Goal: Task Accomplishment & Management: Manage account settings

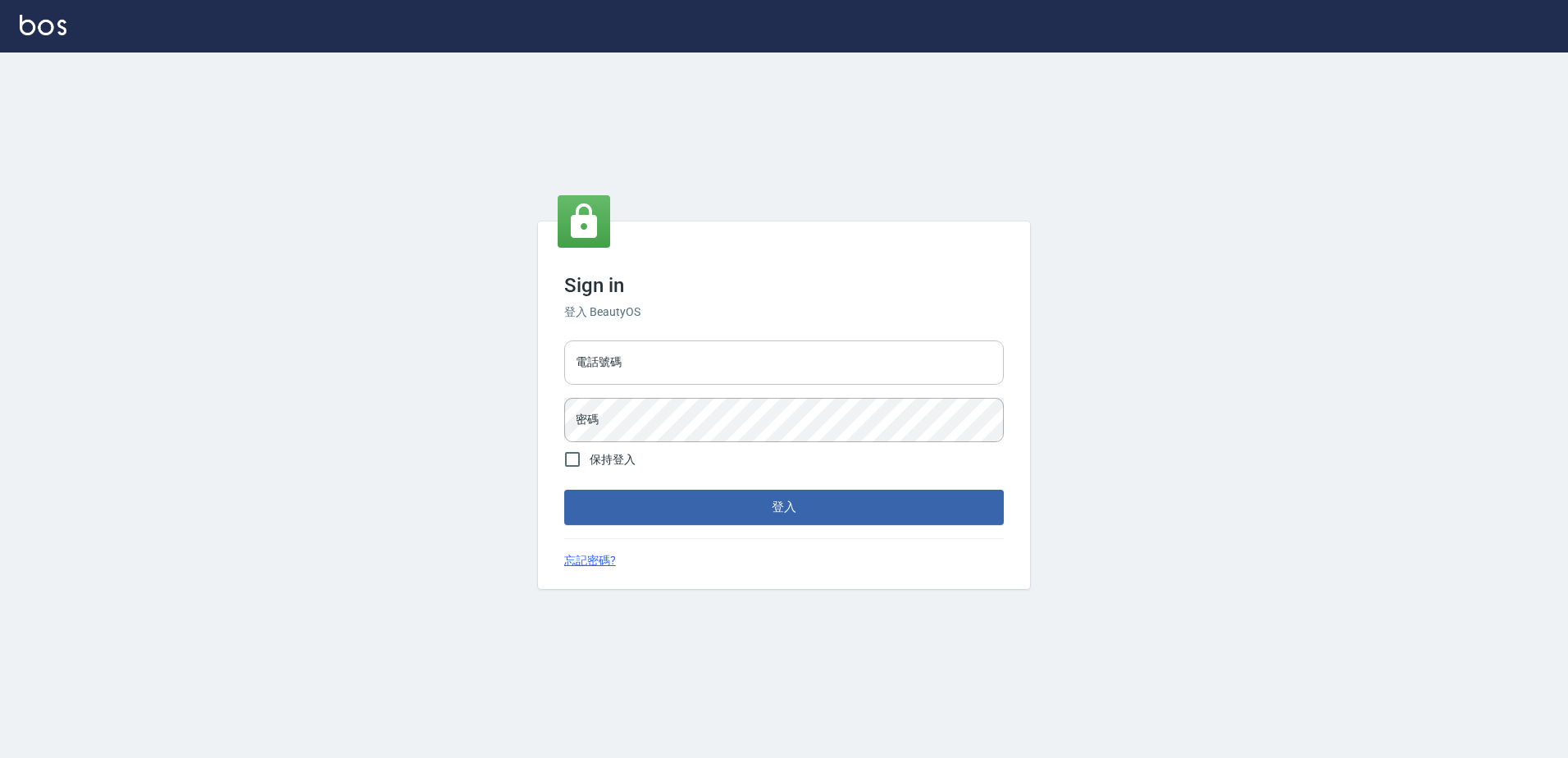
click at [675, 375] on input "電話號碼" at bounding box center [784, 363] width 439 height 45
type input "0426865599"
click at [564, 490] on button "登入" at bounding box center [784, 507] width 439 height 35
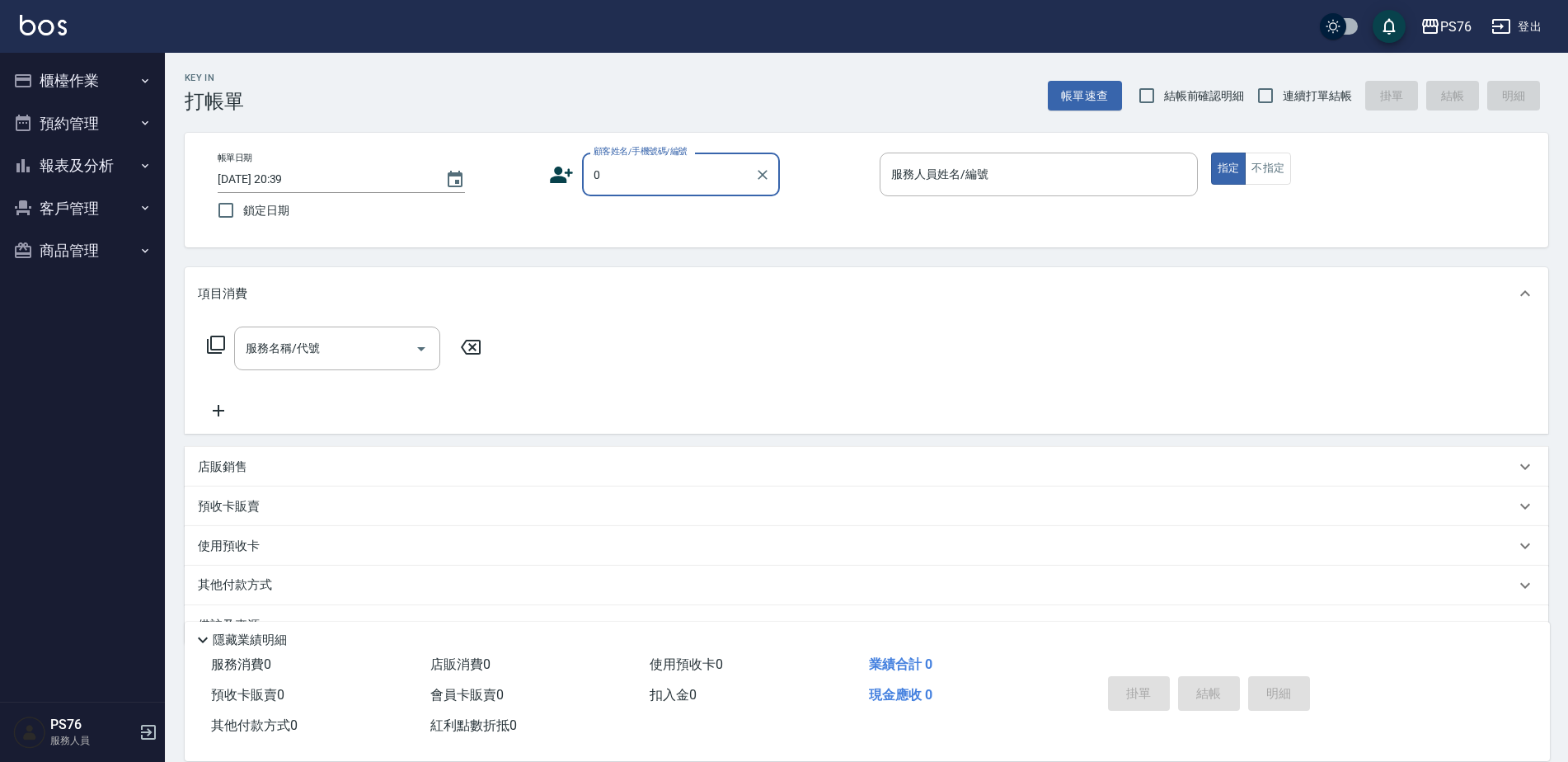
type input "無名字/0/null"
type input "洪彩娟-6"
type button "true"
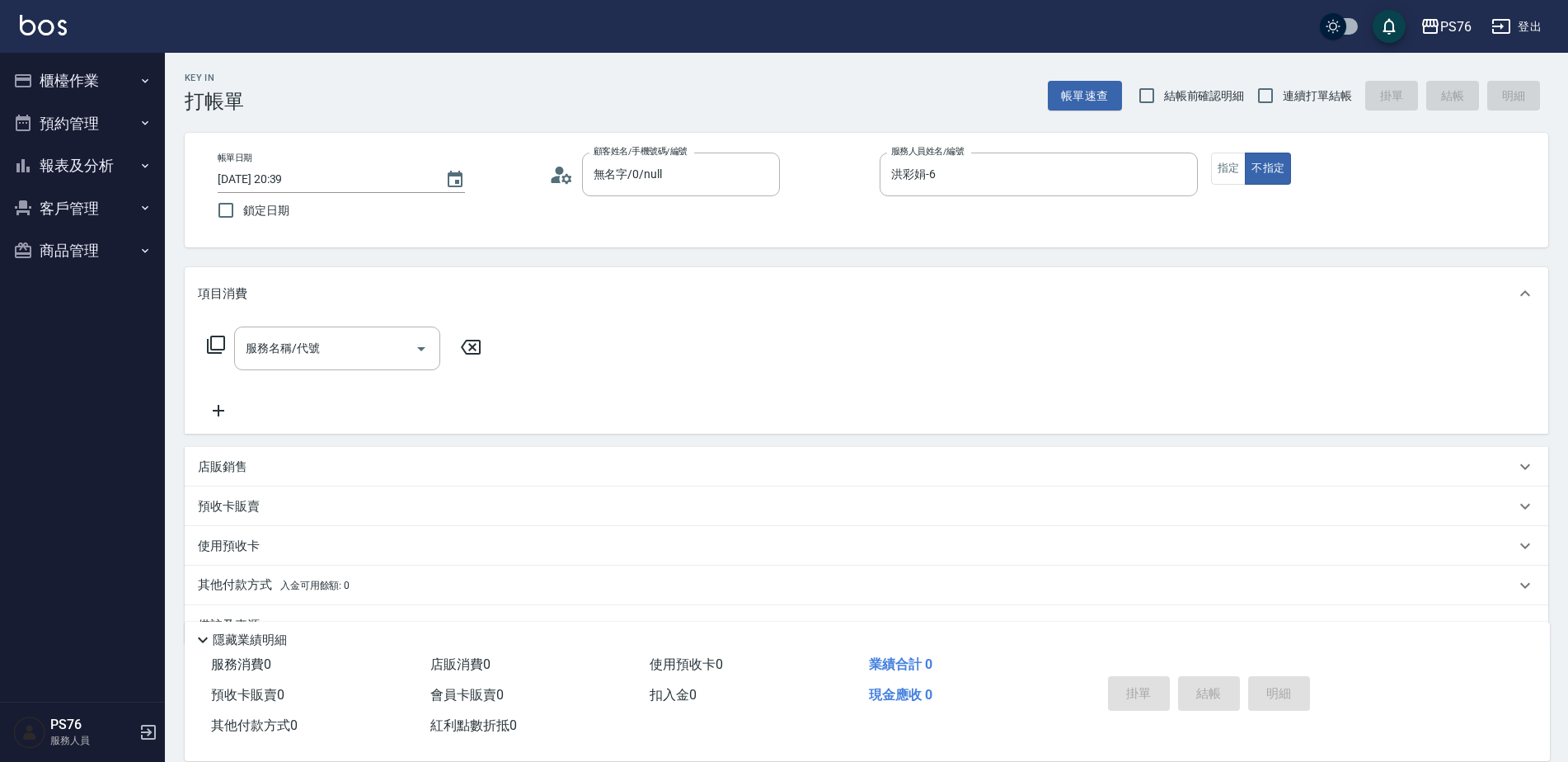
drag, startPoint x: 1271, startPoint y: 101, endPoint x: 791, endPoint y: 216, distance: 493.6
click at [1271, 100] on input "連續打單結帳" at bounding box center [1265, 95] width 35 height 35
checkbox input "true"
click at [382, 343] on input "服務名稱/代號" at bounding box center [324, 348] width 166 height 29
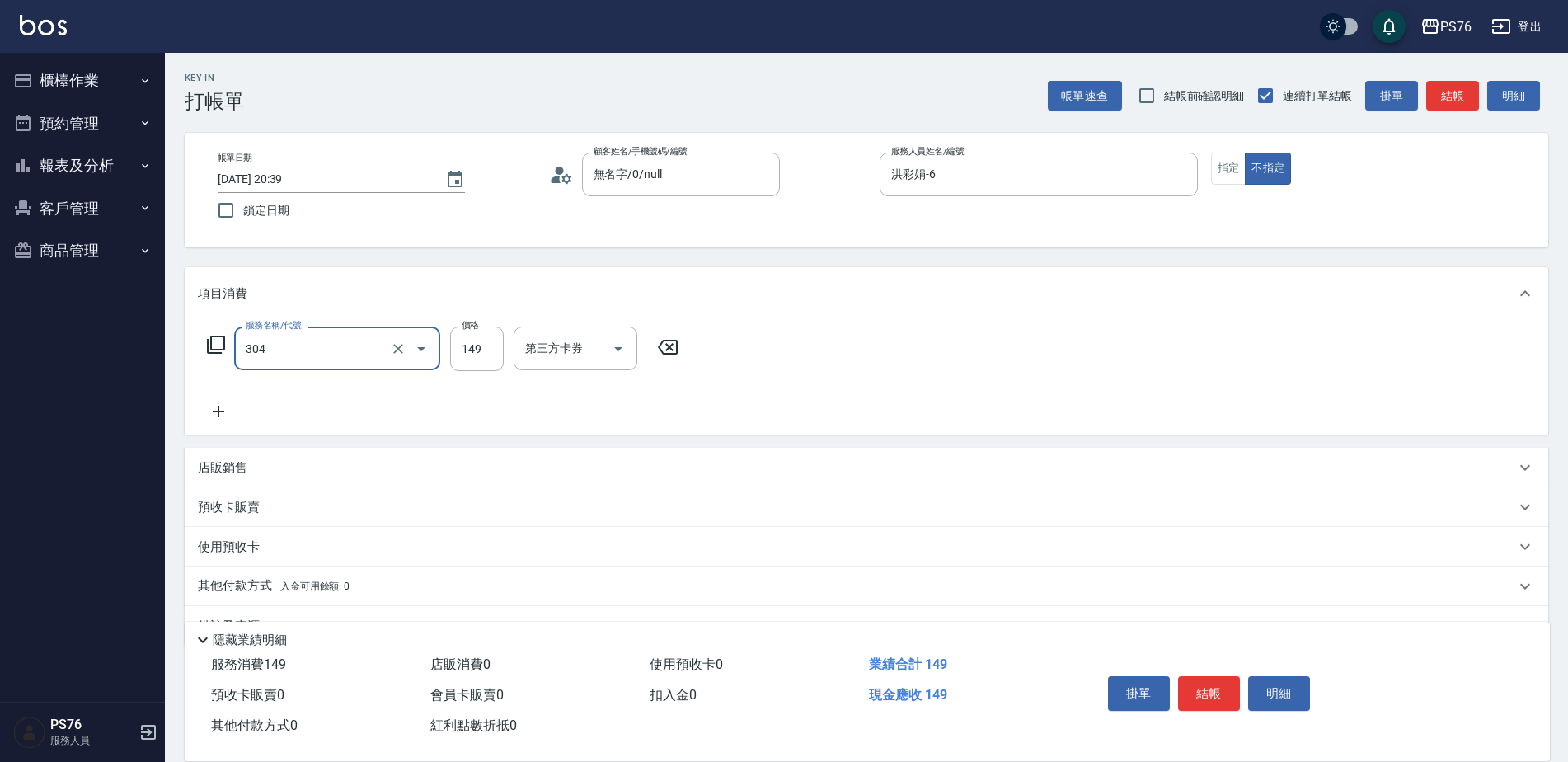
type input "剪髮(304)"
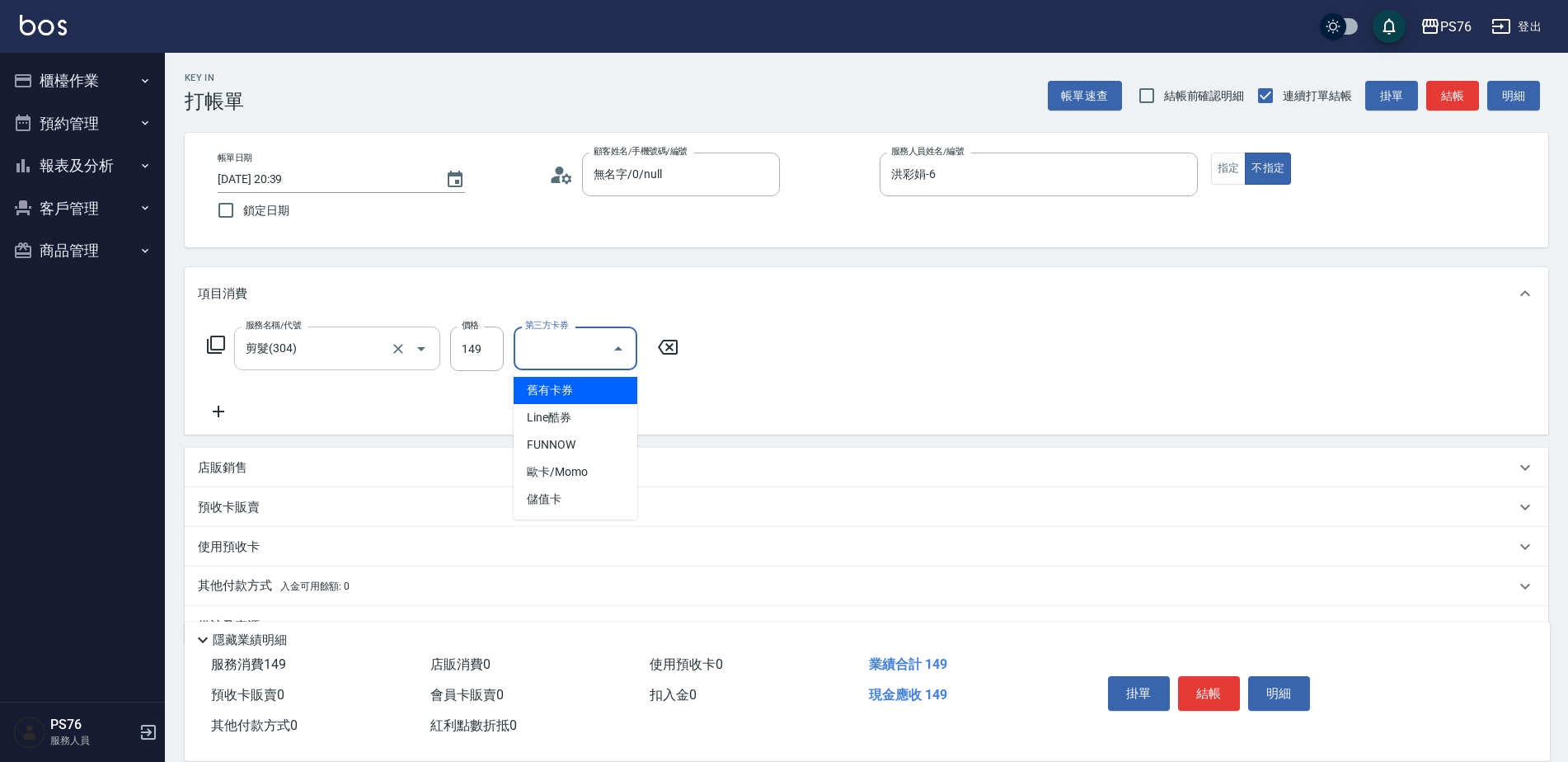
type input "儲值卡"
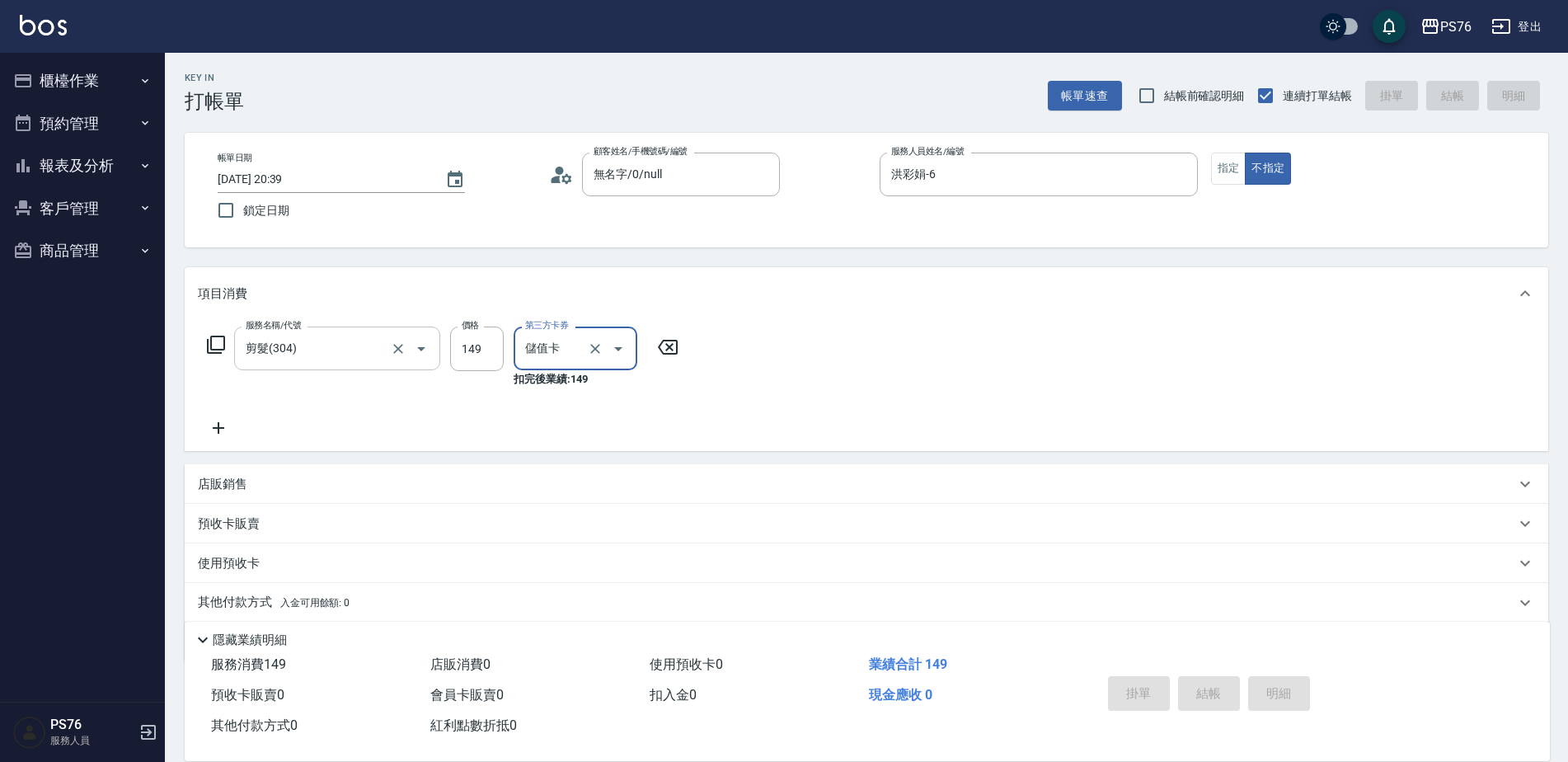
type input "[DATE] 20:41"
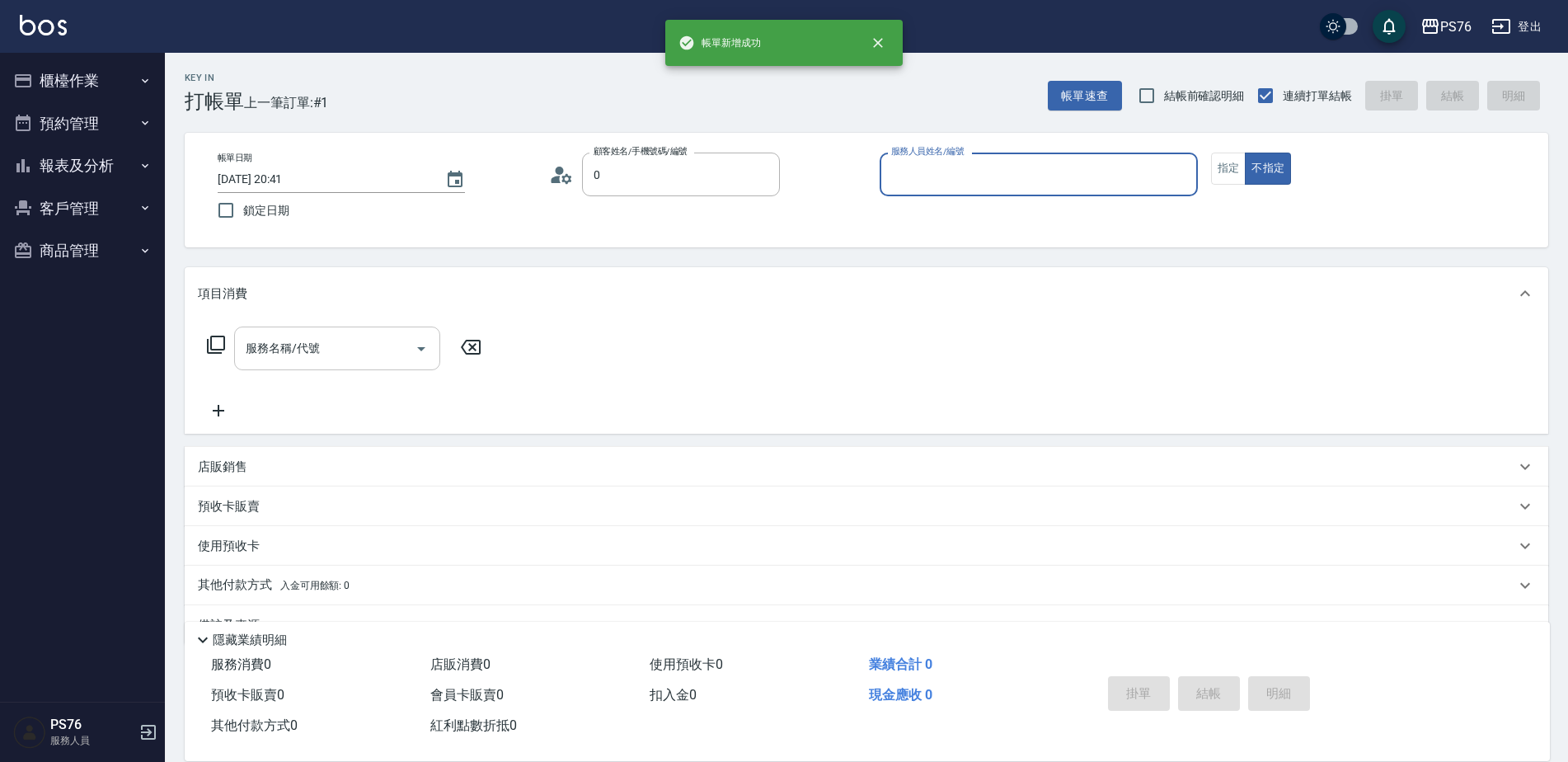
type input "無名字/0/null"
type input "劉憶彤-9"
type button "false"
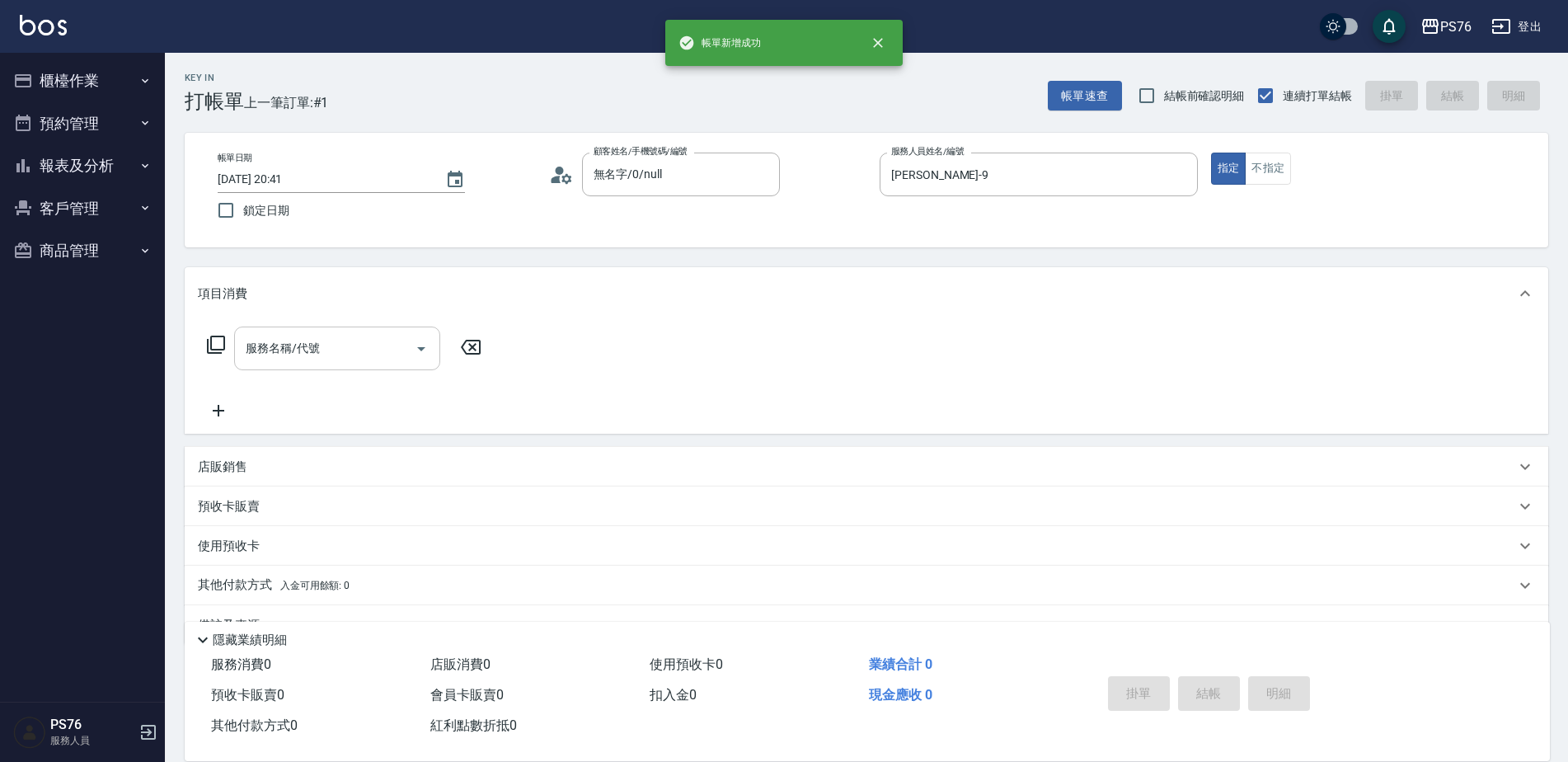
click at [382, 343] on input "服務名稱/代號" at bounding box center [324, 348] width 166 height 29
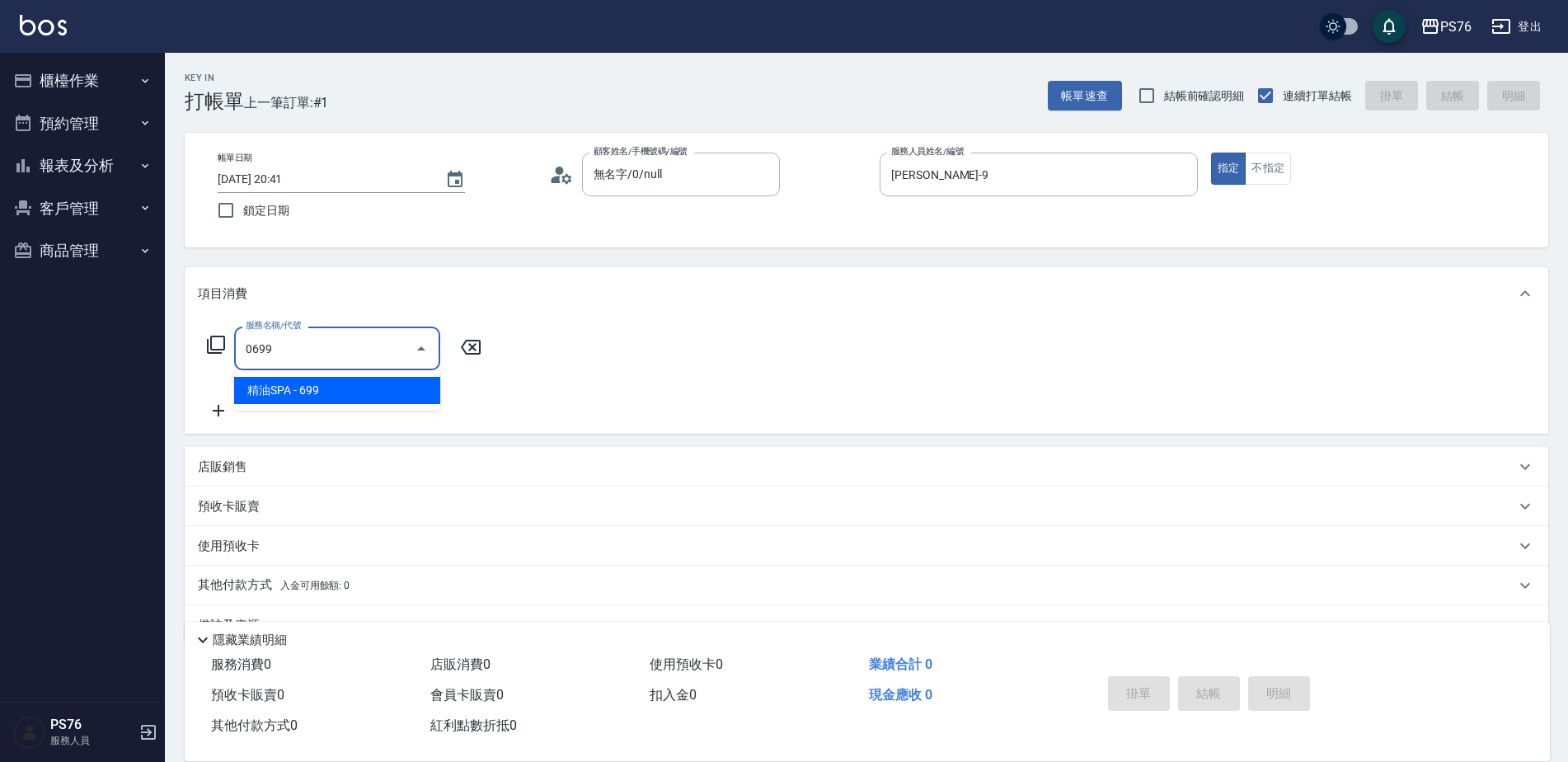
type input "精油SPA(0699)"
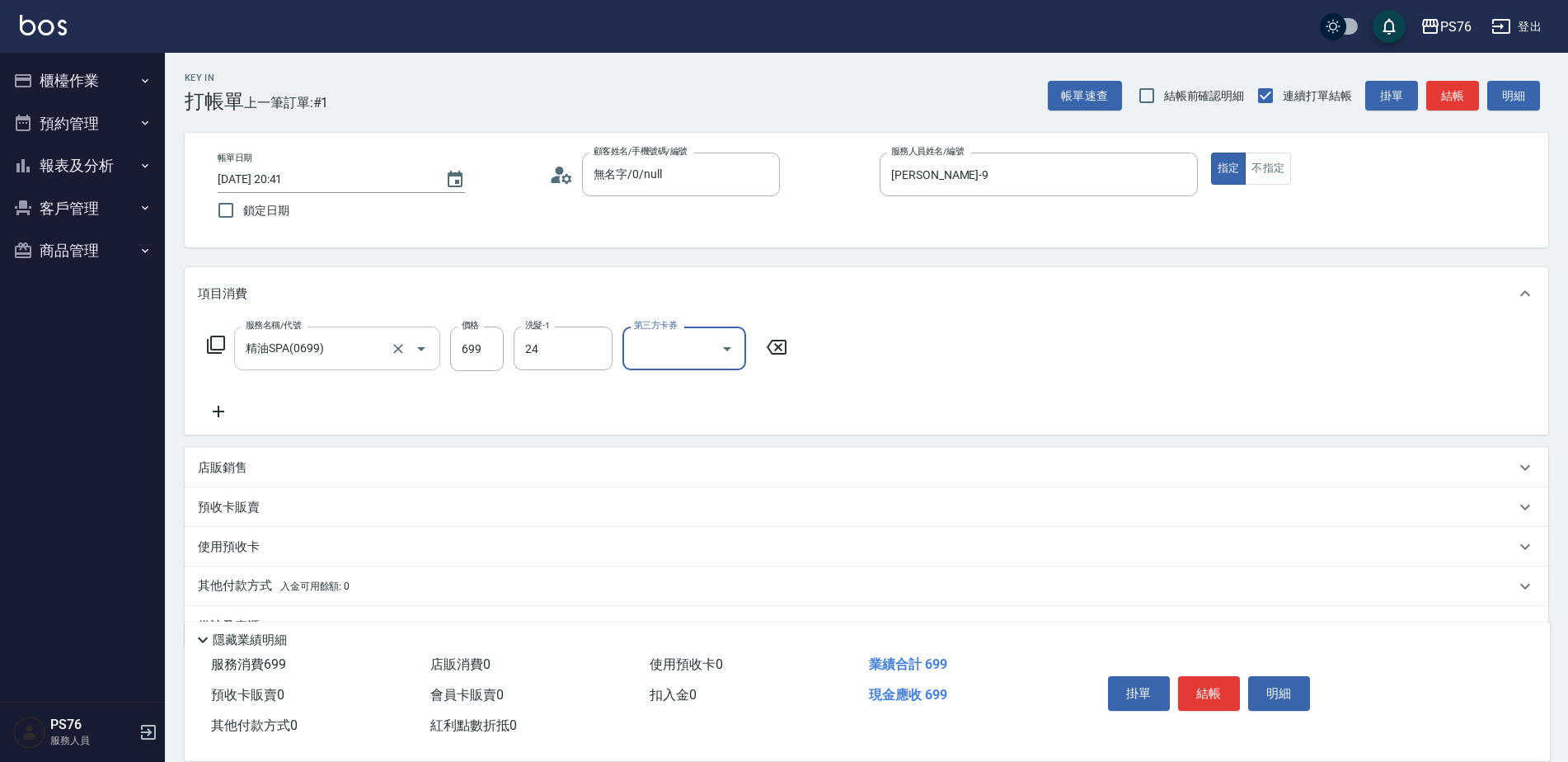
type input "游怡瑄-24"
type input "儲值卡"
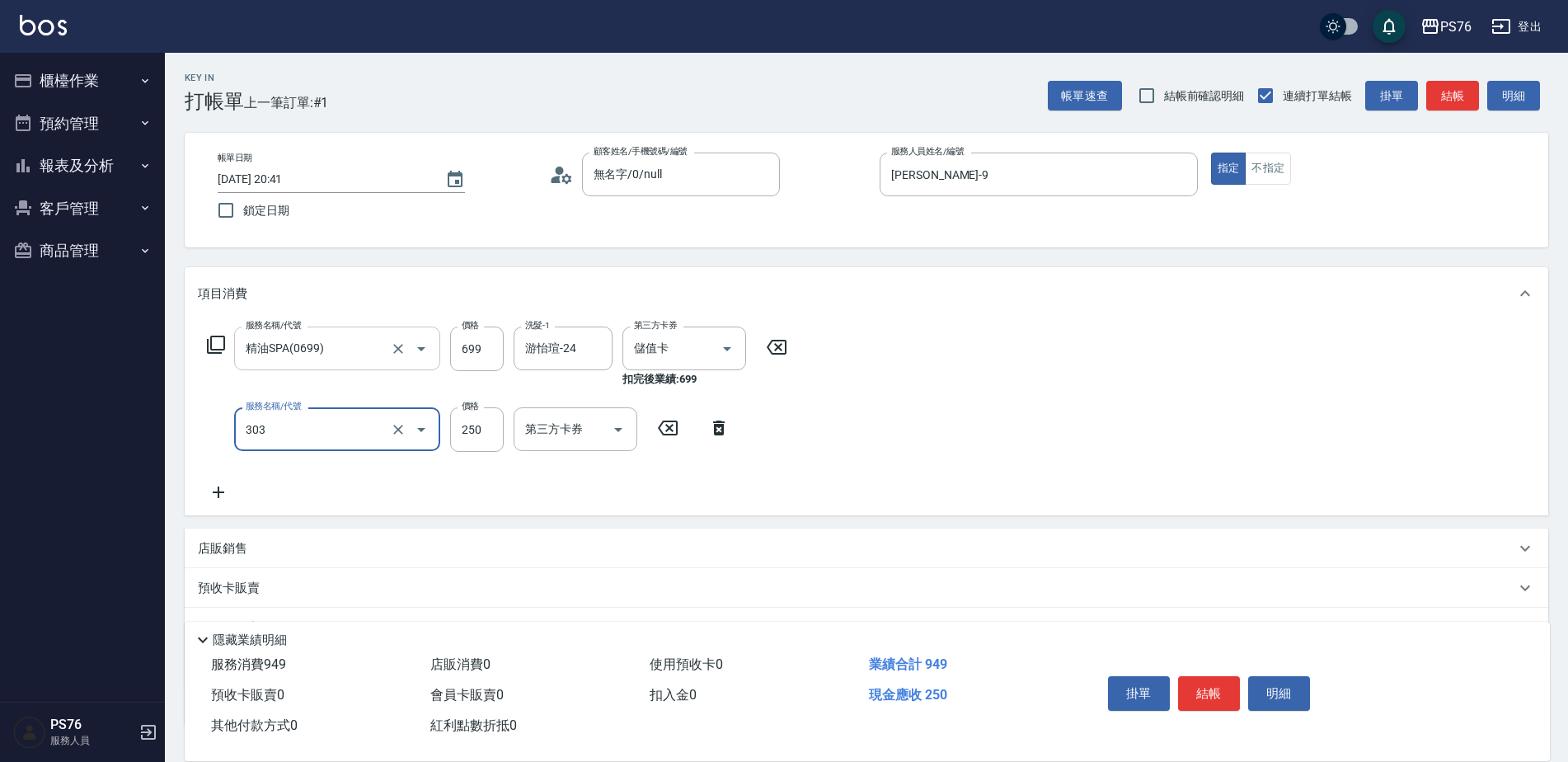
type input "剪髮(303)"
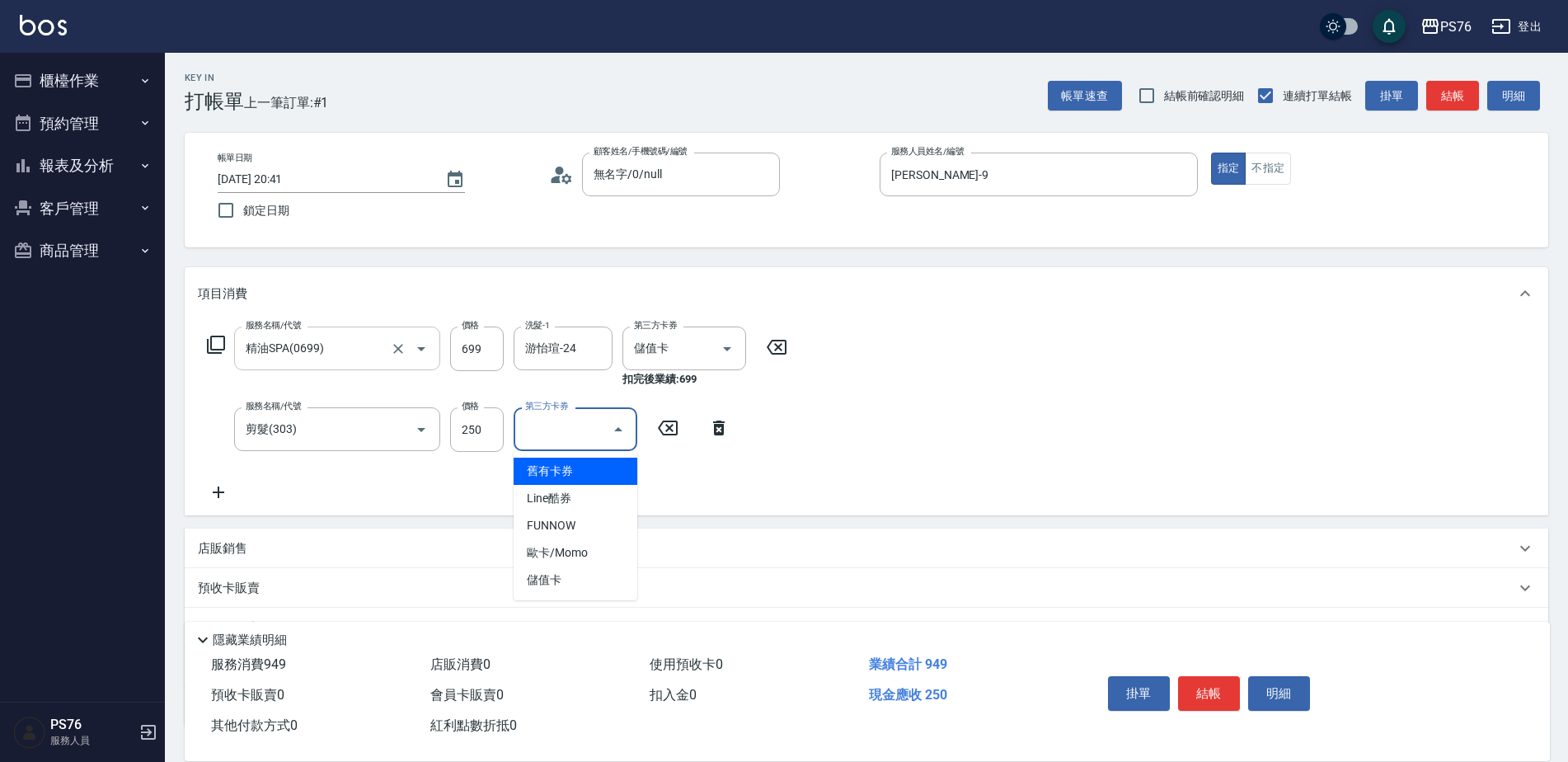
type input "儲值卡"
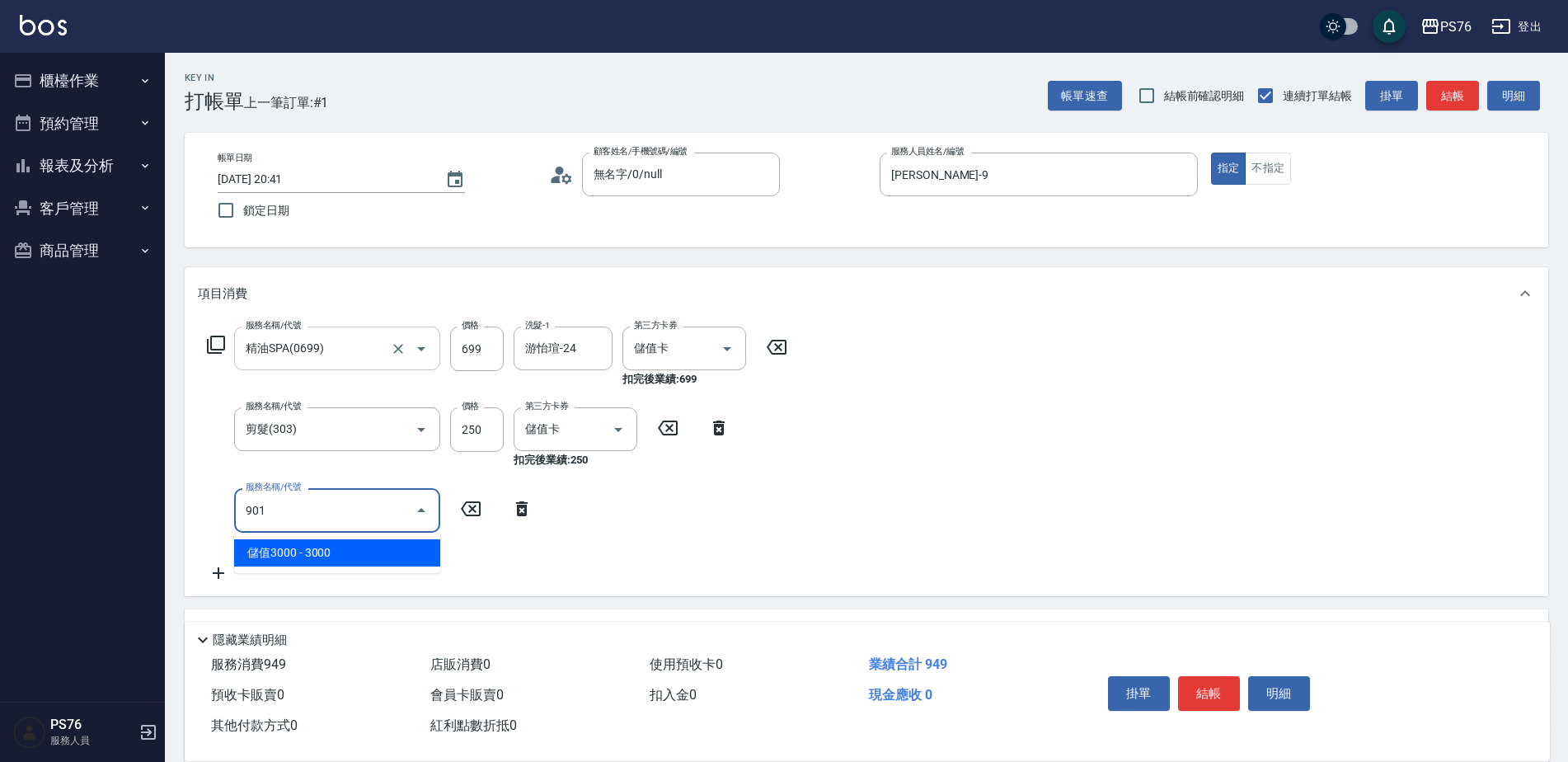
type input "儲值3000(901)"
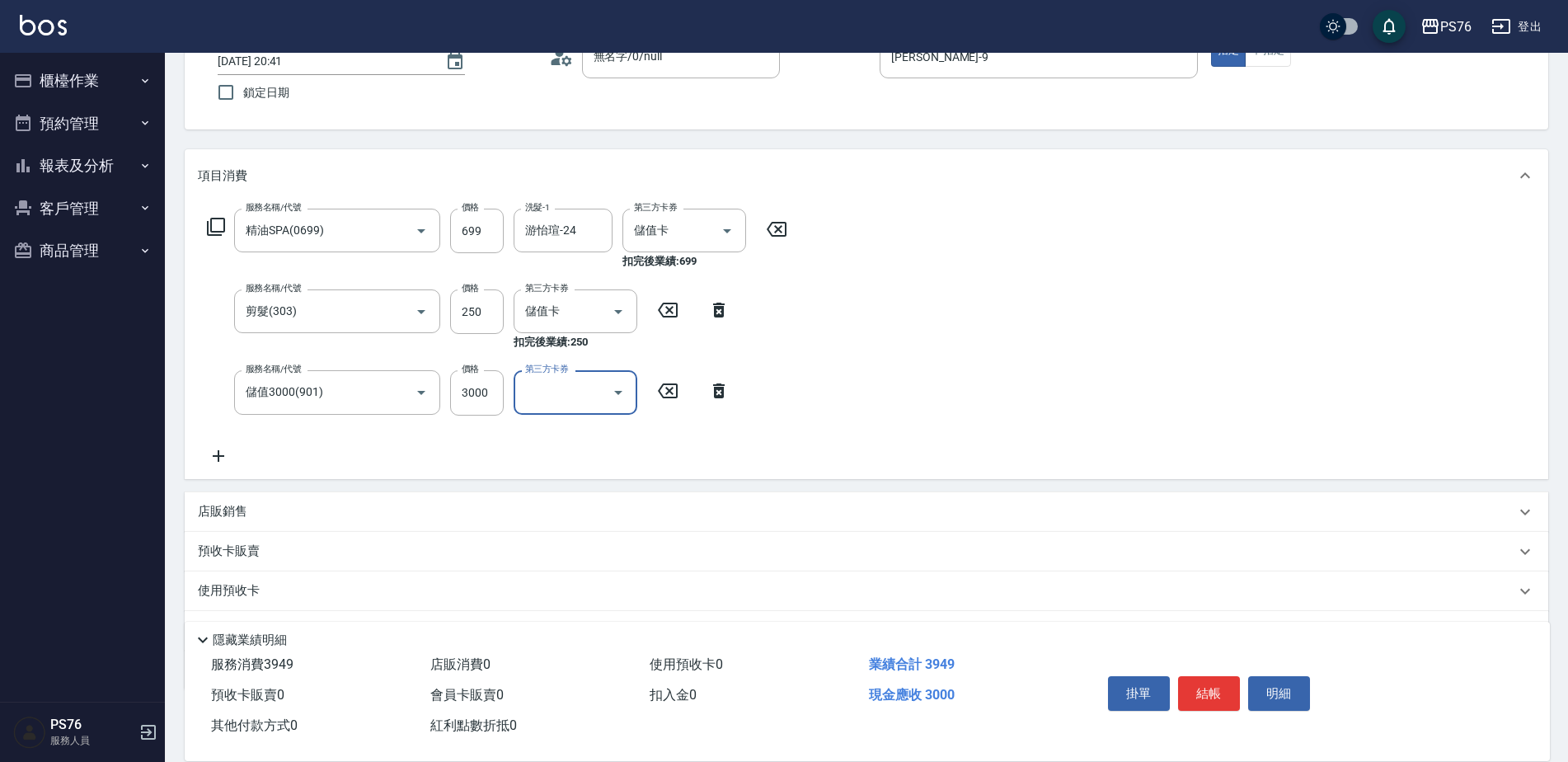
scroll to position [83, 0]
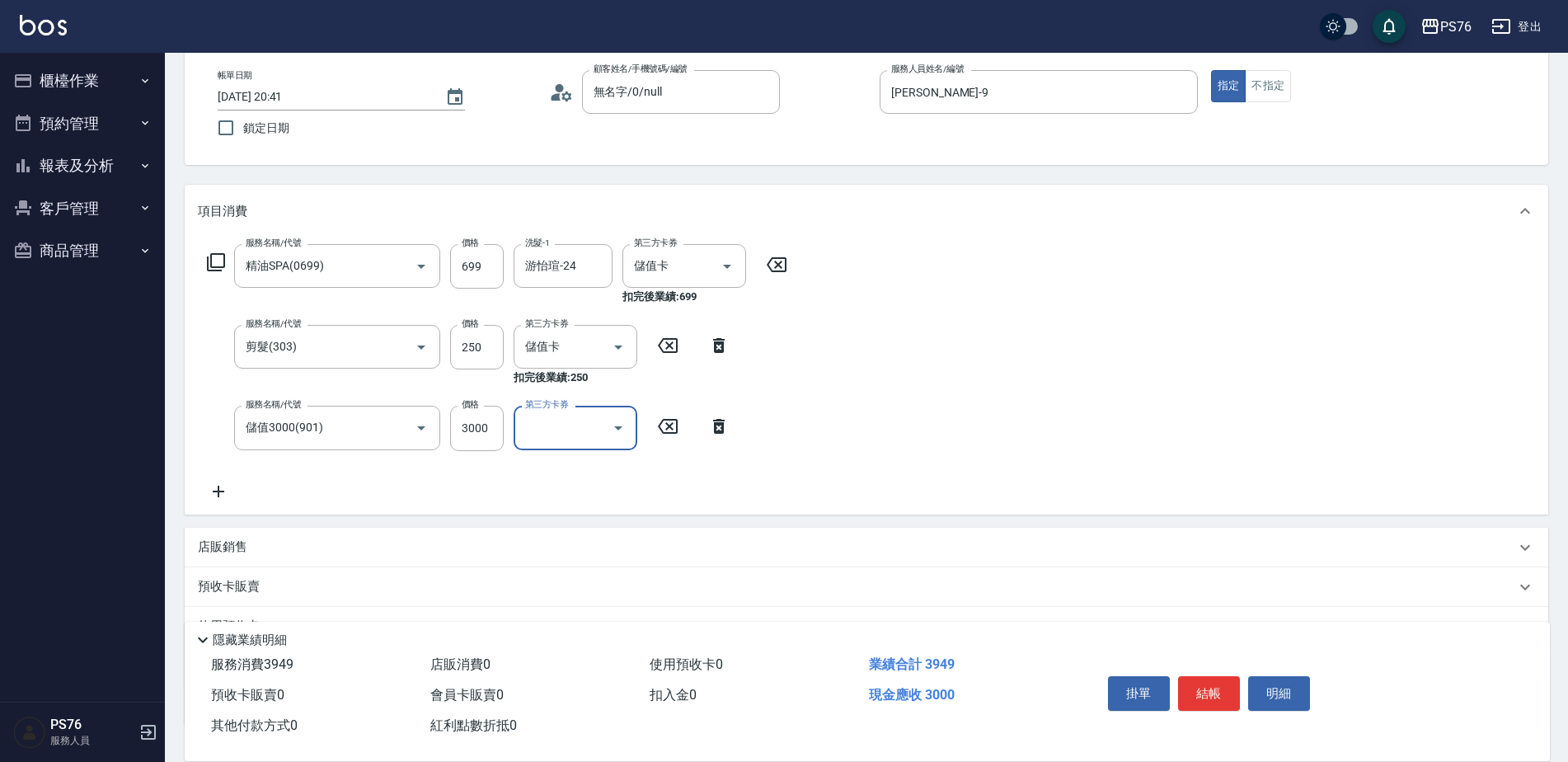
click at [370, 546] on div "店販銷售" at bounding box center [856, 547] width 1317 height 18
type input "劉憶彤-9"
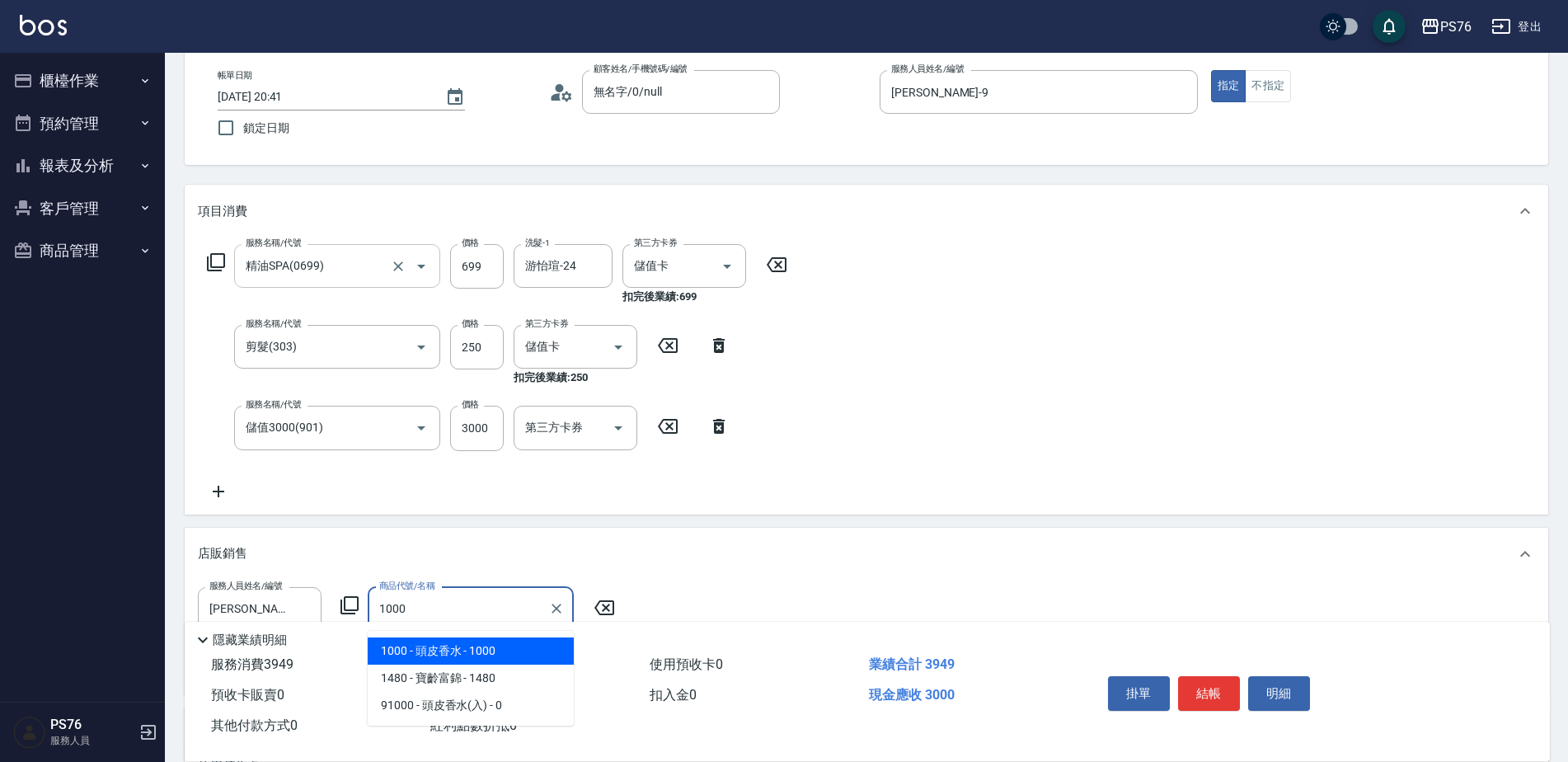
type input "頭皮香水"
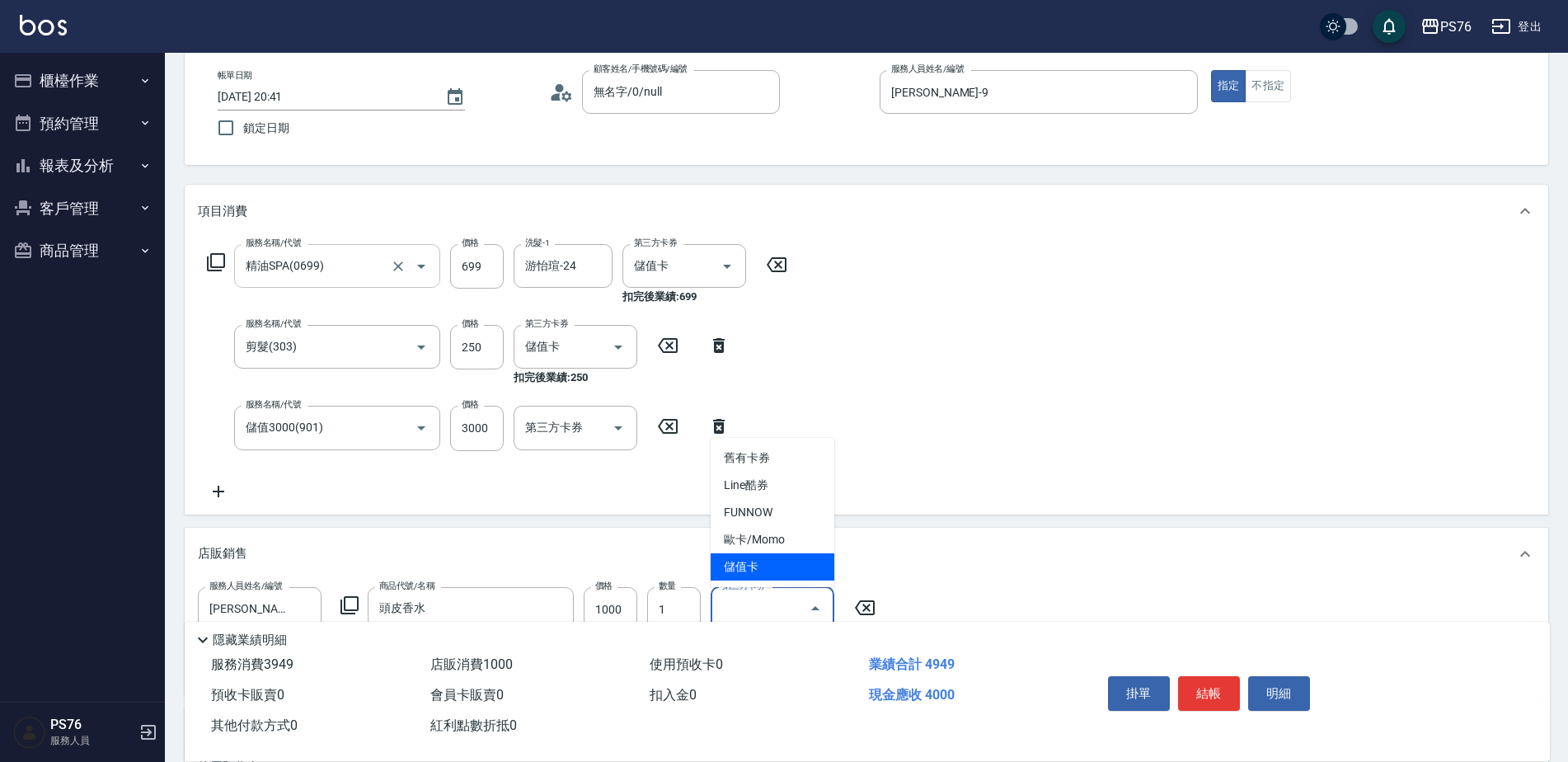
type input "儲值卡"
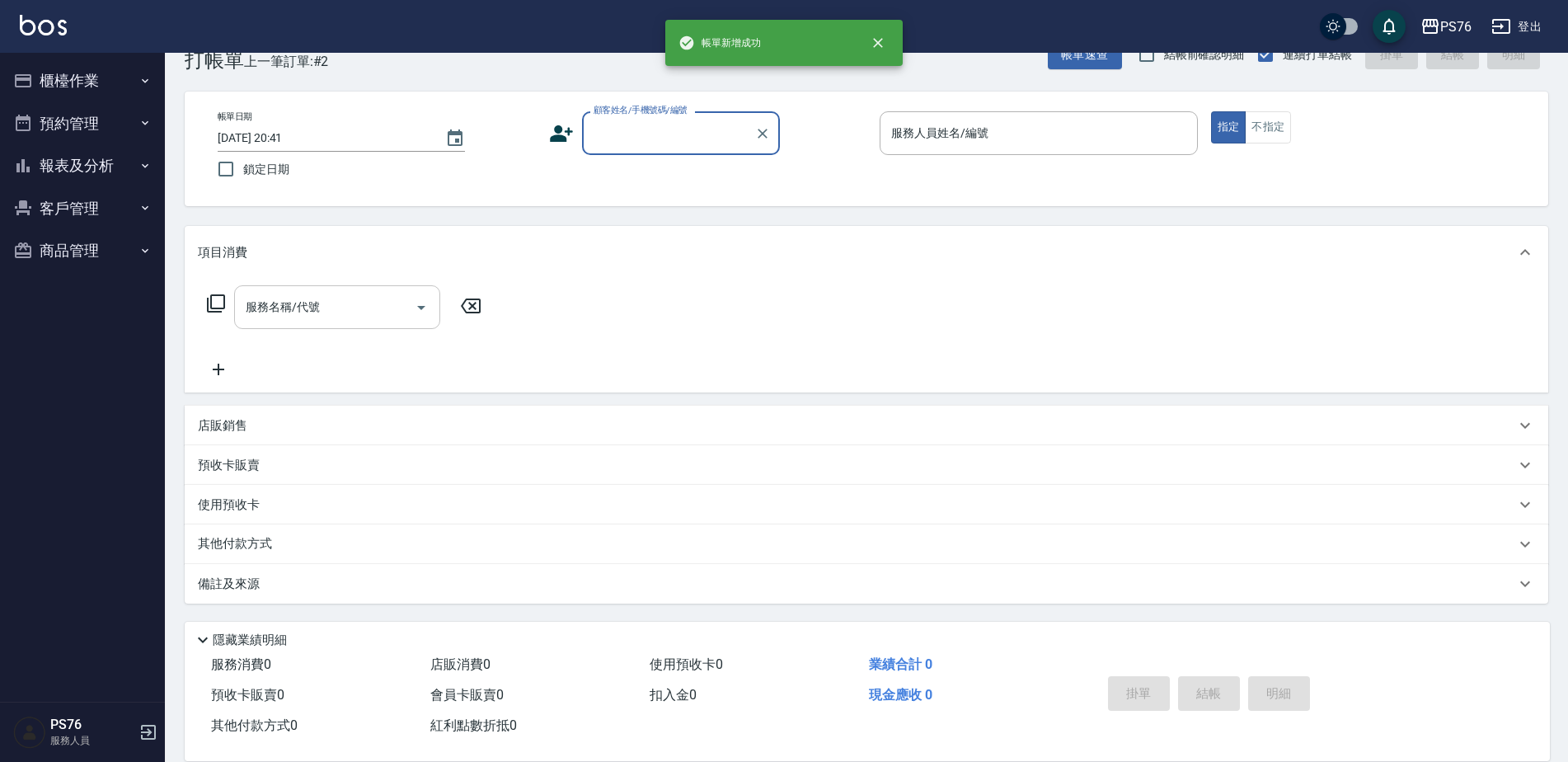
scroll to position [41, 0]
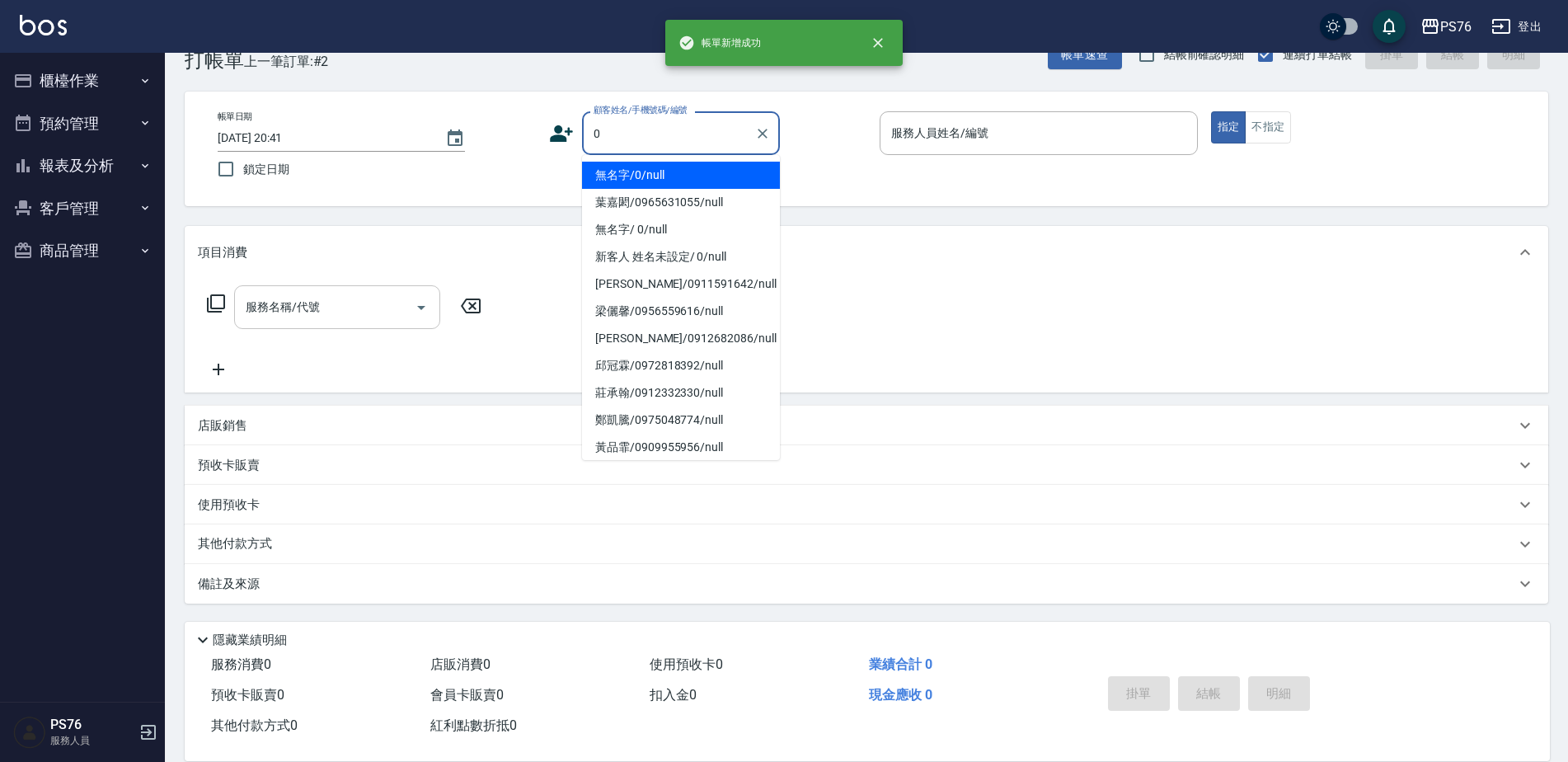
type input "無名字/0/null"
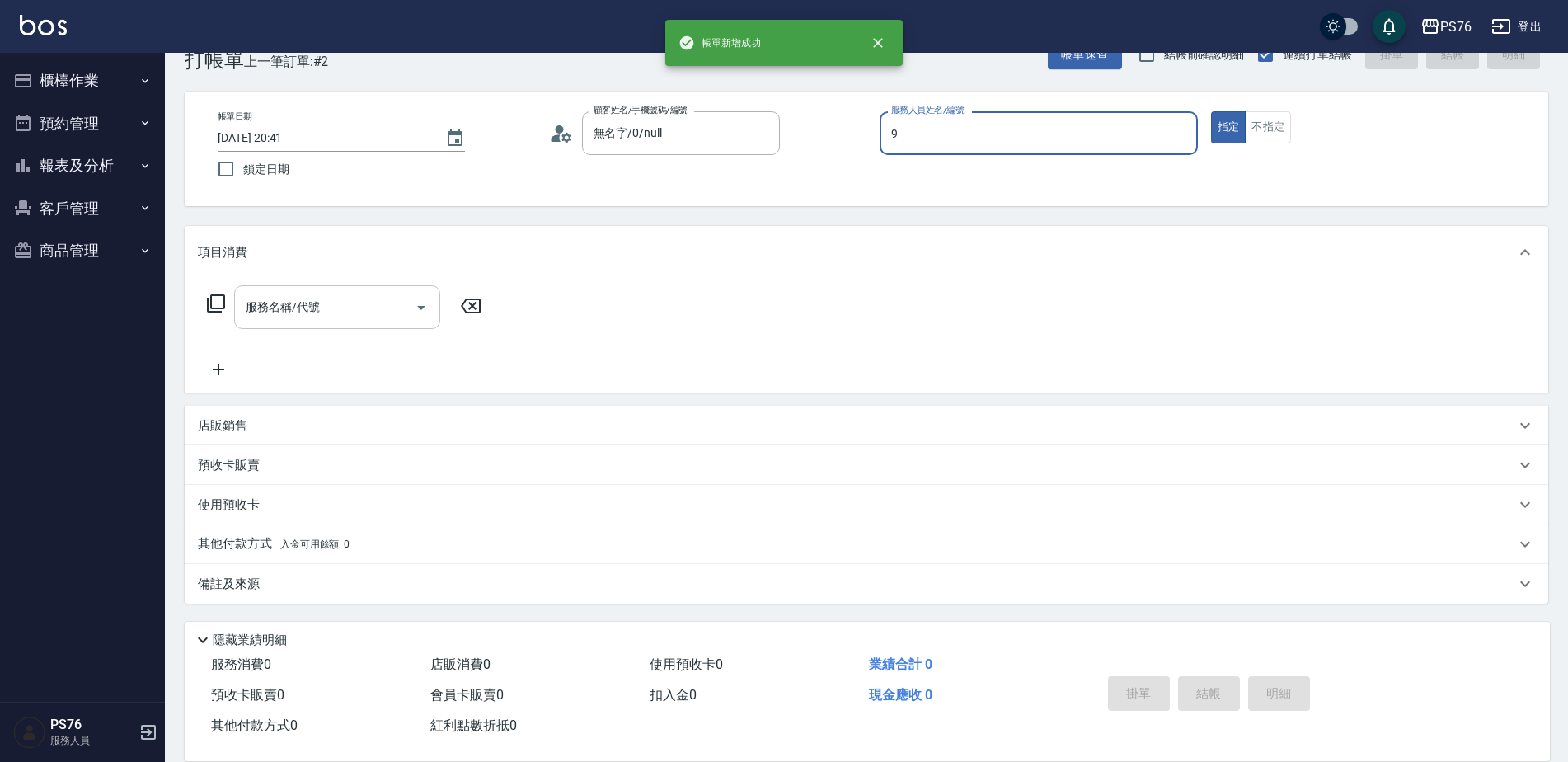
type input "劉憶彤-9"
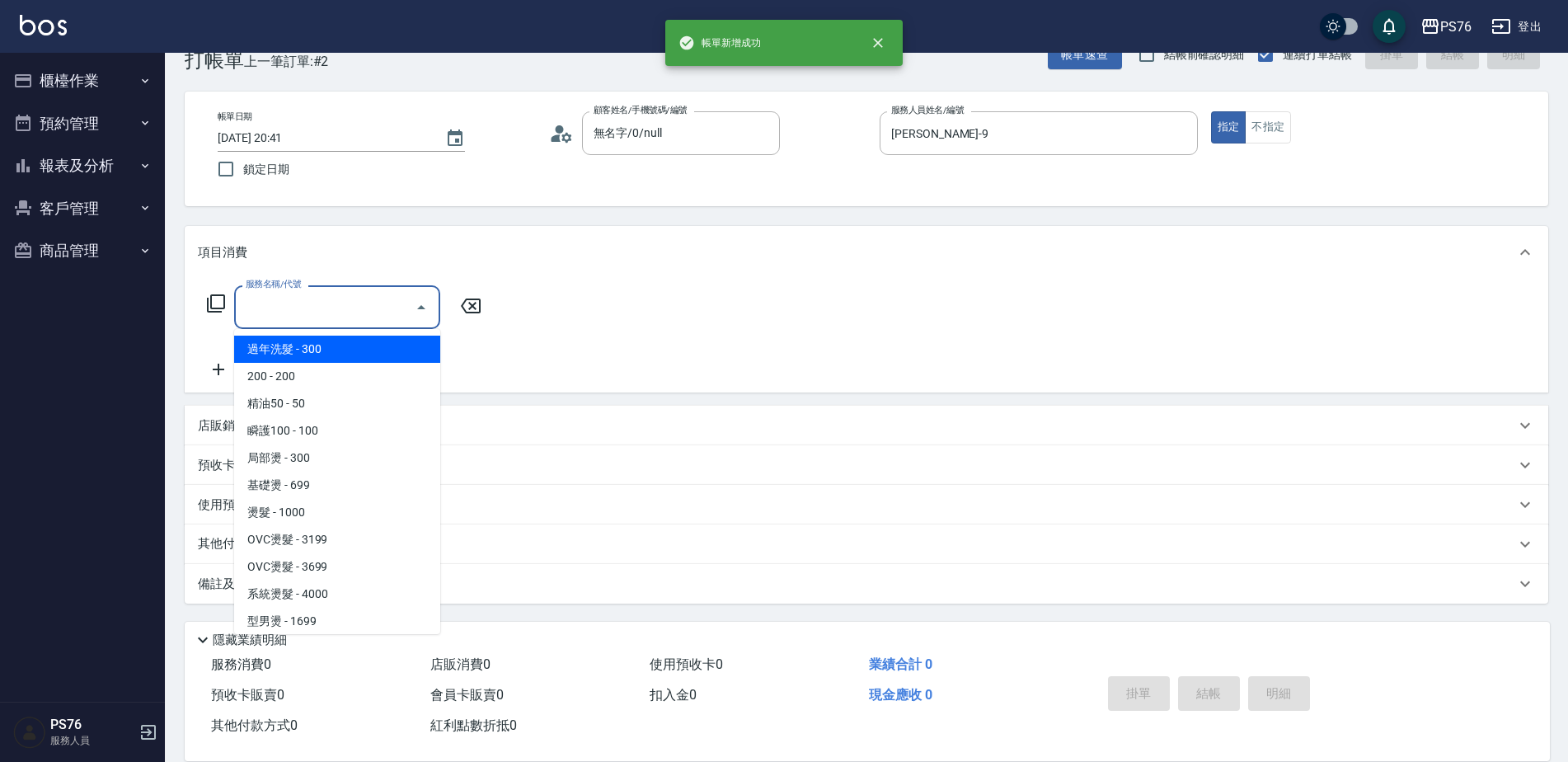
click at [329, 294] on input "服務名稱/代號" at bounding box center [324, 308] width 166 height 29
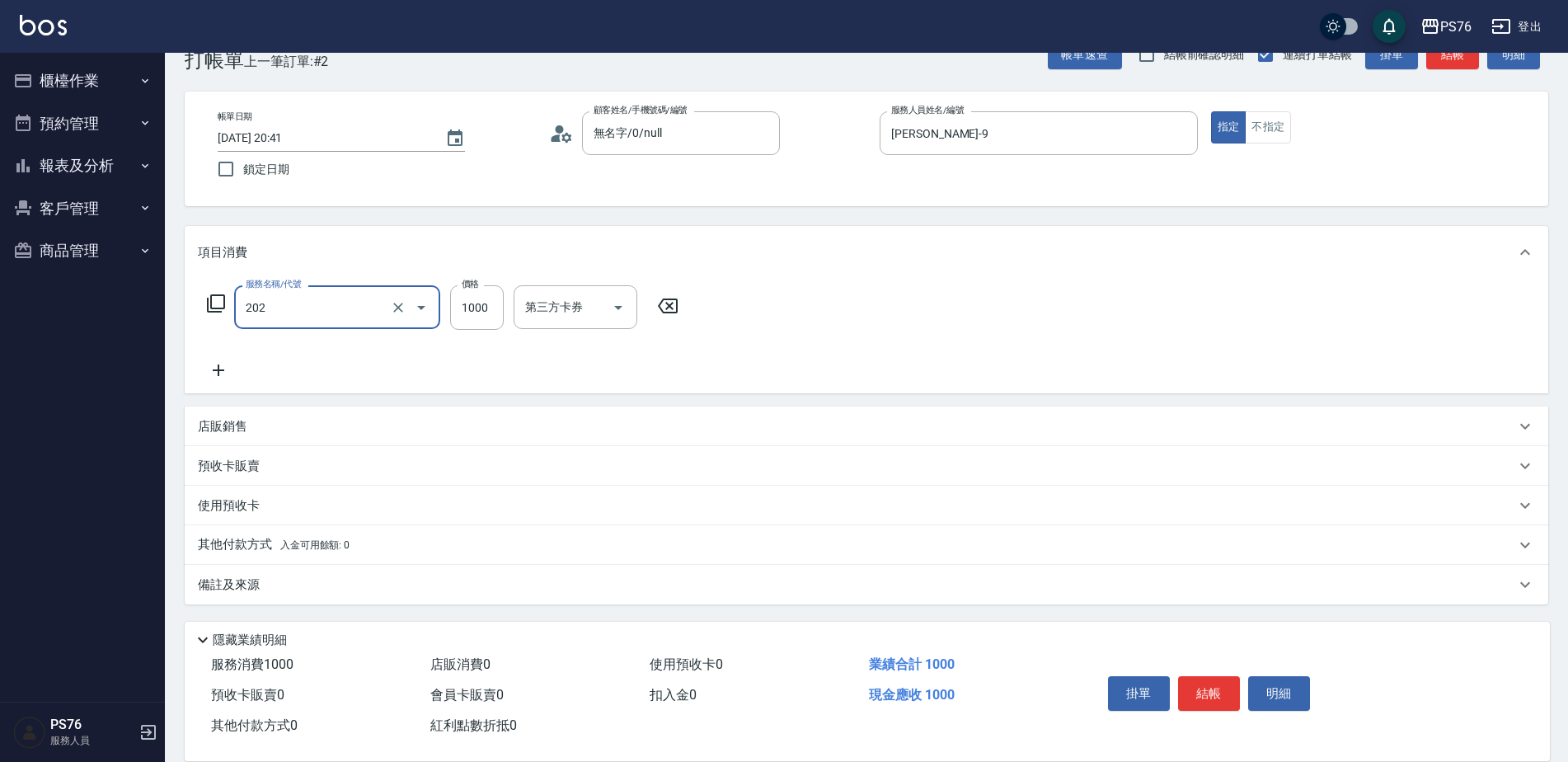
type input "燙髮(202)"
type input "1500"
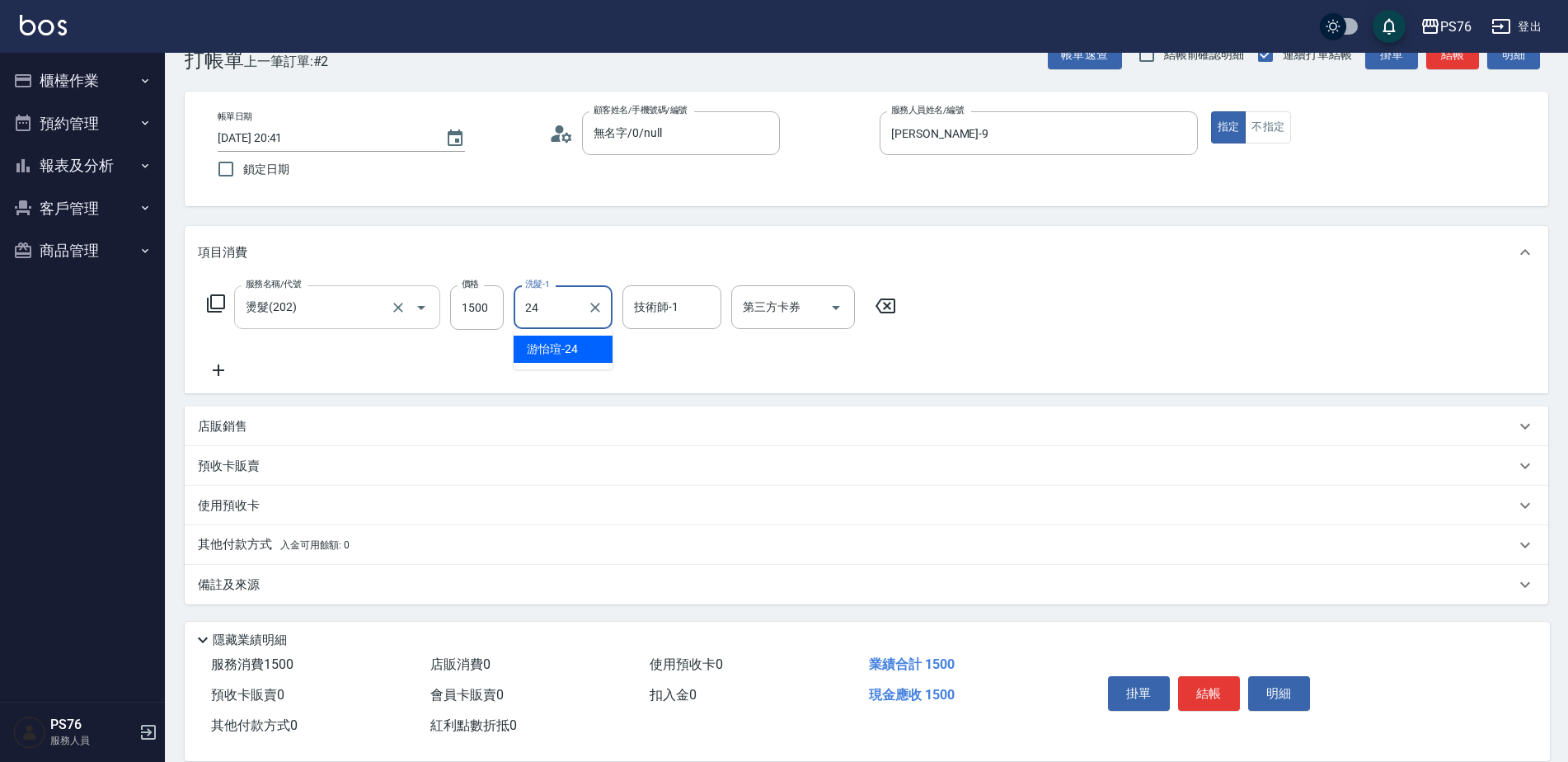
type input "游怡瑄-24"
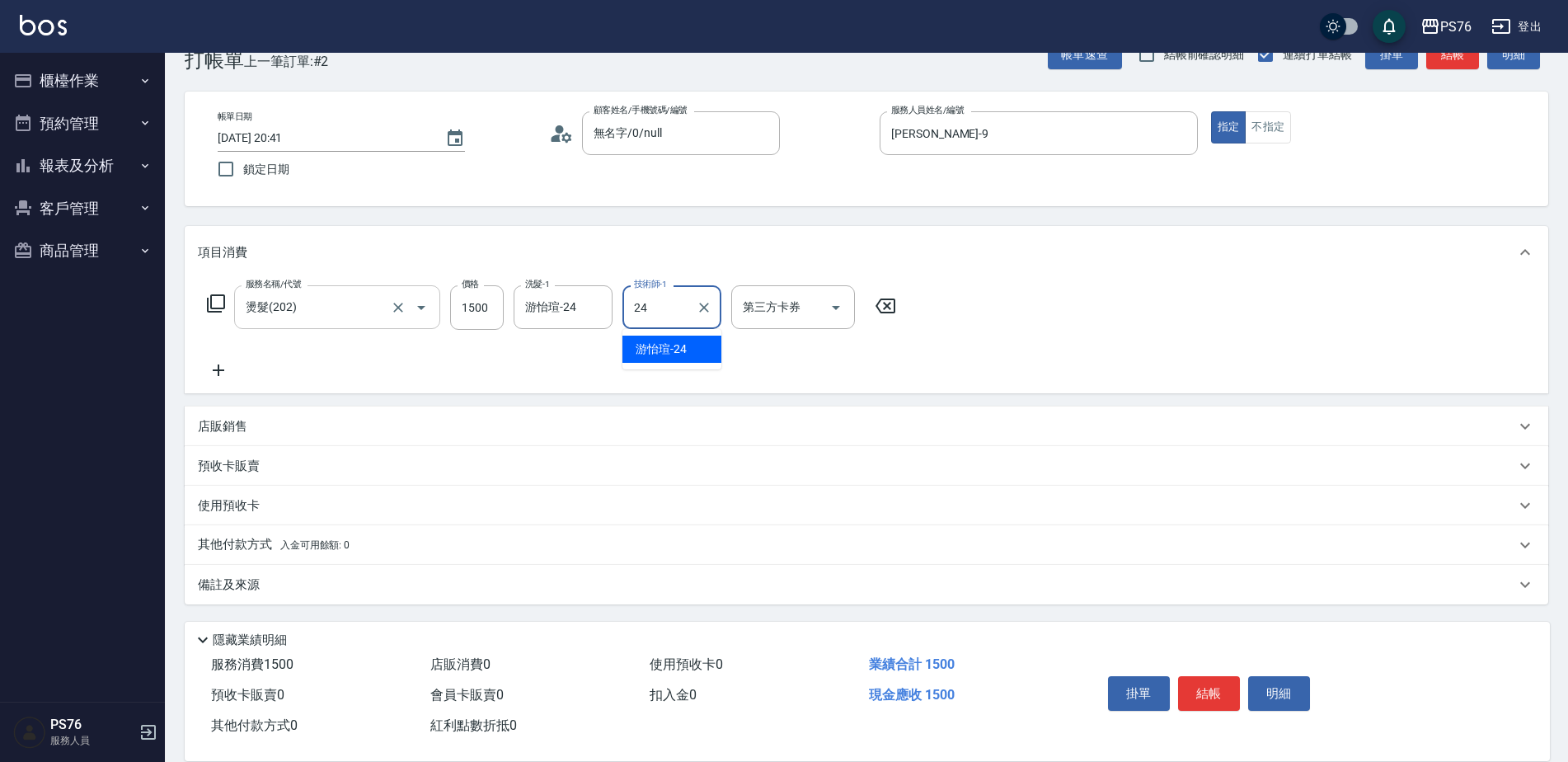
type input "游怡瑄-24"
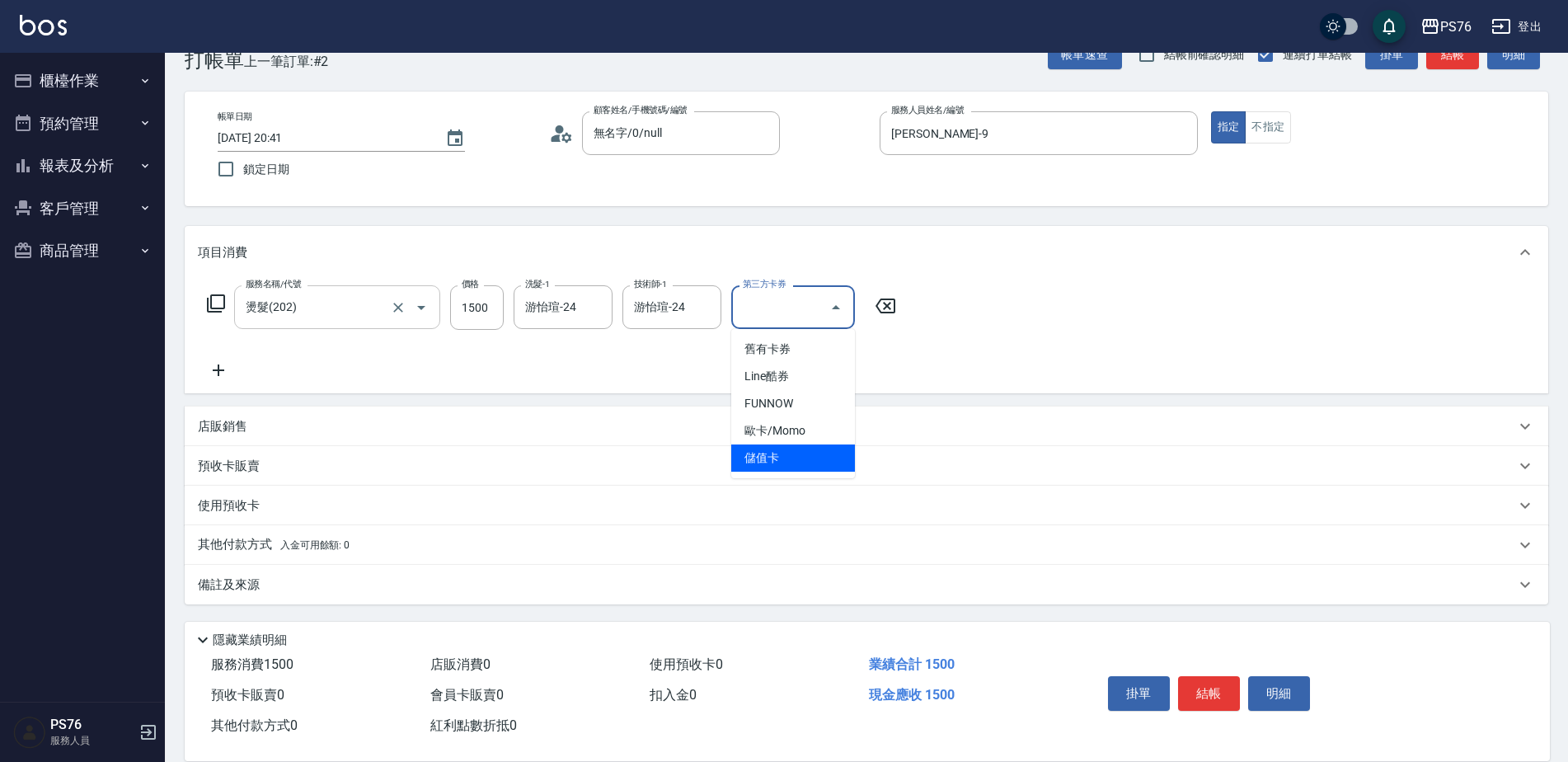
type input "儲值卡"
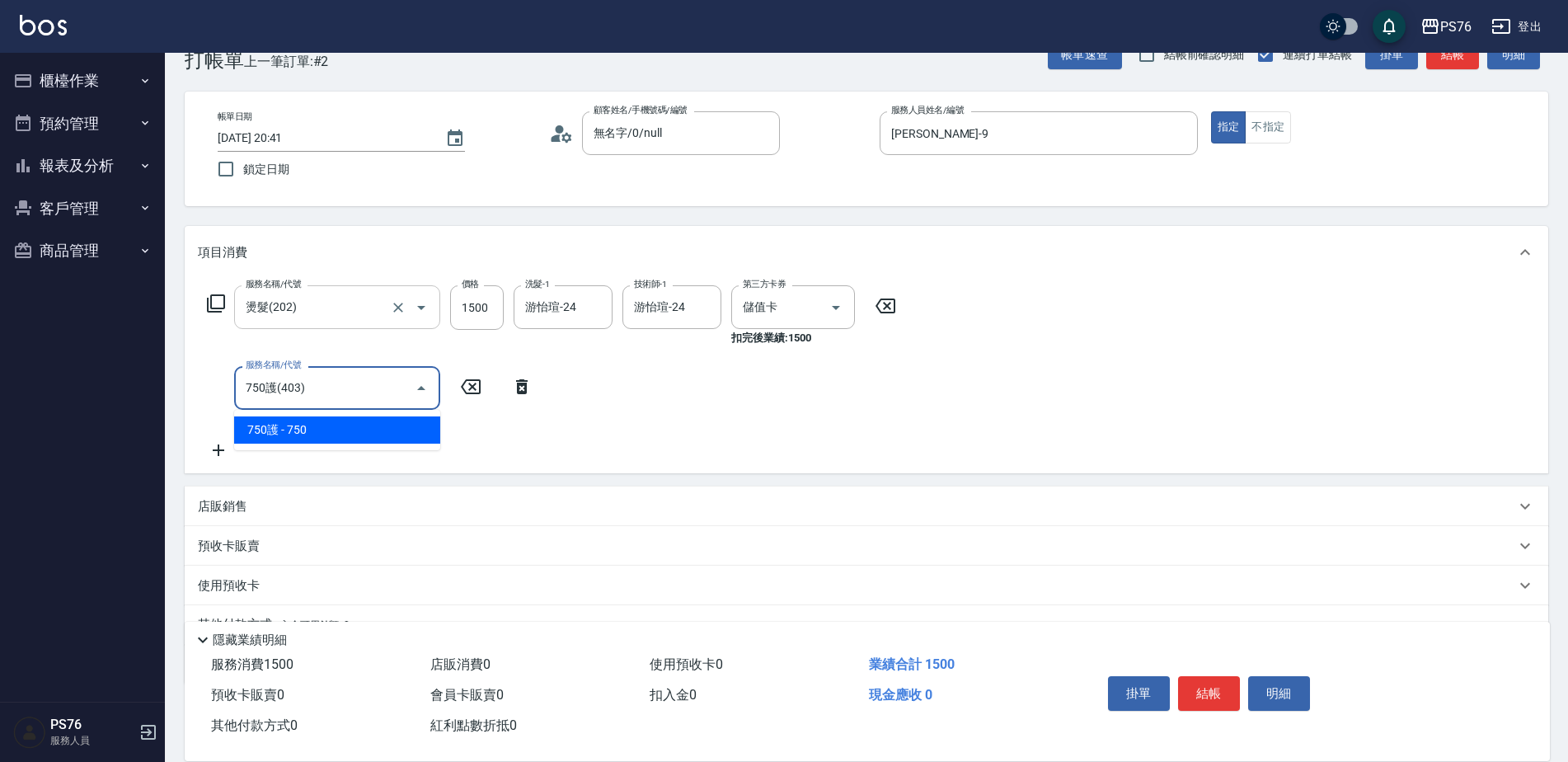
type input "750護(403)"
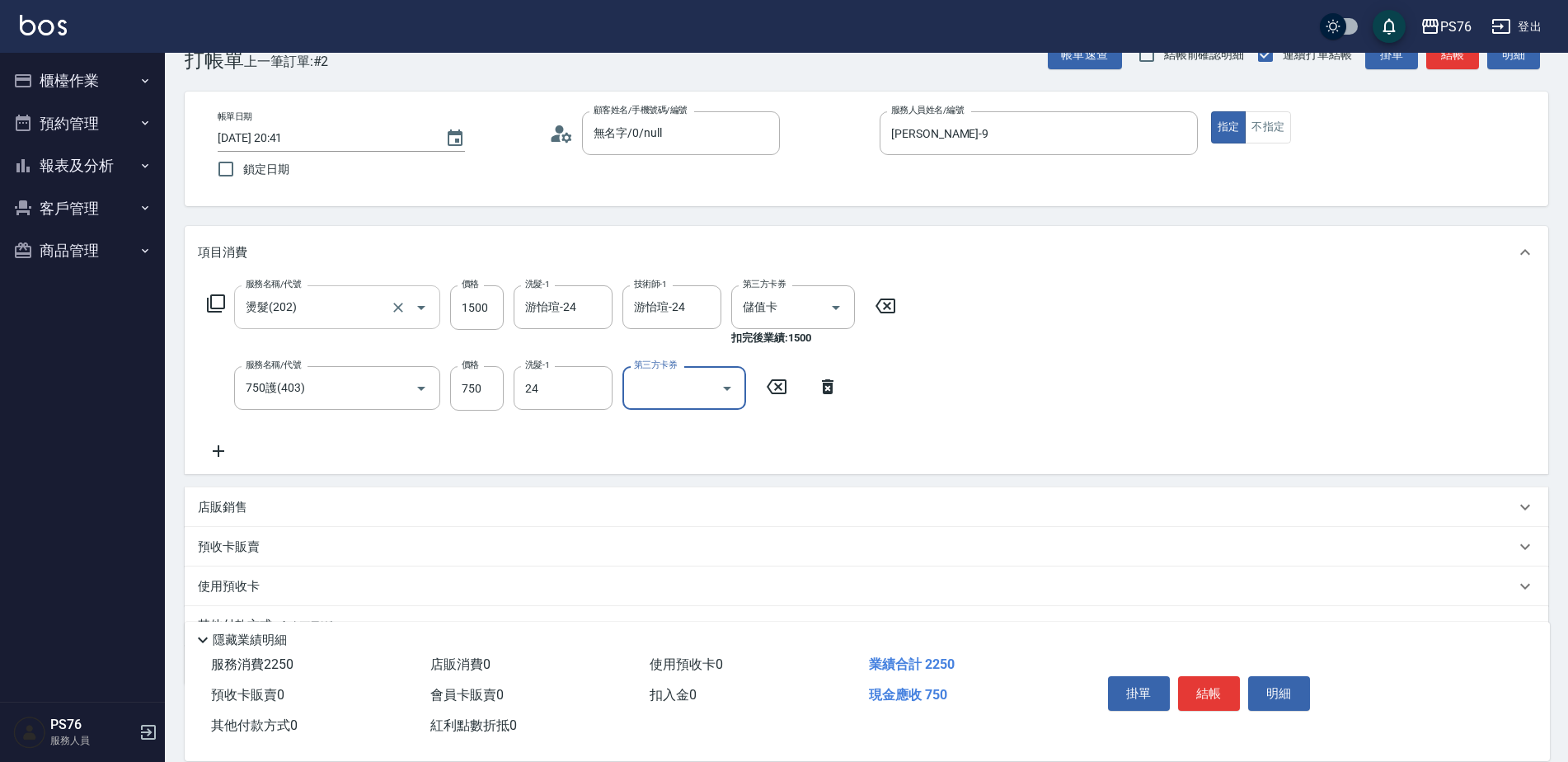
type input "游怡瑄-24"
type input "儲值卡"
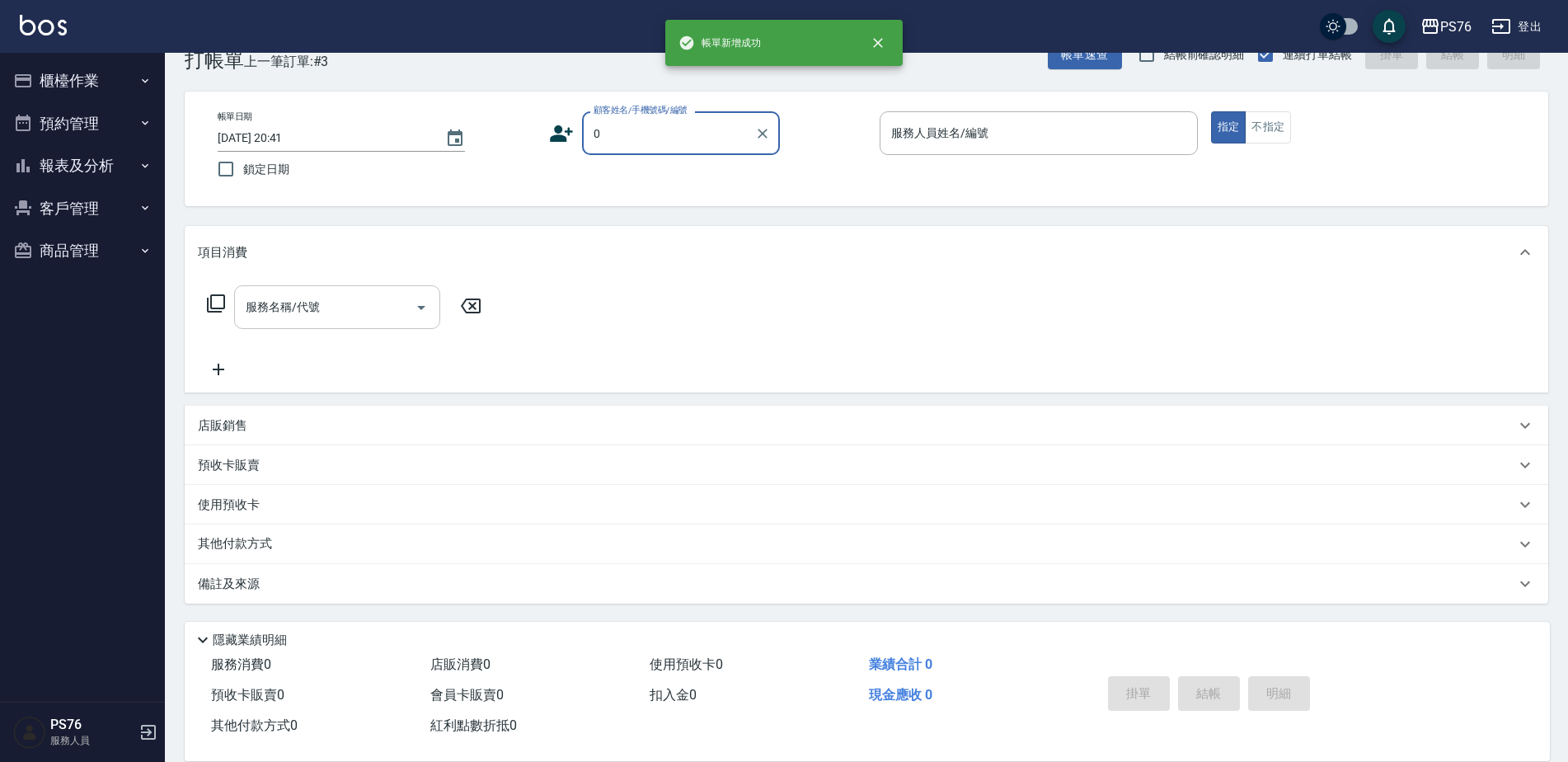
type input "無名字/0/null"
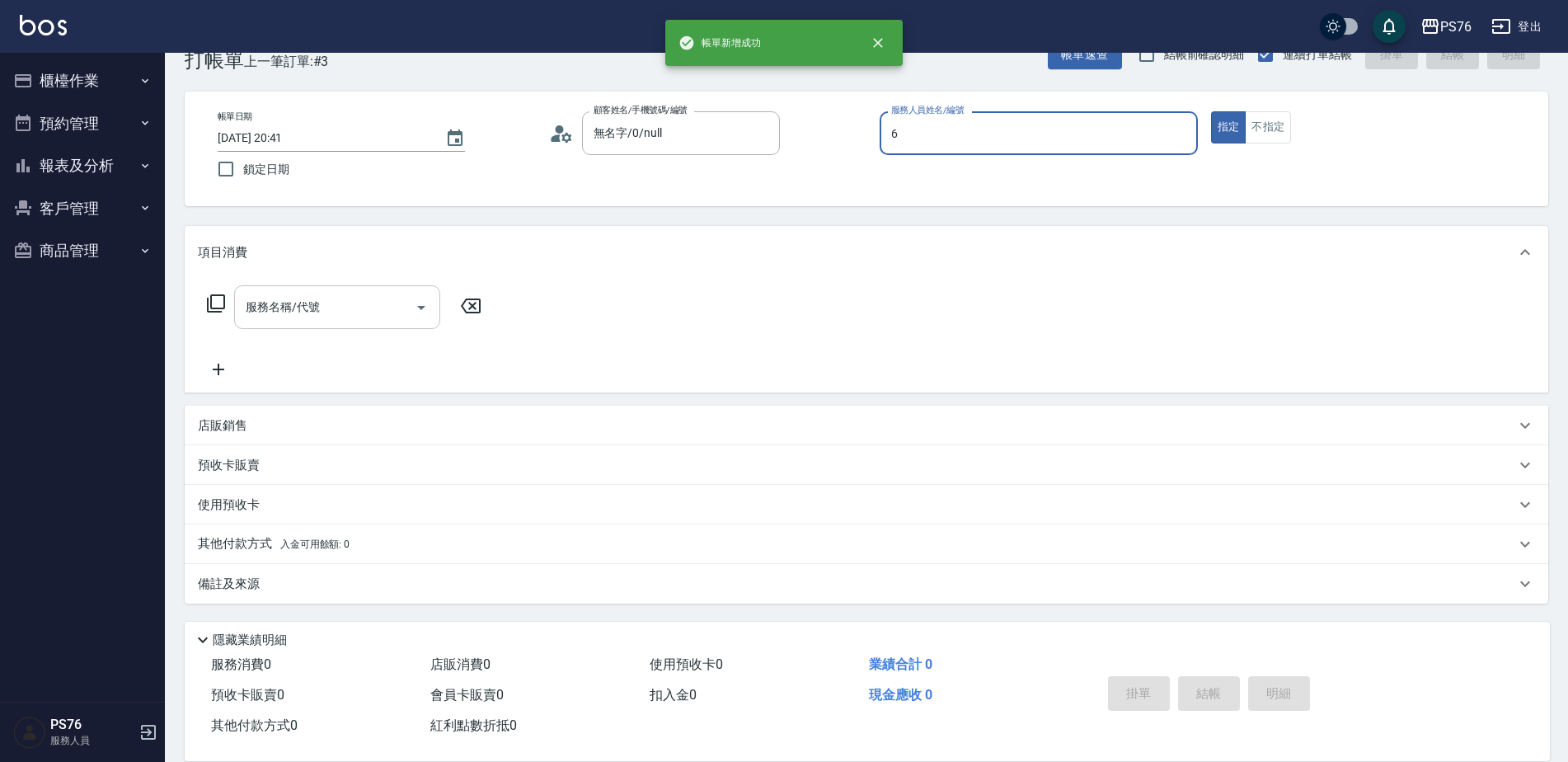
type input "洪彩娟-6"
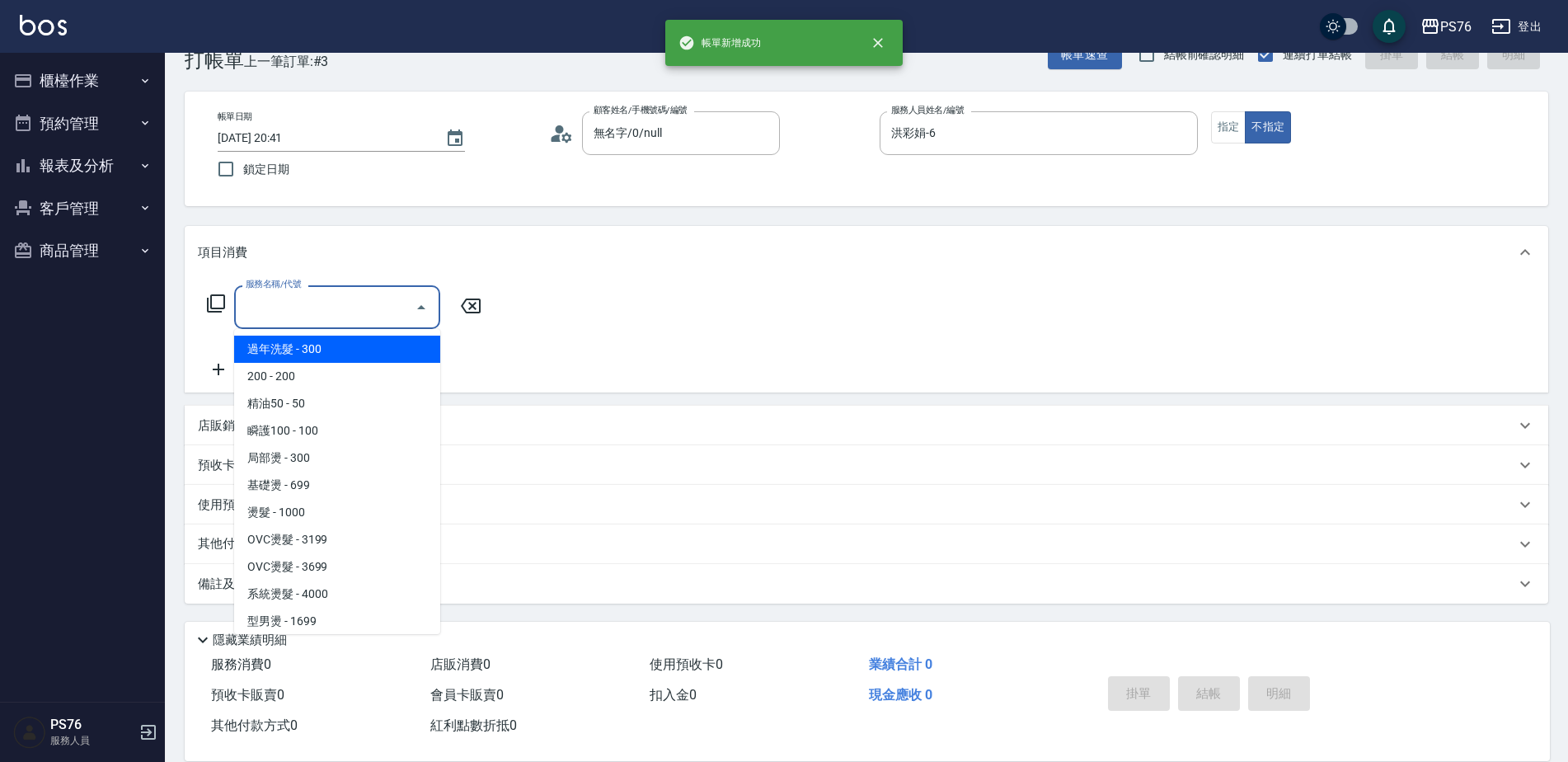
click at [329, 294] on input "服務名稱/代號" at bounding box center [324, 308] width 166 height 29
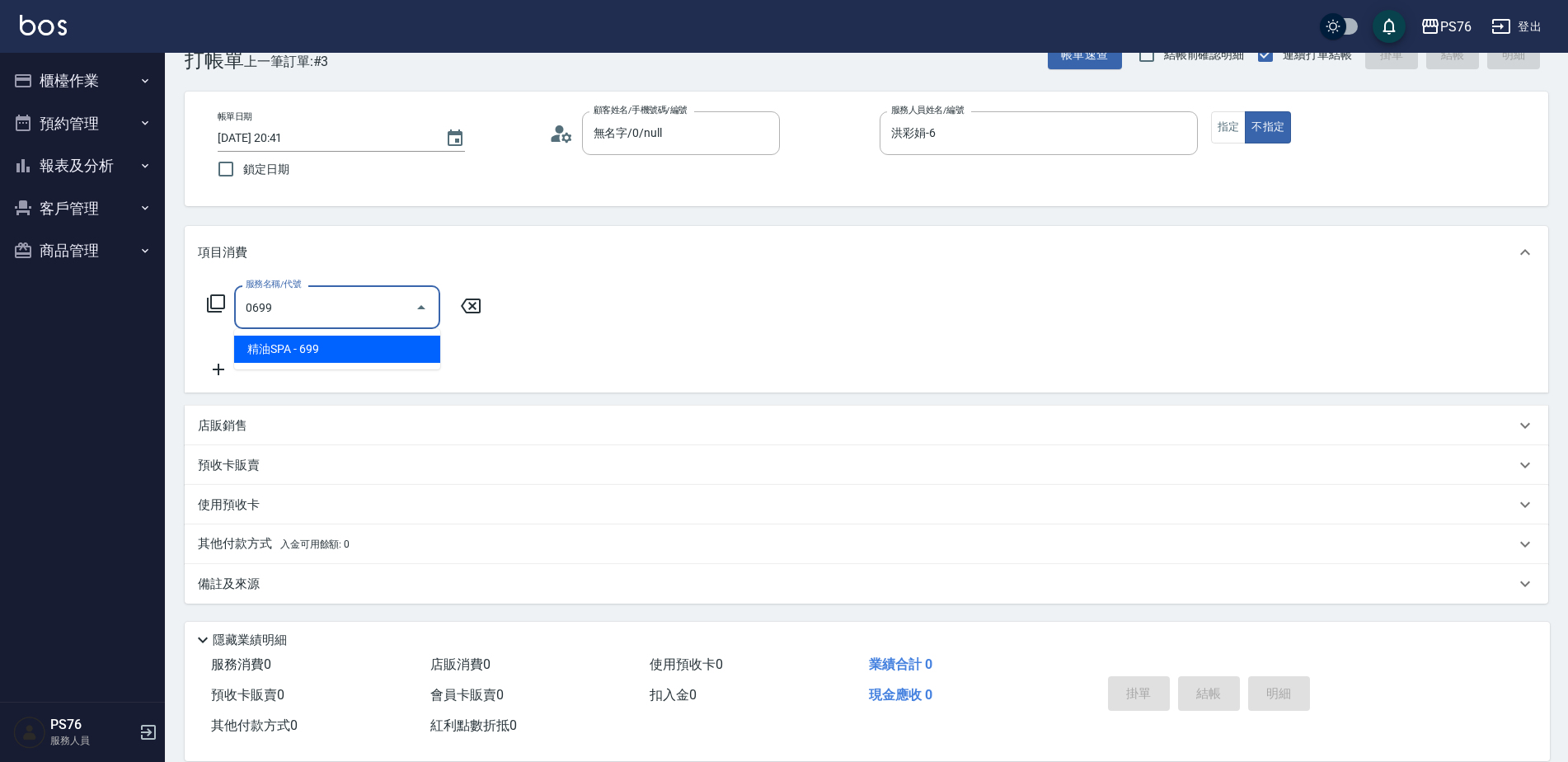
type input "精油SPA(0699)"
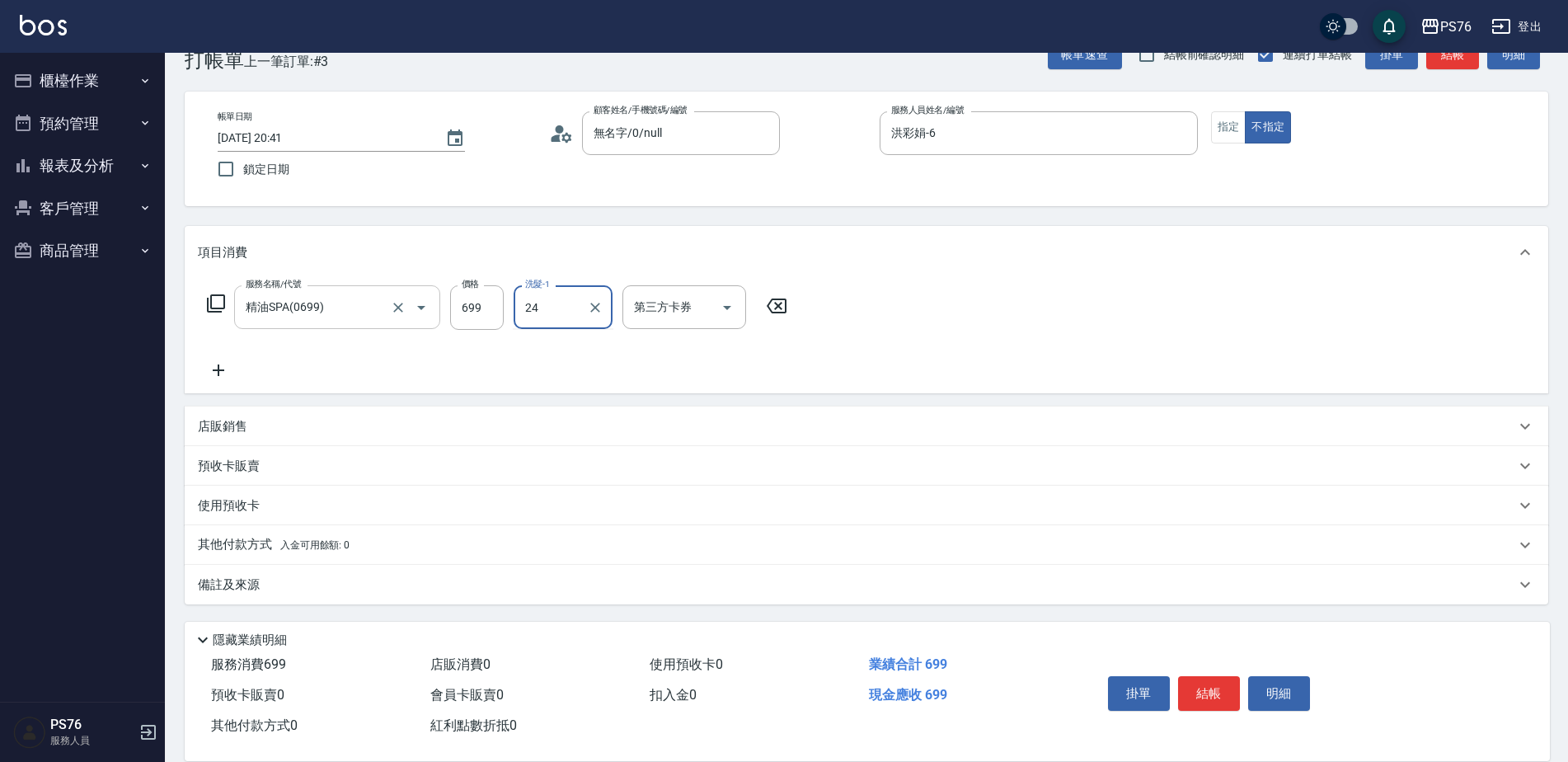
type input "游怡瑄-24"
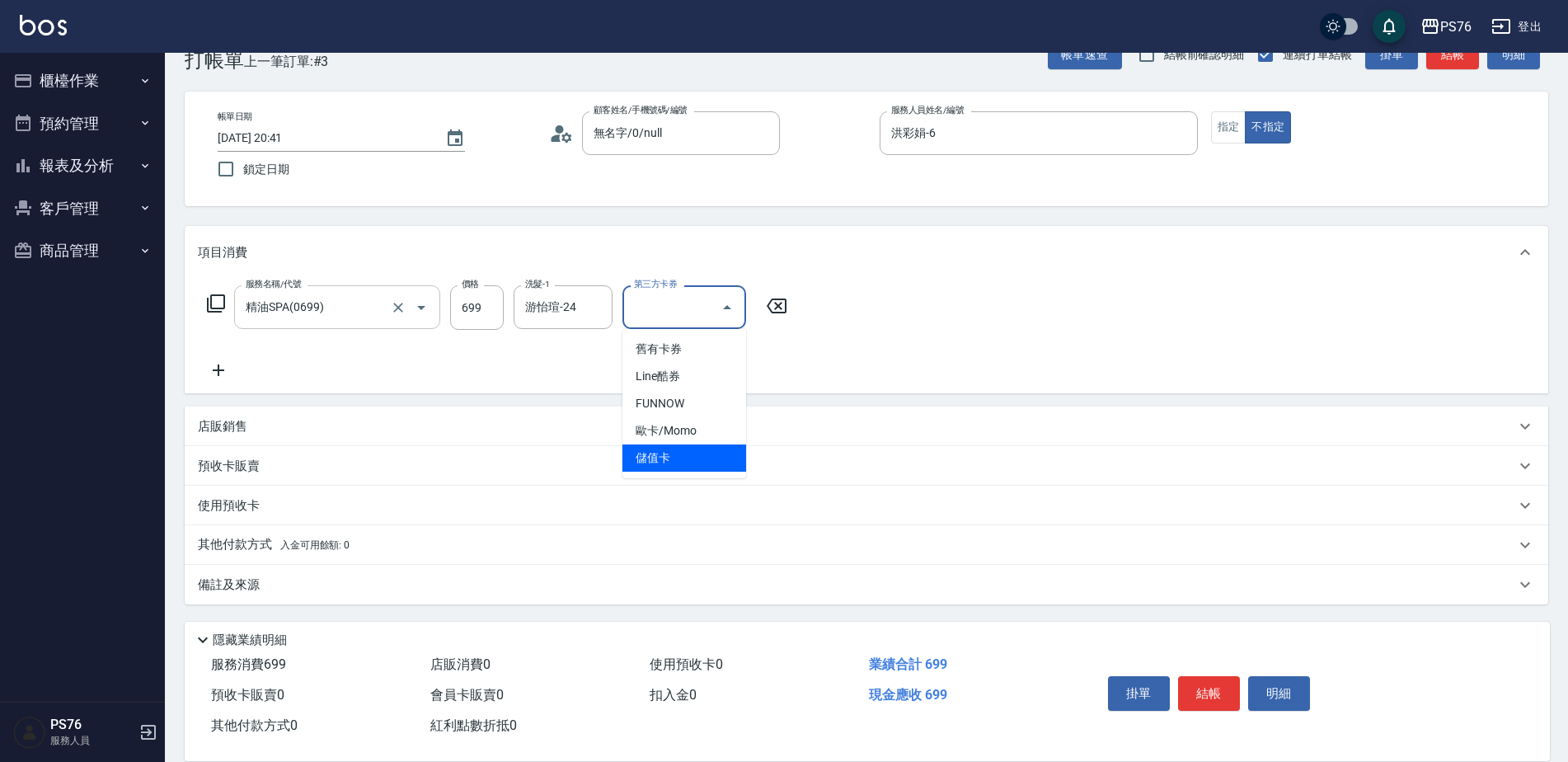
type input "儲值卡"
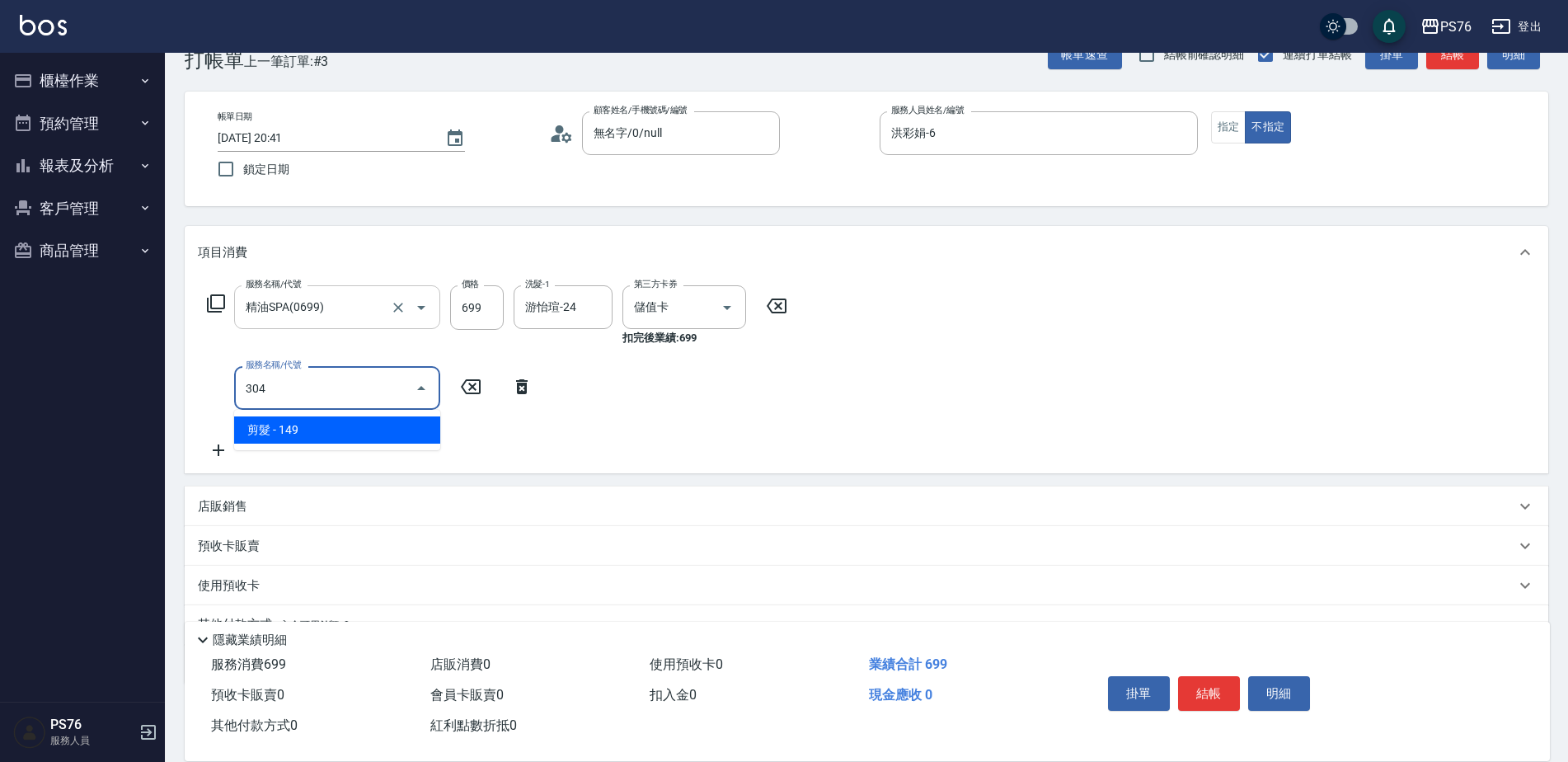
type input "剪髮(304)"
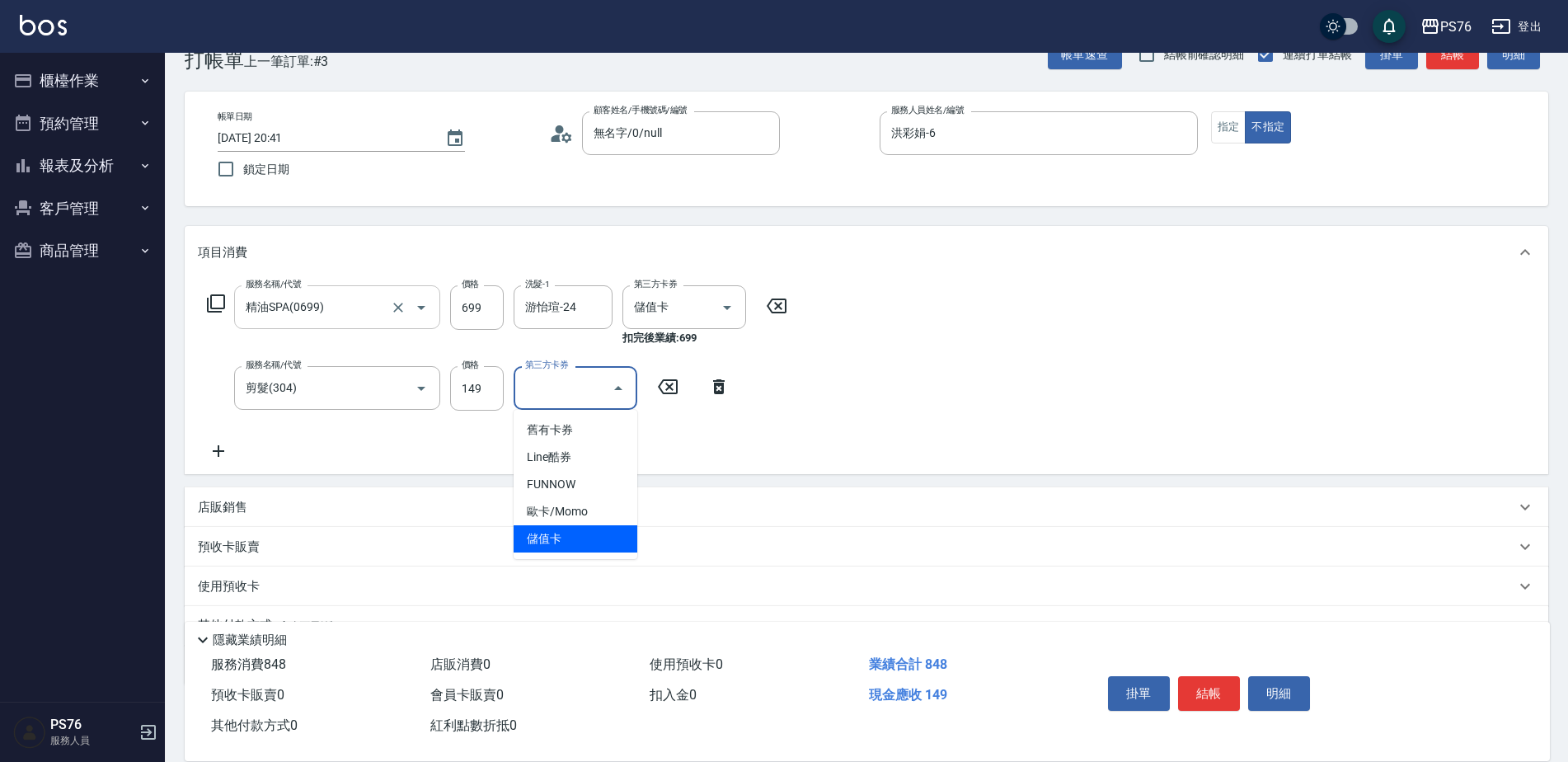
type input "儲值卡"
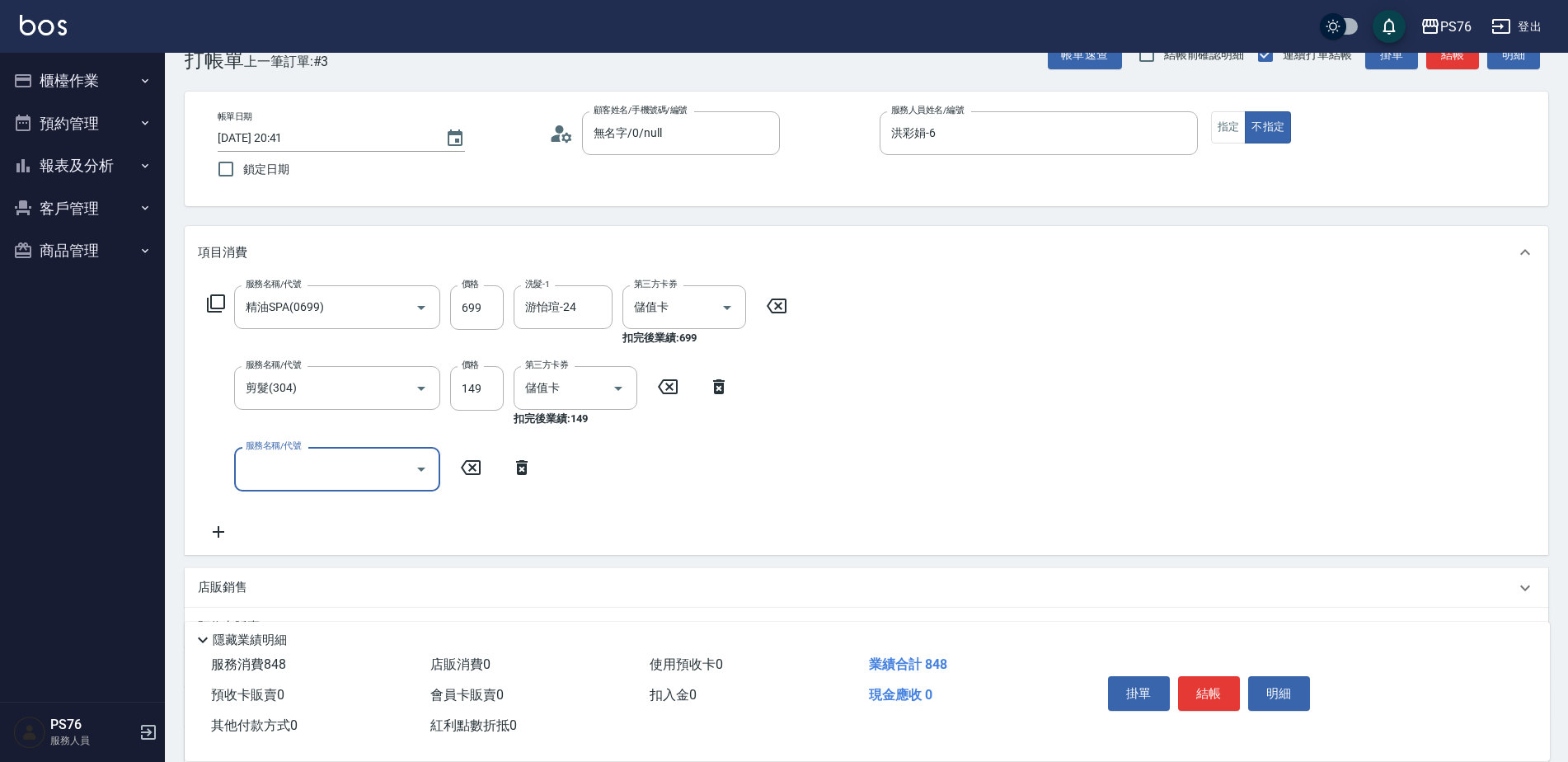
click at [516, 473] on icon at bounding box center [521, 467] width 41 height 19
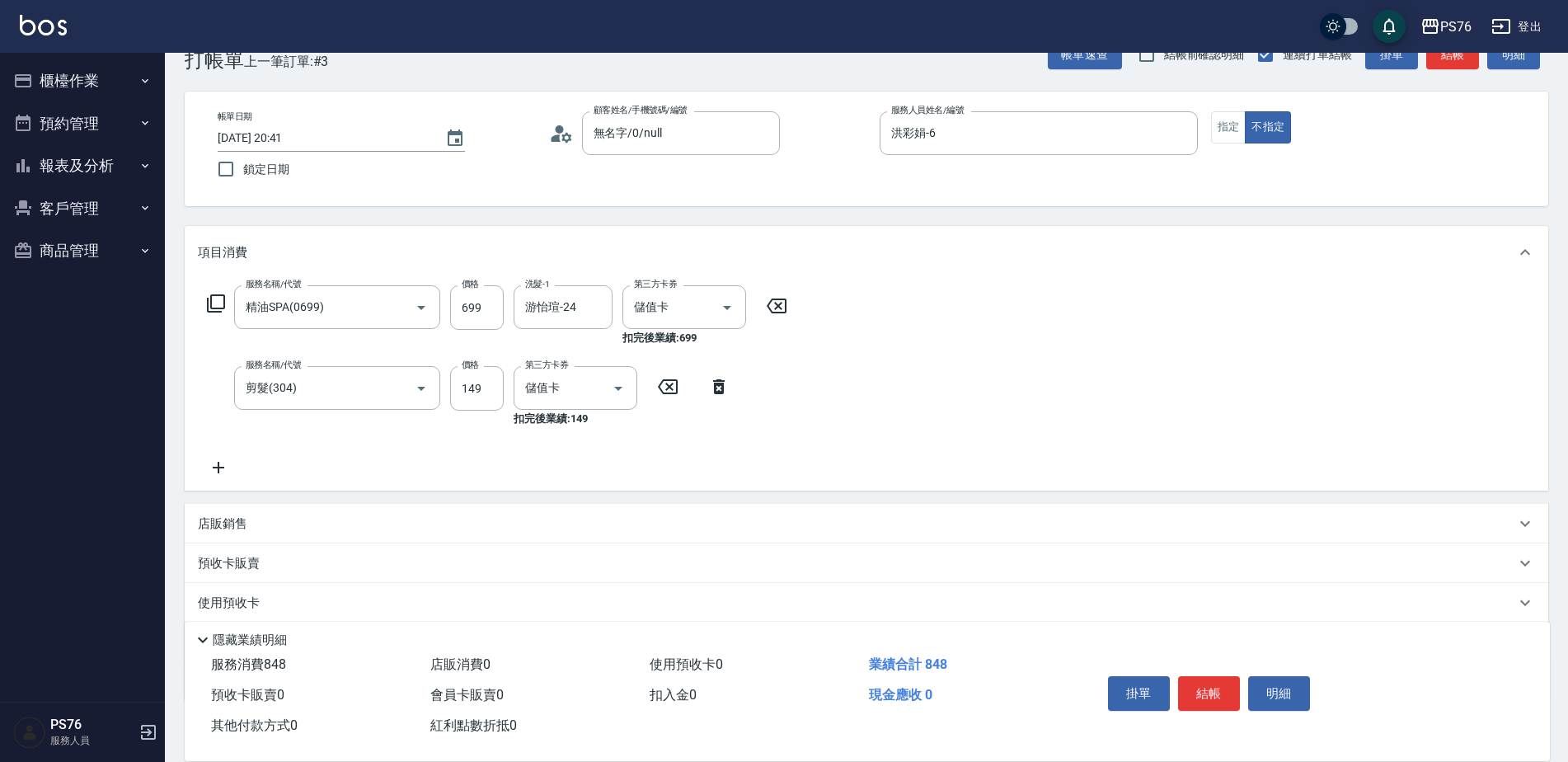
click at [283, 525] on div "店販銷售" at bounding box center [856, 525] width 1317 height 18
type input "洪彩娟-6"
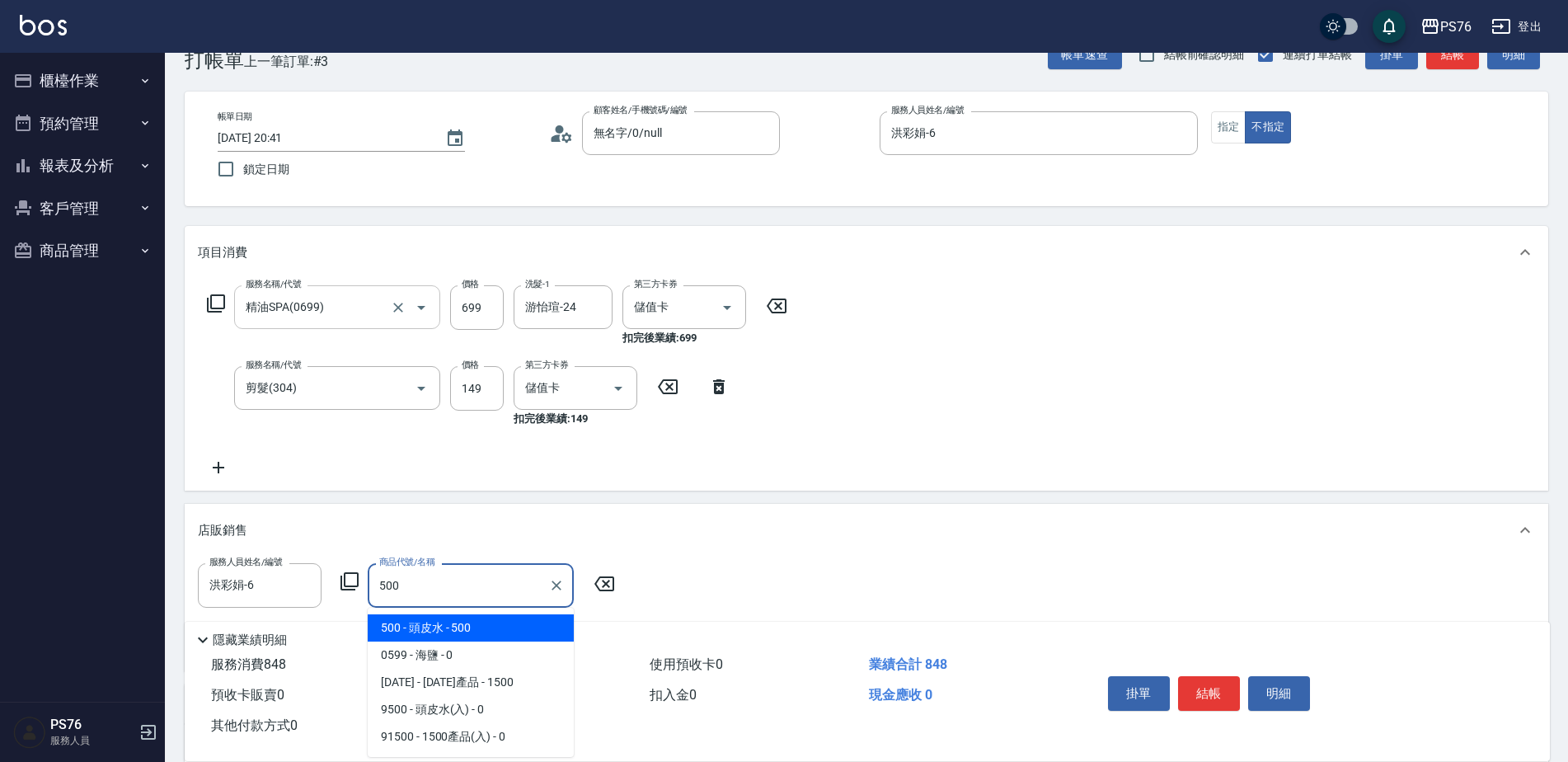
type input "頭皮水"
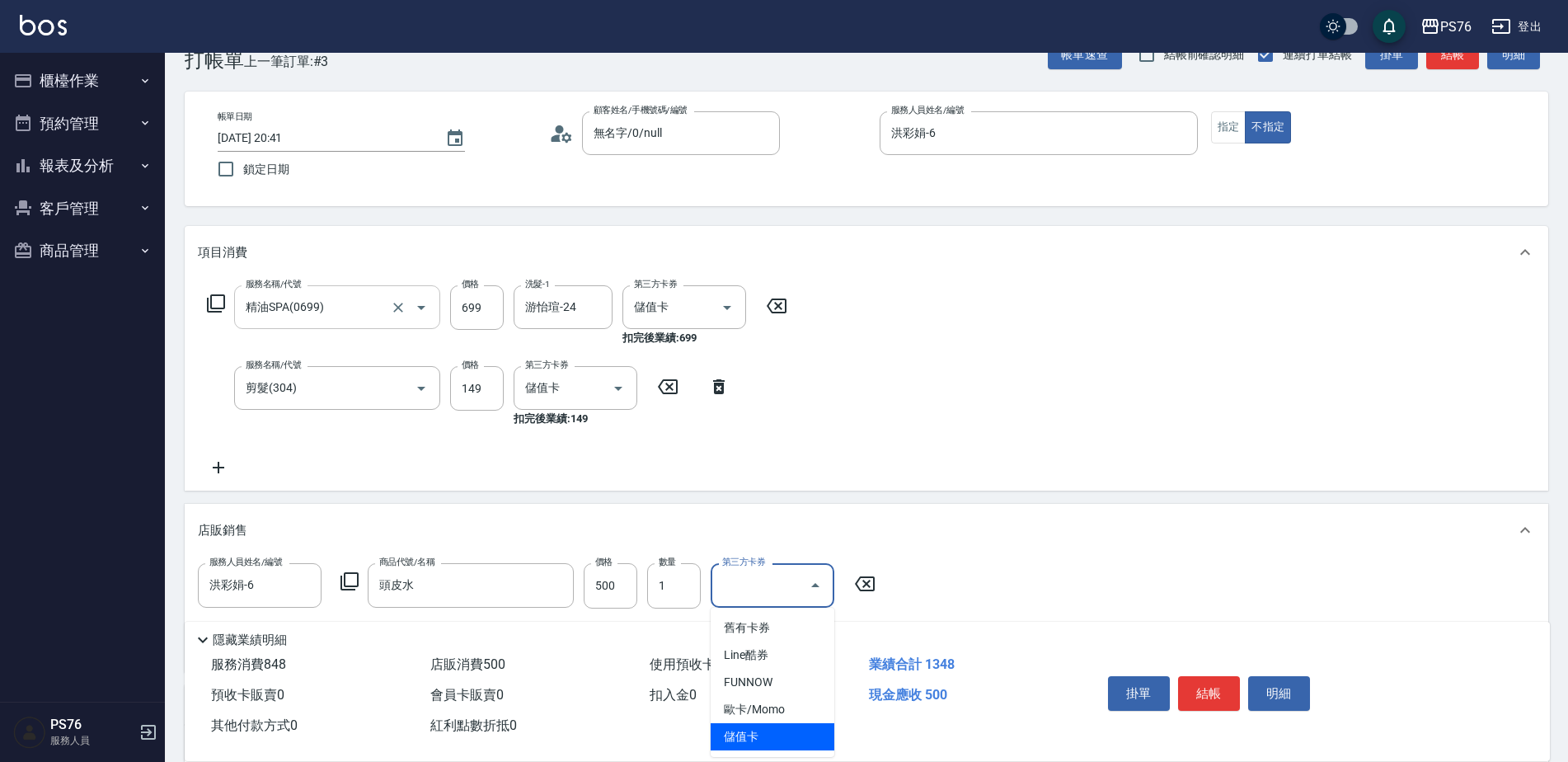
type input "儲值卡"
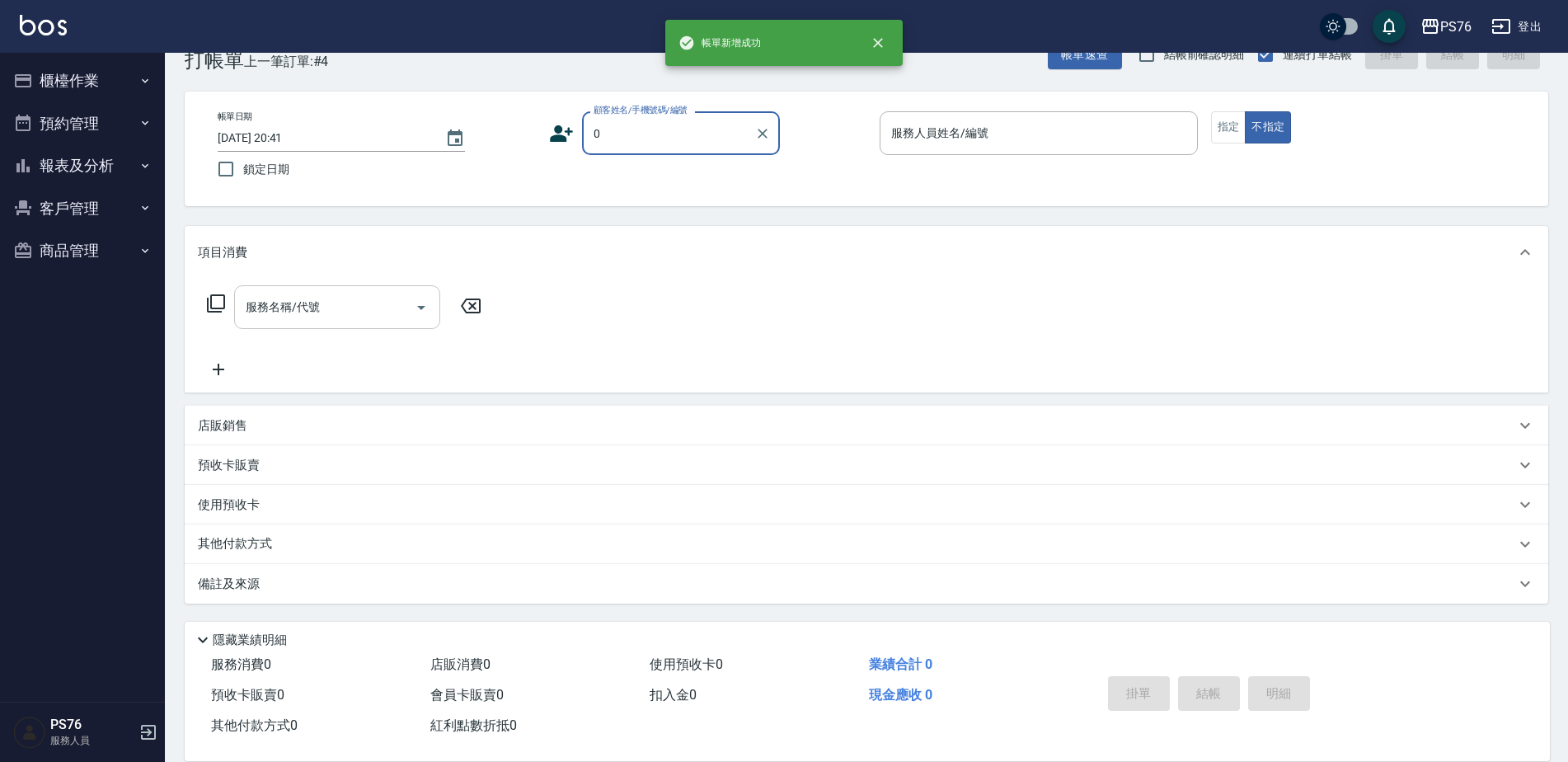
type input "無名字/0/null"
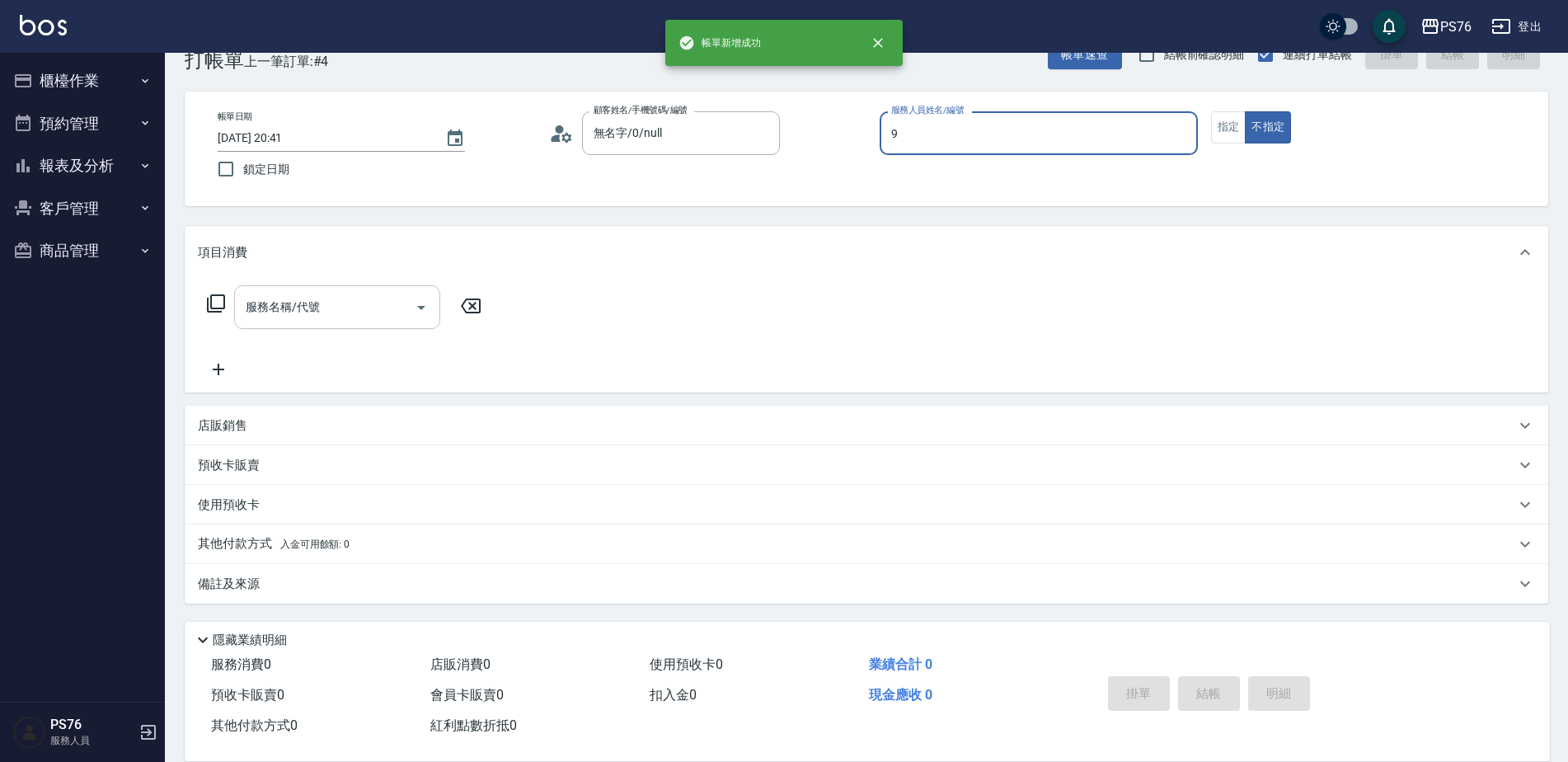
type input "劉憶彤-9"
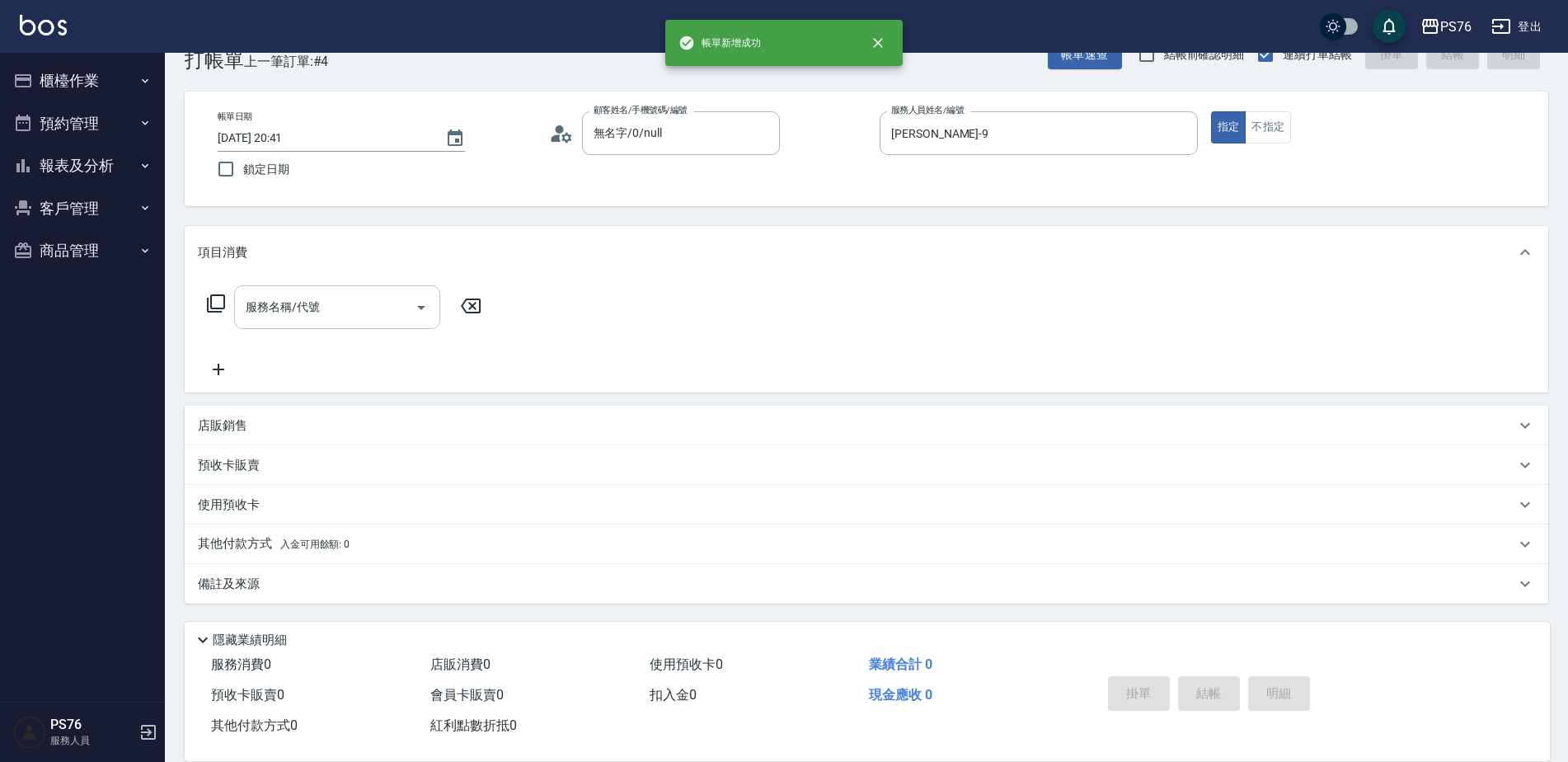
click at [318, 316] on input "服務名稱/代號" at bounding box center [324, 308] width 166 height 29
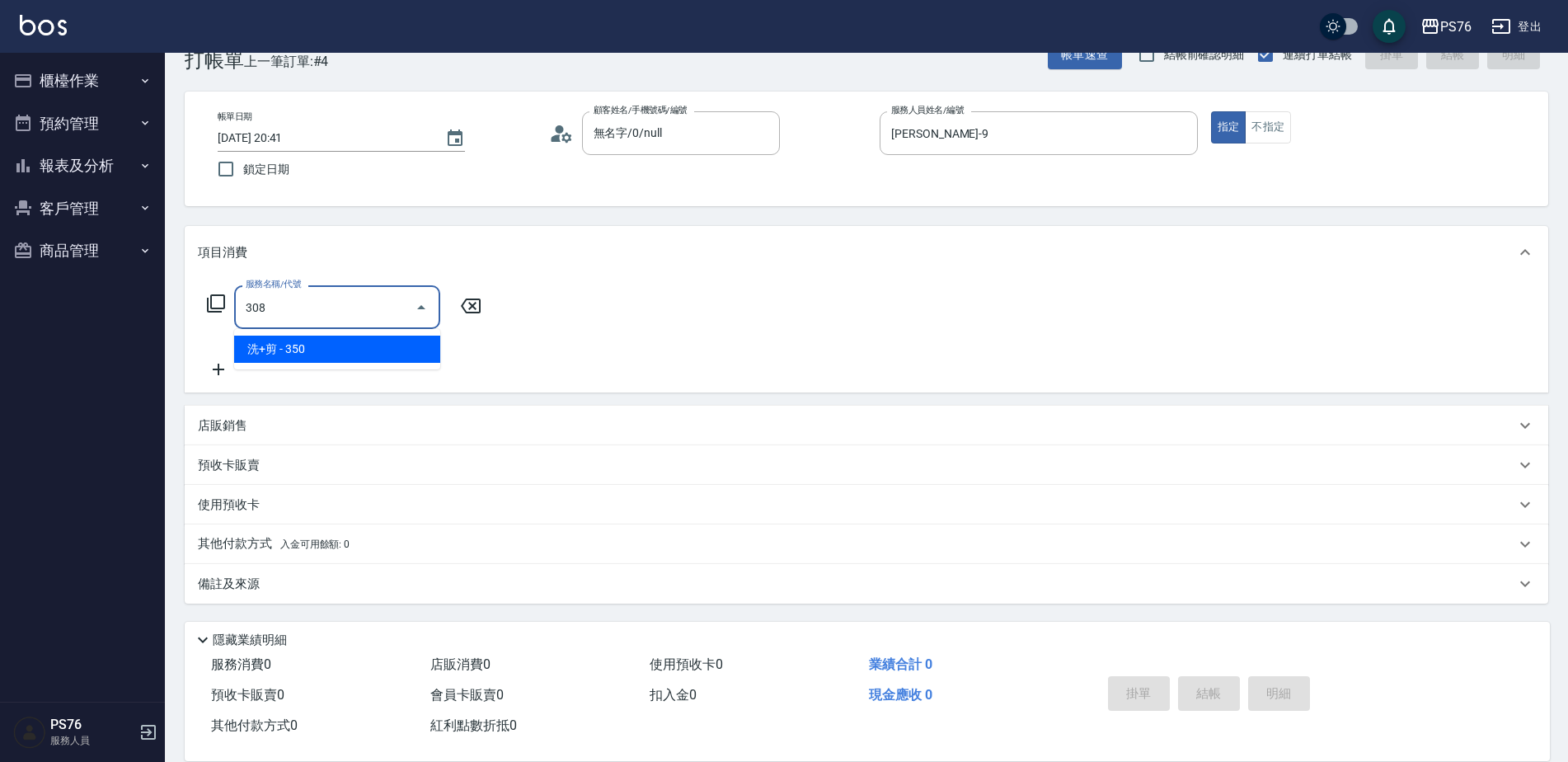
type input "洗+剪(308)"
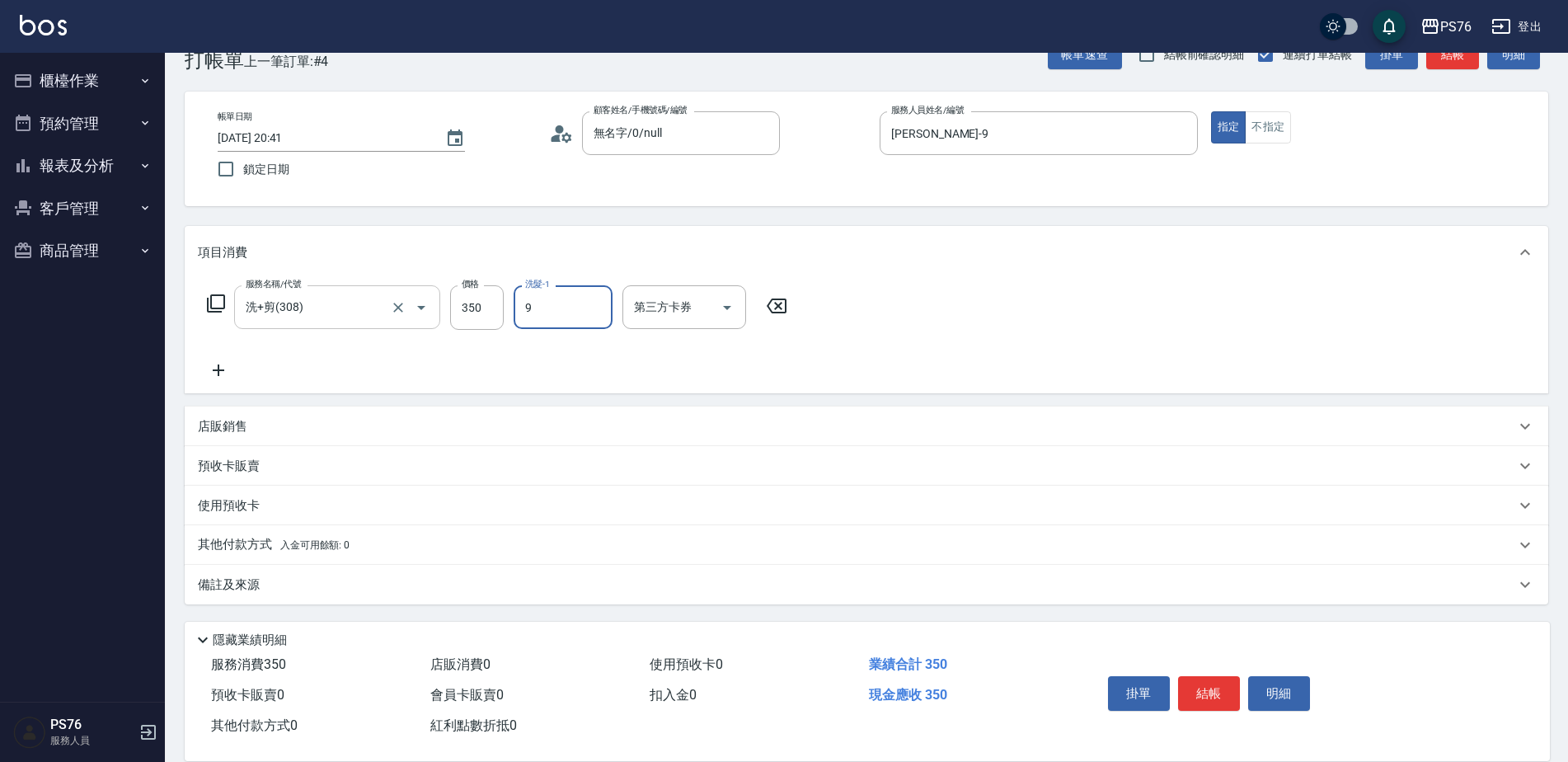
type input "劉憶彤-9"
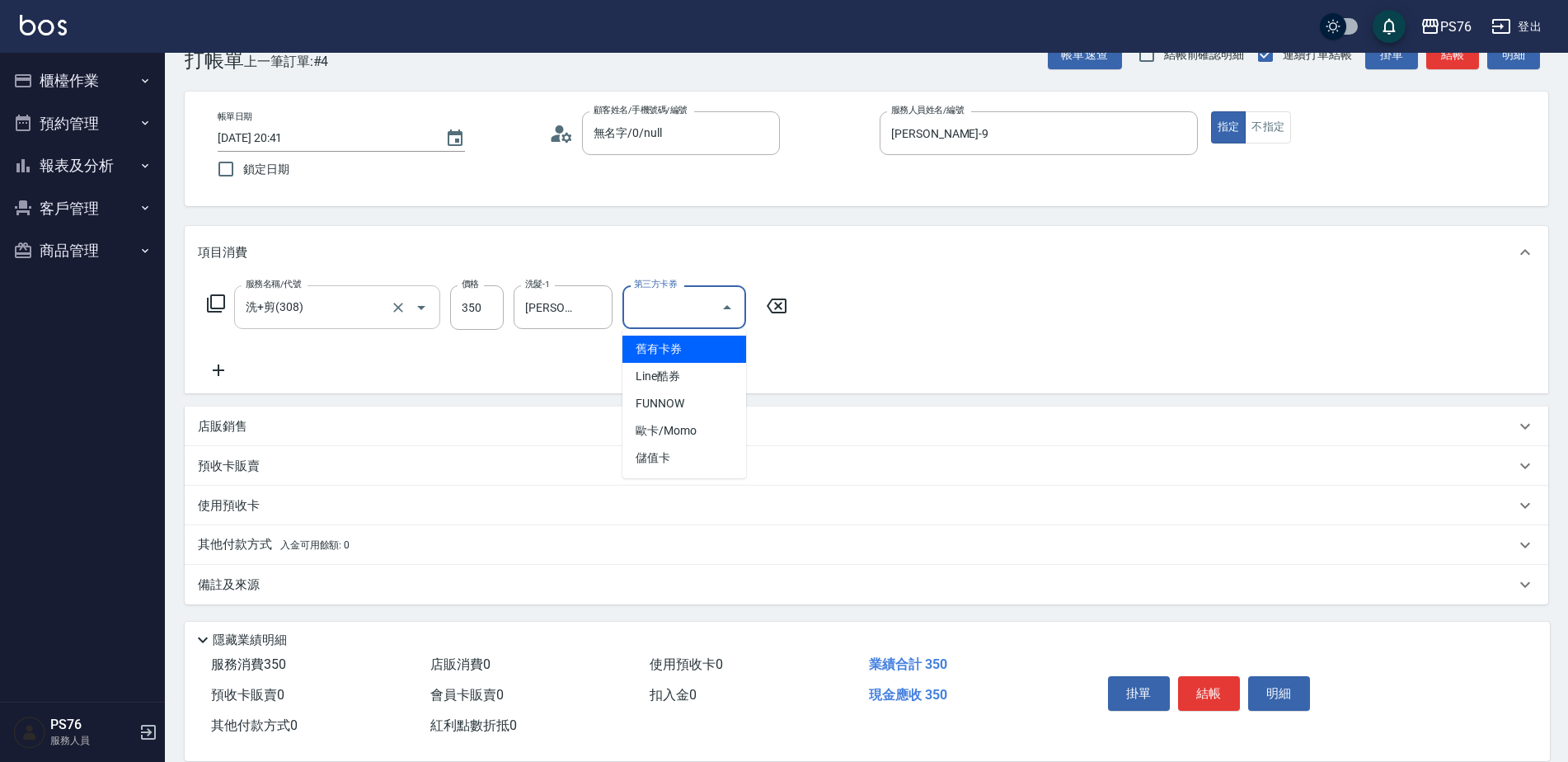
type input "儲值卡"
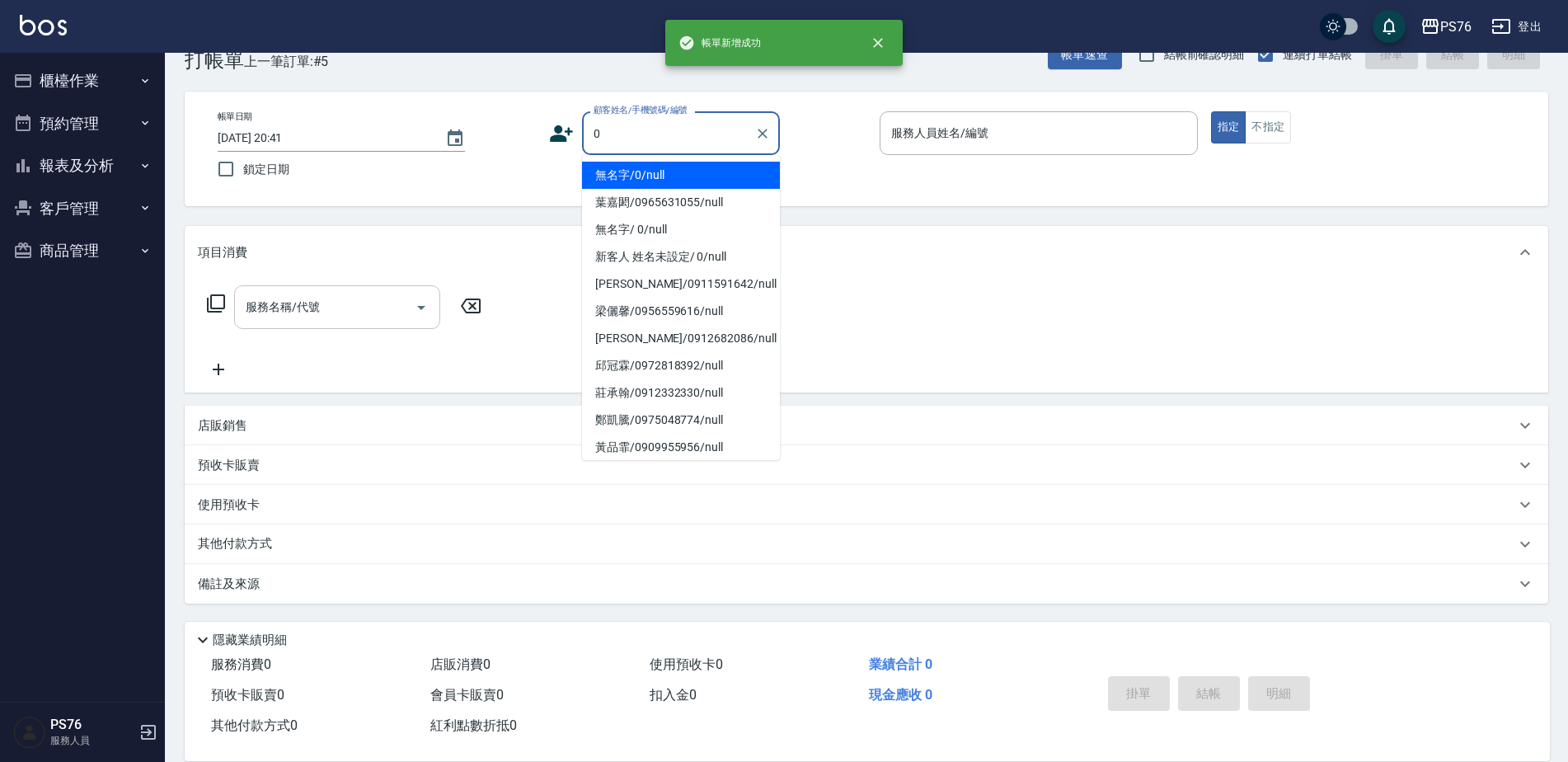
type input "無名字/0/null"
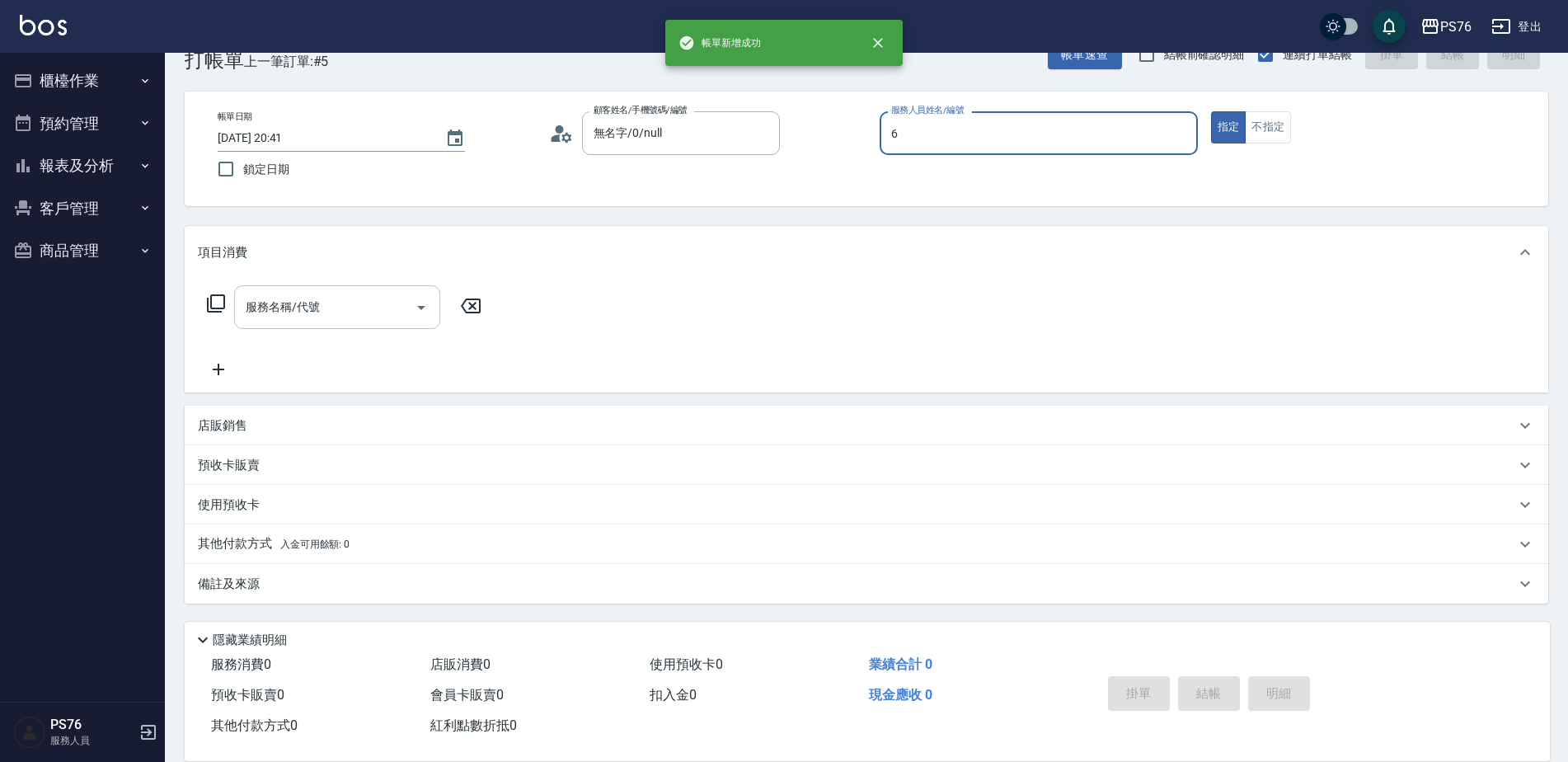
type input "洪彩娟-6"
click at [318, 316] on input "服務名稱/代號" at bounding box center [324, 308] width 166 height 29
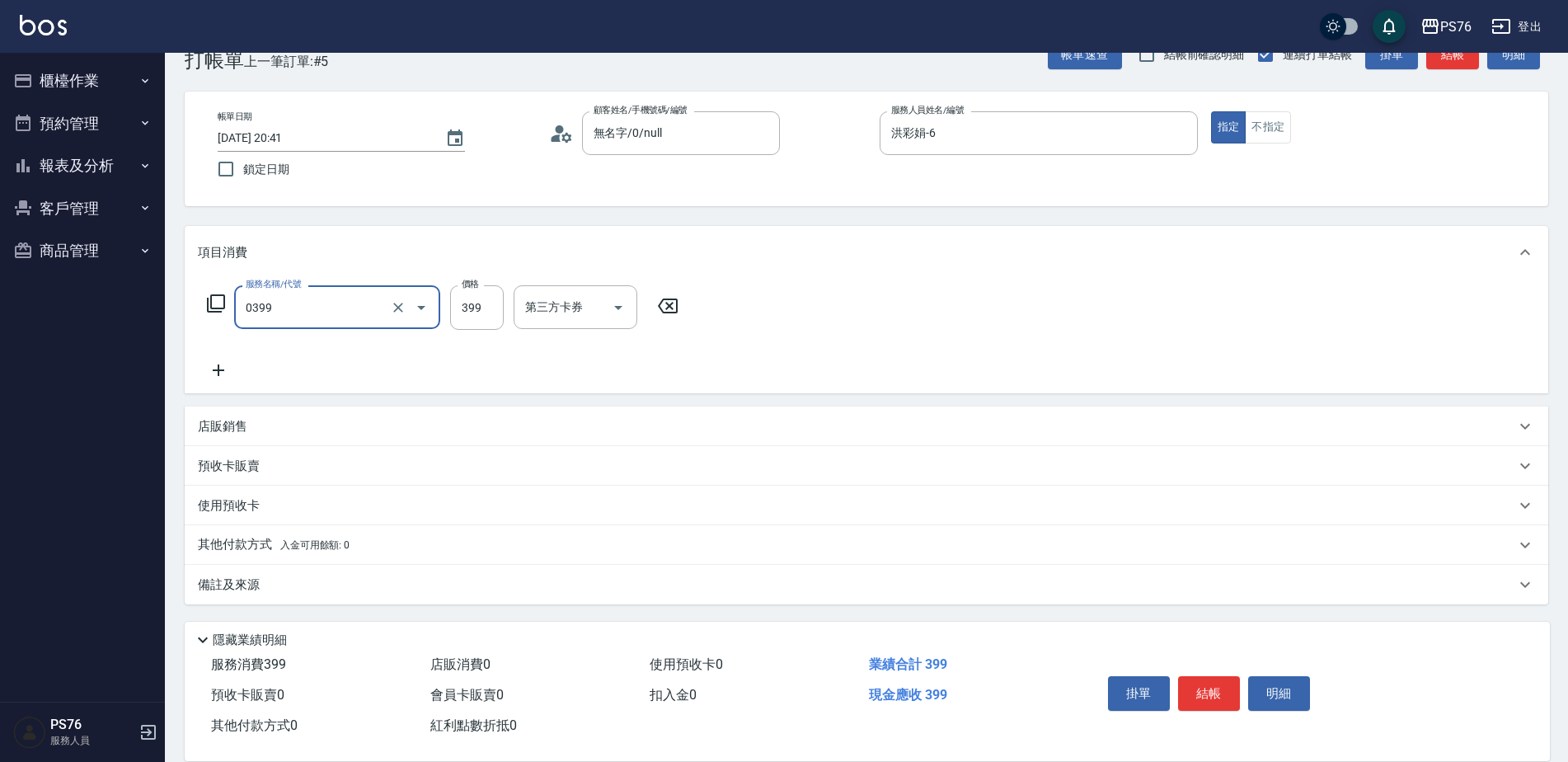
type input "海鹽399(0399)"
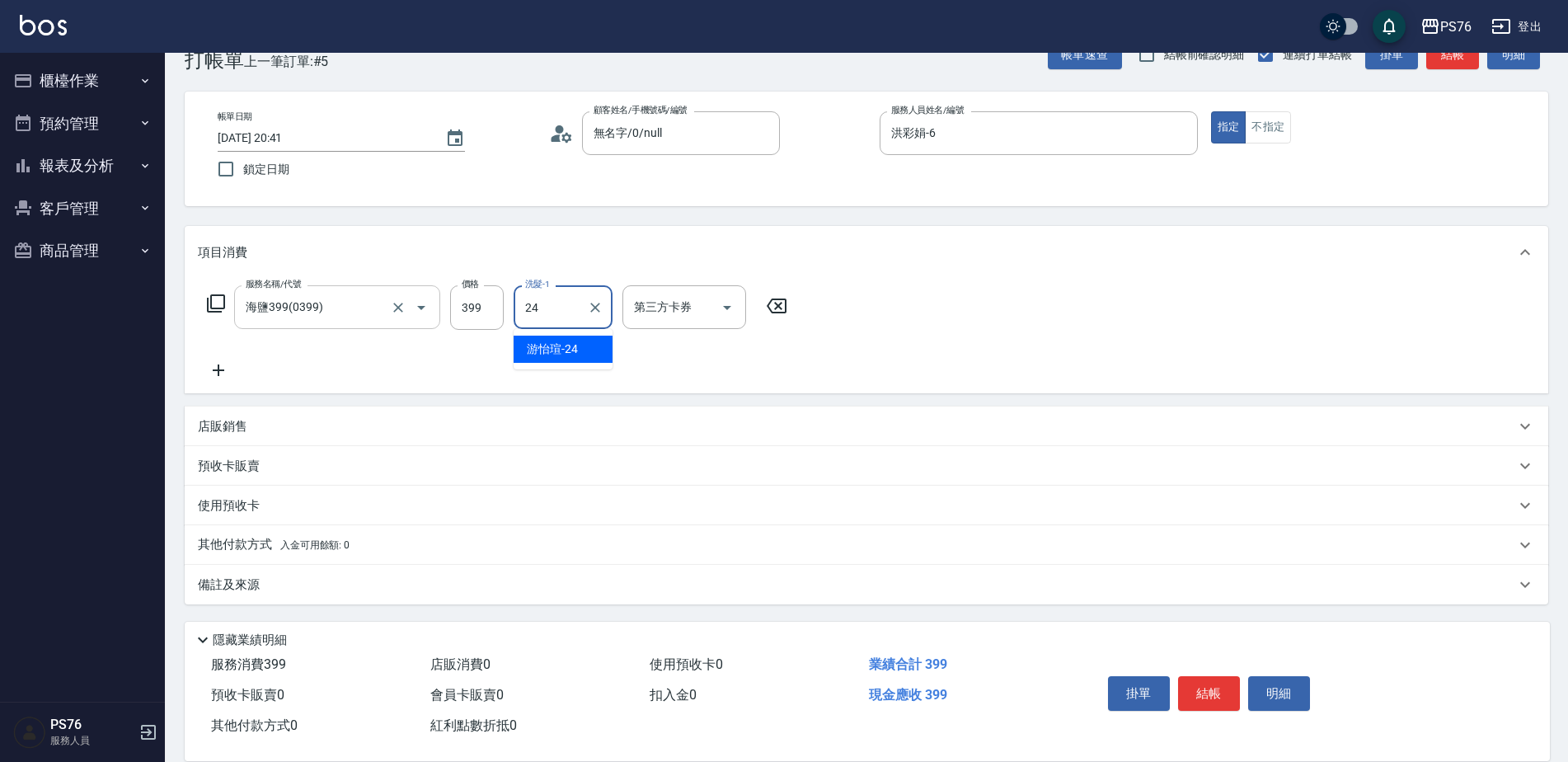
type input "游怡瑄-24"
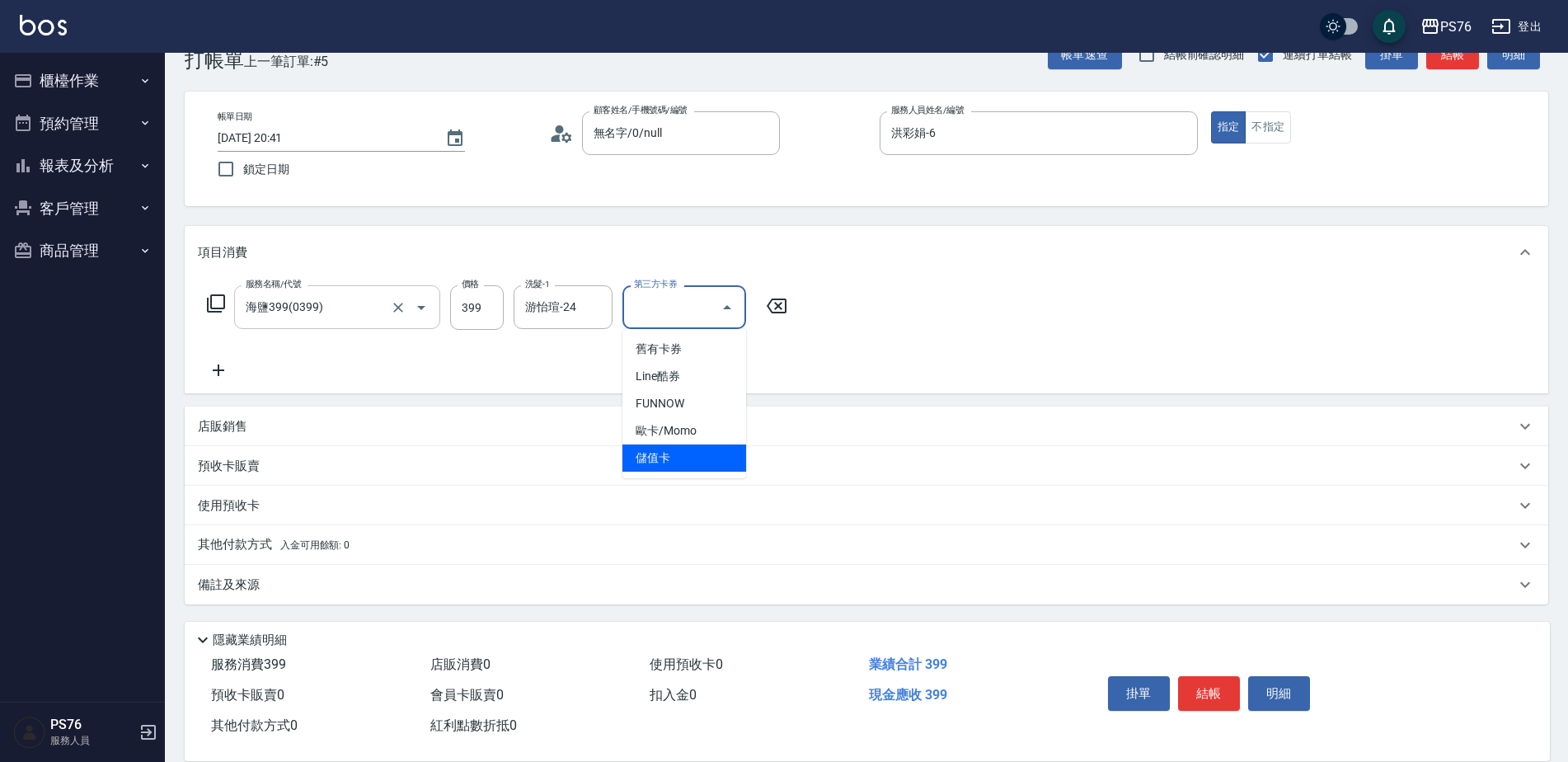
type input "儲值卡"
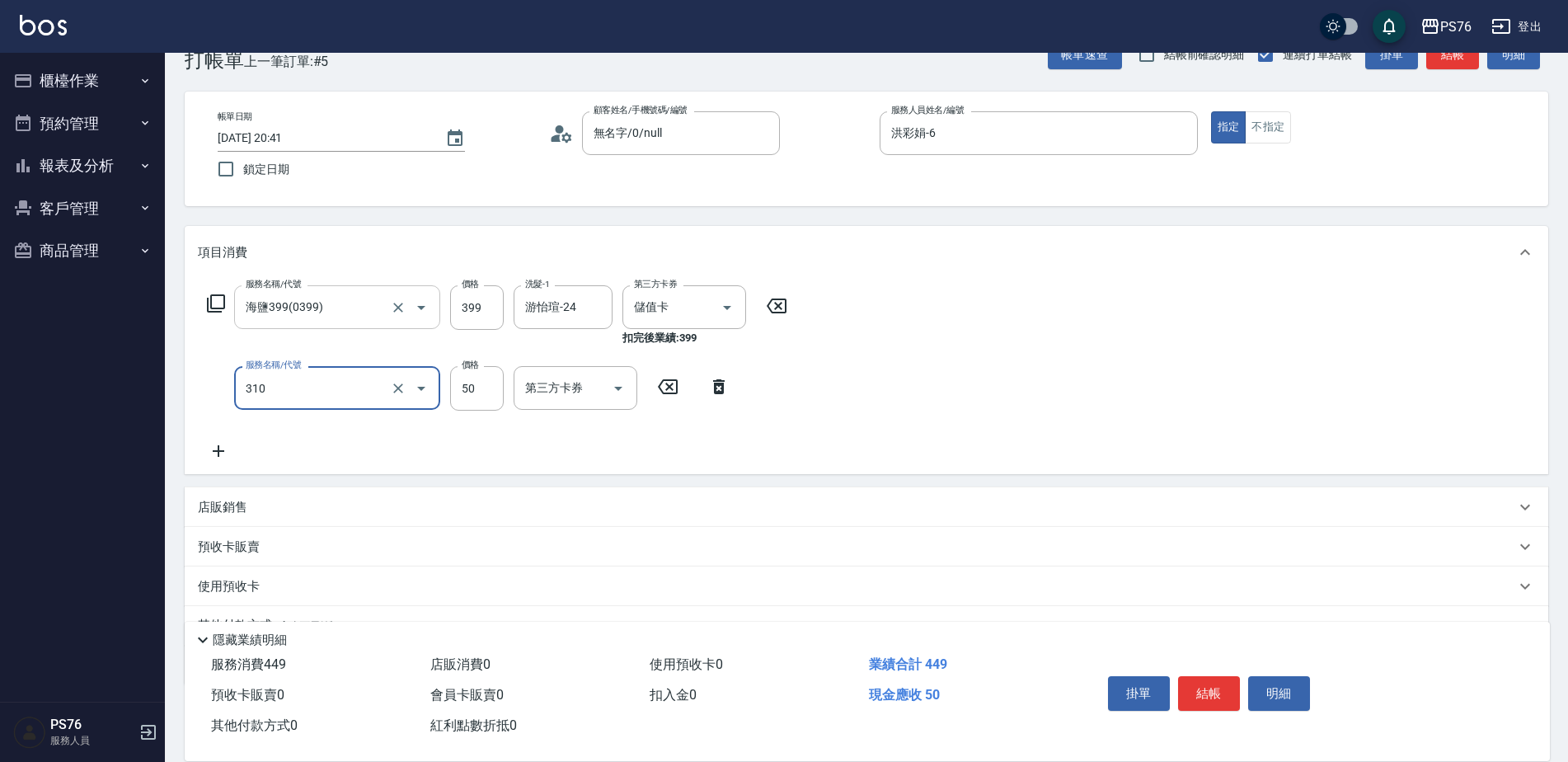
type input "剪瀏海(310)"
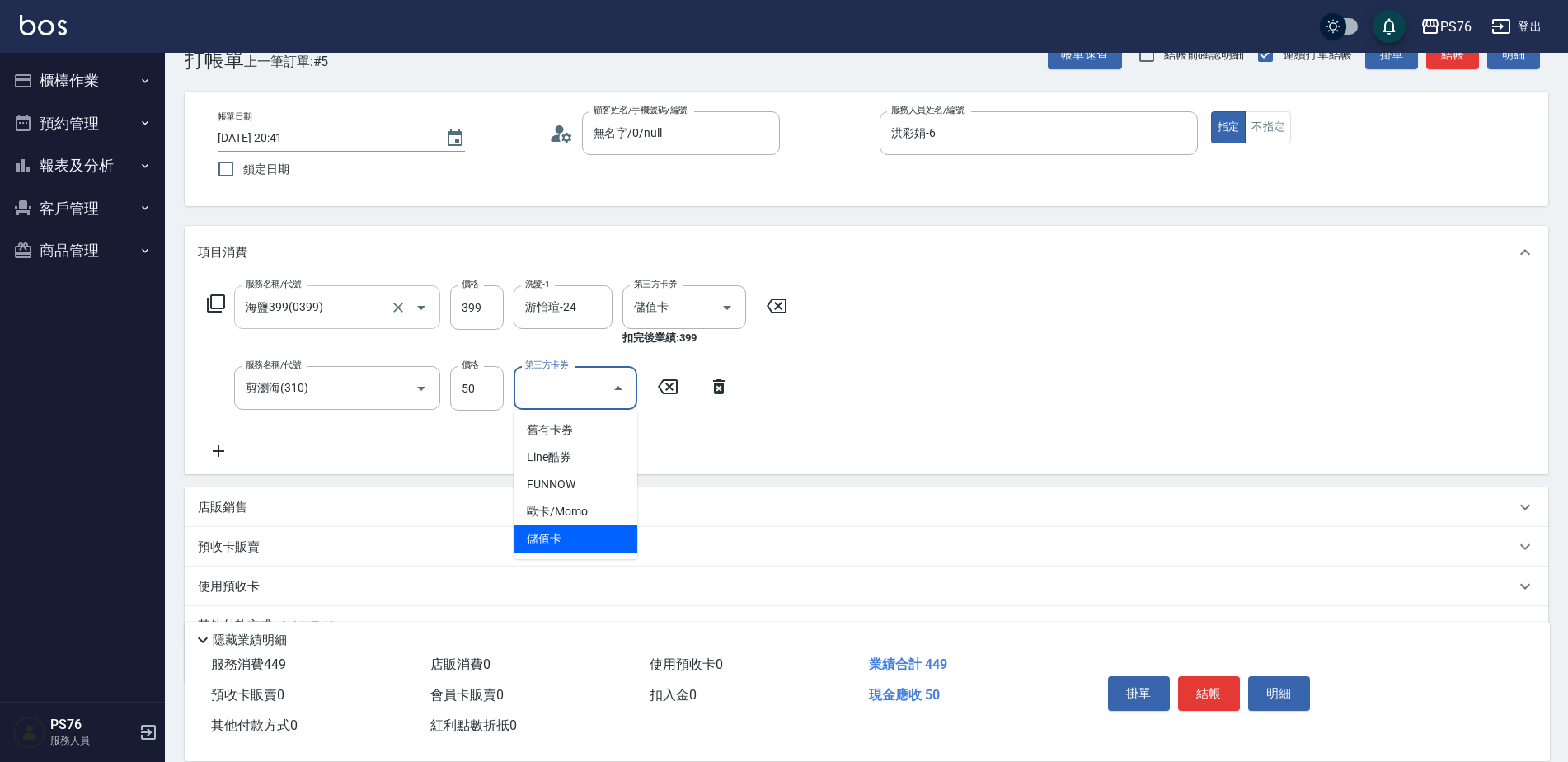
type input "儲值卡"
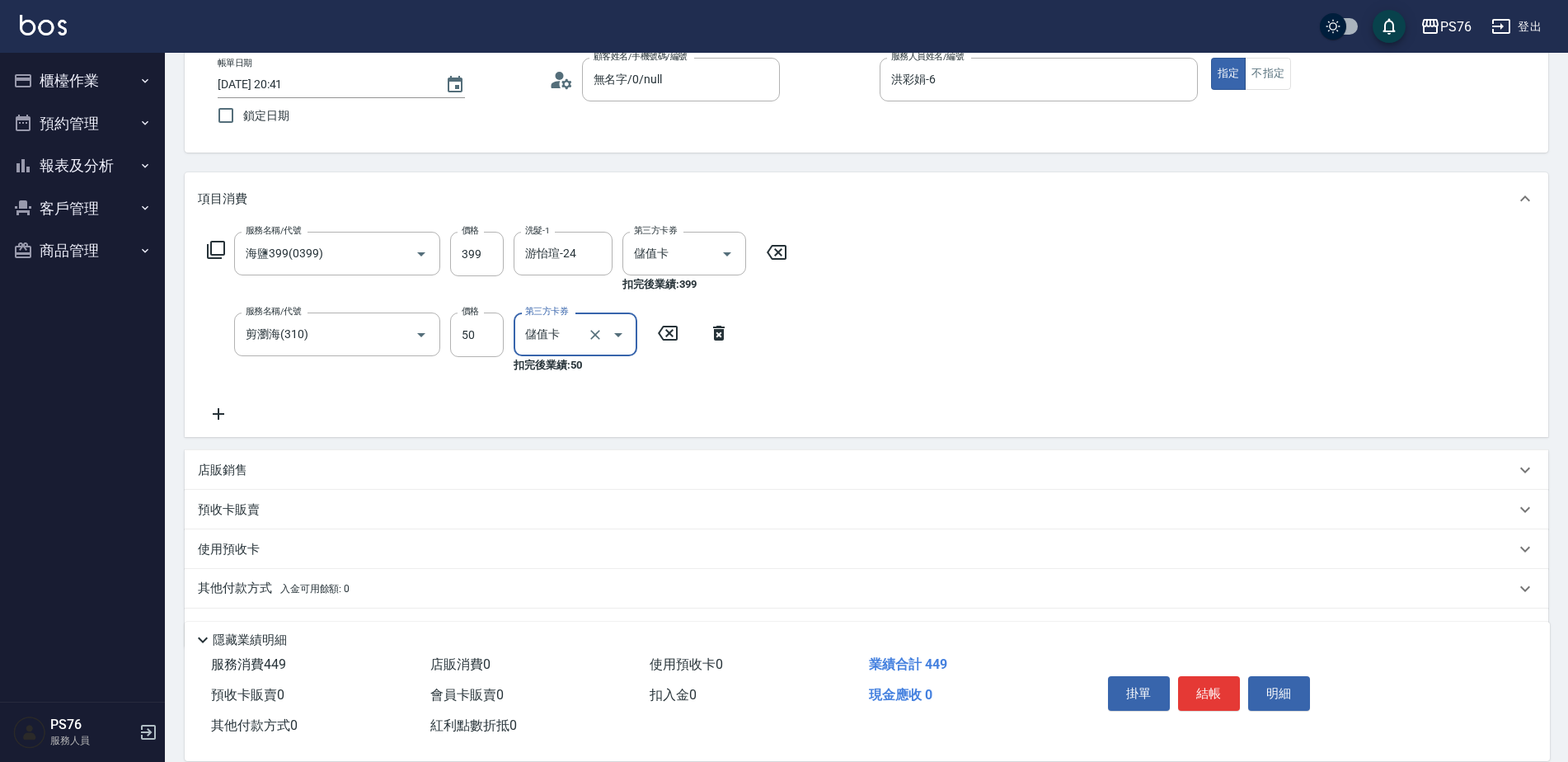
scroll to position [124, 0]
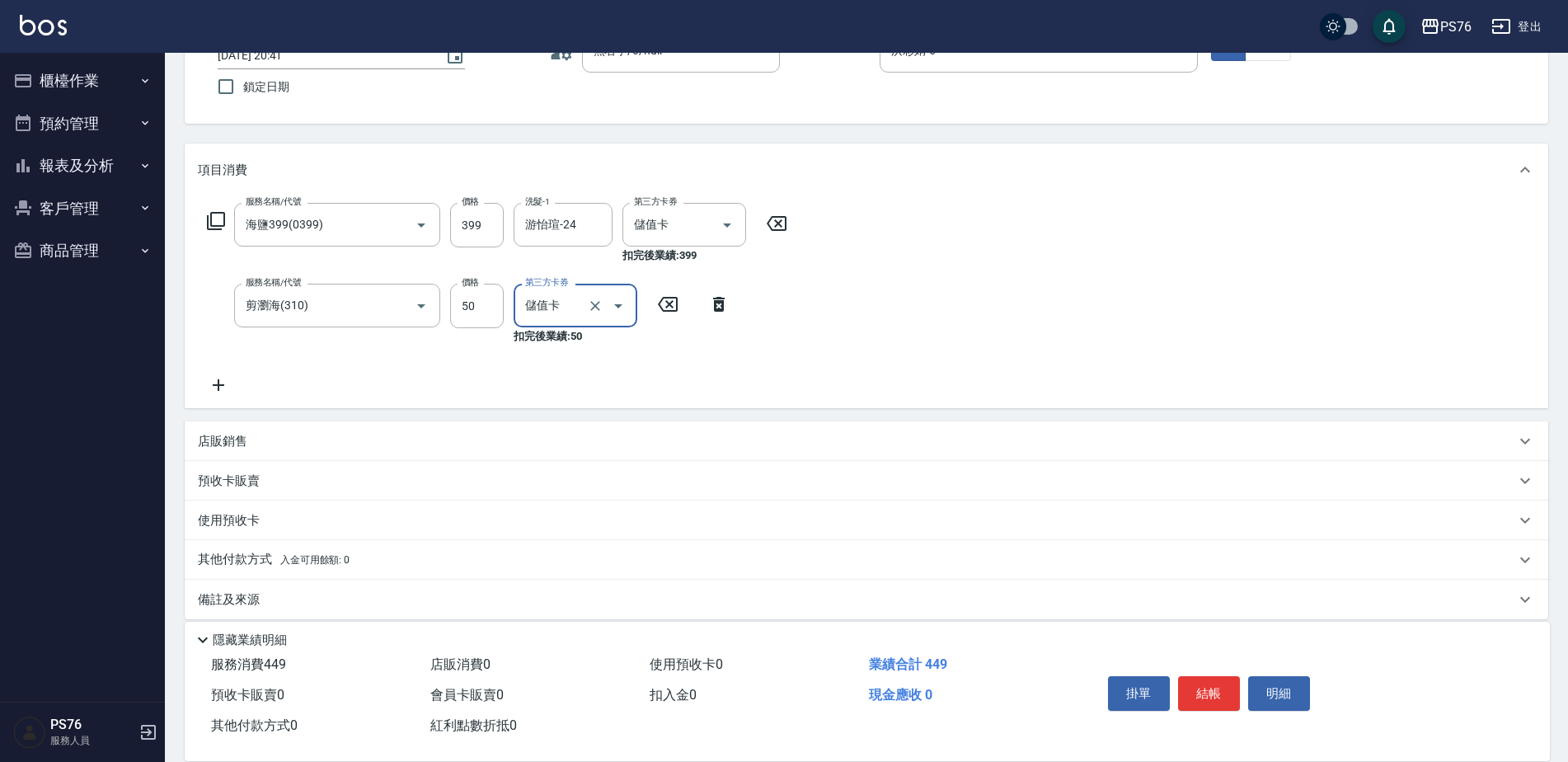
click at [298, 441] on div "店販銷售" at bounding box center [856, 442] width 1317 height 18
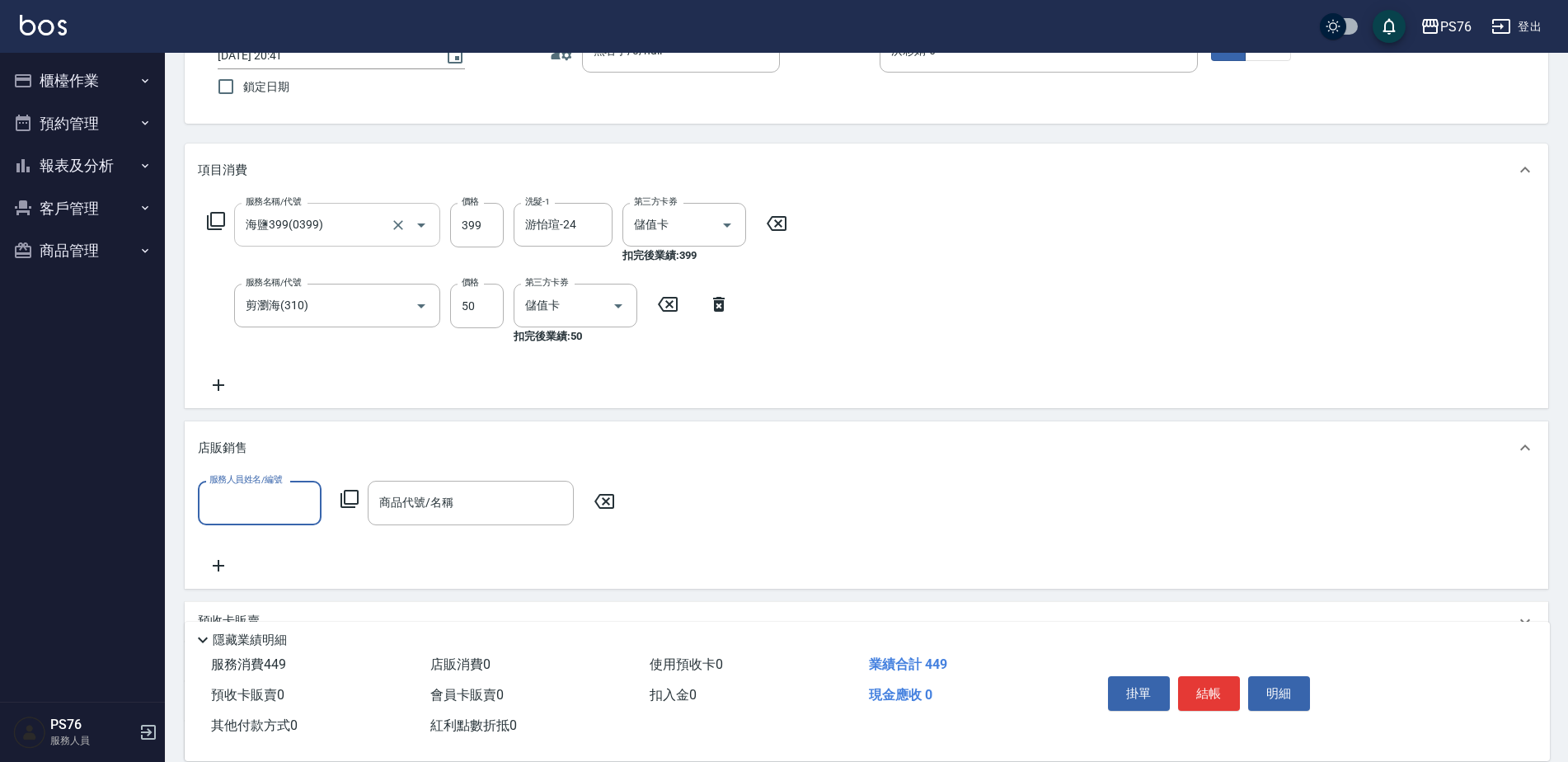
scroll to position [0, 0]
type input "游怡瑄-24"
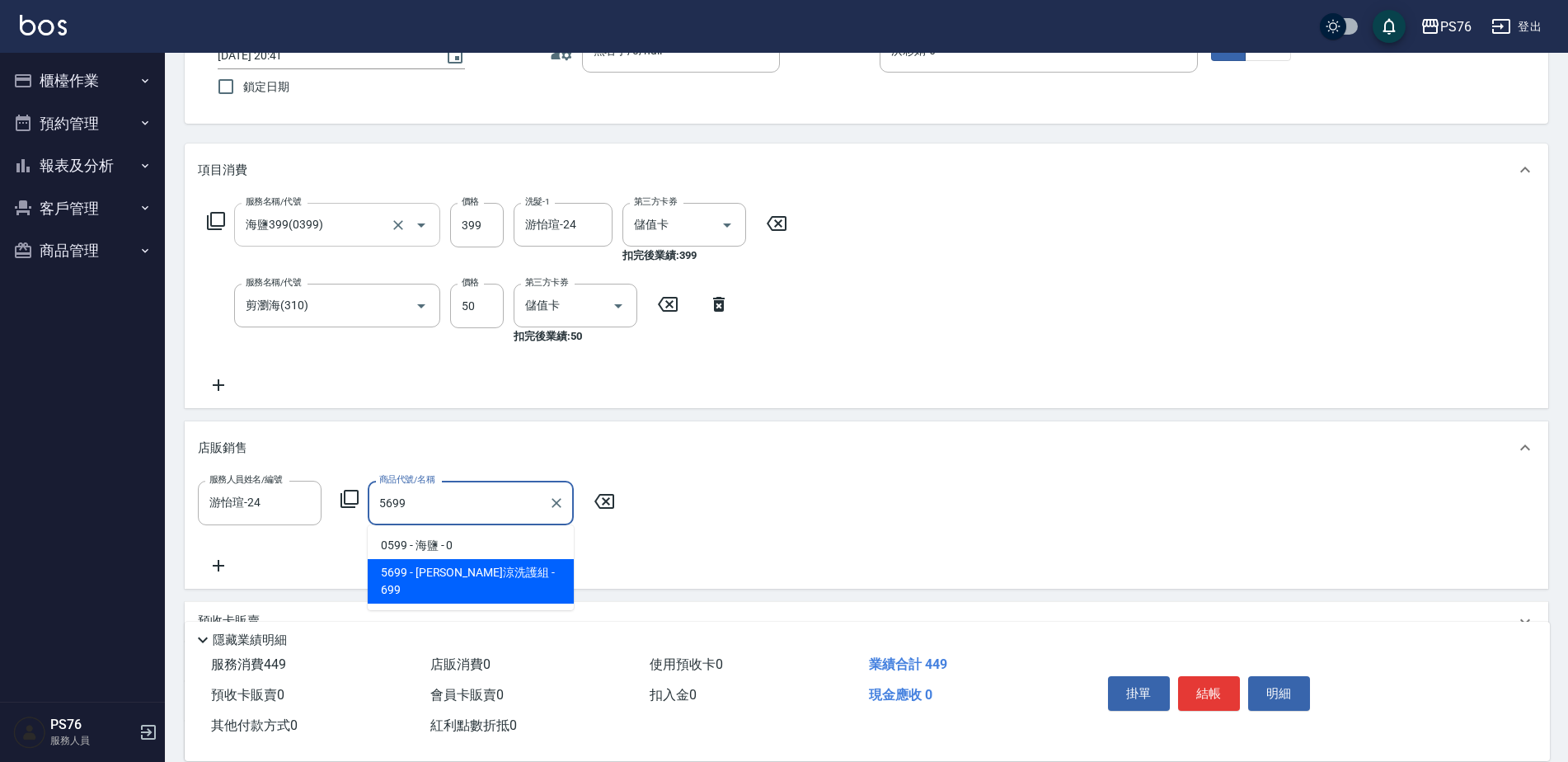
type input "水水沁涼洗護組"
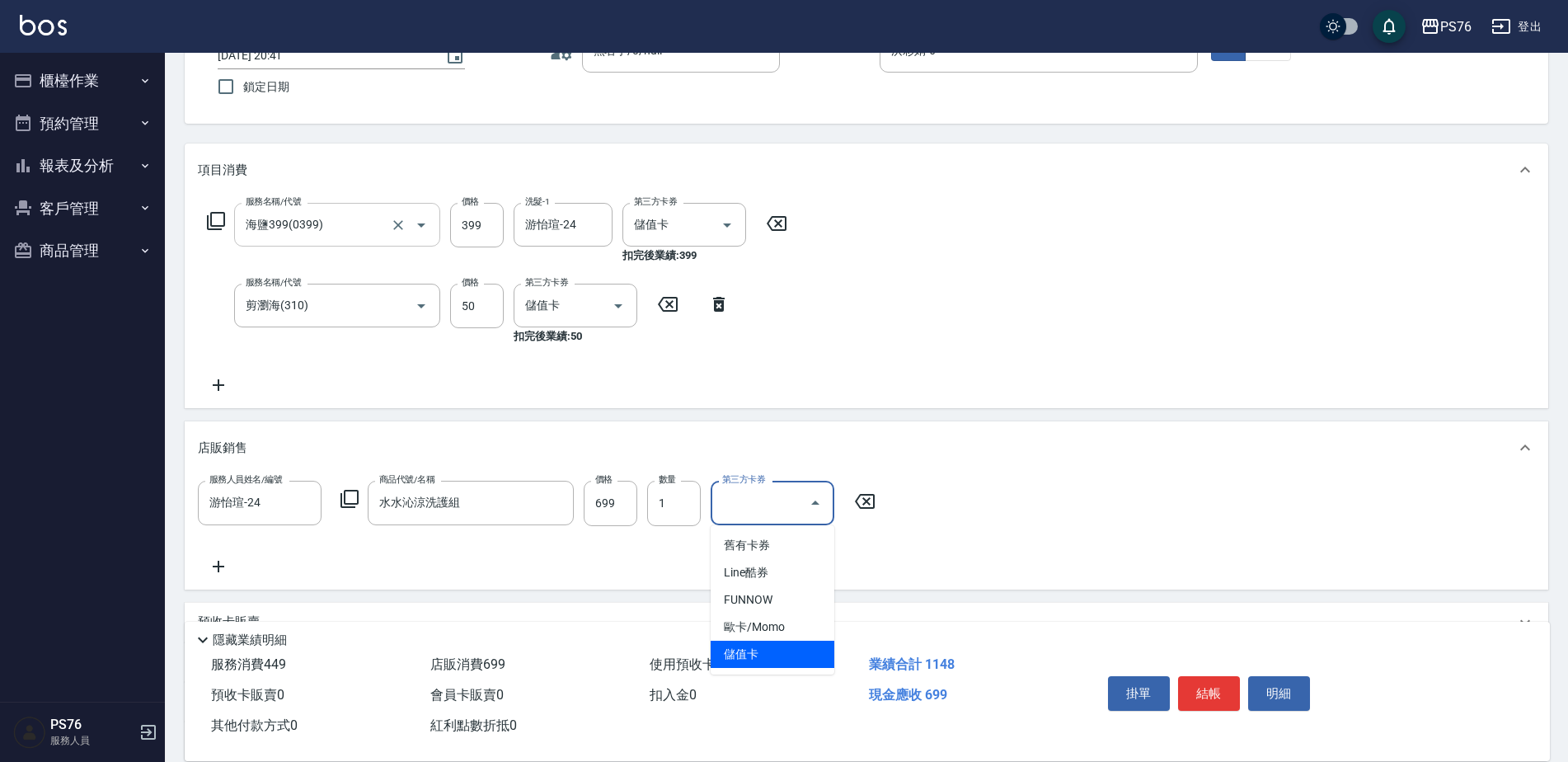
type input "儲值卡"
click at [222, 384] on icon at bounding box center [218, 385] width 41 height 19
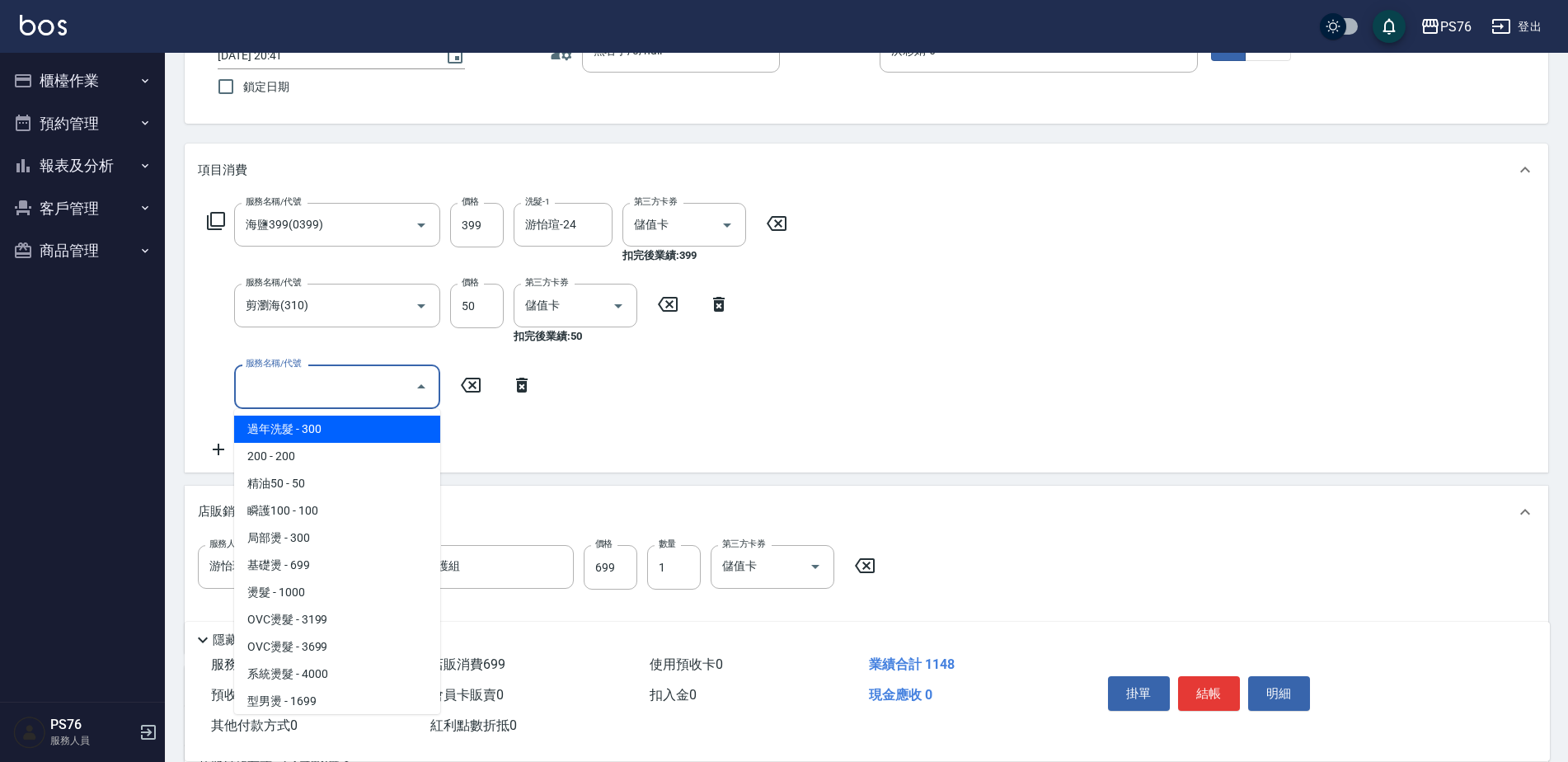
click at [305, 387] on input "服務名稱/代號" at bounding box center [324, 386] width 166 height 29
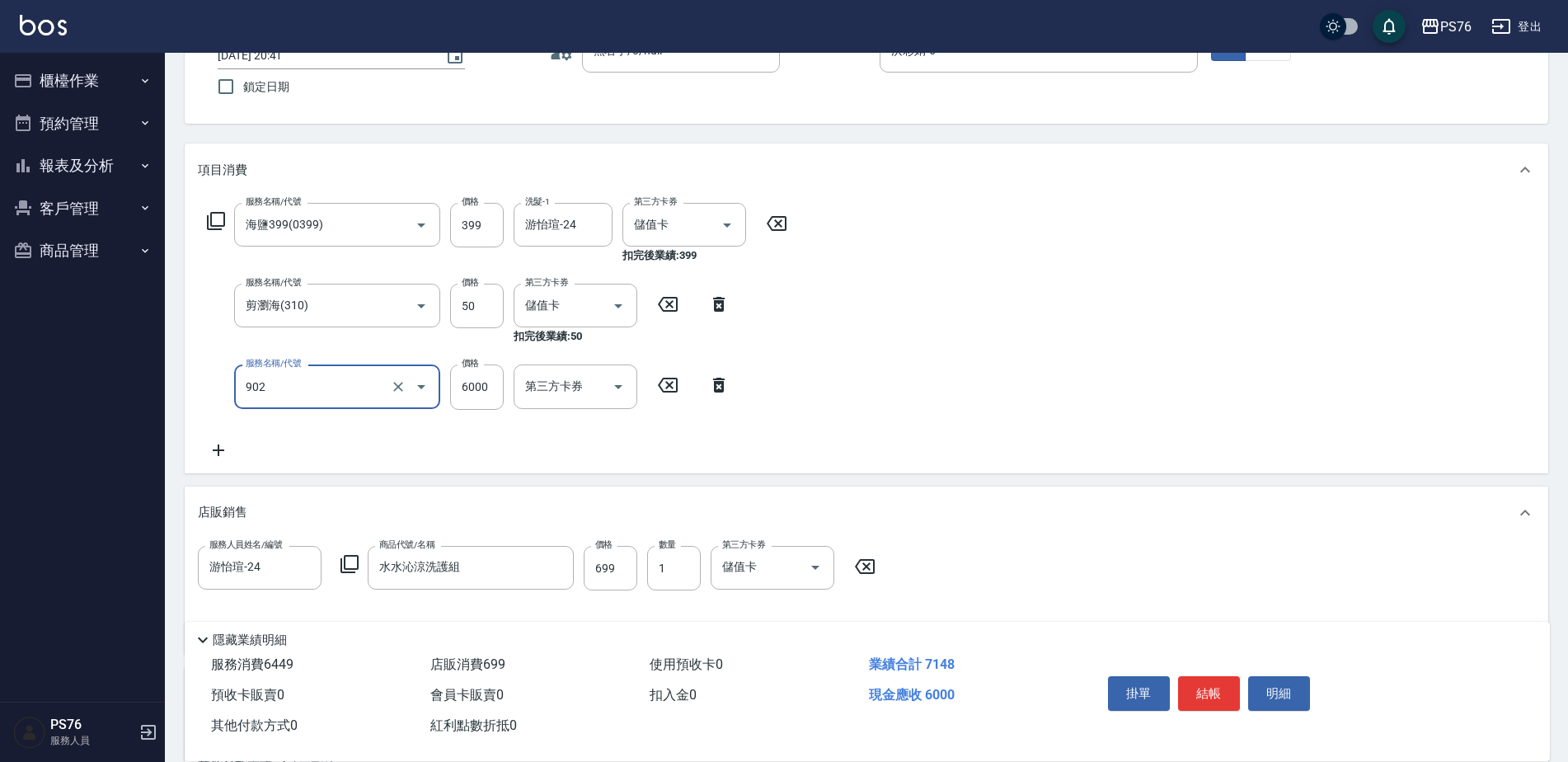
type input "儲值6000(902)"
type input "5000"
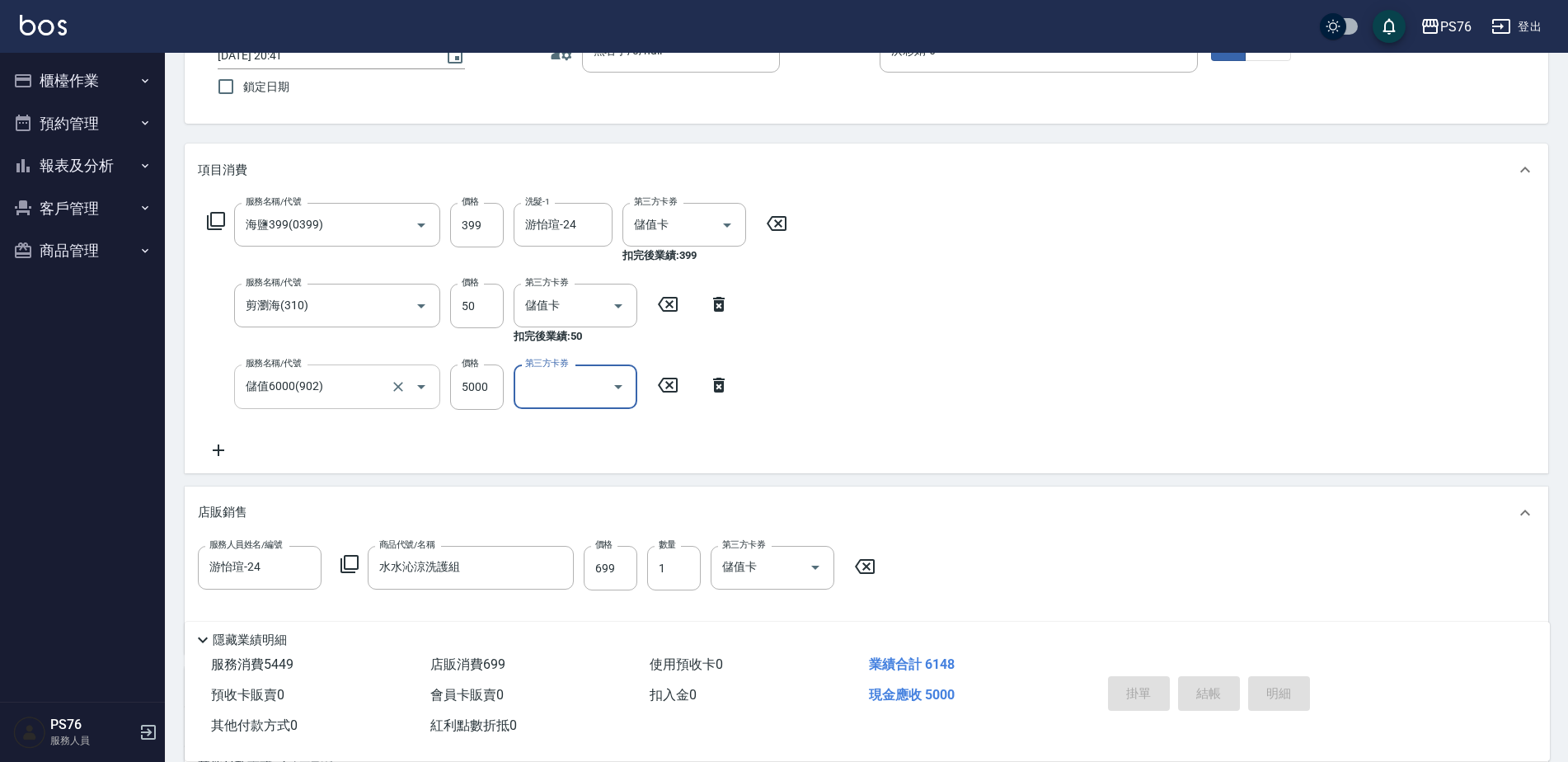
type input "2025/09/25 20:42"
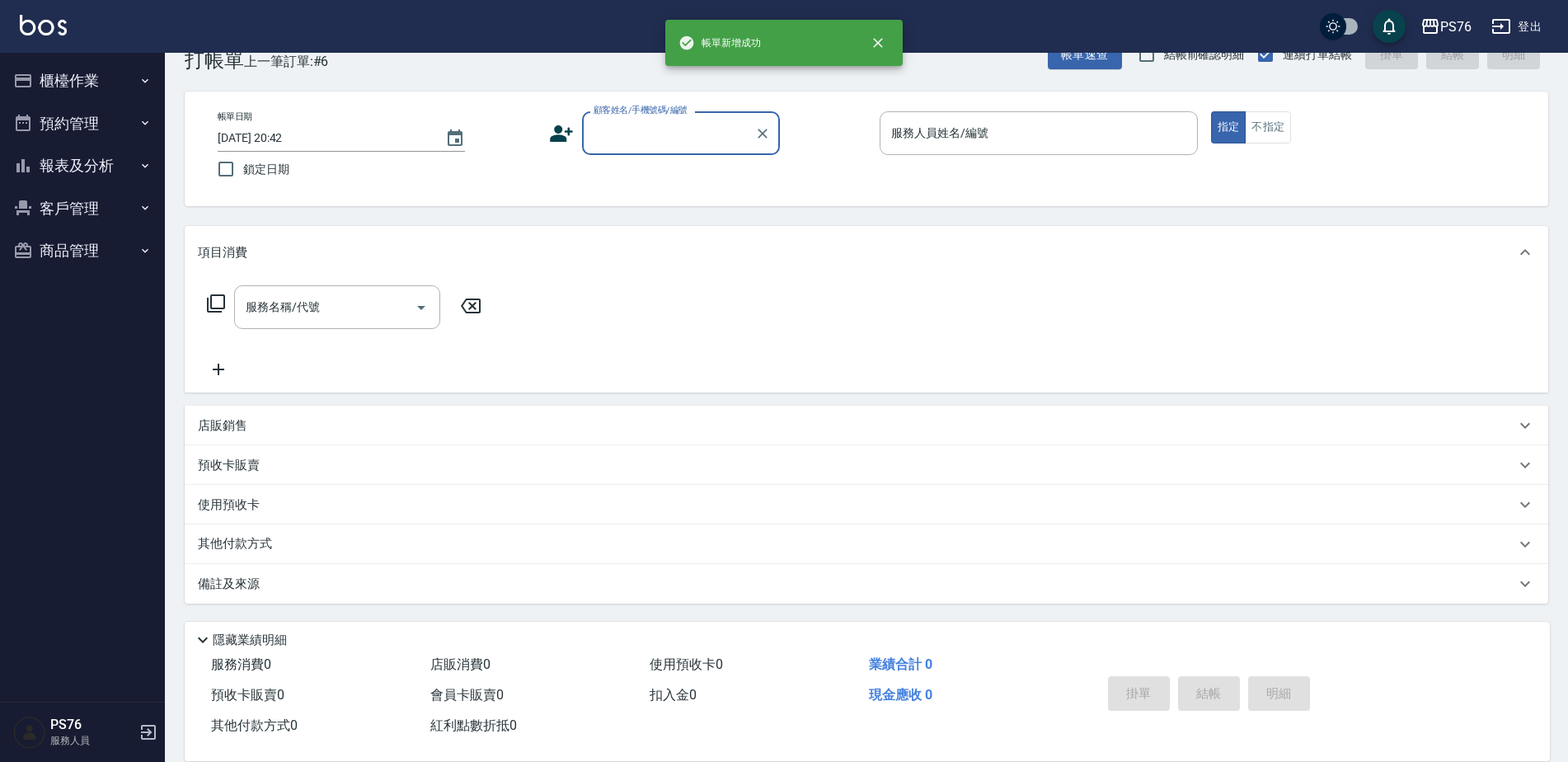
scroll to position [41, 0]
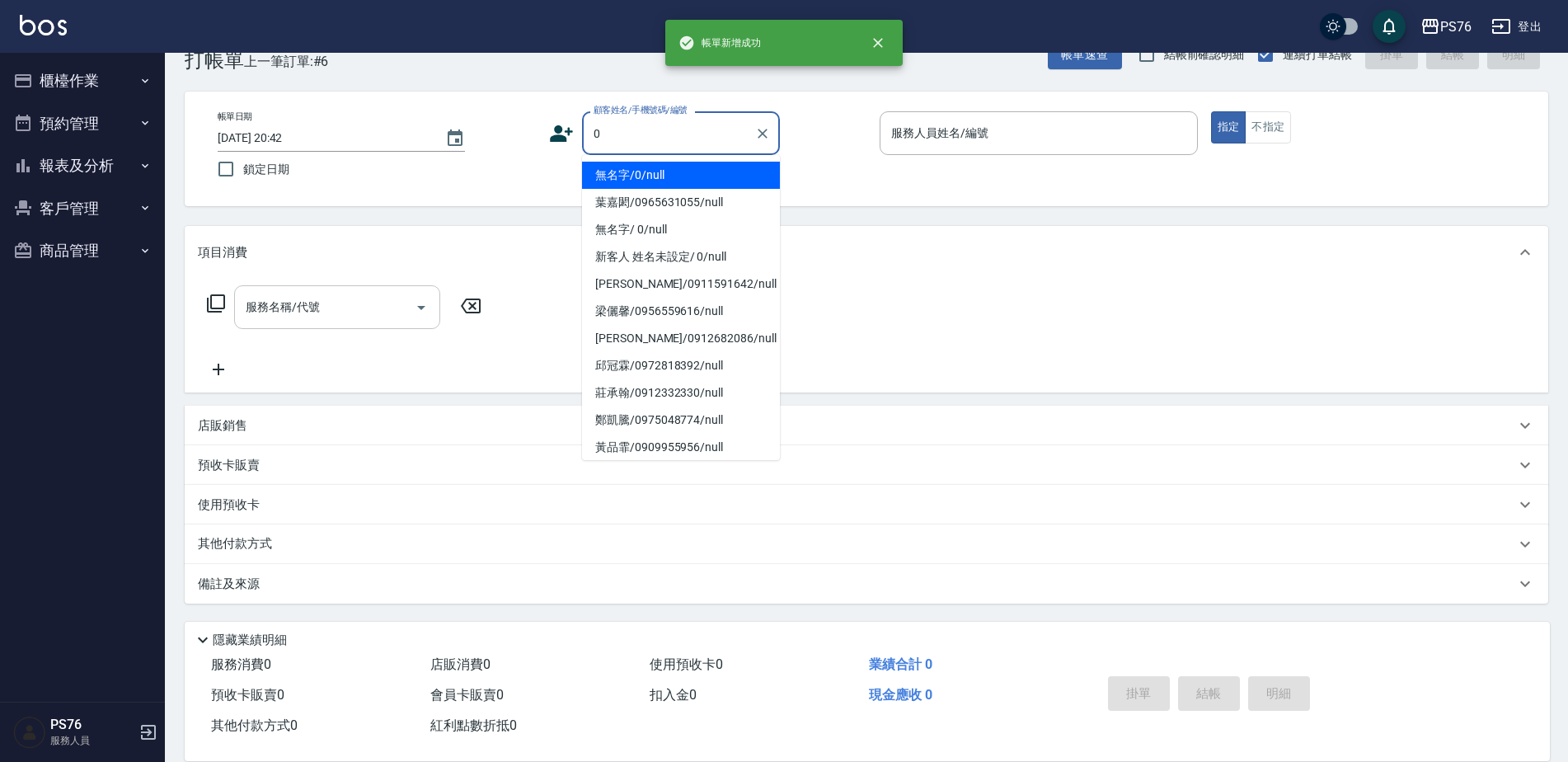
type input "無名字/0/null"
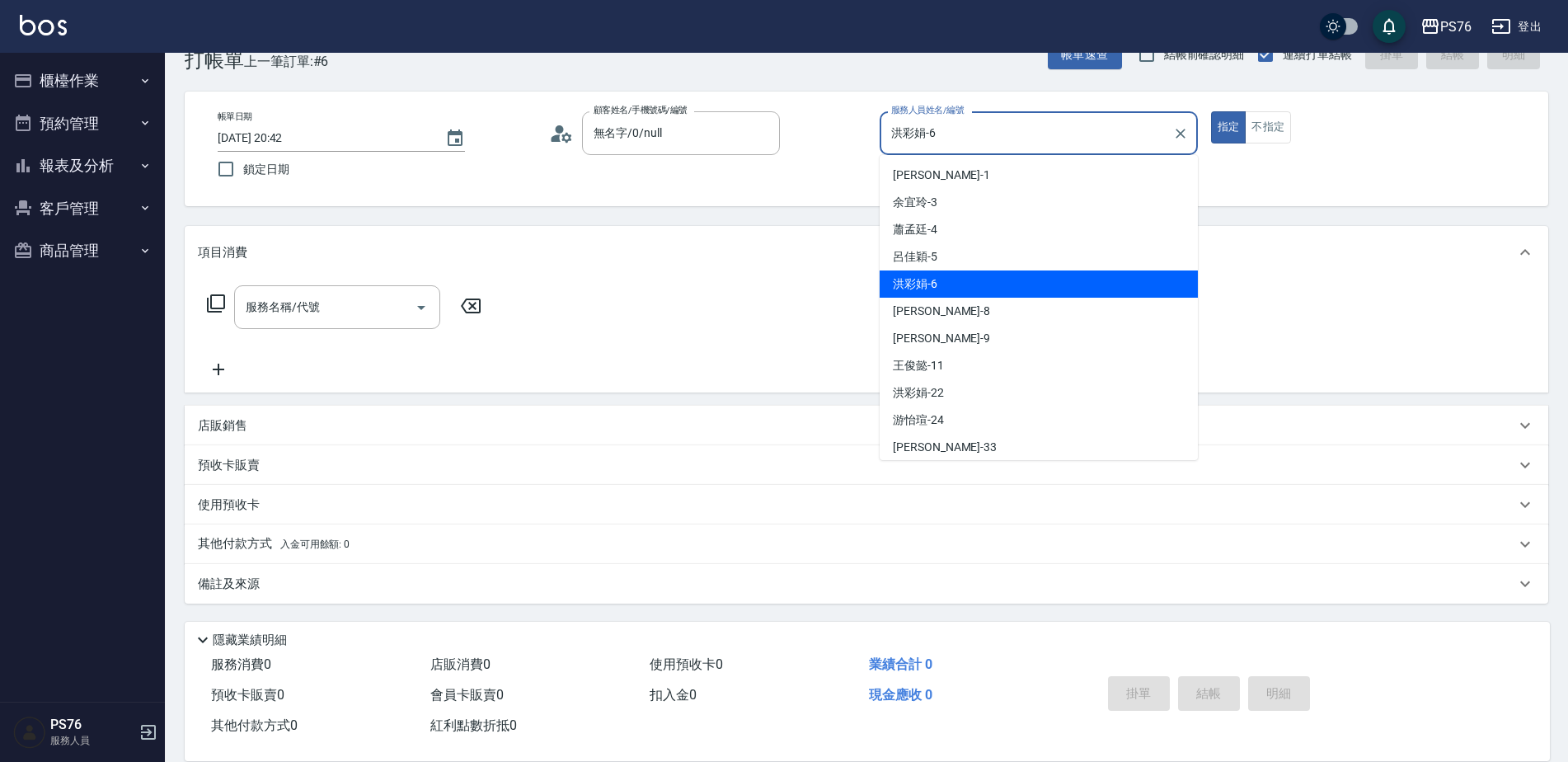
click at [1062, 125] on input "洪彩娟-6" at bounding box center [1026, 133] width 278 height 29
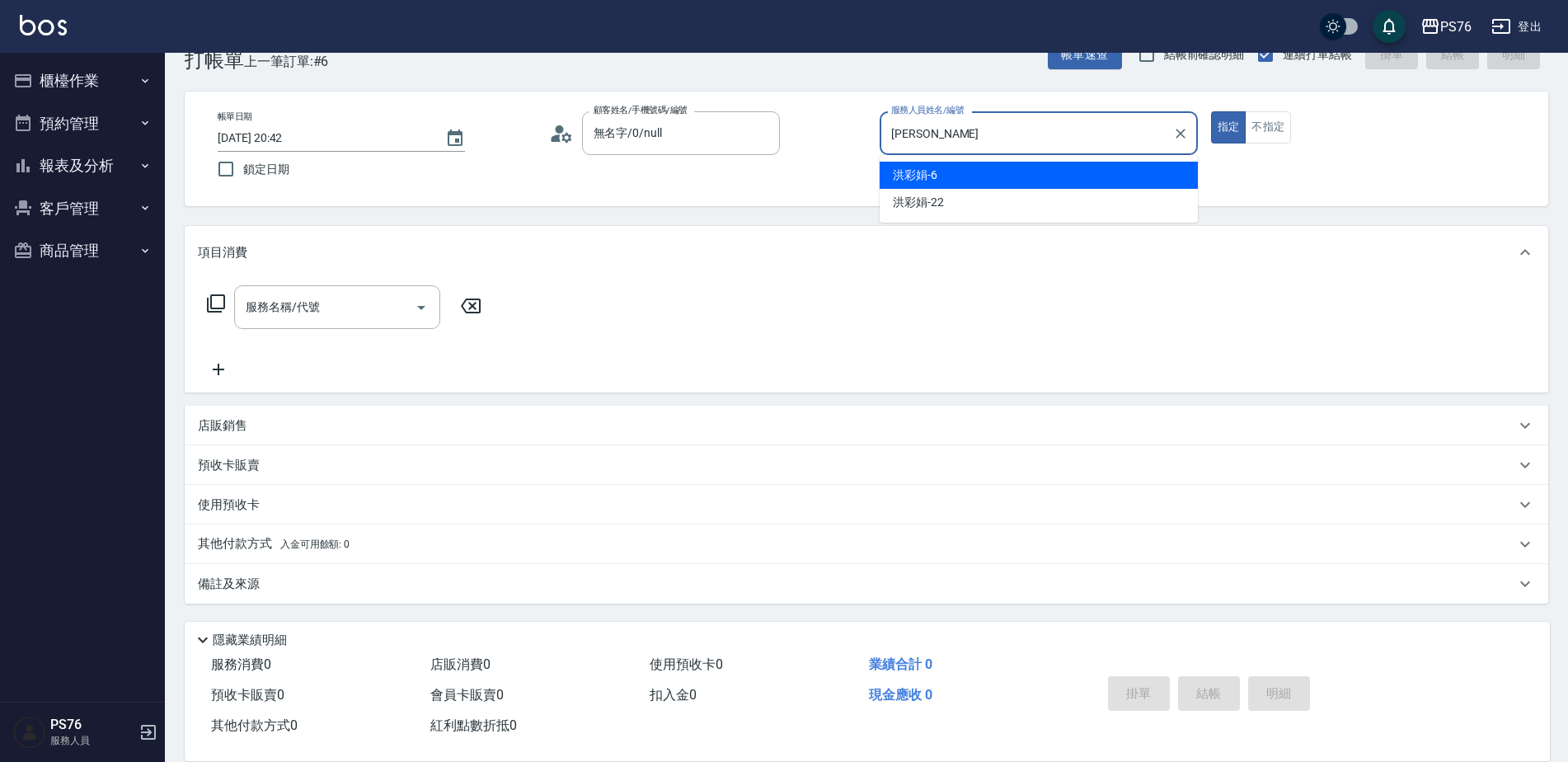
type input "洪"
type input "蕭孟廷-4"
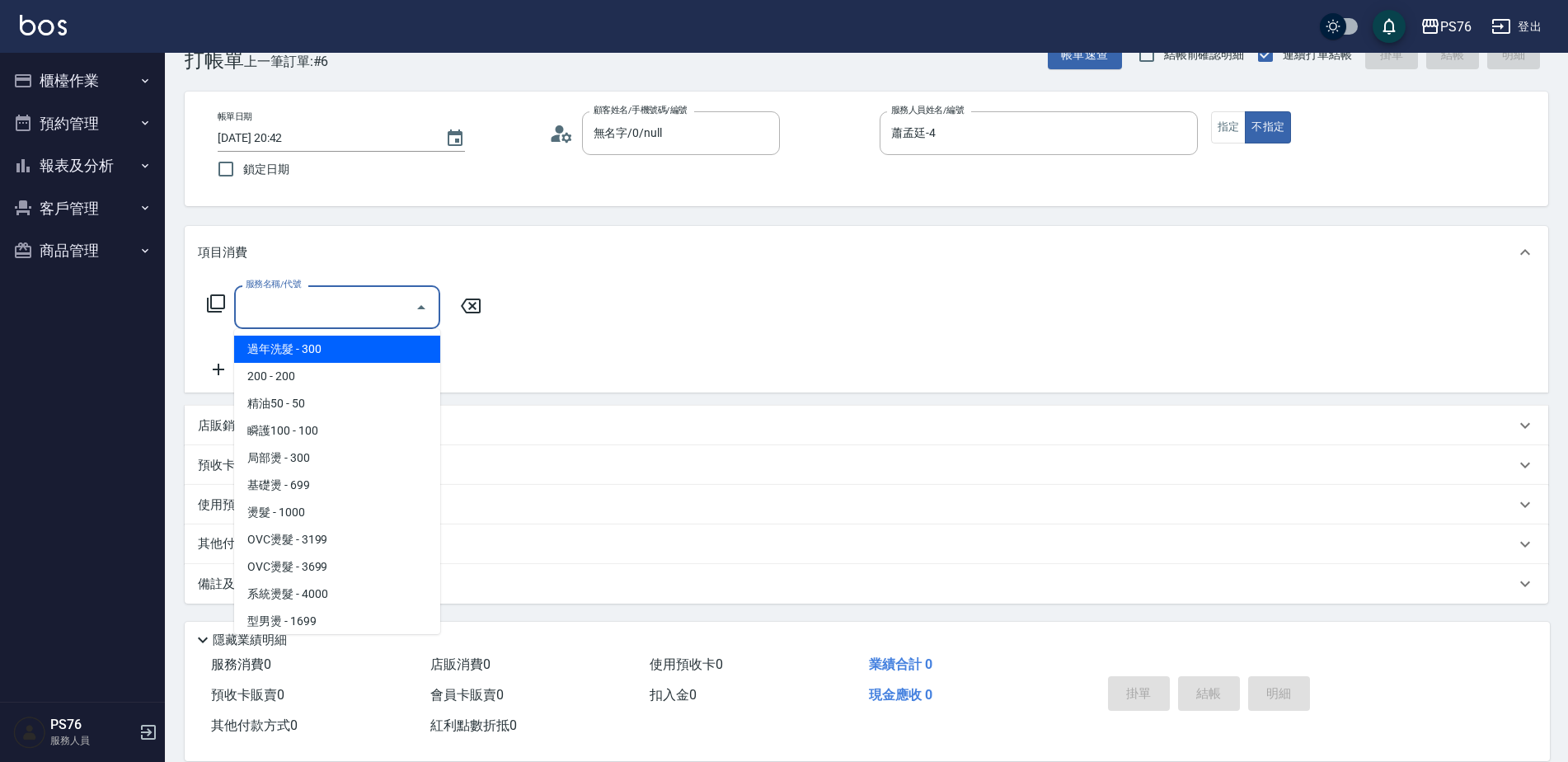
click at [341, 308] on input "服務名稱/代號" at bounding box center [324, 308] width 166 height 29
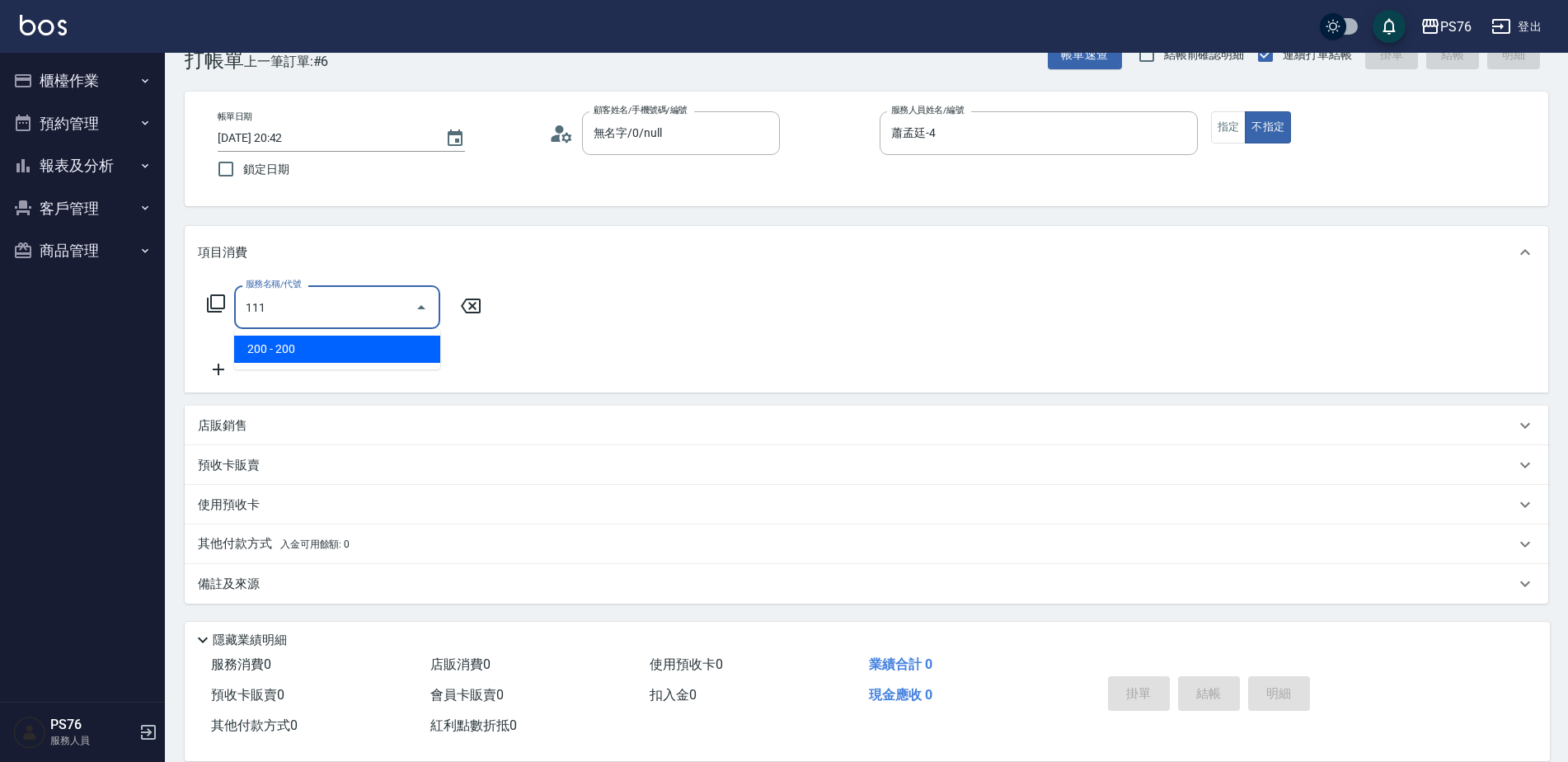
type input "200(111)"
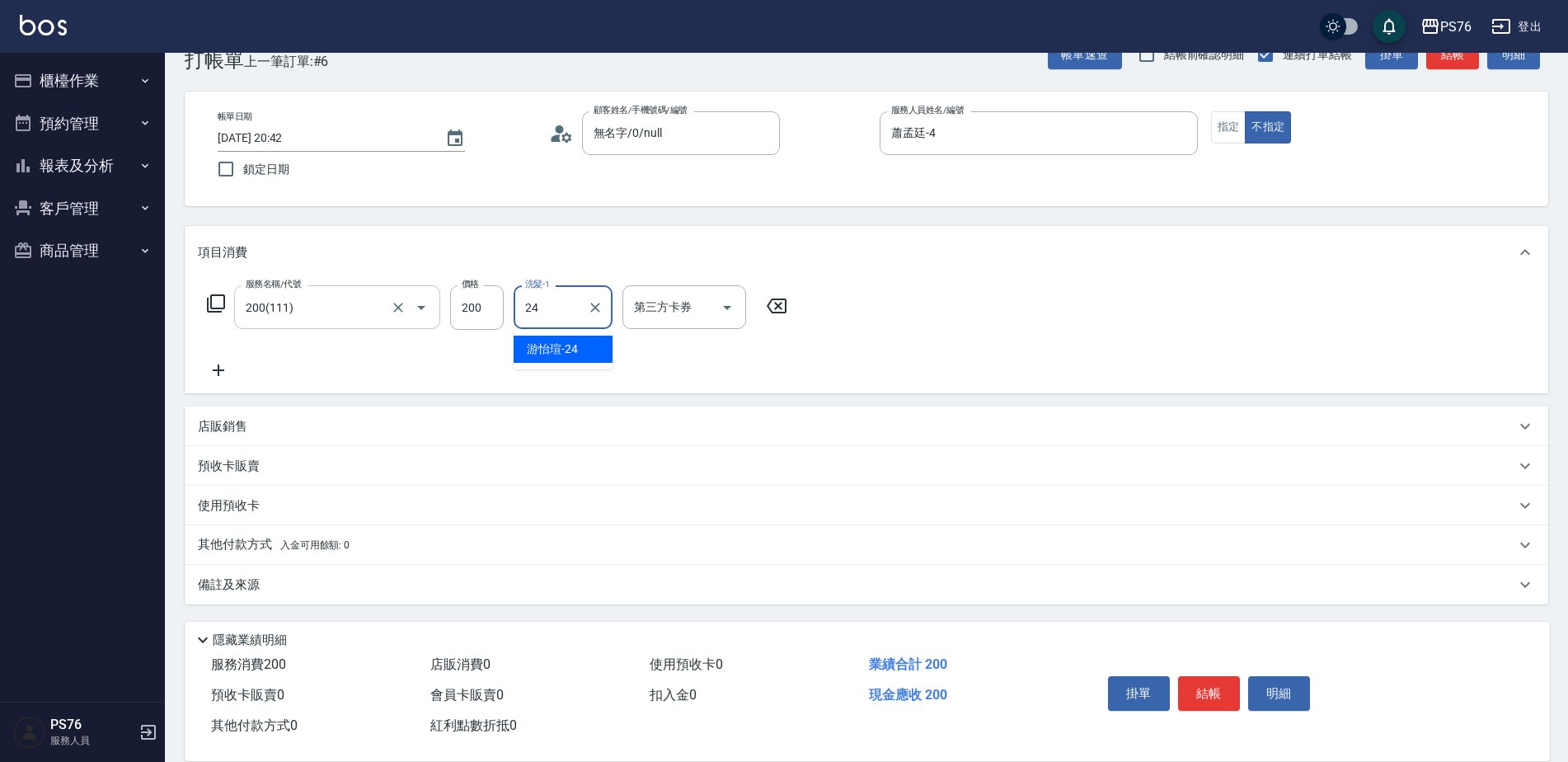
type input "游怡瑄-24"
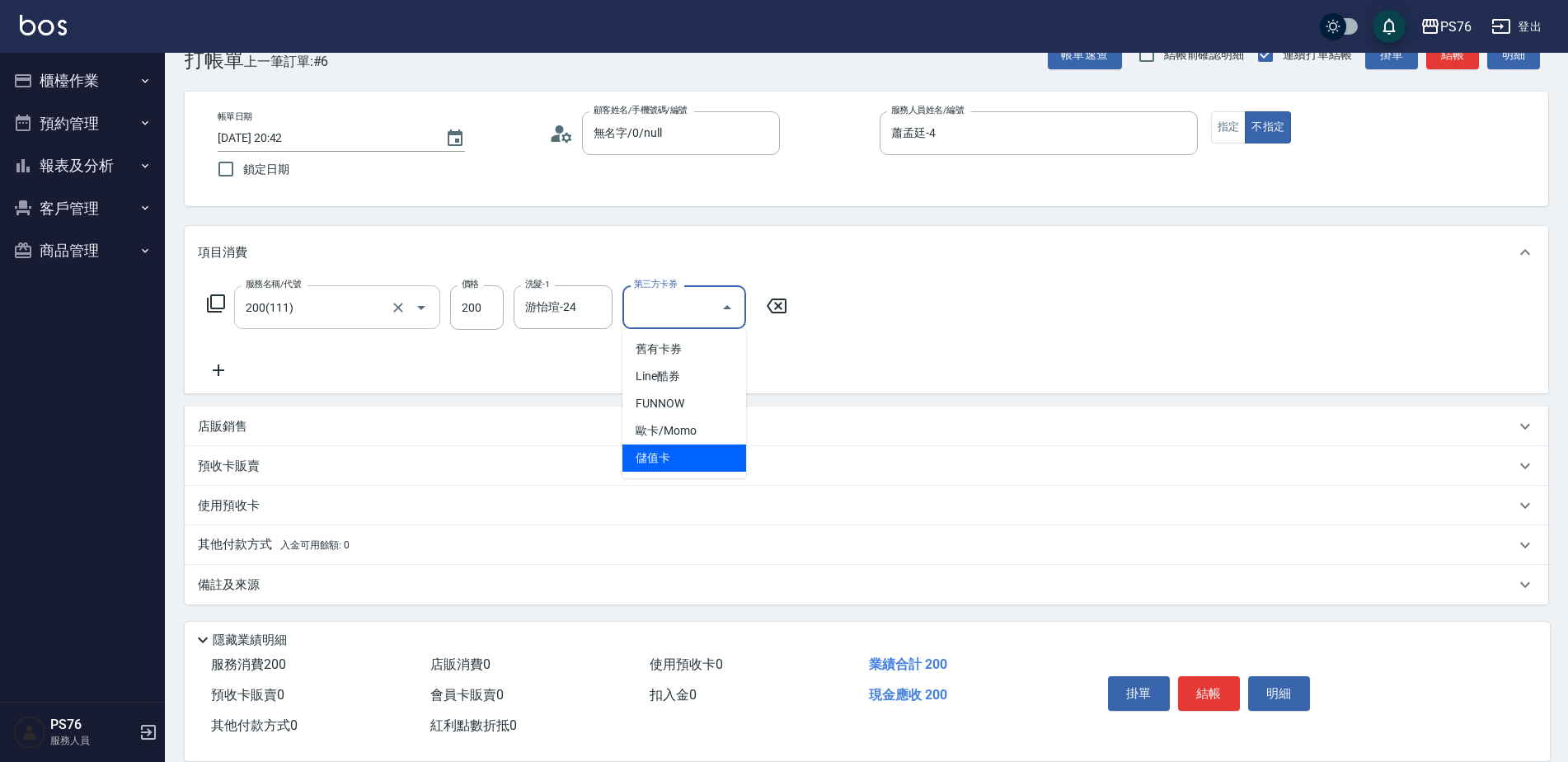
type input "儲值卡"
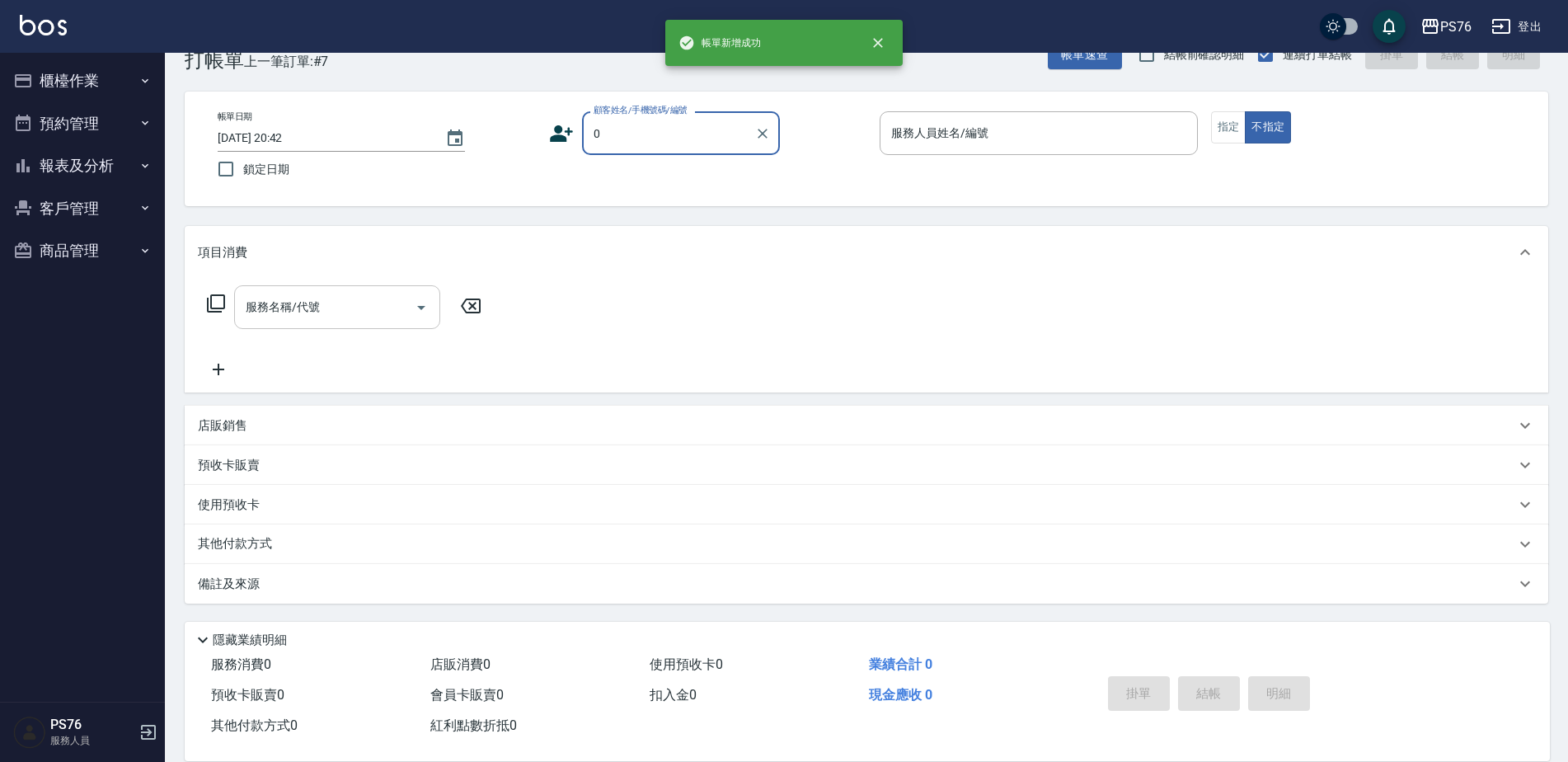
type input "無名字/0/null"
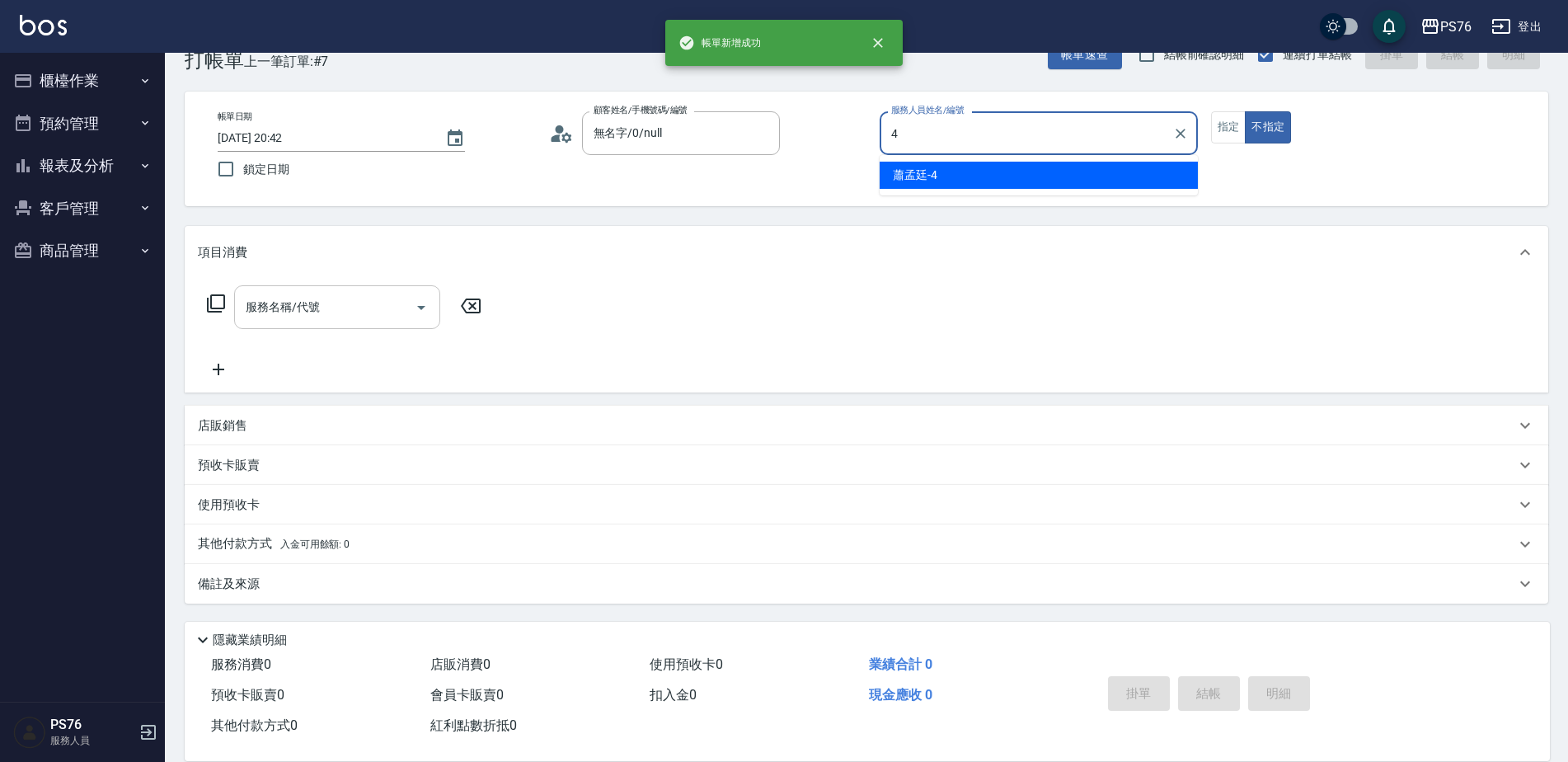
type input "蕭孟廷-4"
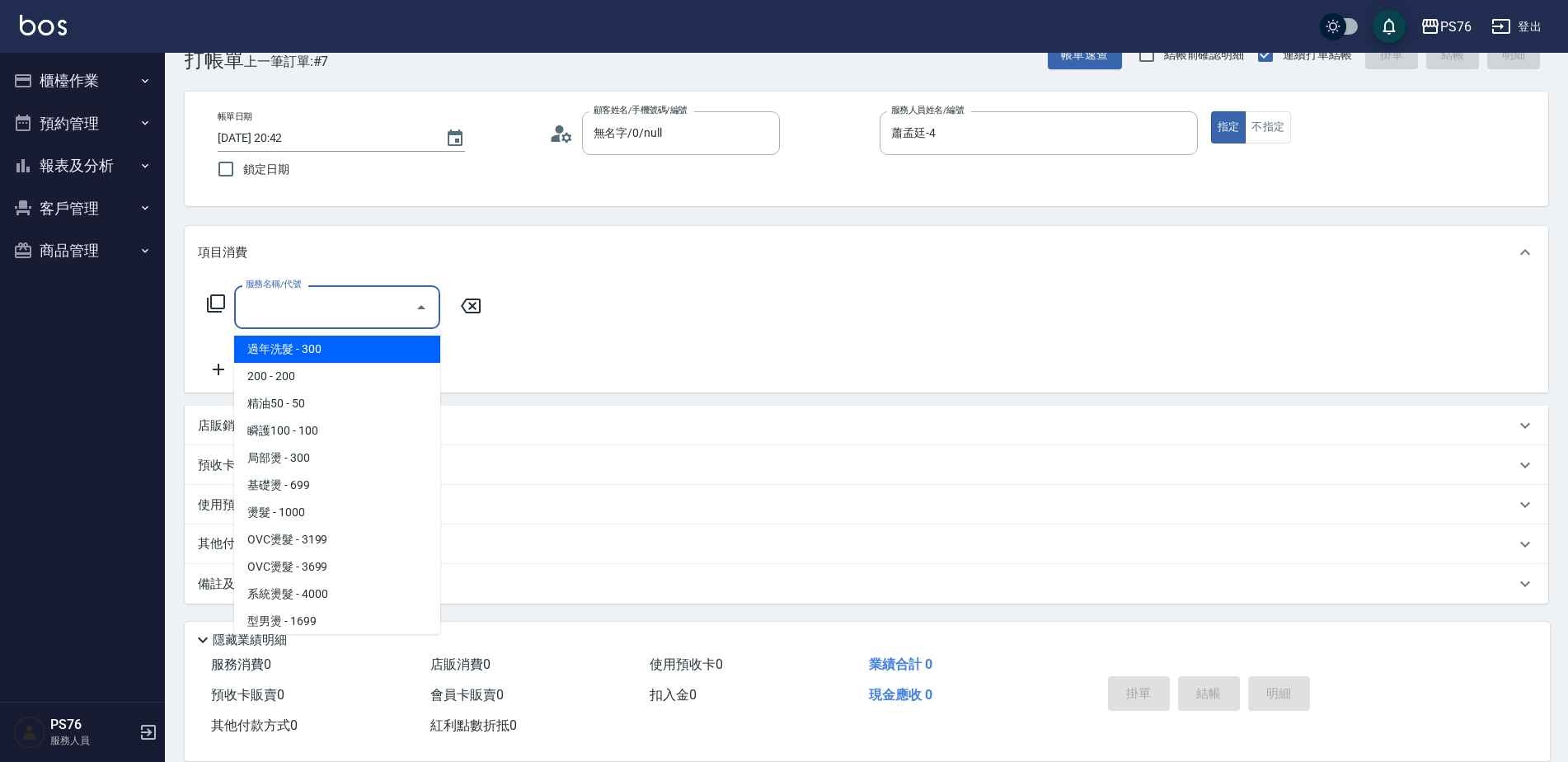
click at [341, 308] on input "服務名稱/代號" at bounding box center [324, 308] width 166 height 29
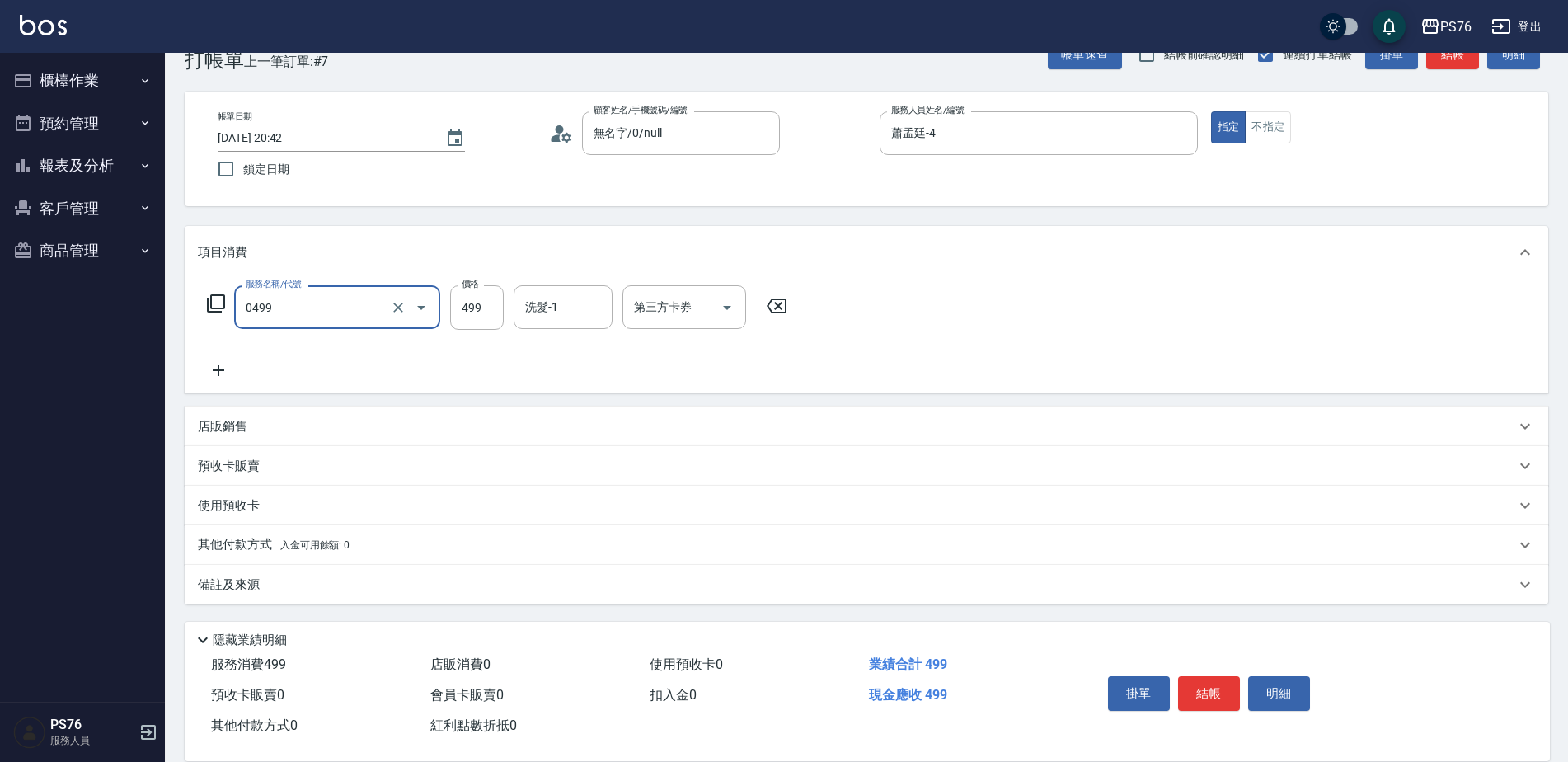
type input "伊黛莉499(0499)"
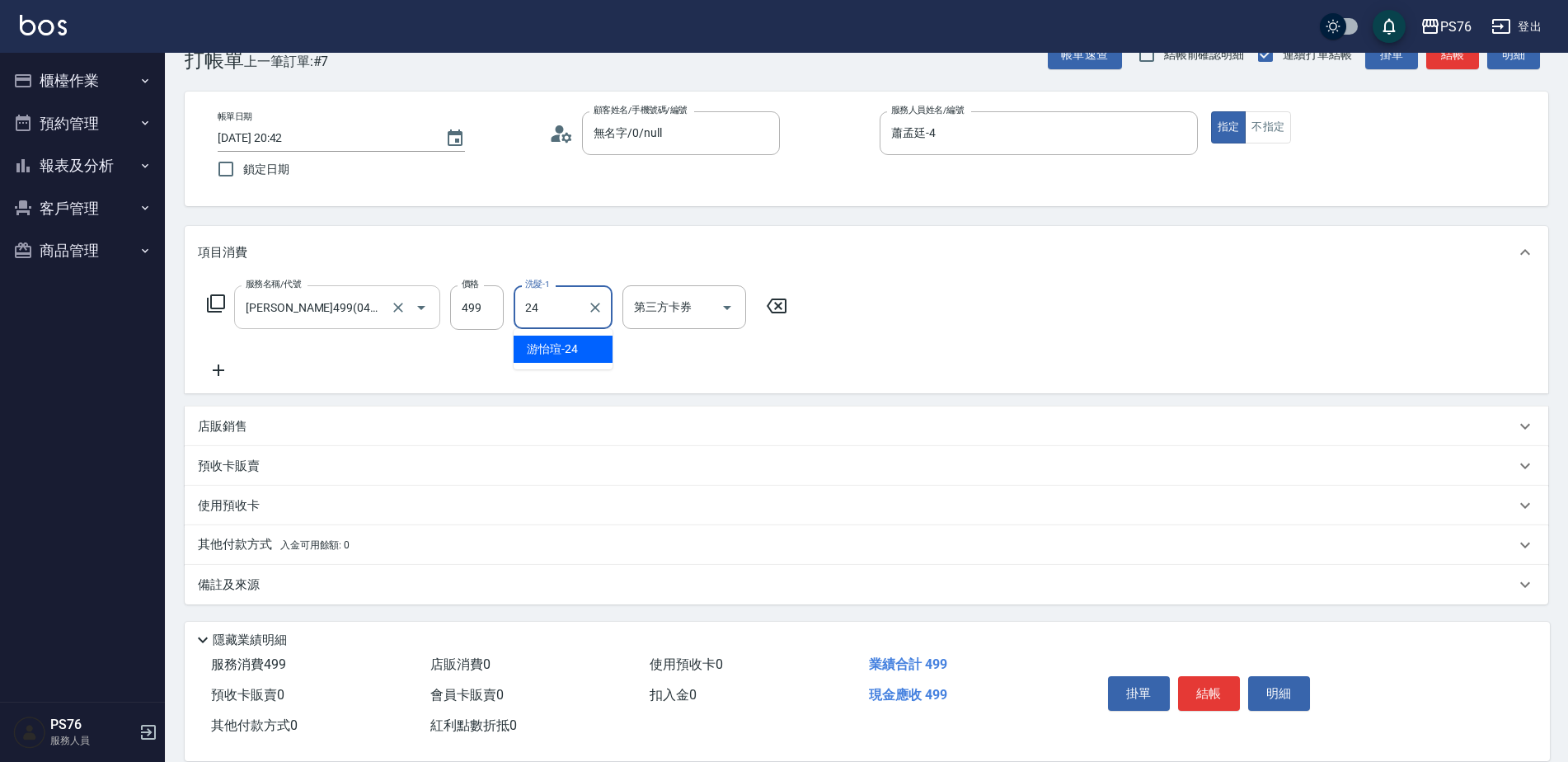
type input "游怡瑄-24"
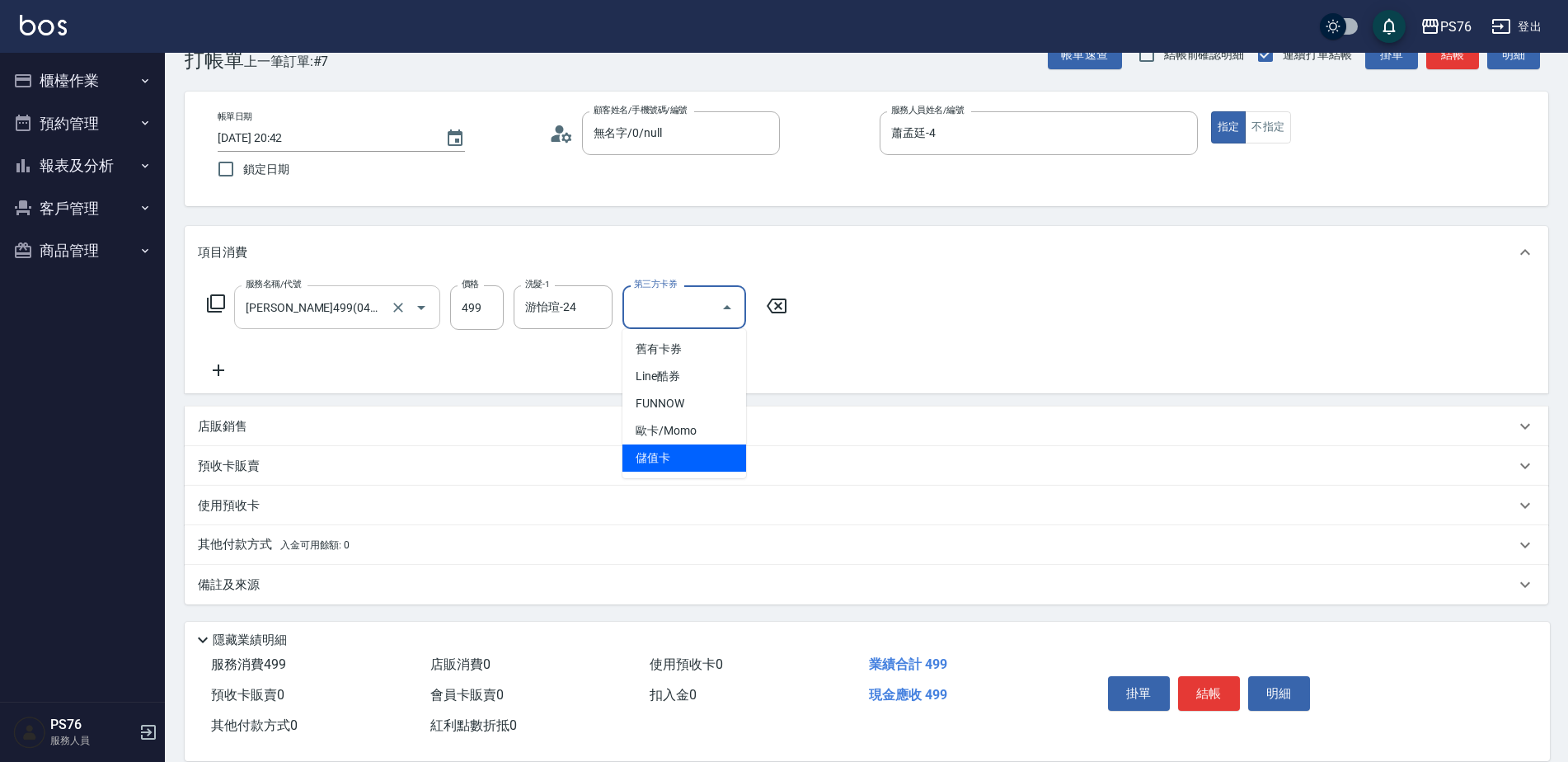
type input "儲值卡"
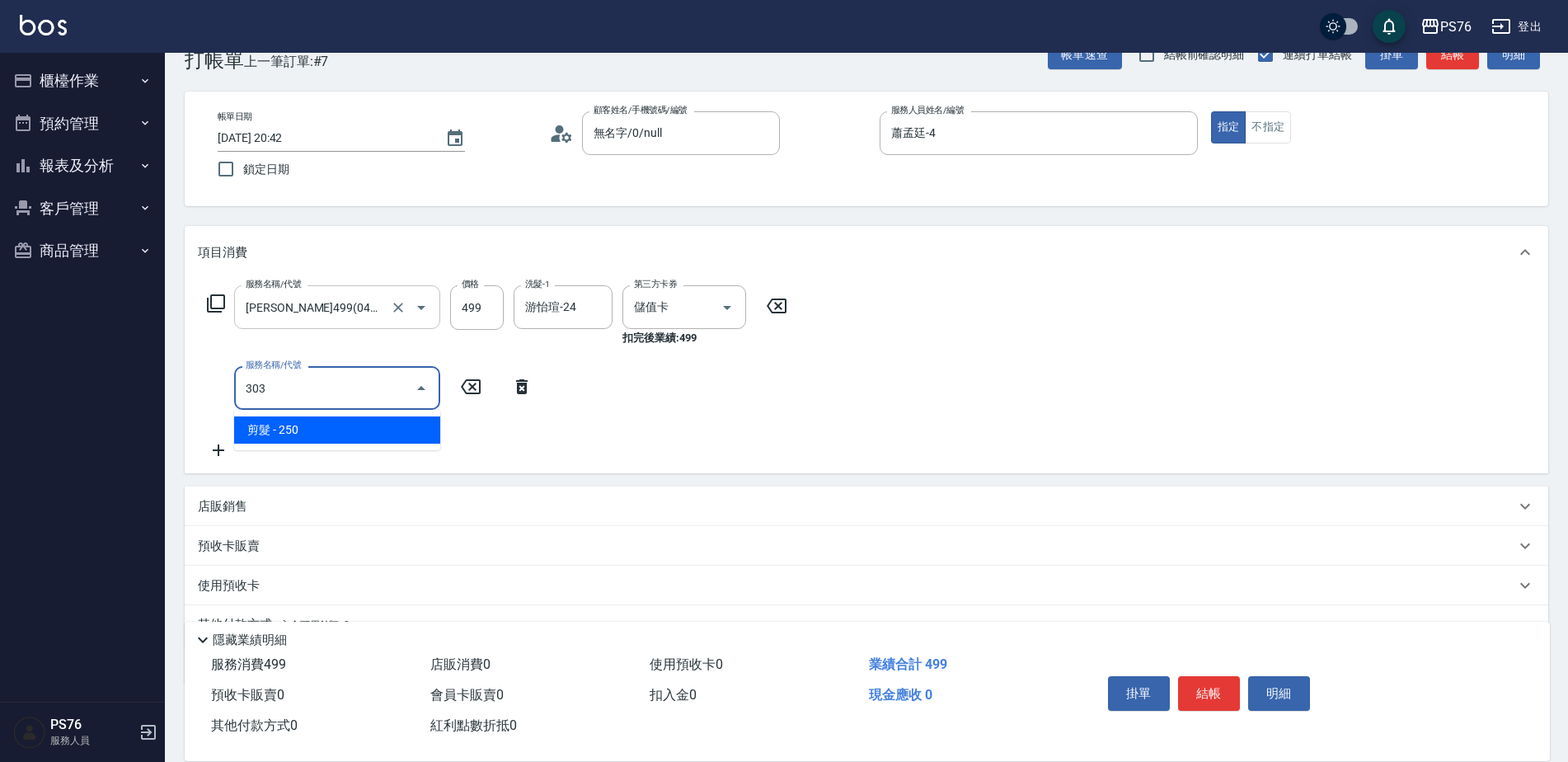
type input "剪髮(303)"
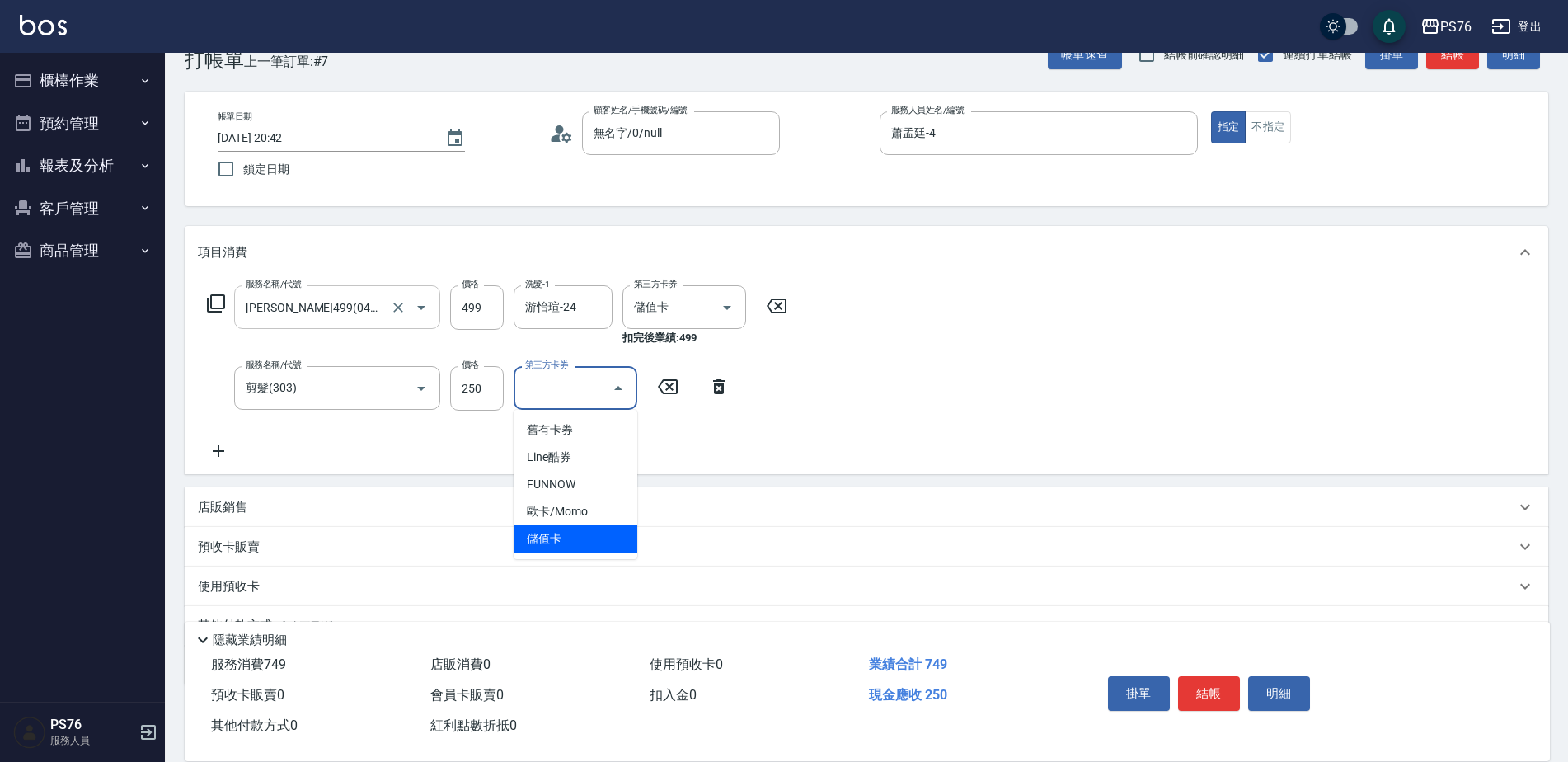
type input "儲值卡"
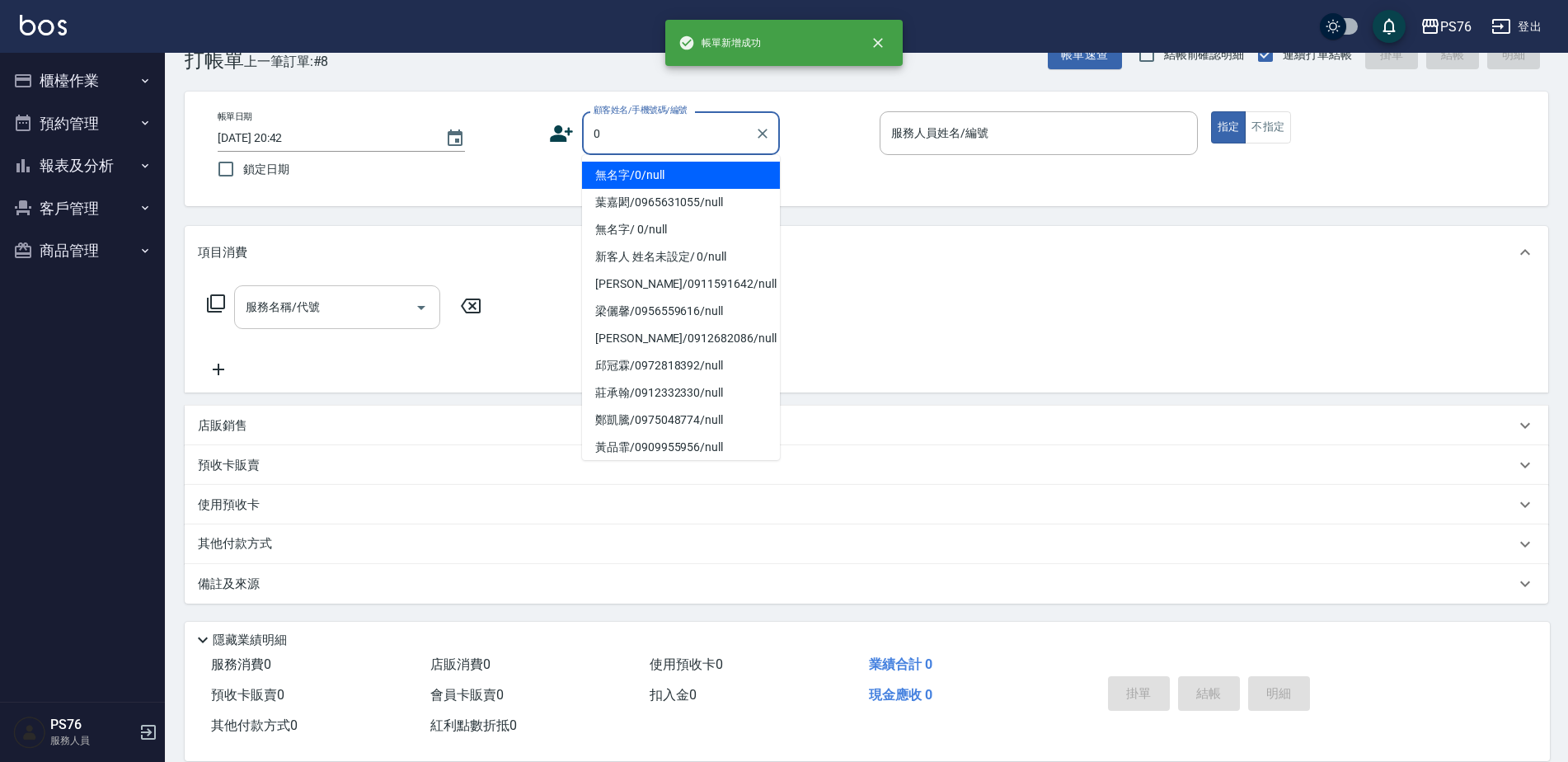
type input "無名字/0/null"
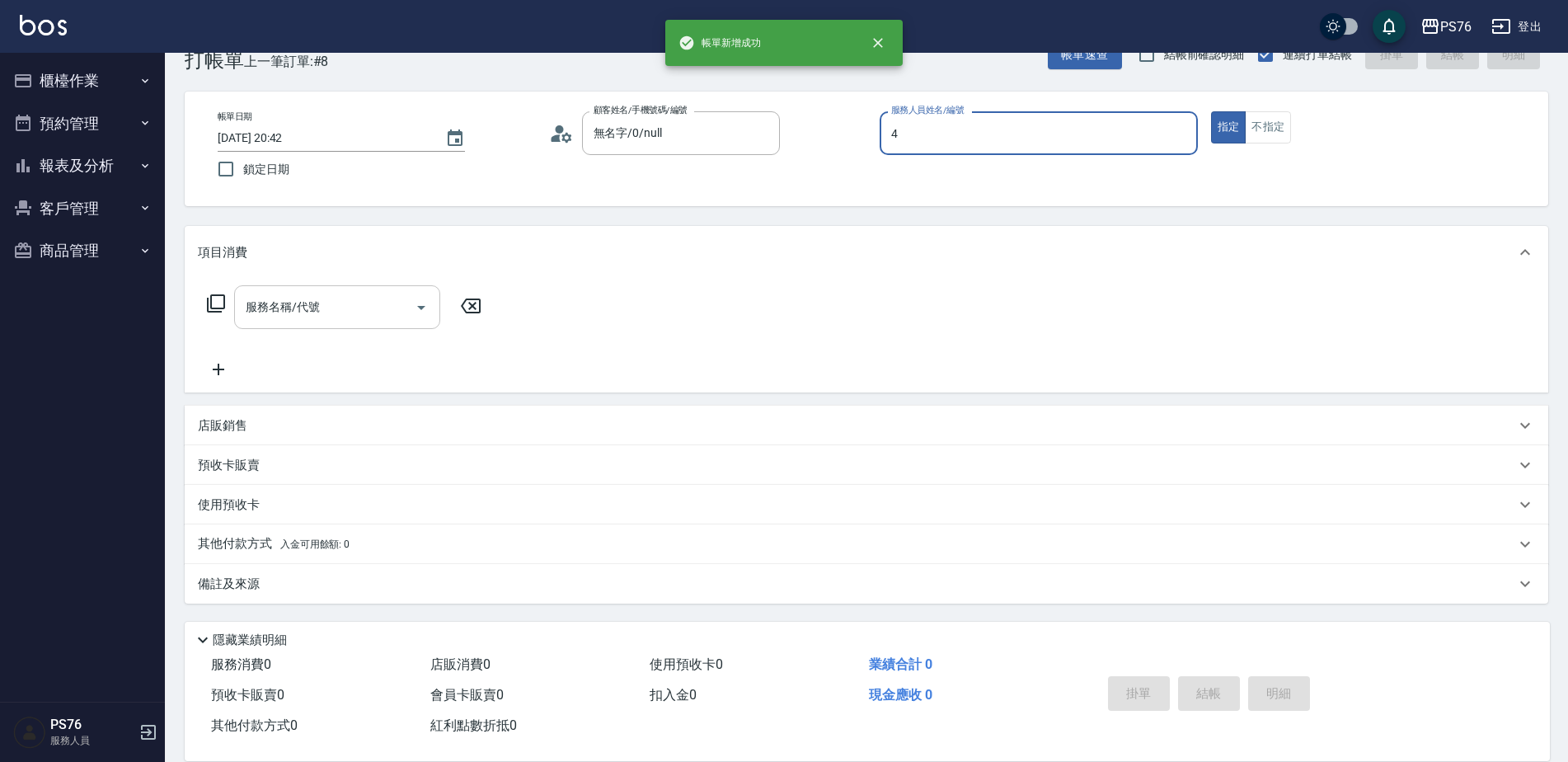
type input "蕭孟廷-4"
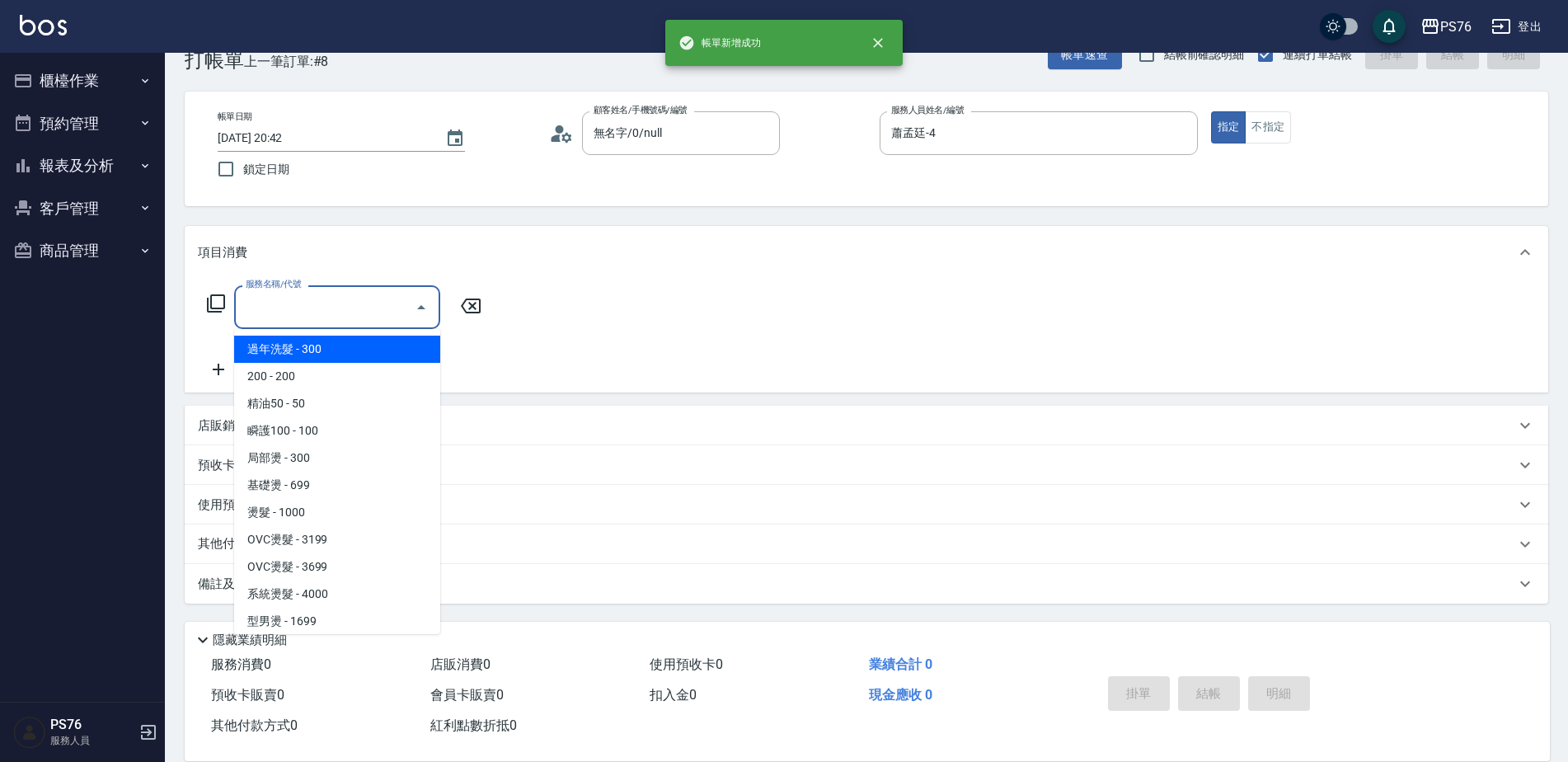
click at [341, 308] on input "服務名稱/代號" at bounding box center [324, 308] width 166 height 29
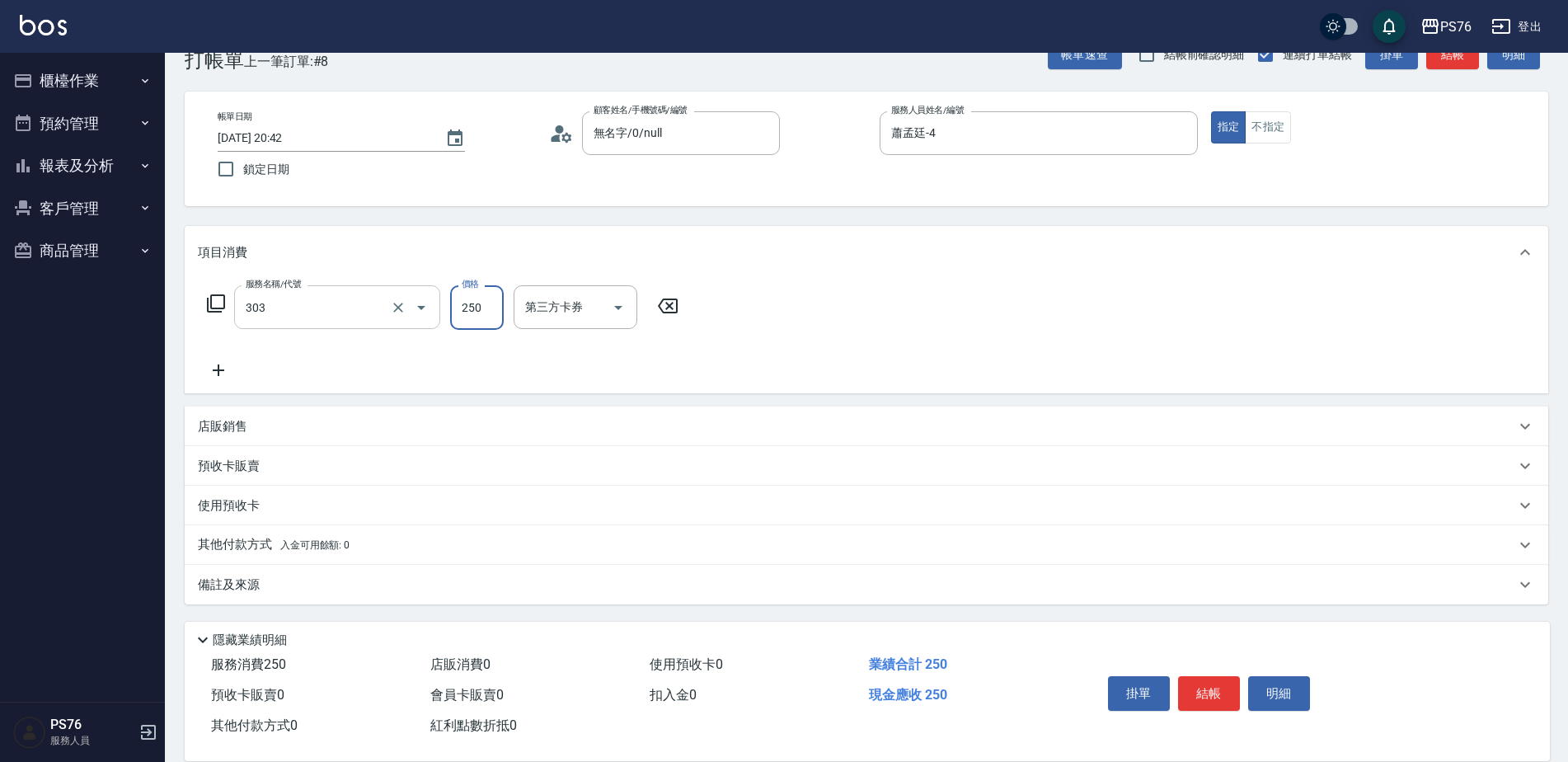
type input "剪髮(303)"
type input "150"
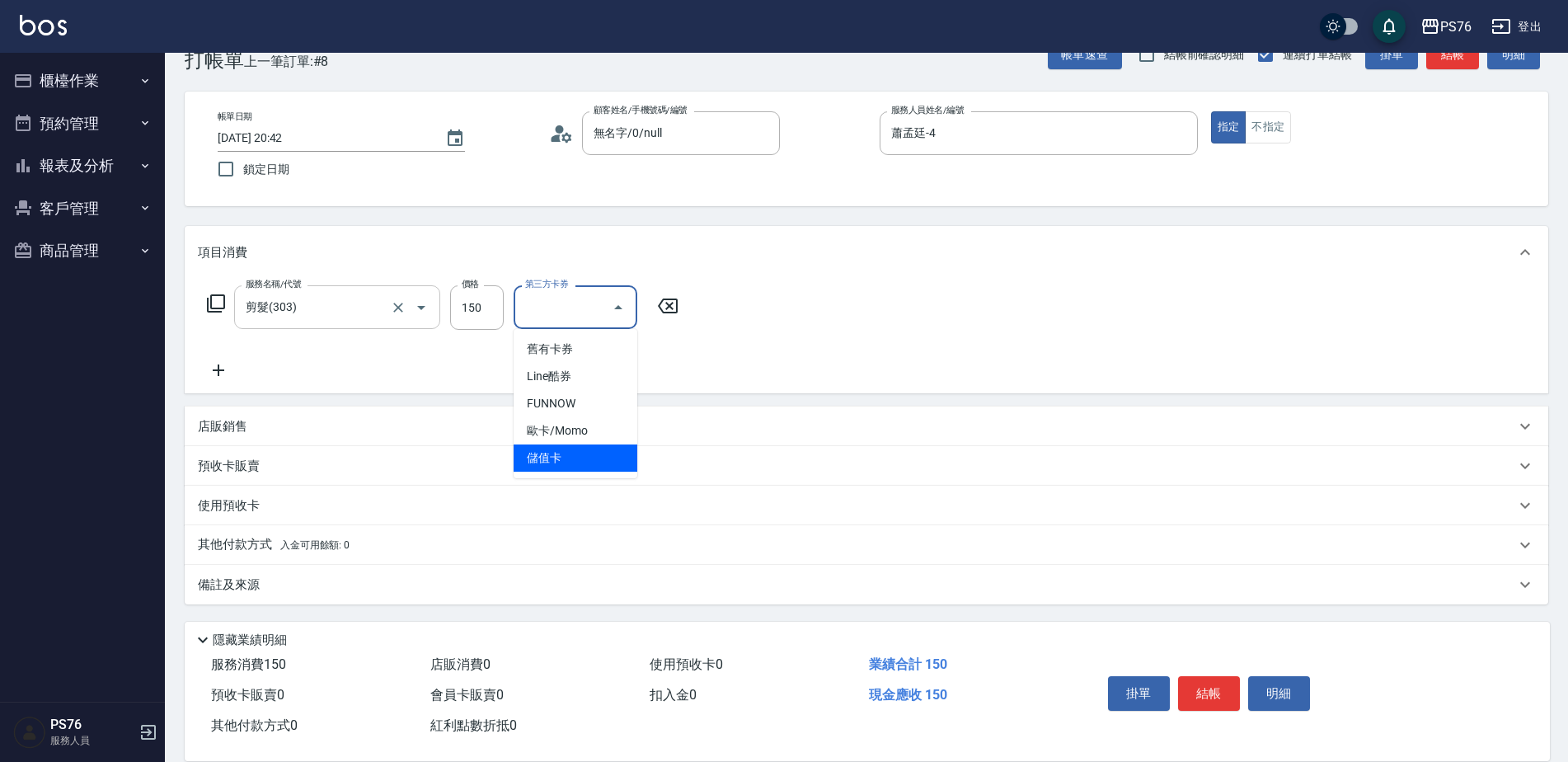
type input "儲值卡"
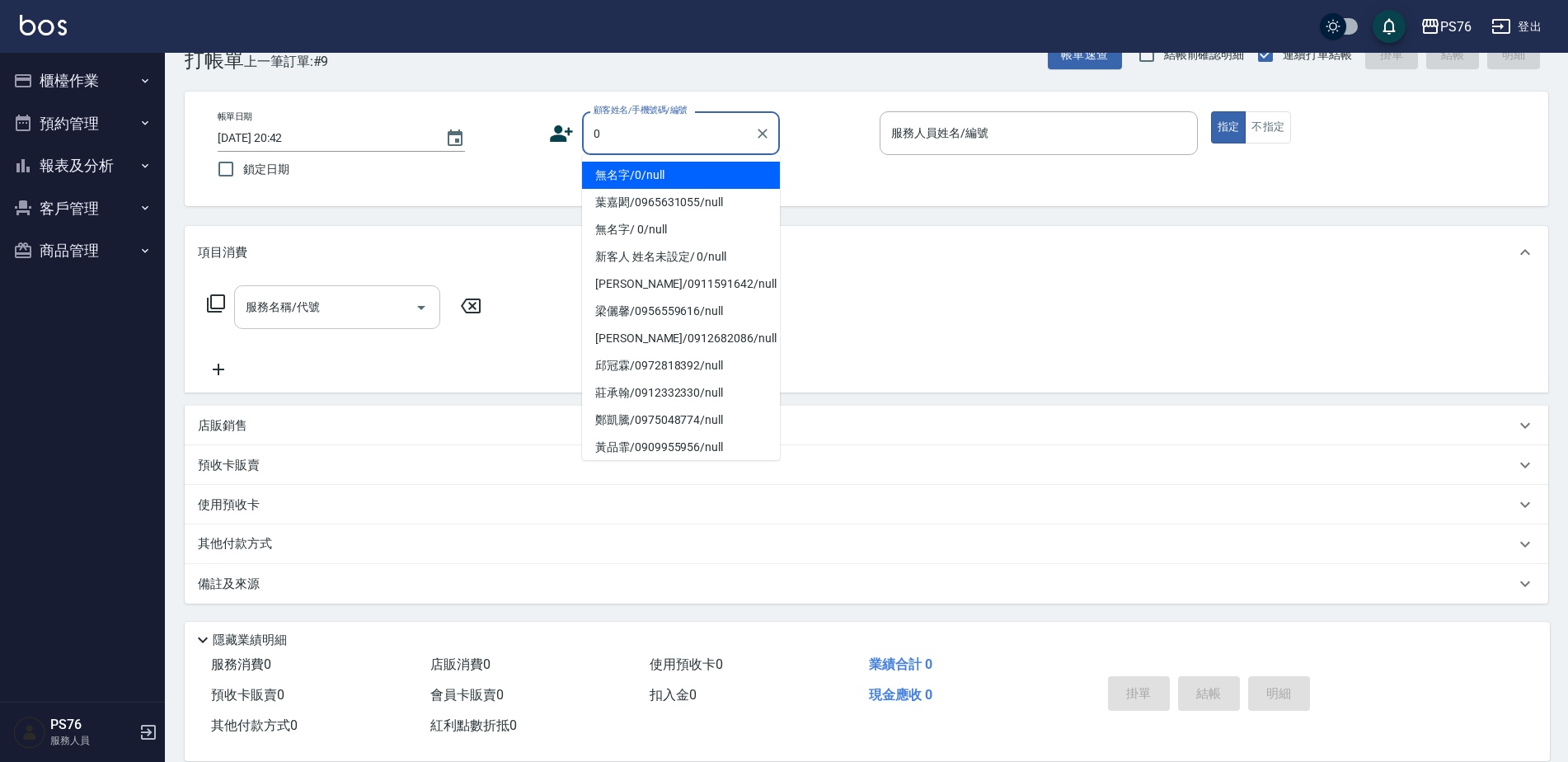
type input "無名字/0/null"
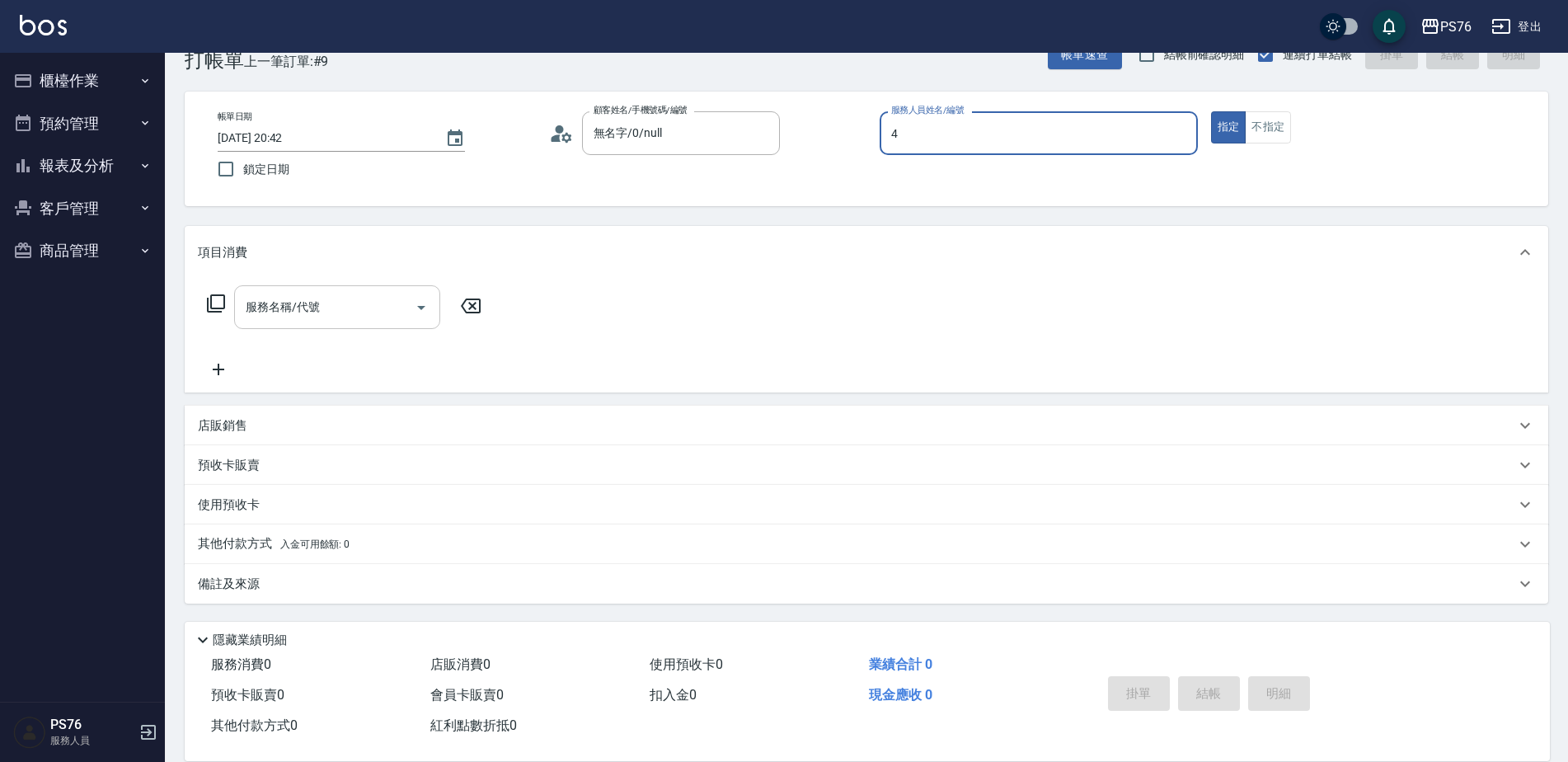
type input "蕭孟廷-4"
click at [341, 308] on input "服務名稱/代號" at bounding box center [324, 308] width 166 height 29
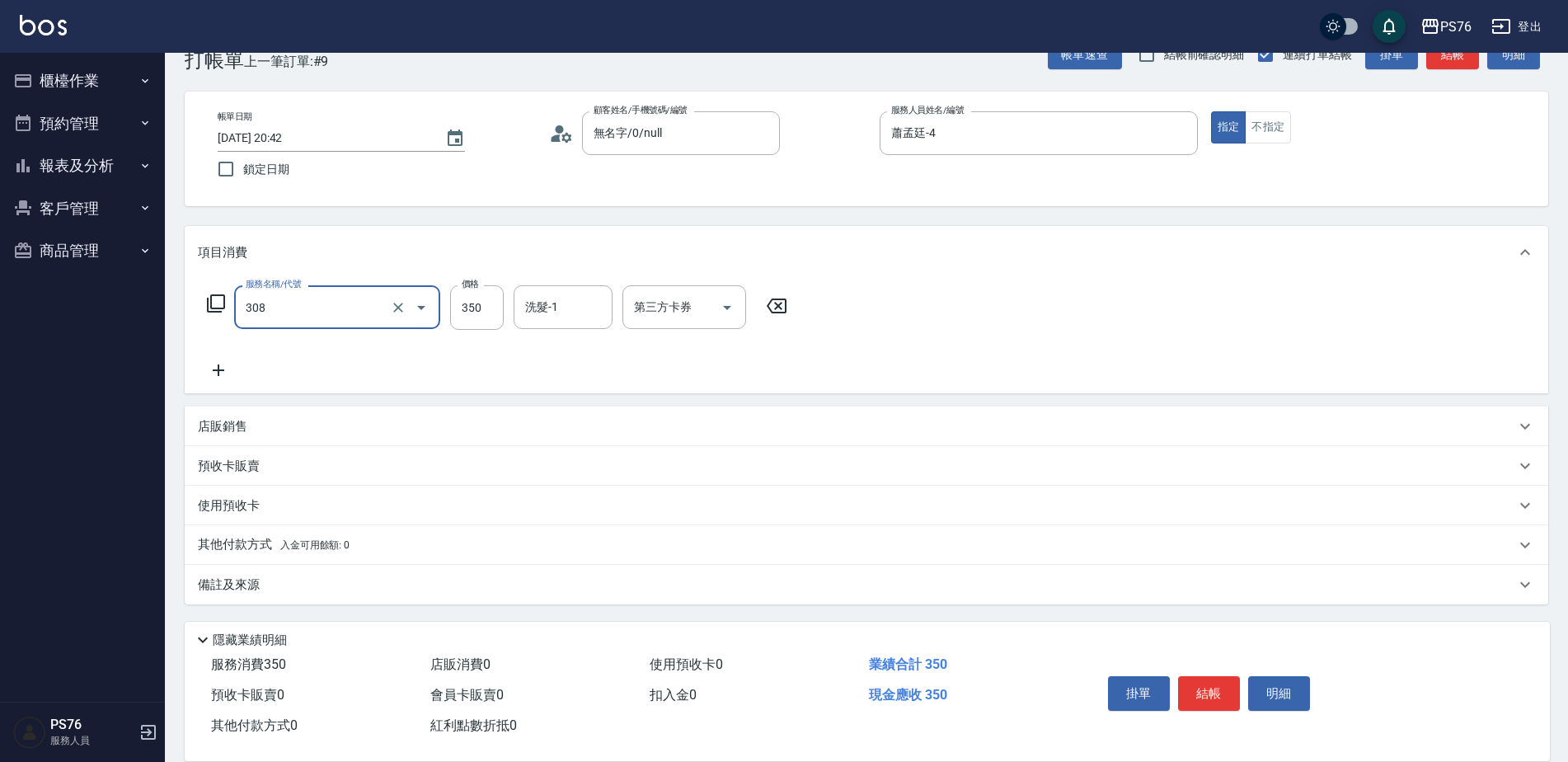
type input "洗+剪(308)"
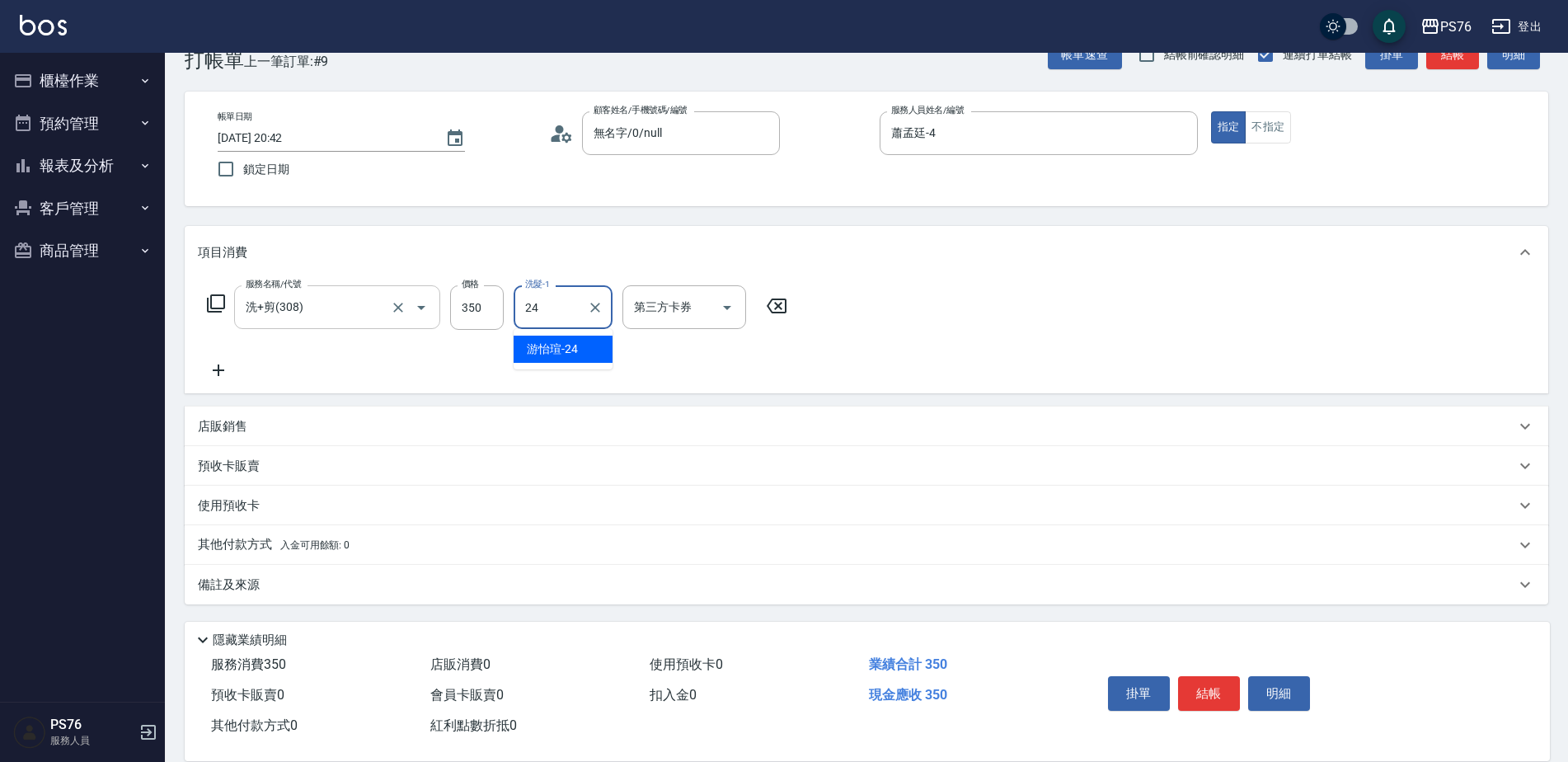
type input "游怡瑄-24"
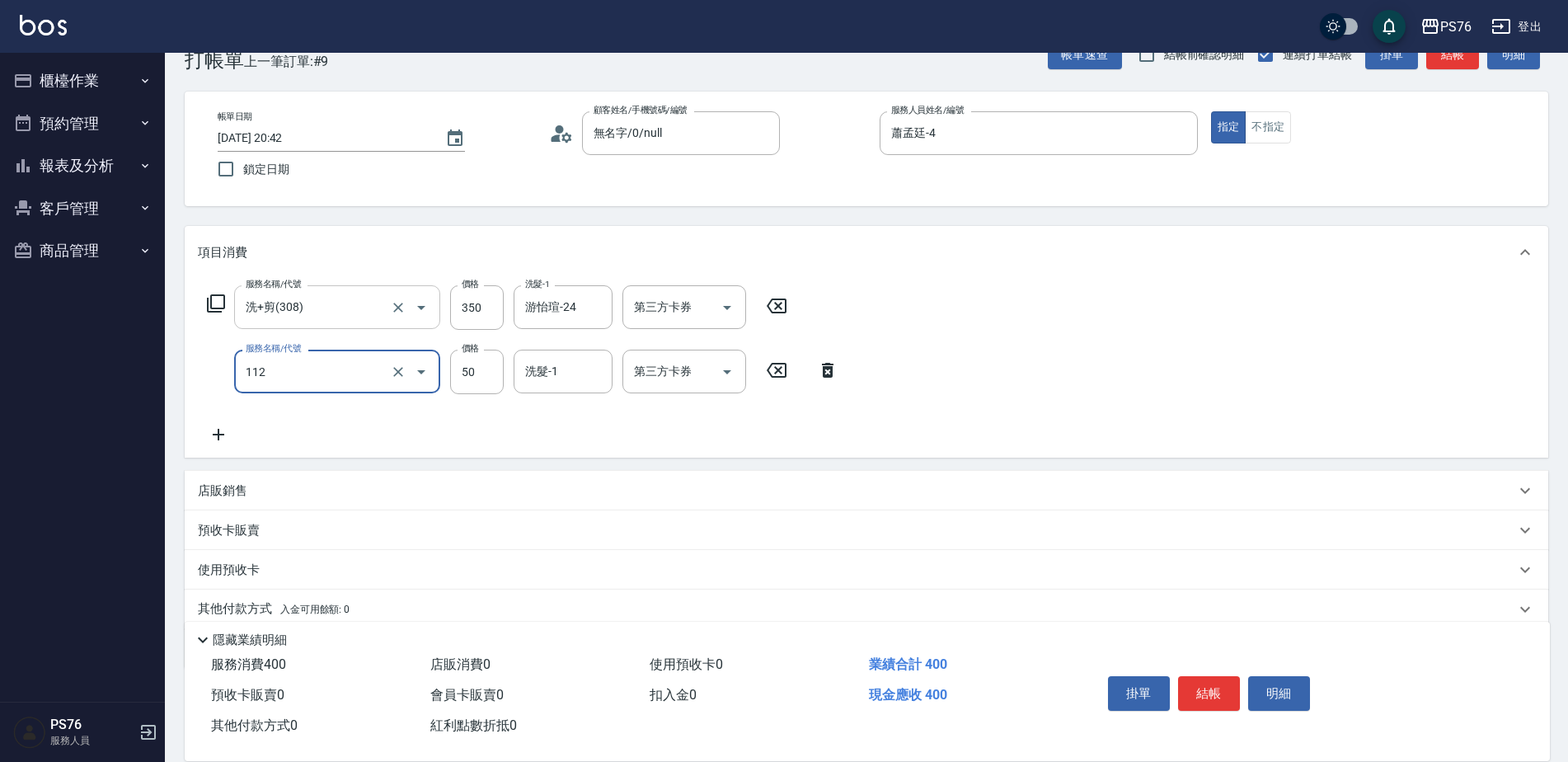
type input "精油50(112)"
type input "游怡瑄-24"
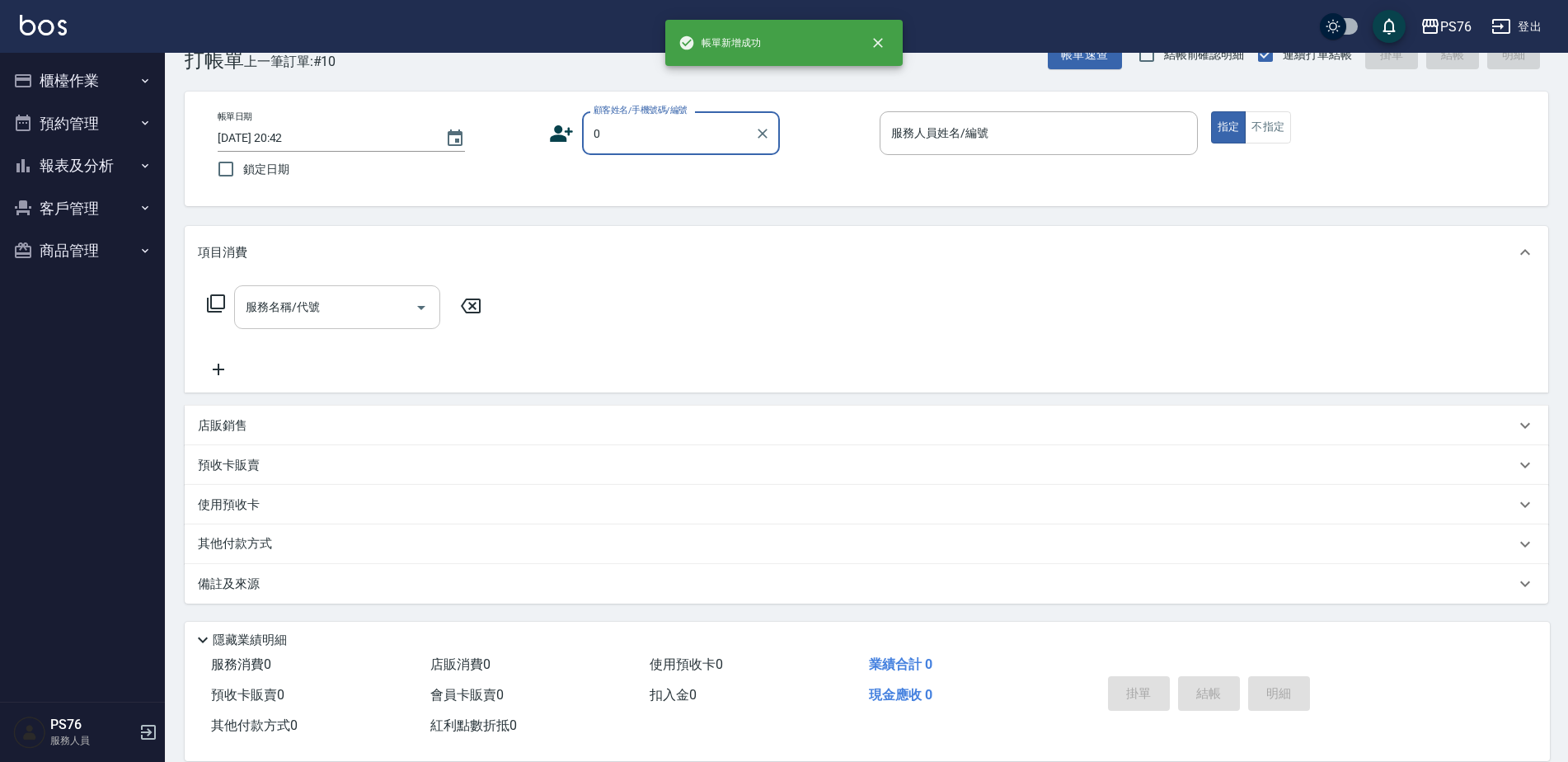
type input "無名字/0/null"
type input "蕭孟廷-4"
click at [341, 308] on input "服務名稱/代號" at bounding box center [324, 308] width 166 height 29
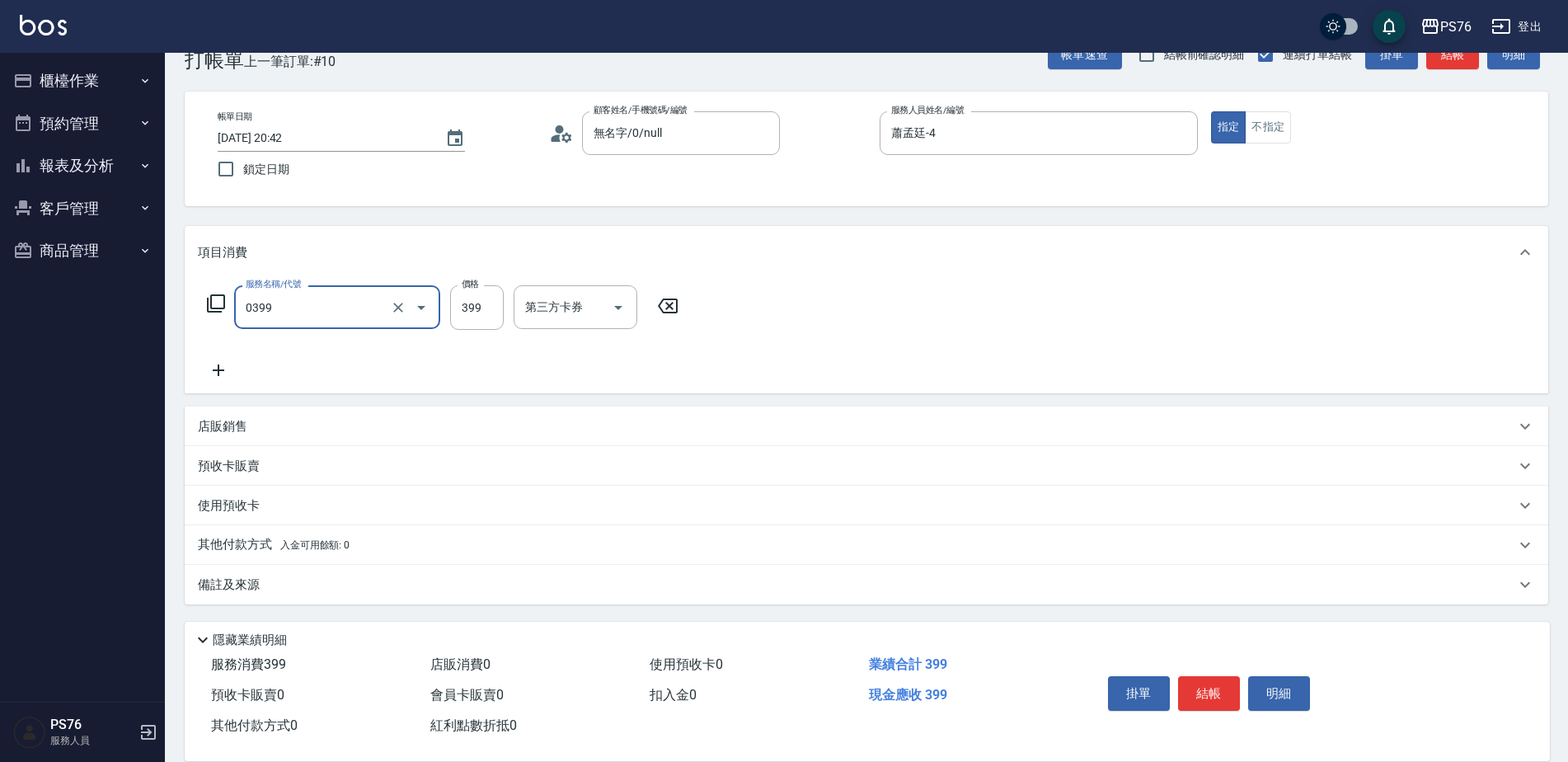
type input "海鹽399(0399)"
type input "游怡瑄-24"
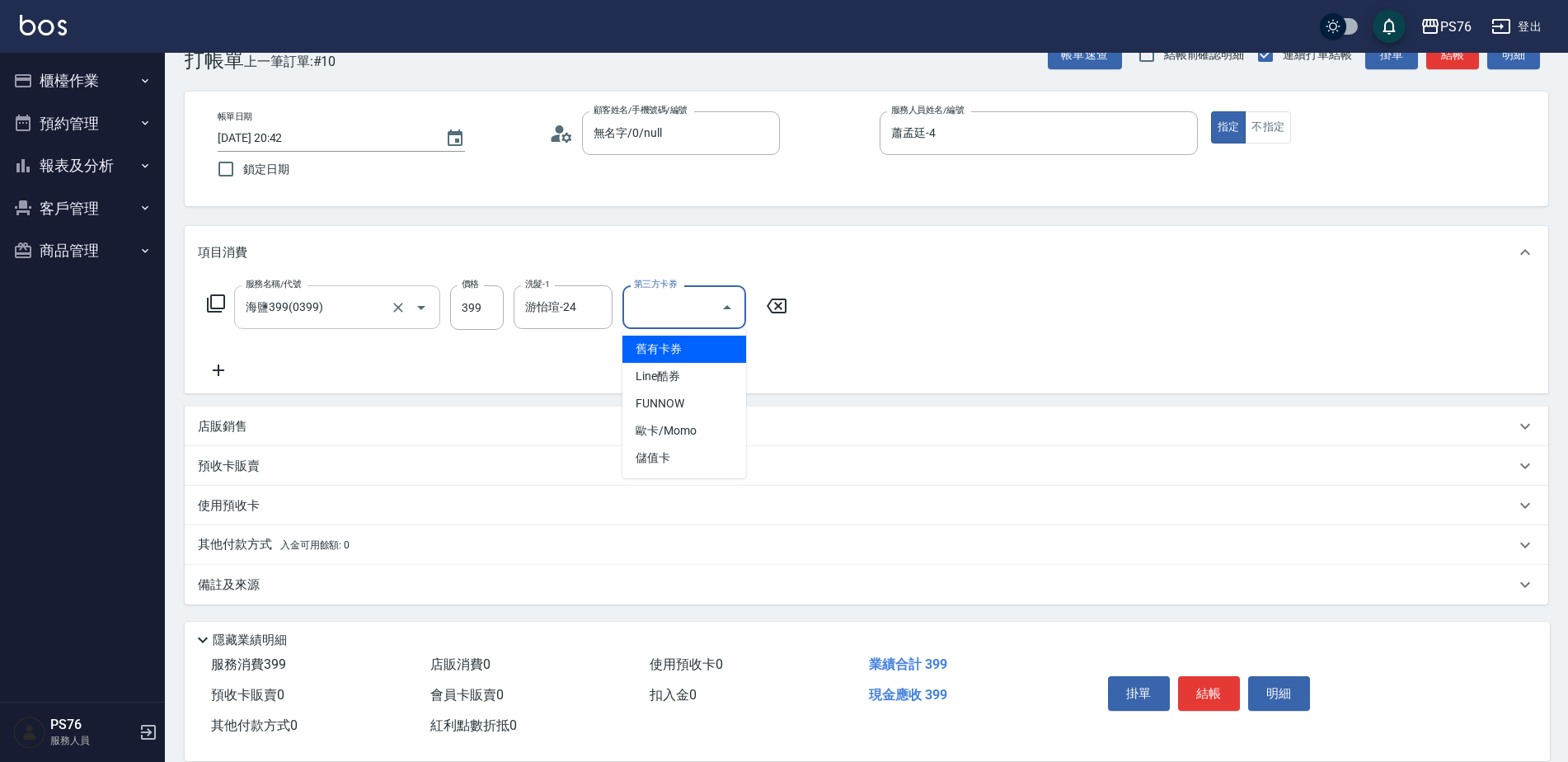
type input "儲值卡"
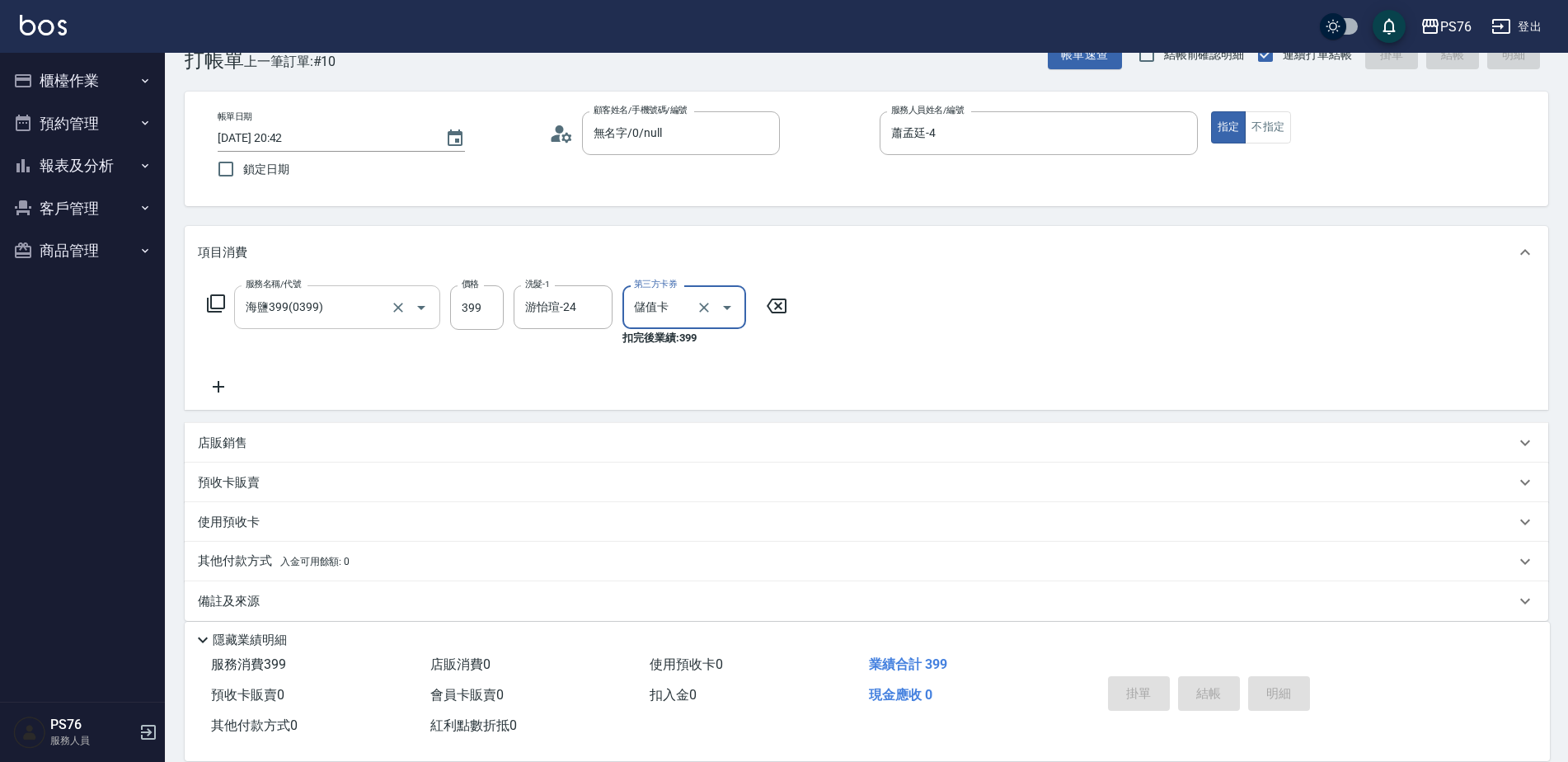
type input "2025/09/25 20:43"
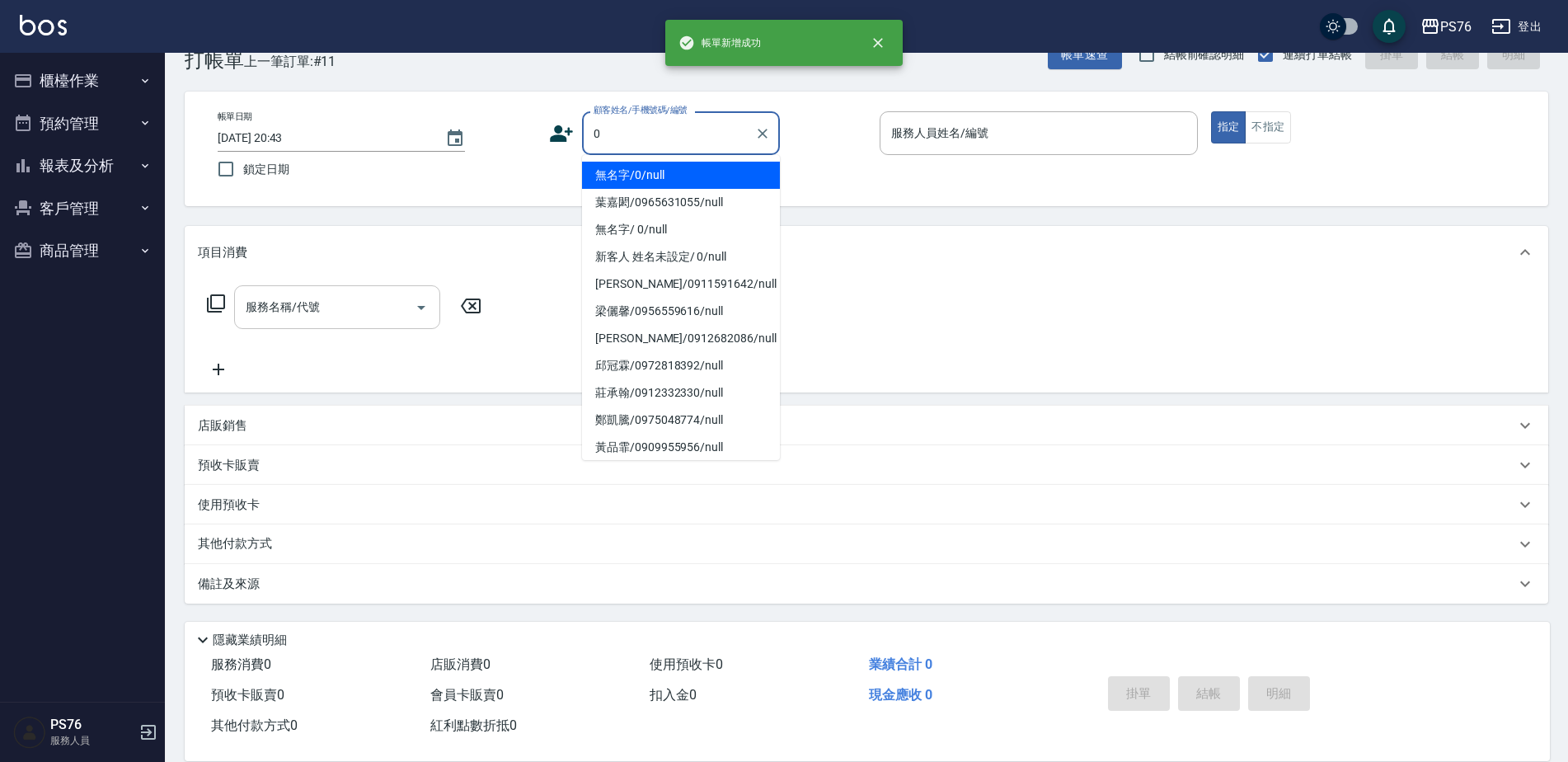
type input "無名字/0/null"
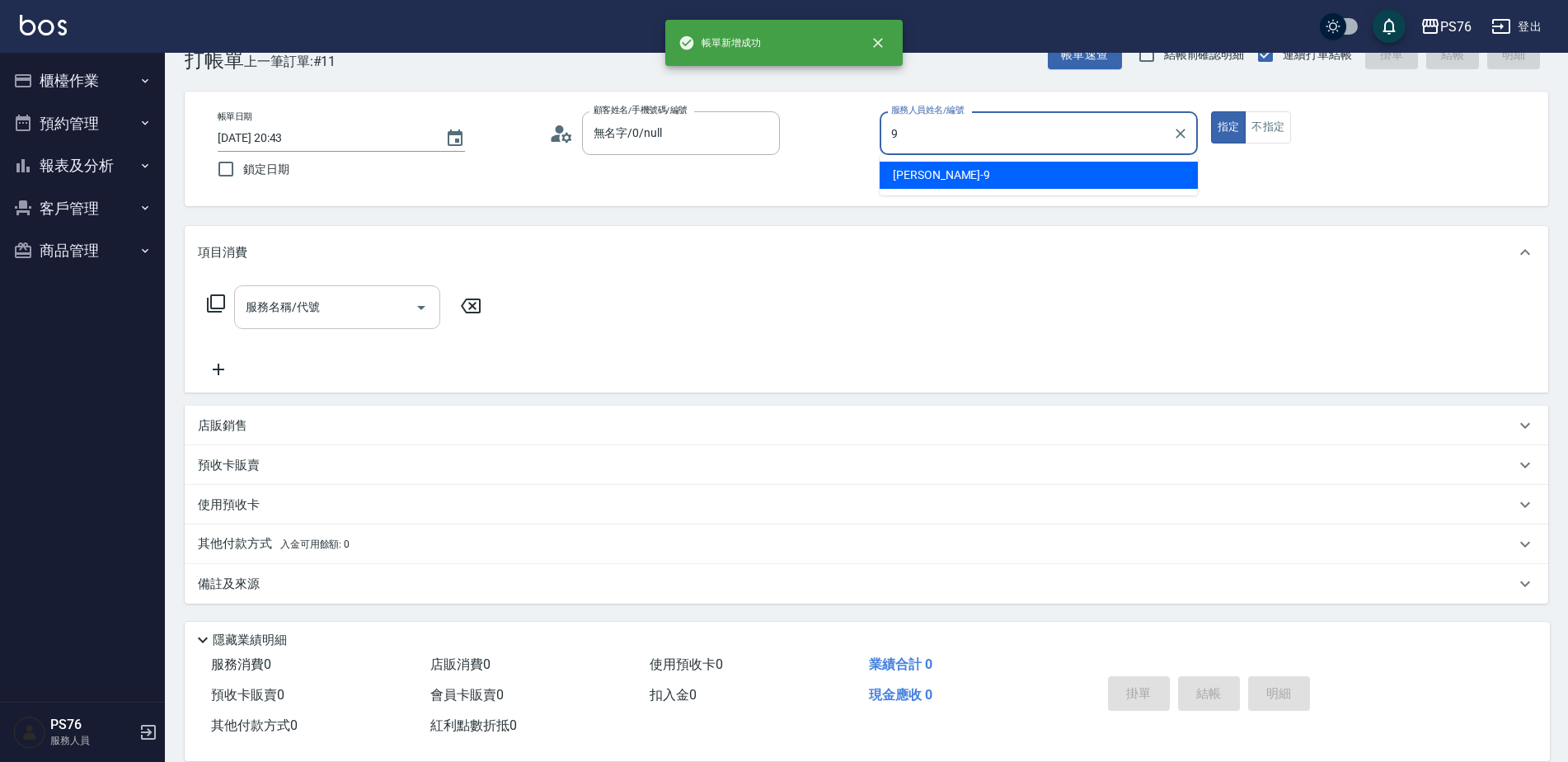
type input "劉憶彤-9"
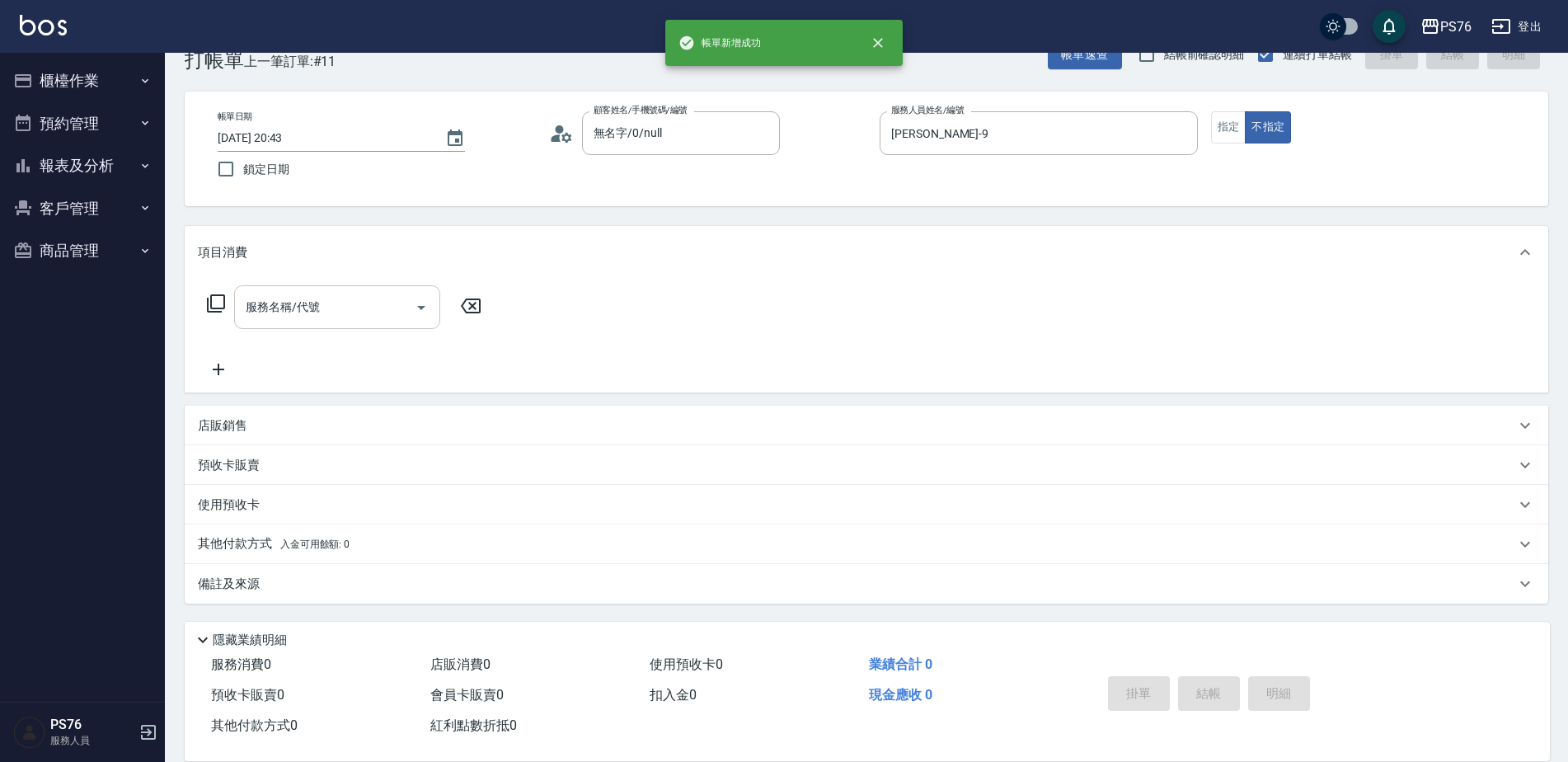
click at [341, 308] on input "服務名稱/代號" at bounding box center [324, 308] width 166 height 29
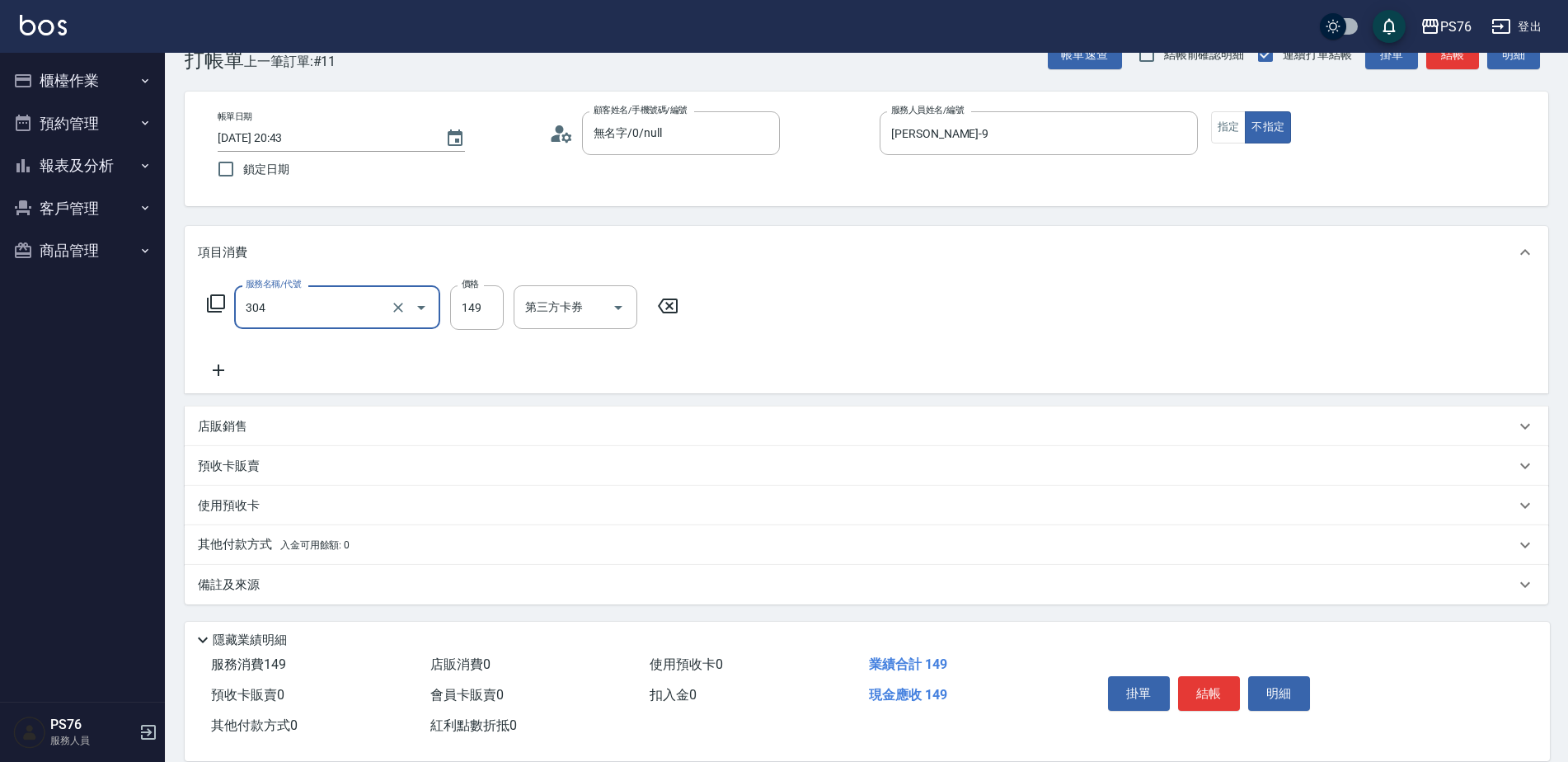
type input "剪髮(304)"
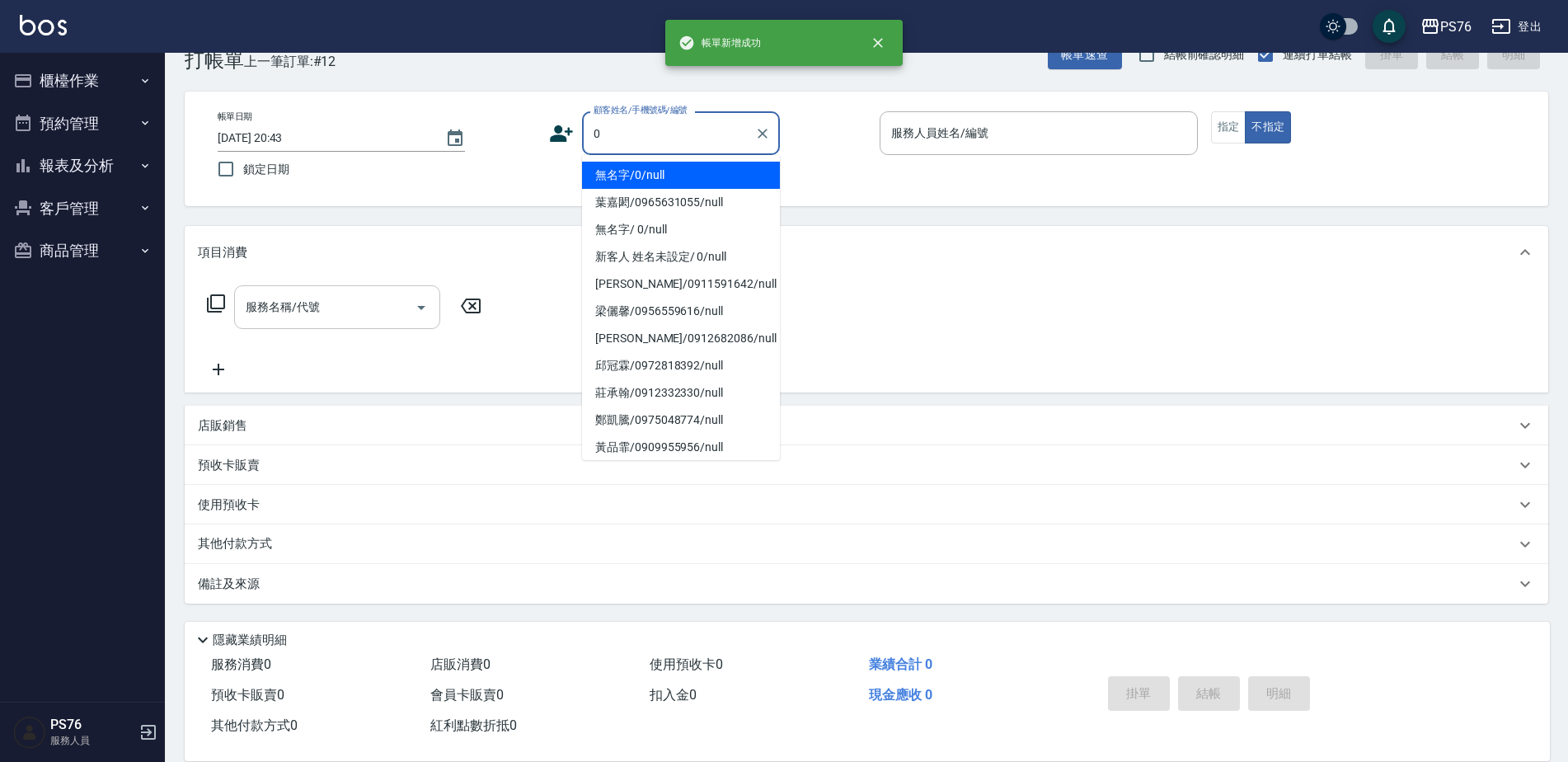
type input "無名字/0/null"
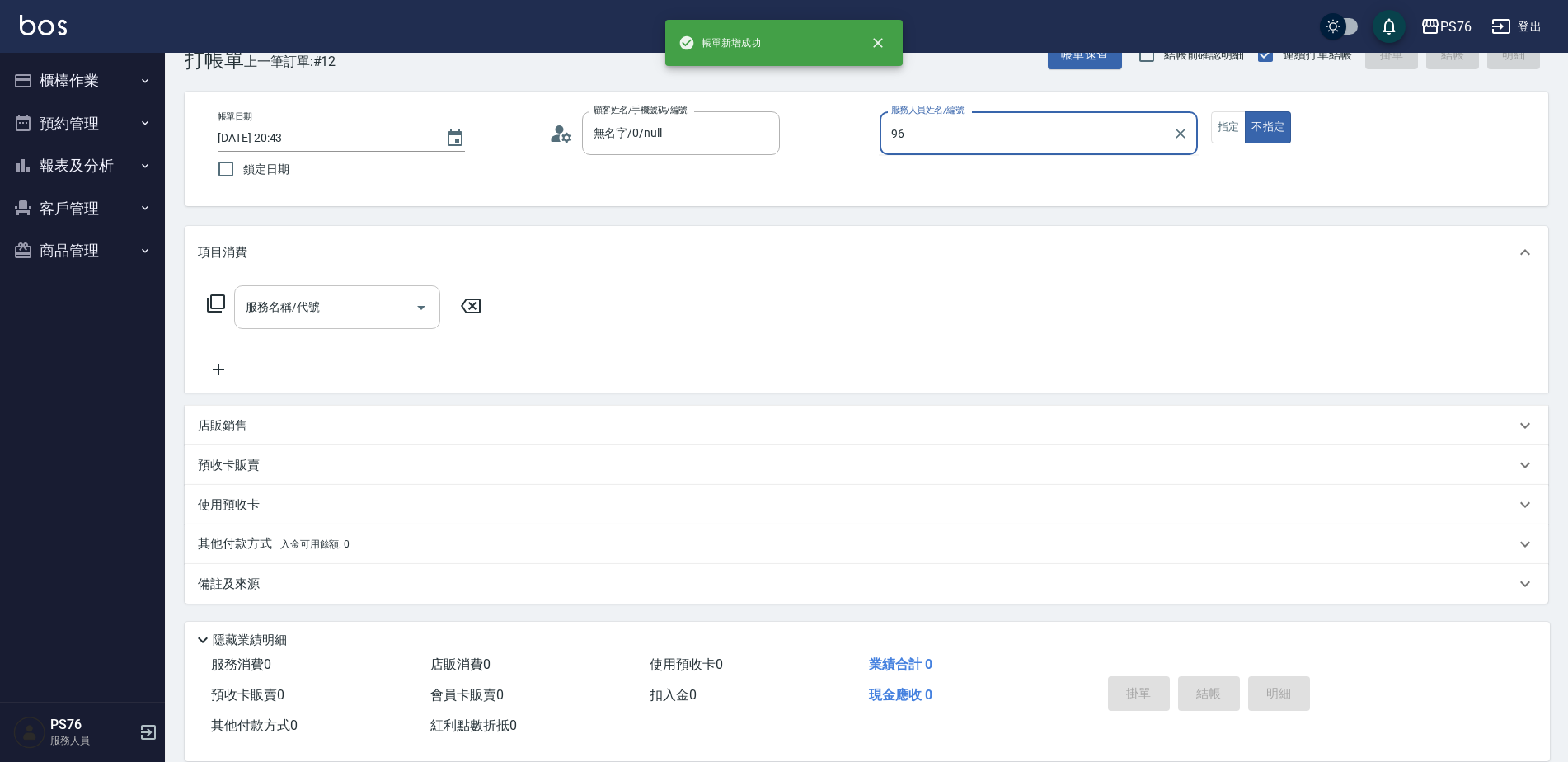
type input "96"
click at [1244, 111] on button "不指定" at bounding box center [1266, 127] width 46 height 32
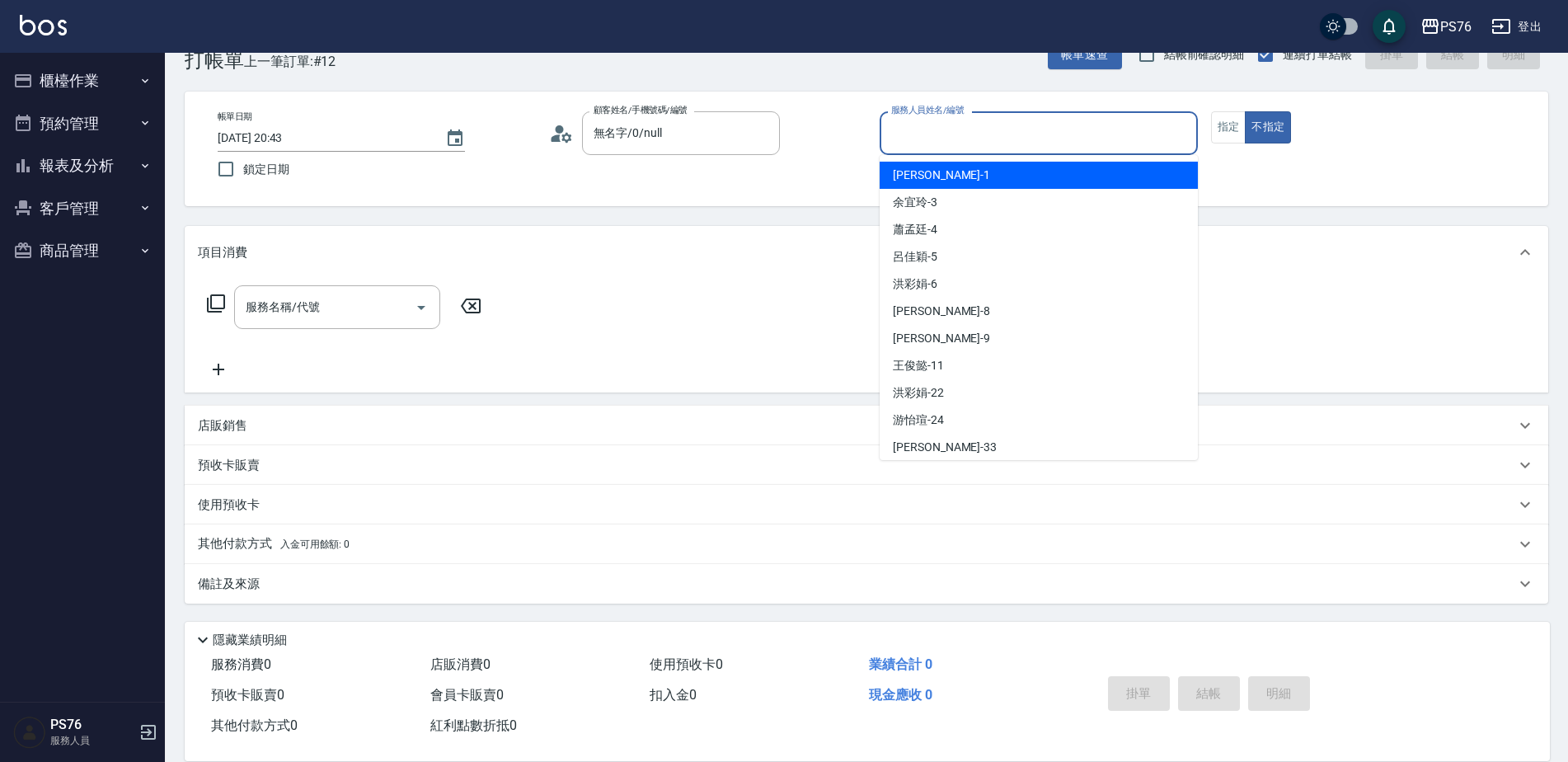
click at [937, 145] on input "服務人員姓名/編號" at bounding box center [1039, 133] width 303 height 29
type input "劉憶彤-9"
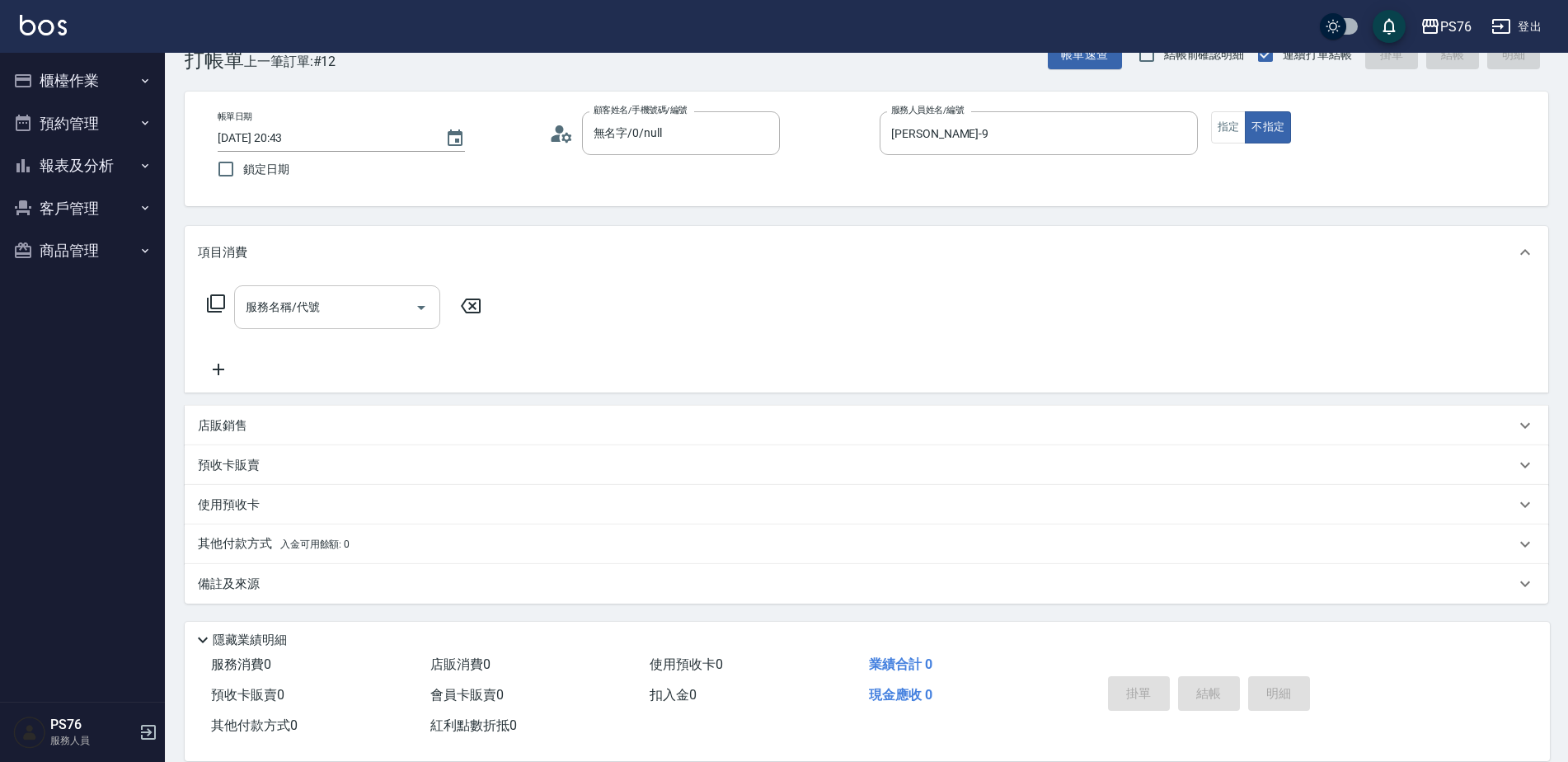
click at [345, 319] on input "服務名稱/代號" at bounding box center [324, 308] width 166 height 29
type input "3"
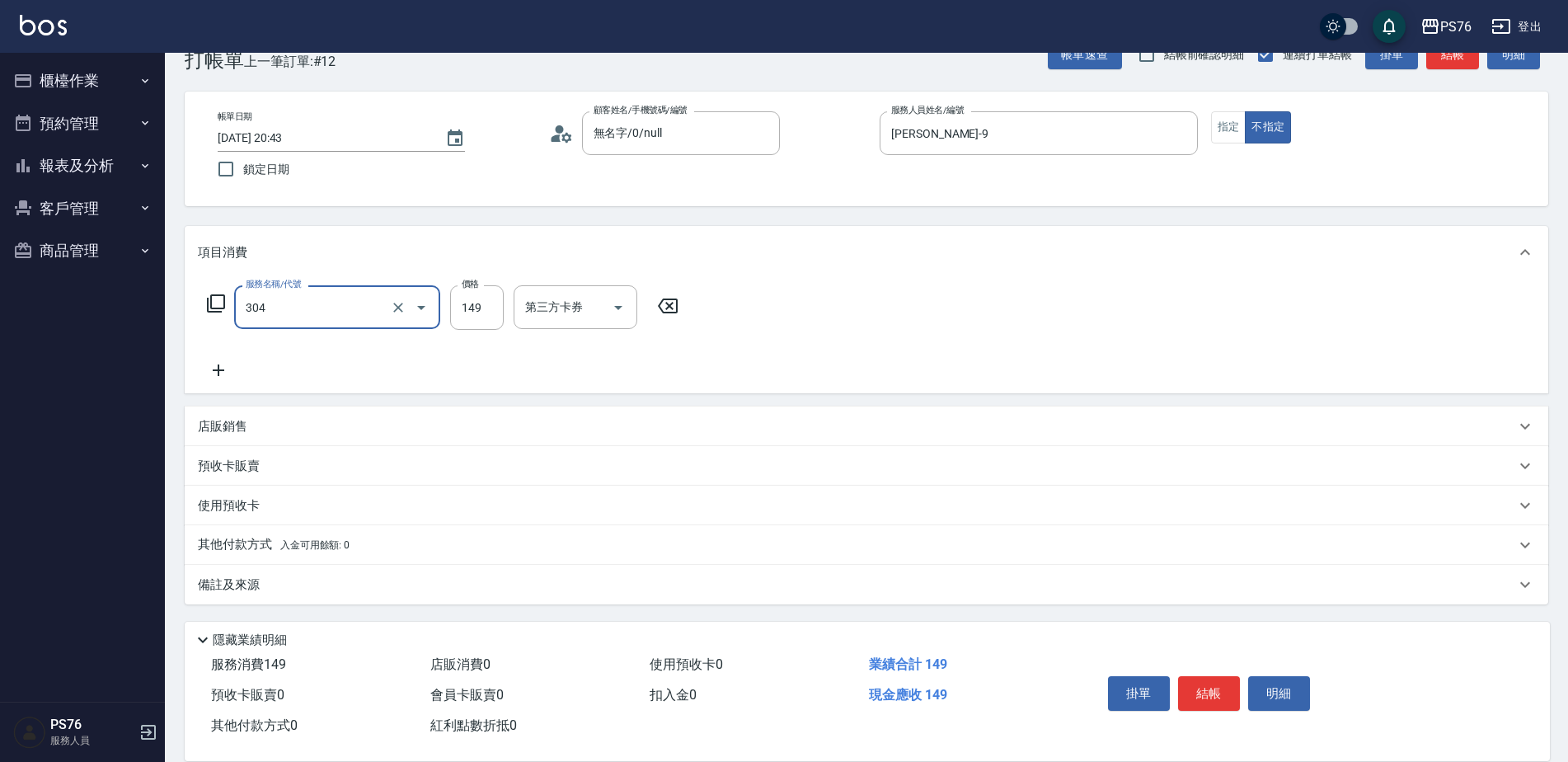
type input "剪髮(304)"
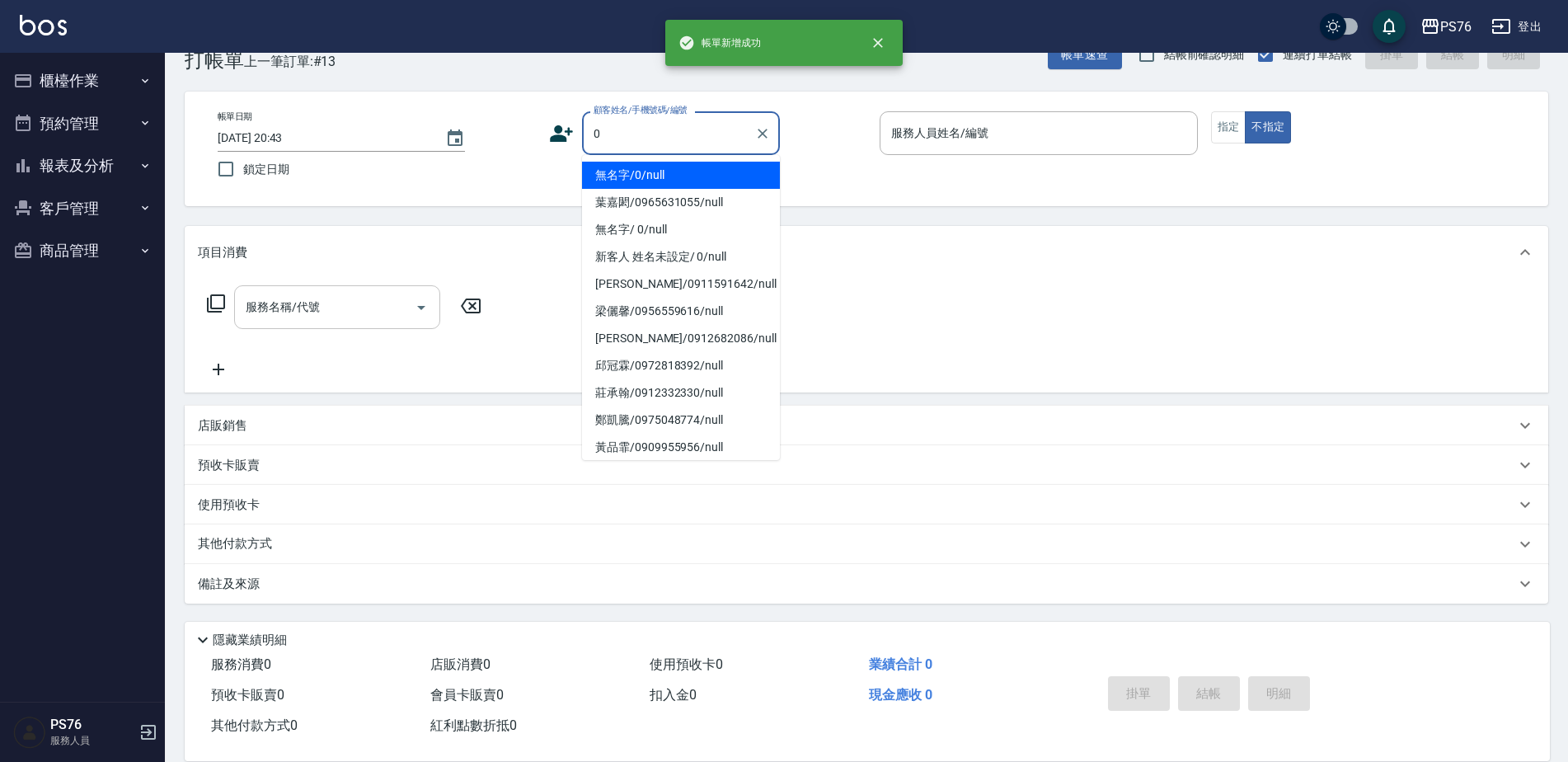
type input "無名字/0/null"
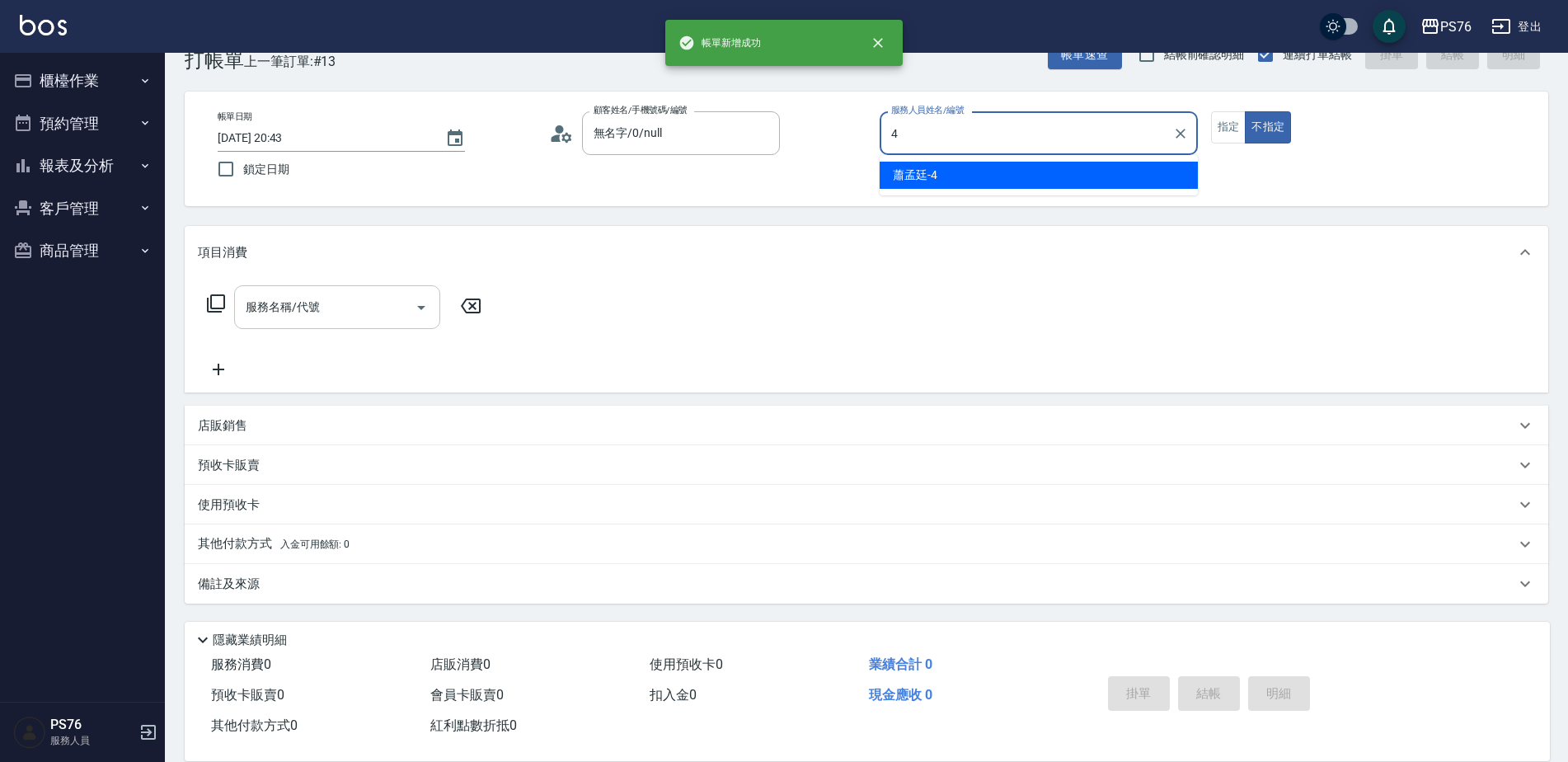
type input "蕭孟廷-4"
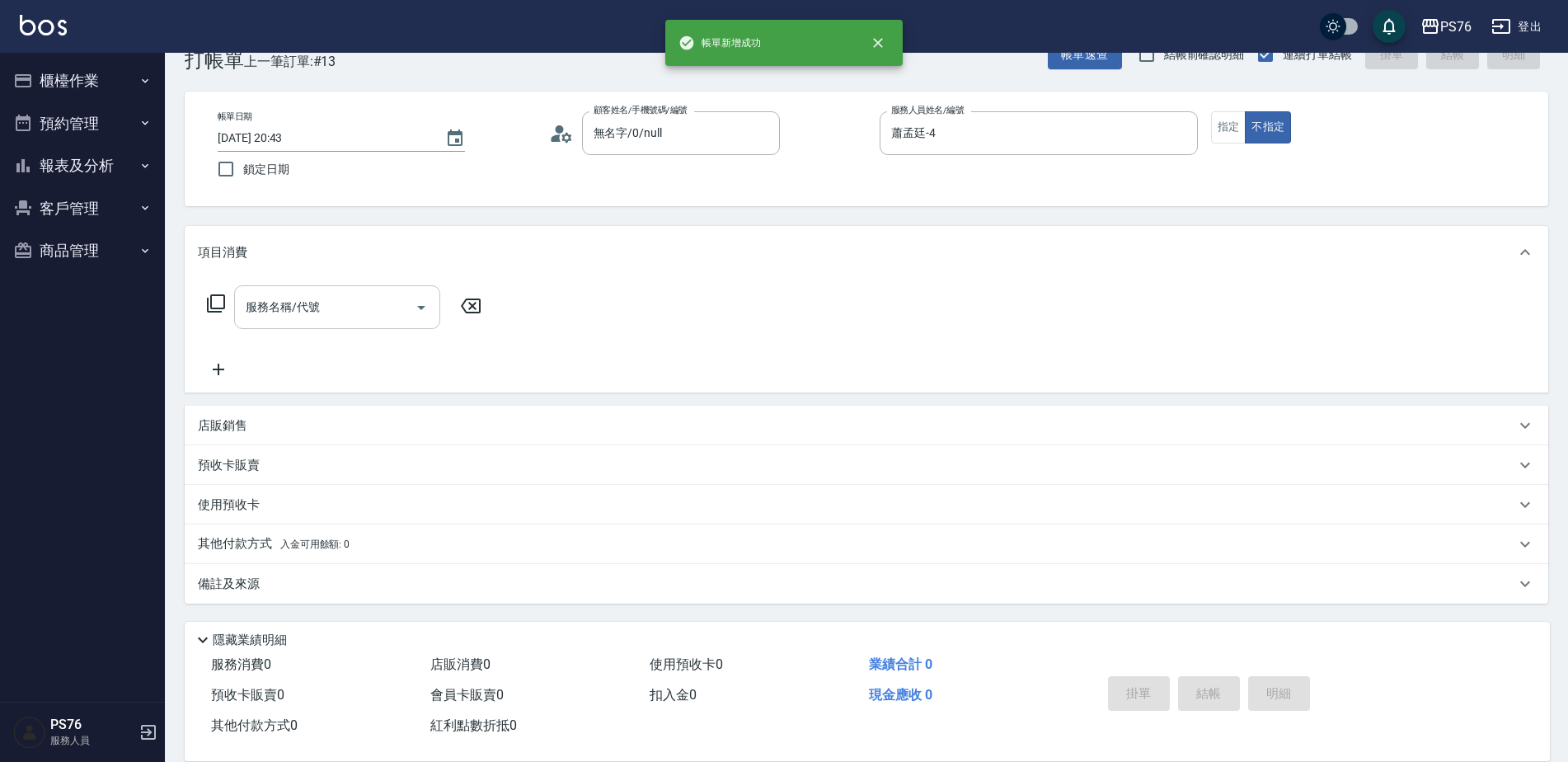
click at [345, 319] on input "服務名稱/代號" at bounding box center [324, 308] width 166 height 29
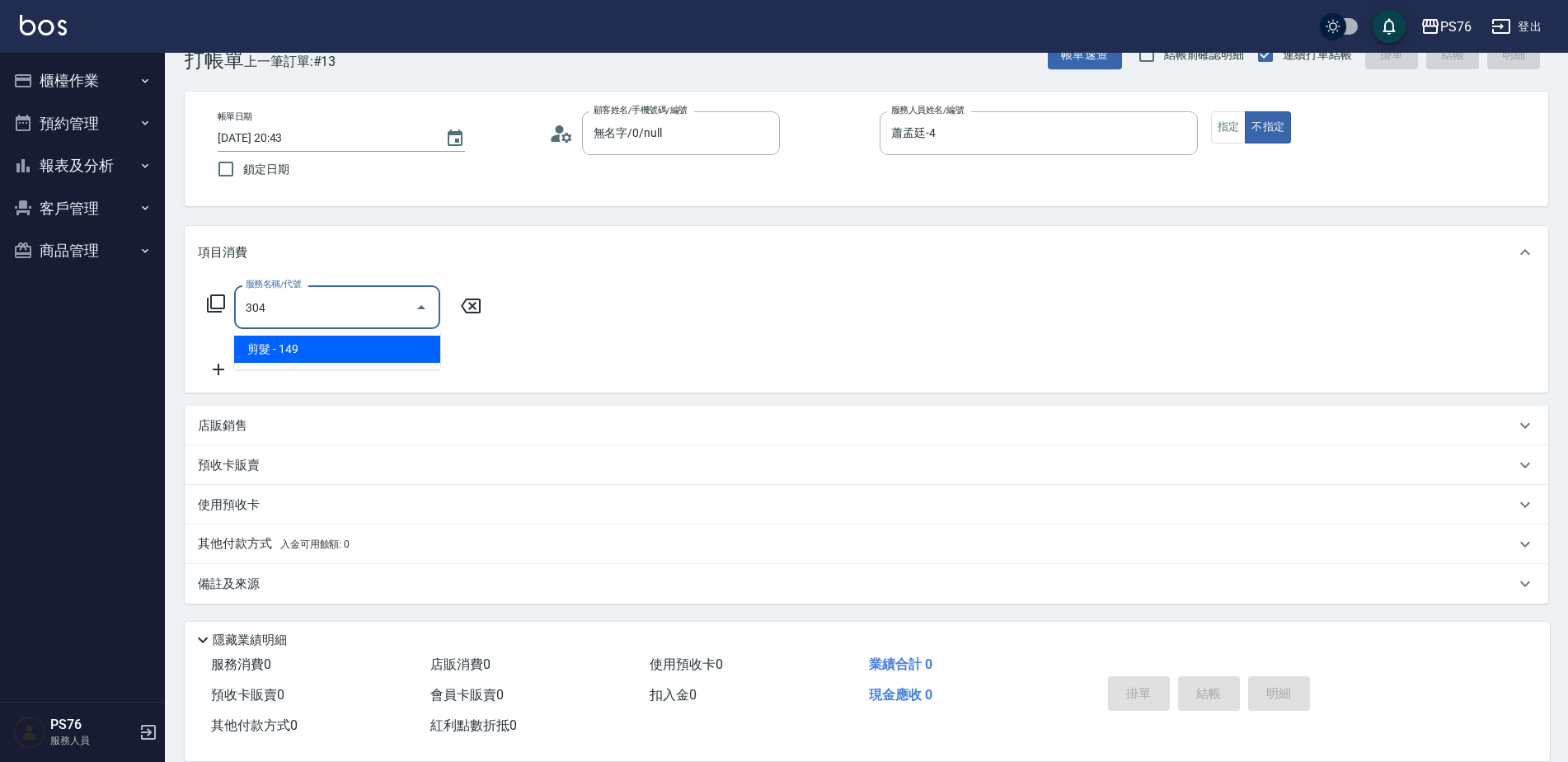
type input "剪髮(304)"
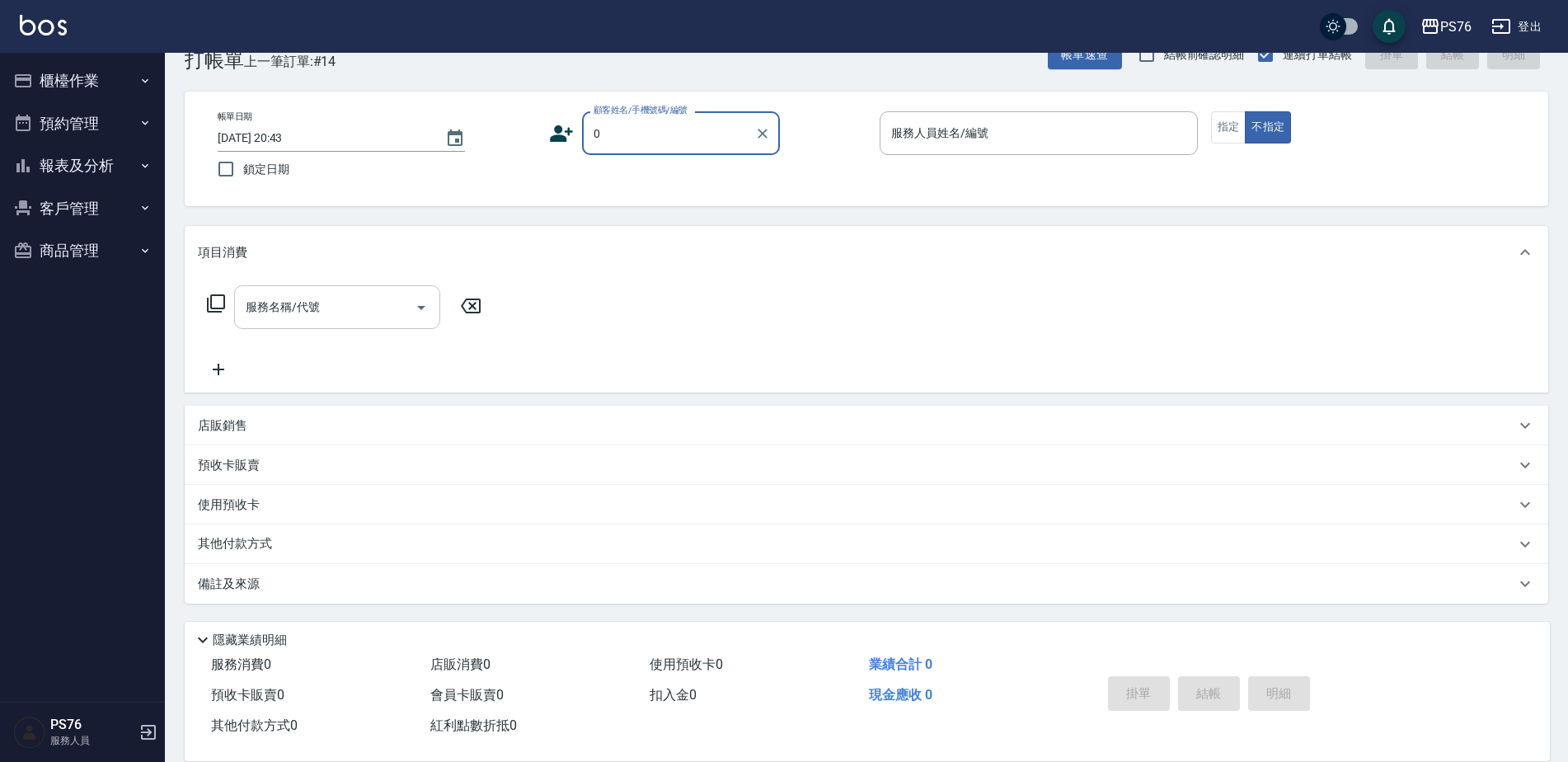
type input "無名字/0/null"
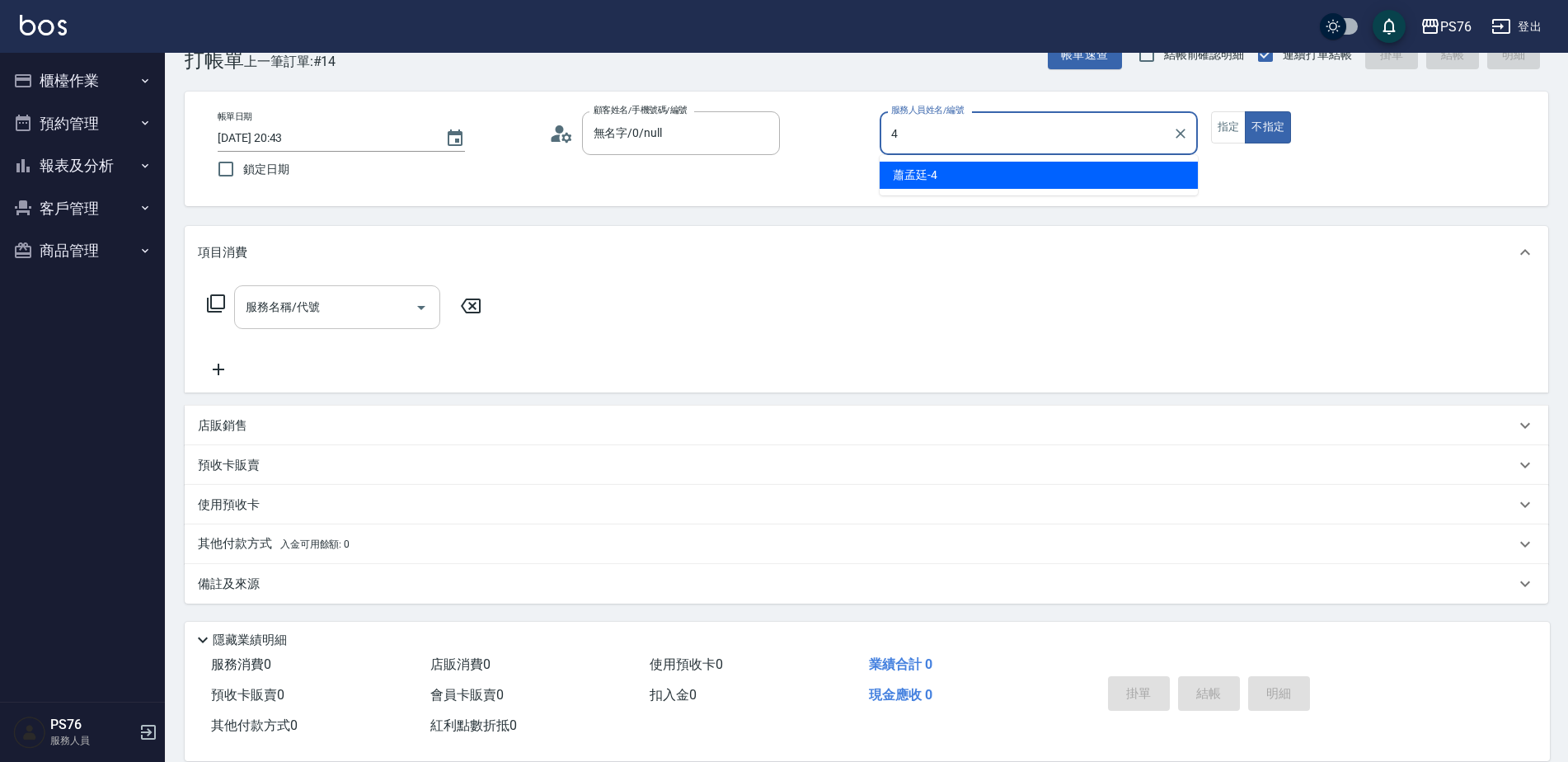
type input "蕭孟廷-4"
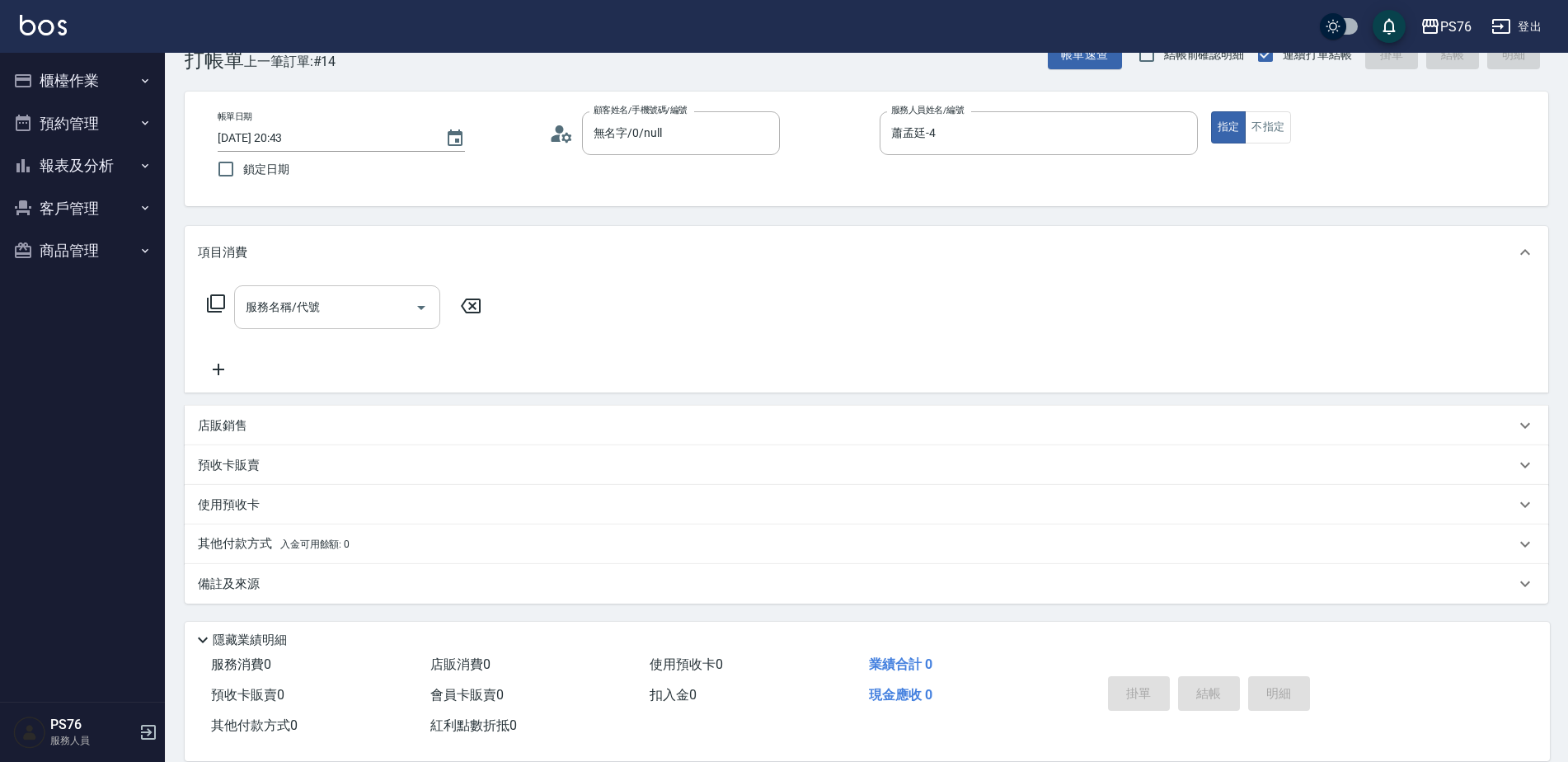
click at [345, 320] on input "服務名稱/代號" at bounding box center [324, 308] width 166 height 29
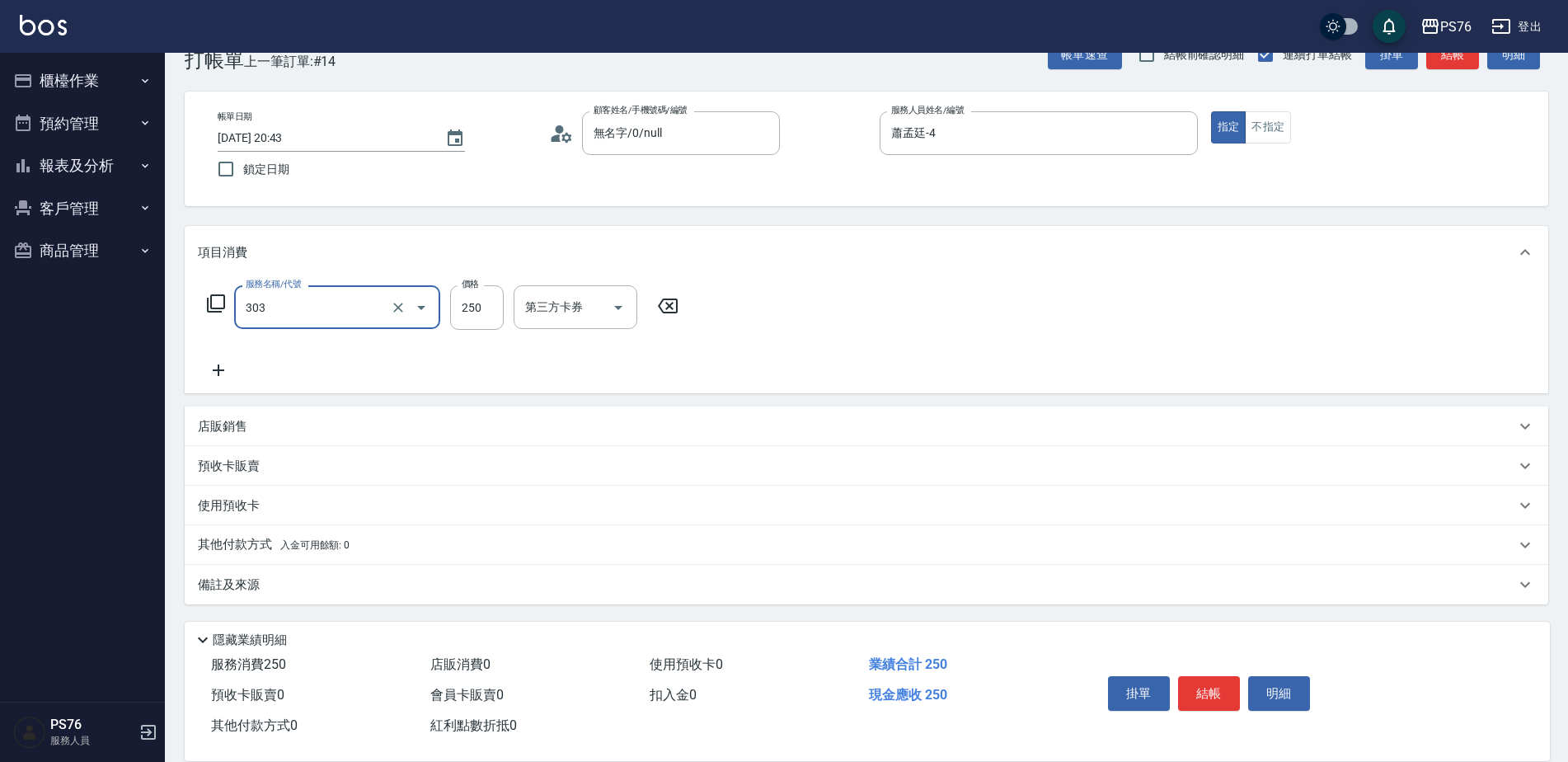
type input "剪髮(303)"
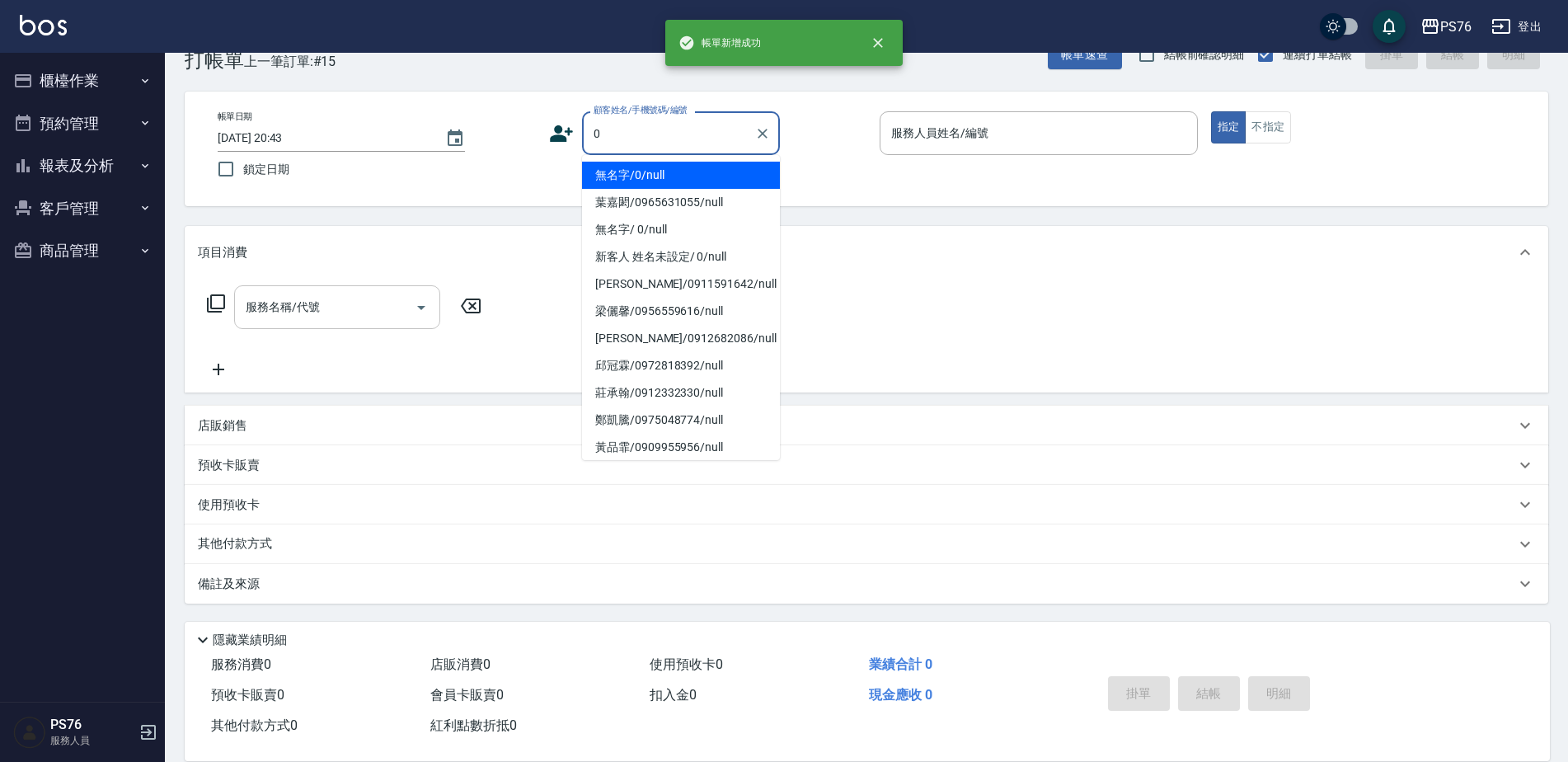
type input "無名字/0/null"
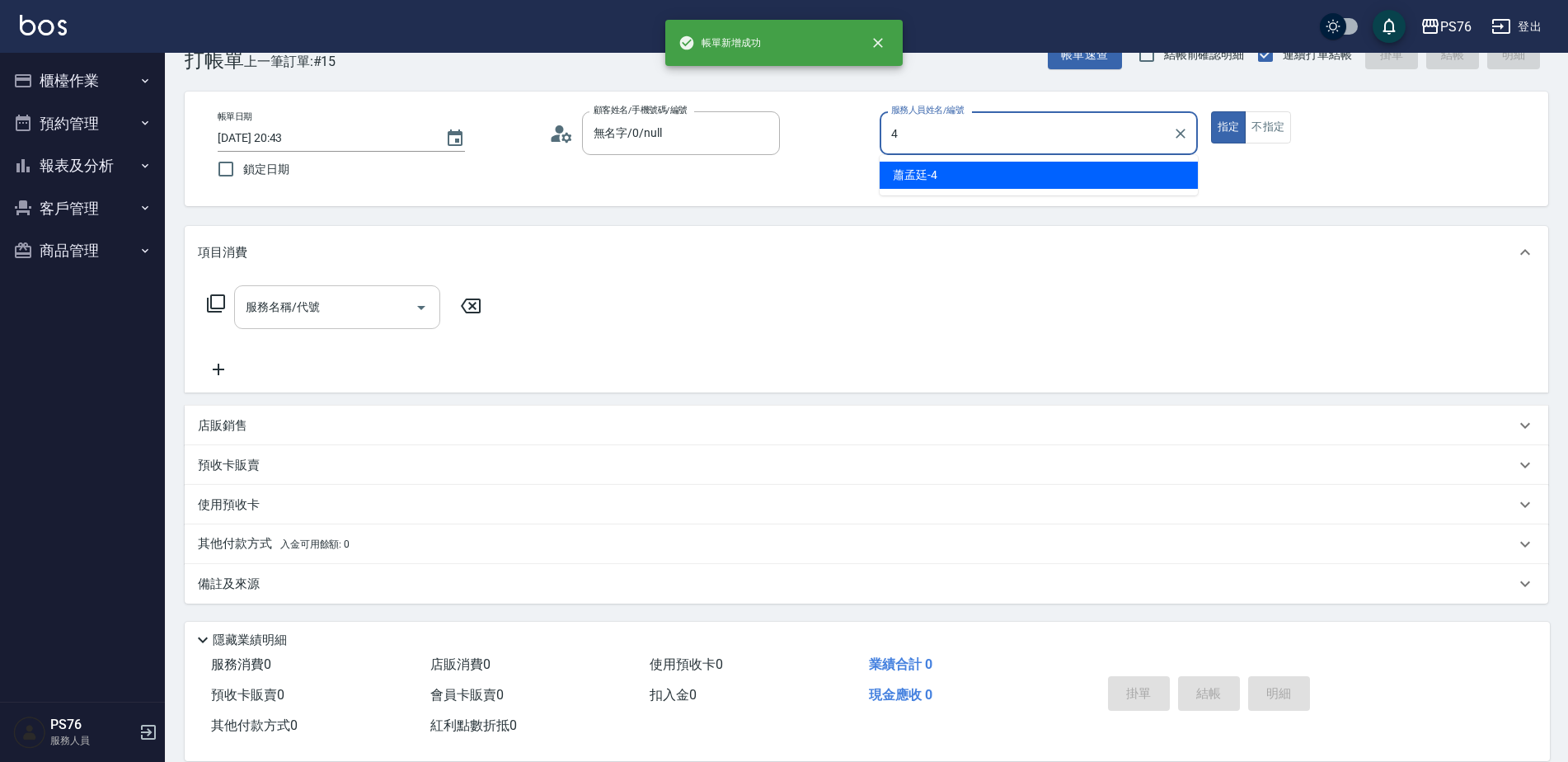
type input "蕭孟廷-4"
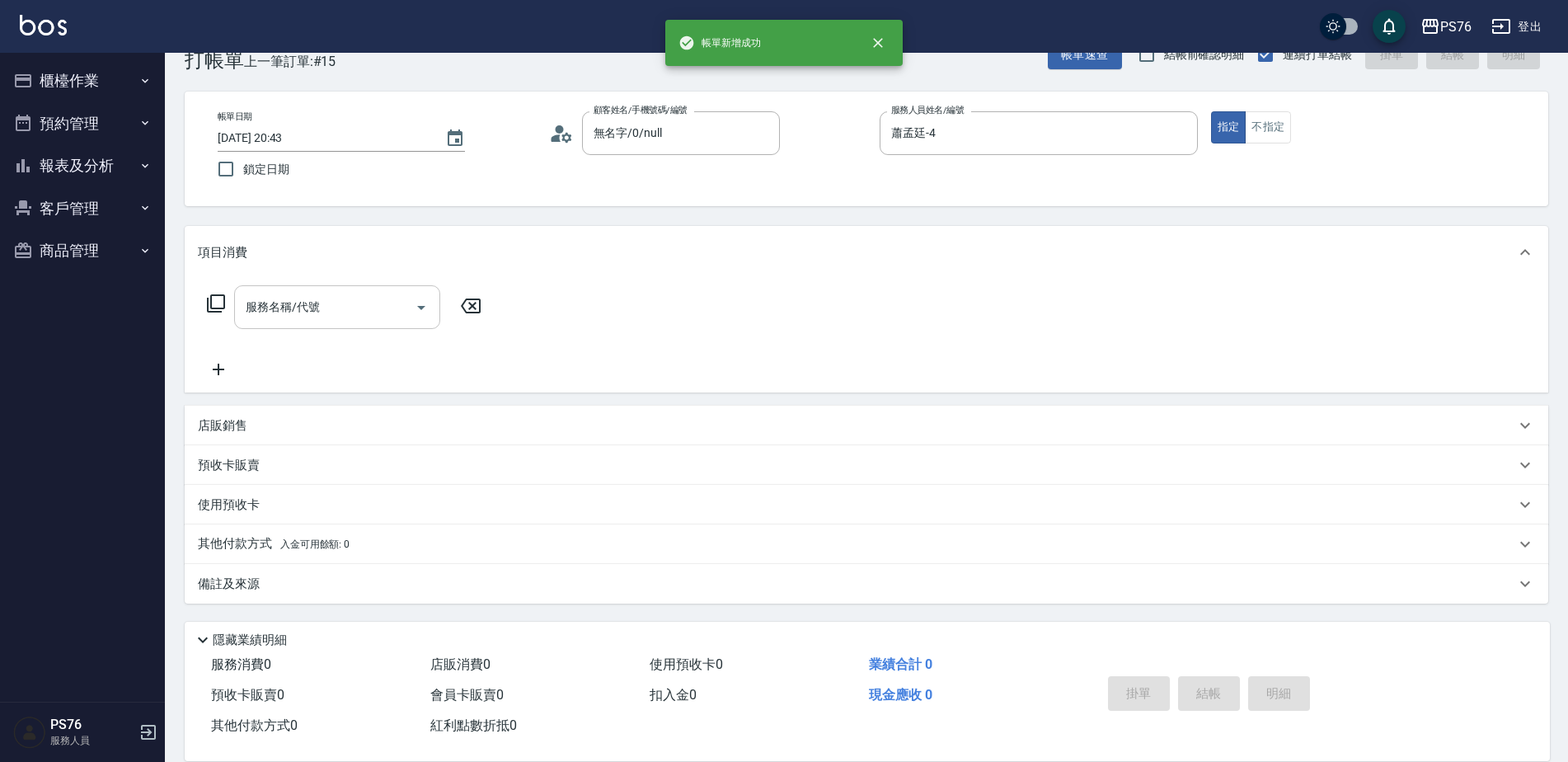
click at [345, 320] on input "服務名稱/代號" at bounding box center [324, 308] width 166 height 29
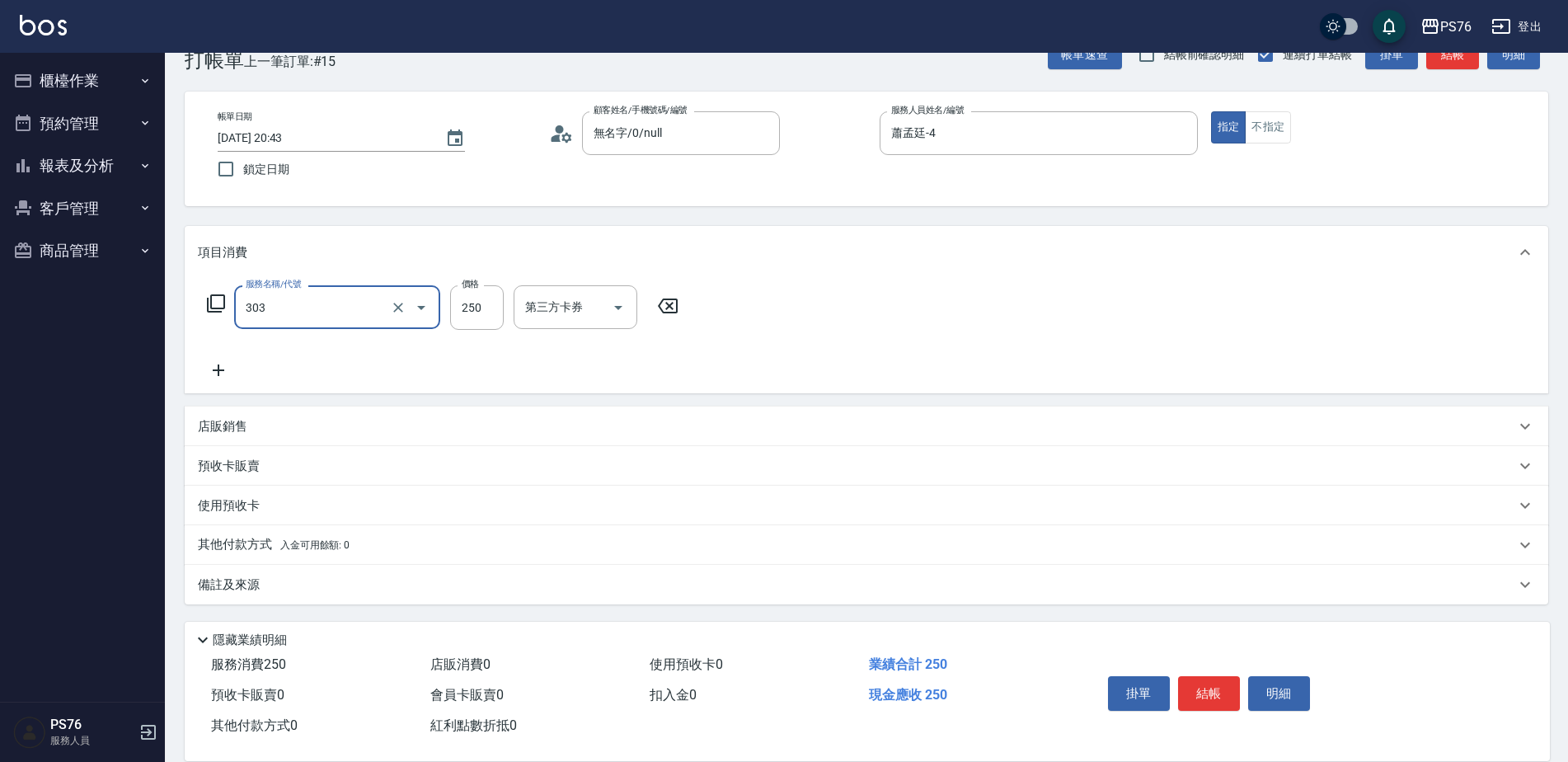
type input "303"
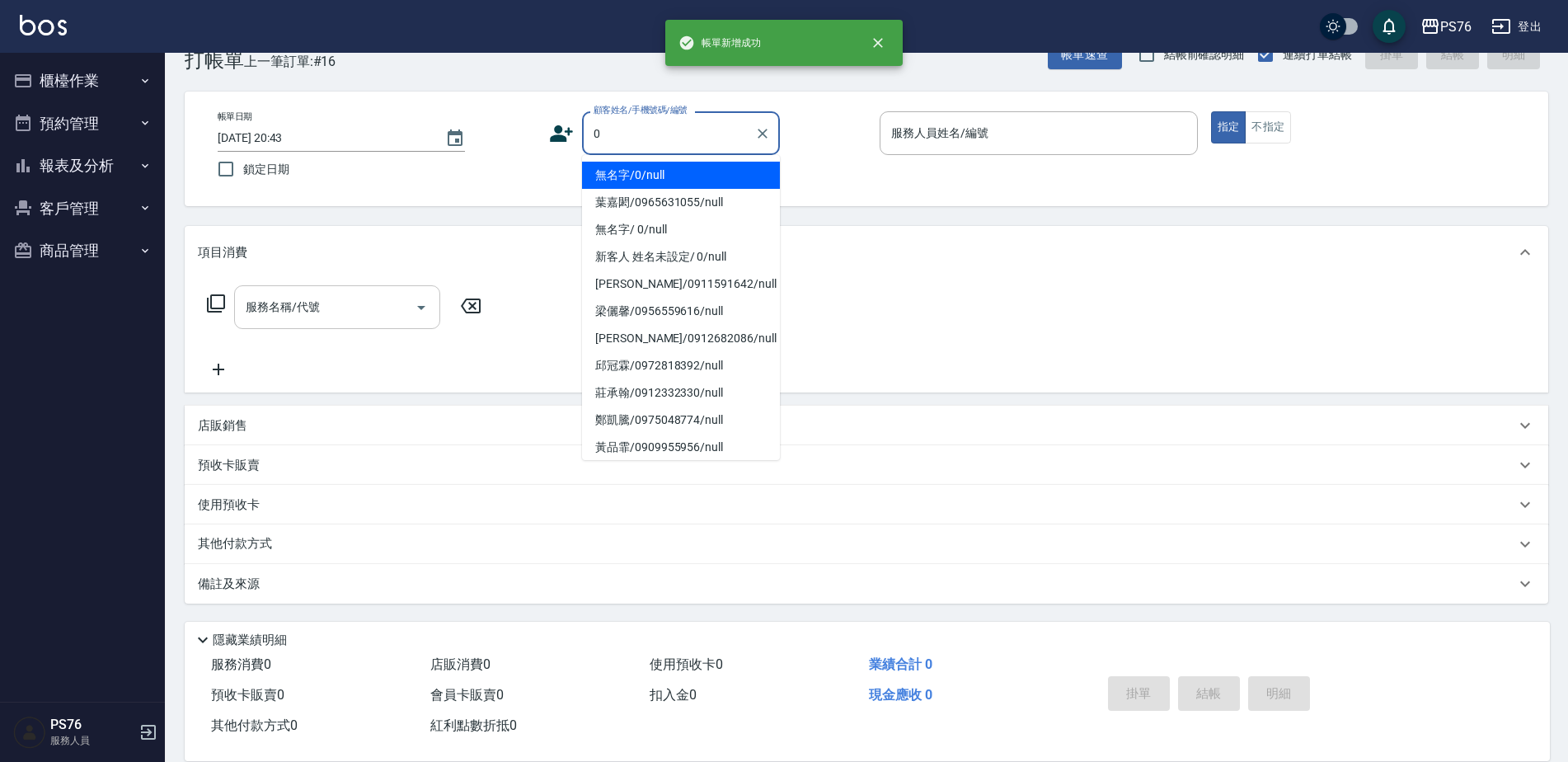
type input "無名字/0/null"
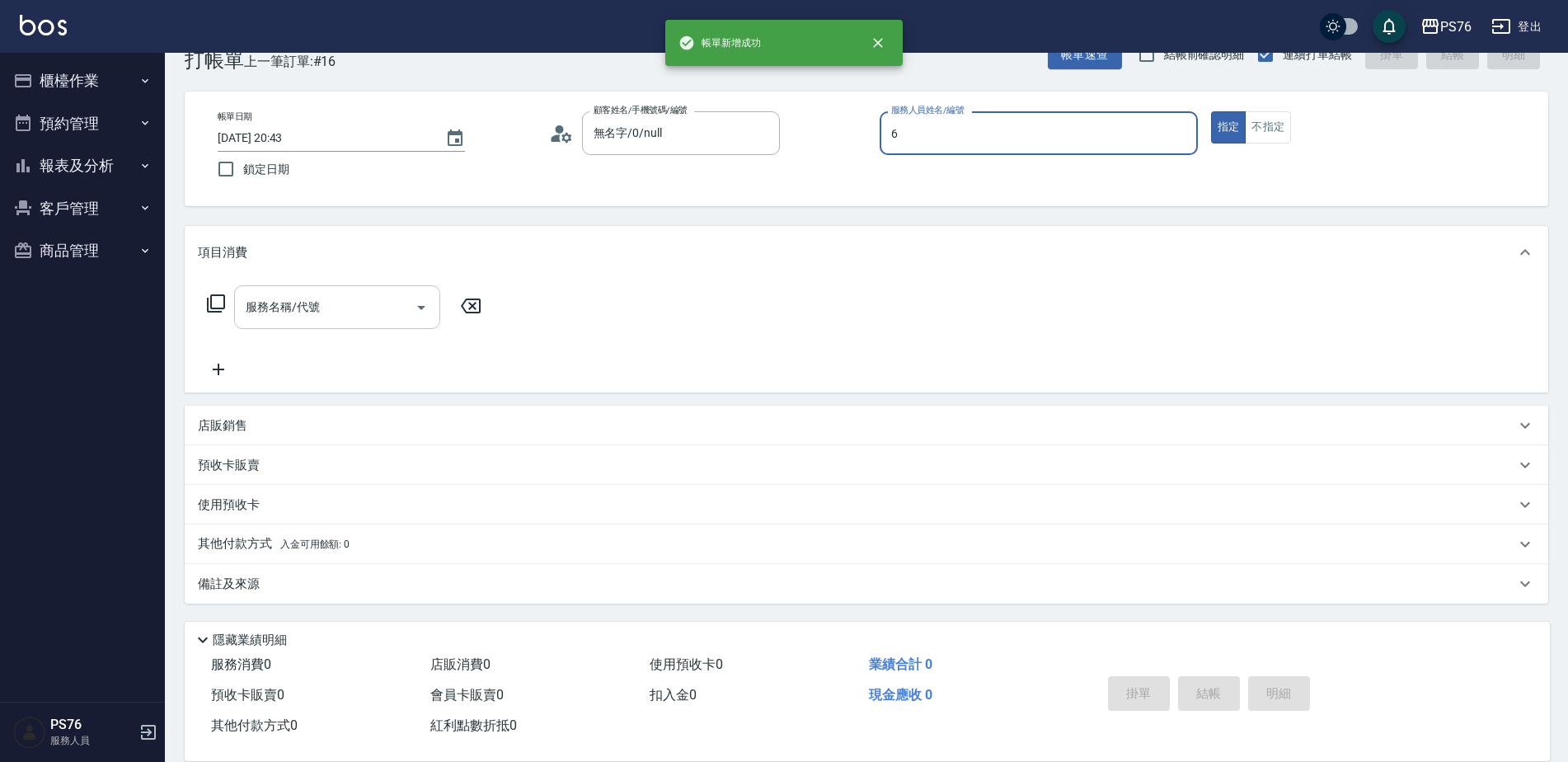
type input "洪彩娟-6"
click at [345, 321] on input "服務名稱/代號" at bounding box center [324, 308] width 166 height 29
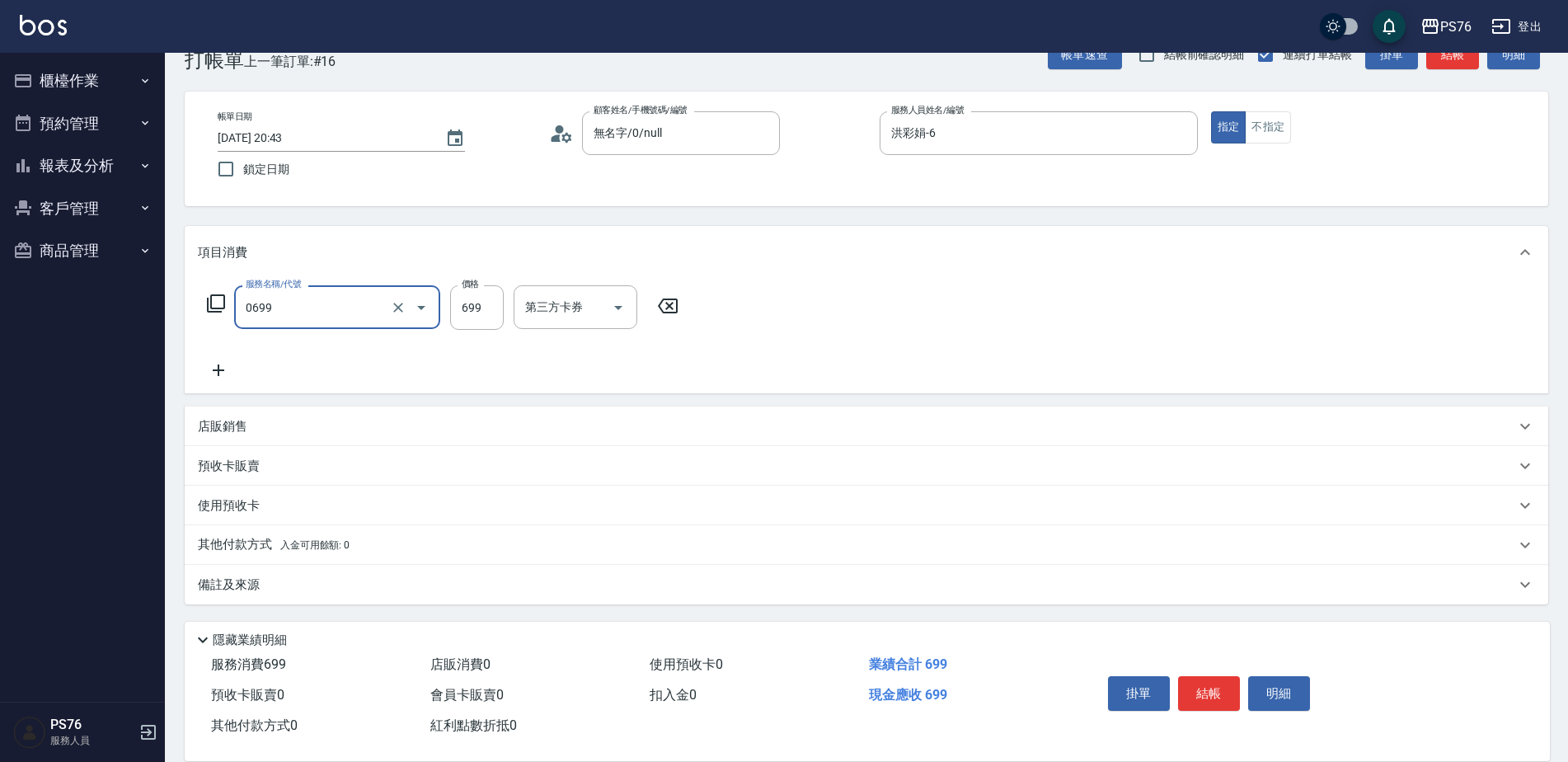
type input "精油SPA(0699)"
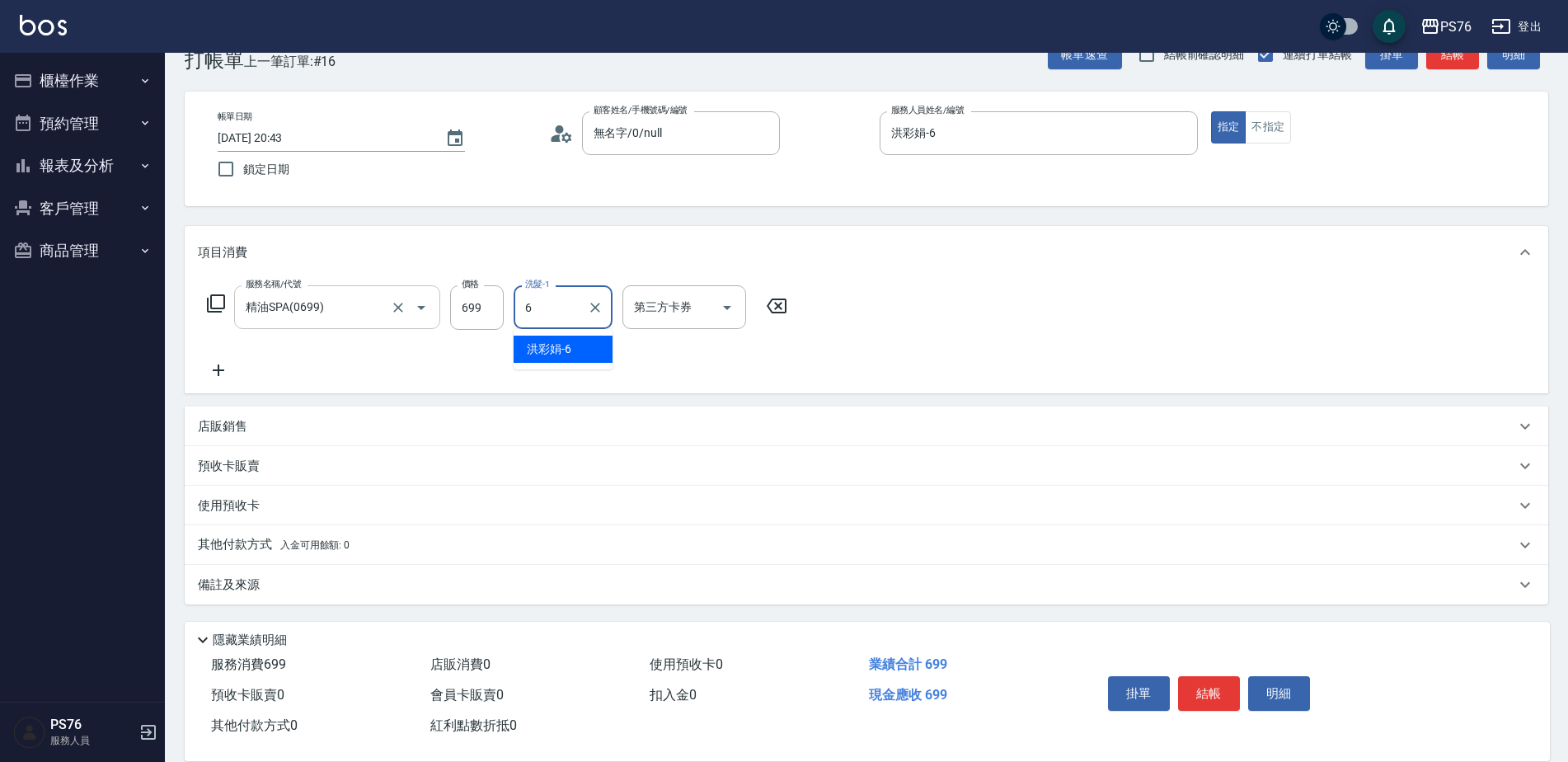
type input "洪彩娟-6"
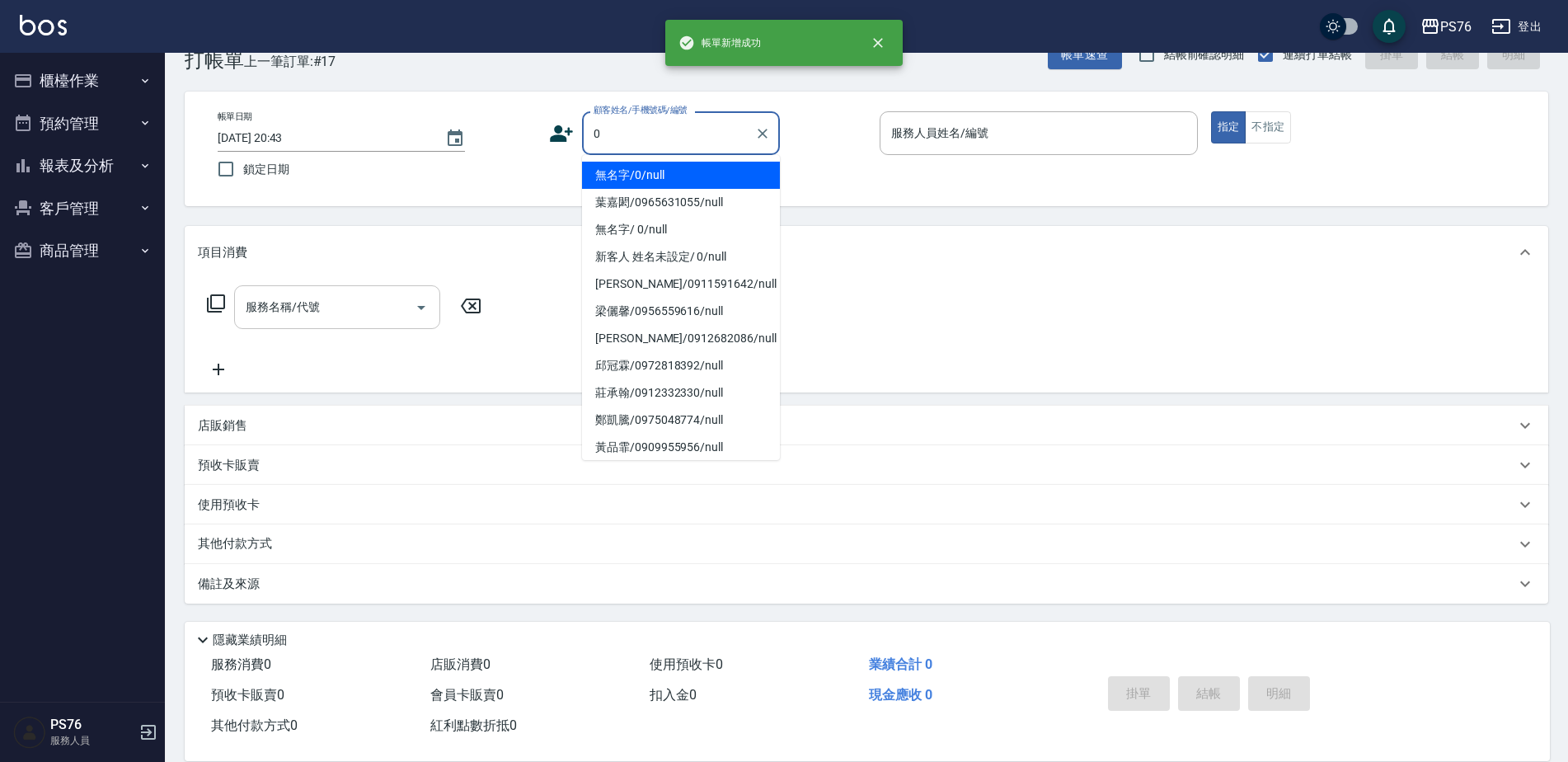
type input "無名字/0/null"
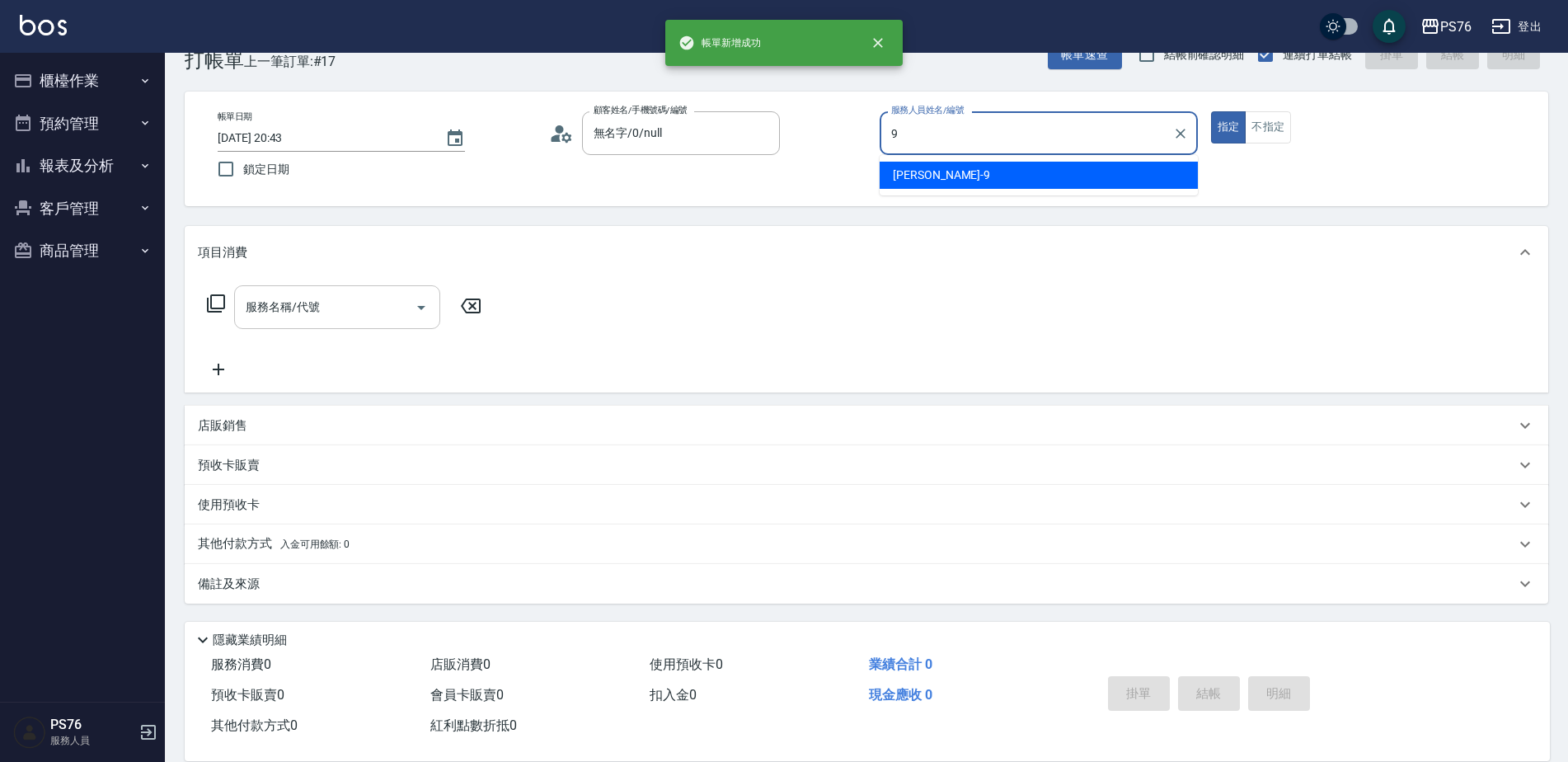
type input "劉憶彤-9"
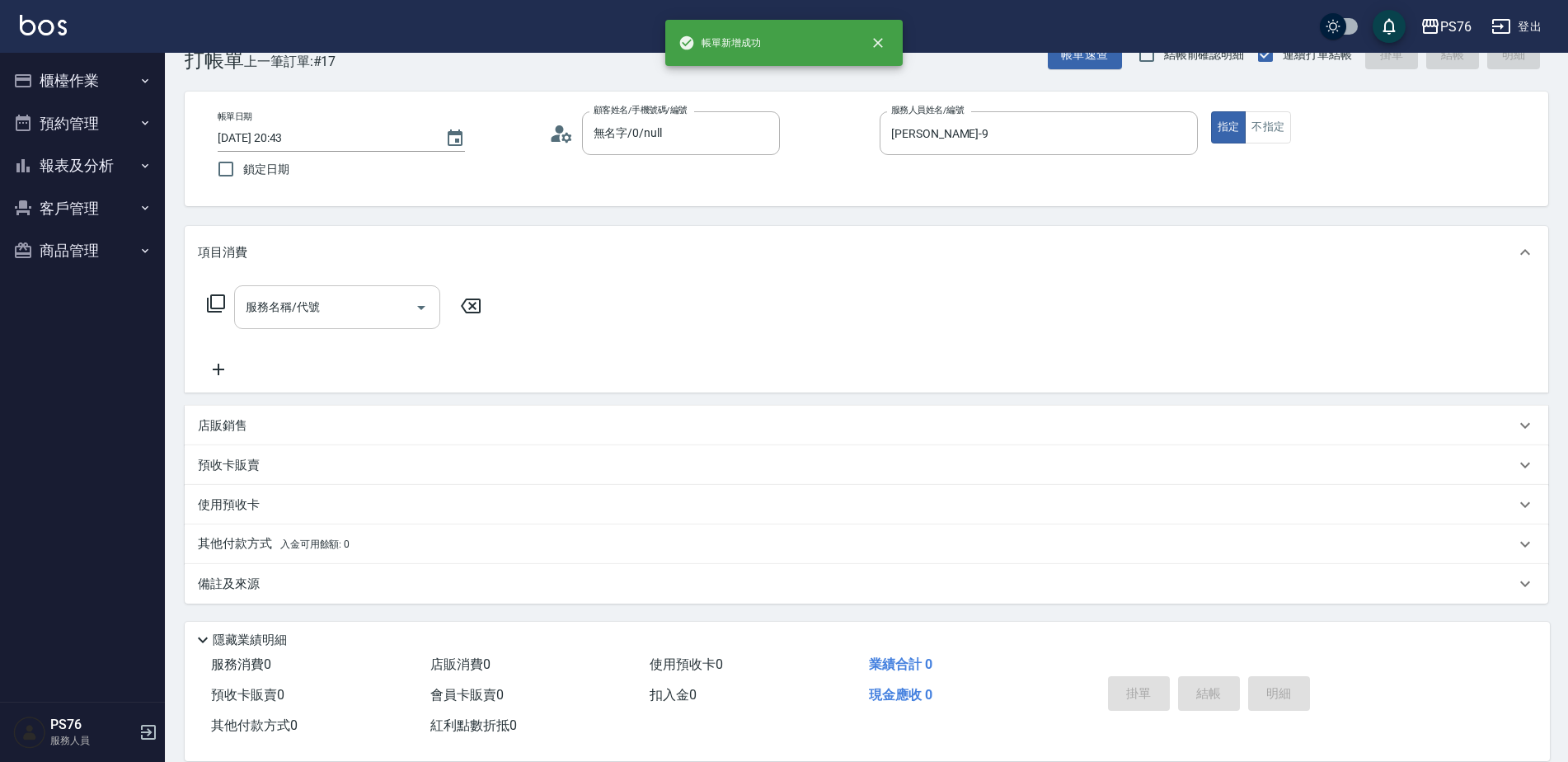
click at [345, 321] on input "服務名稱/代號" at bounding box center [324, 308] width 166 height 29
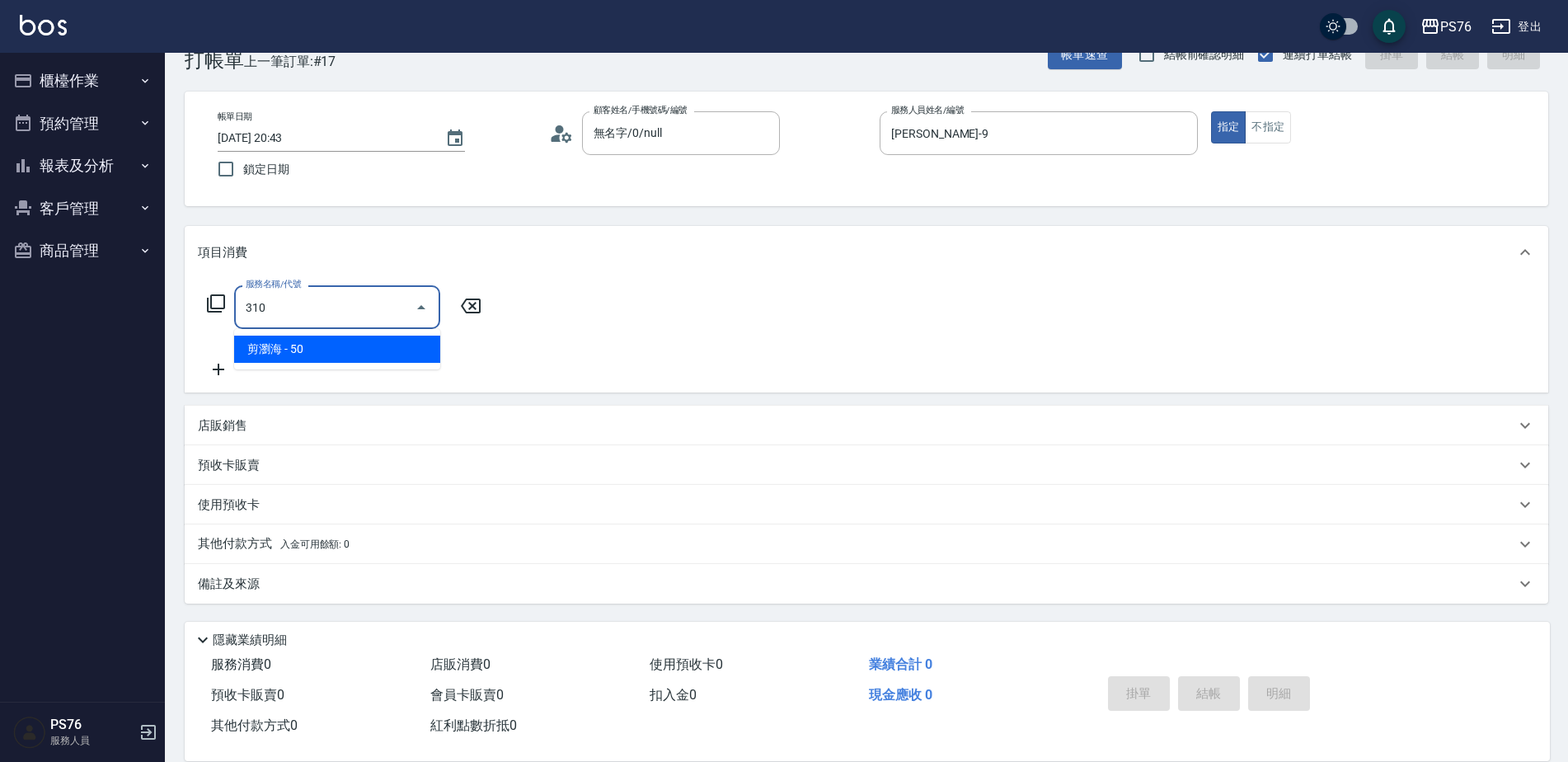
type input "剪瀏海(310)"
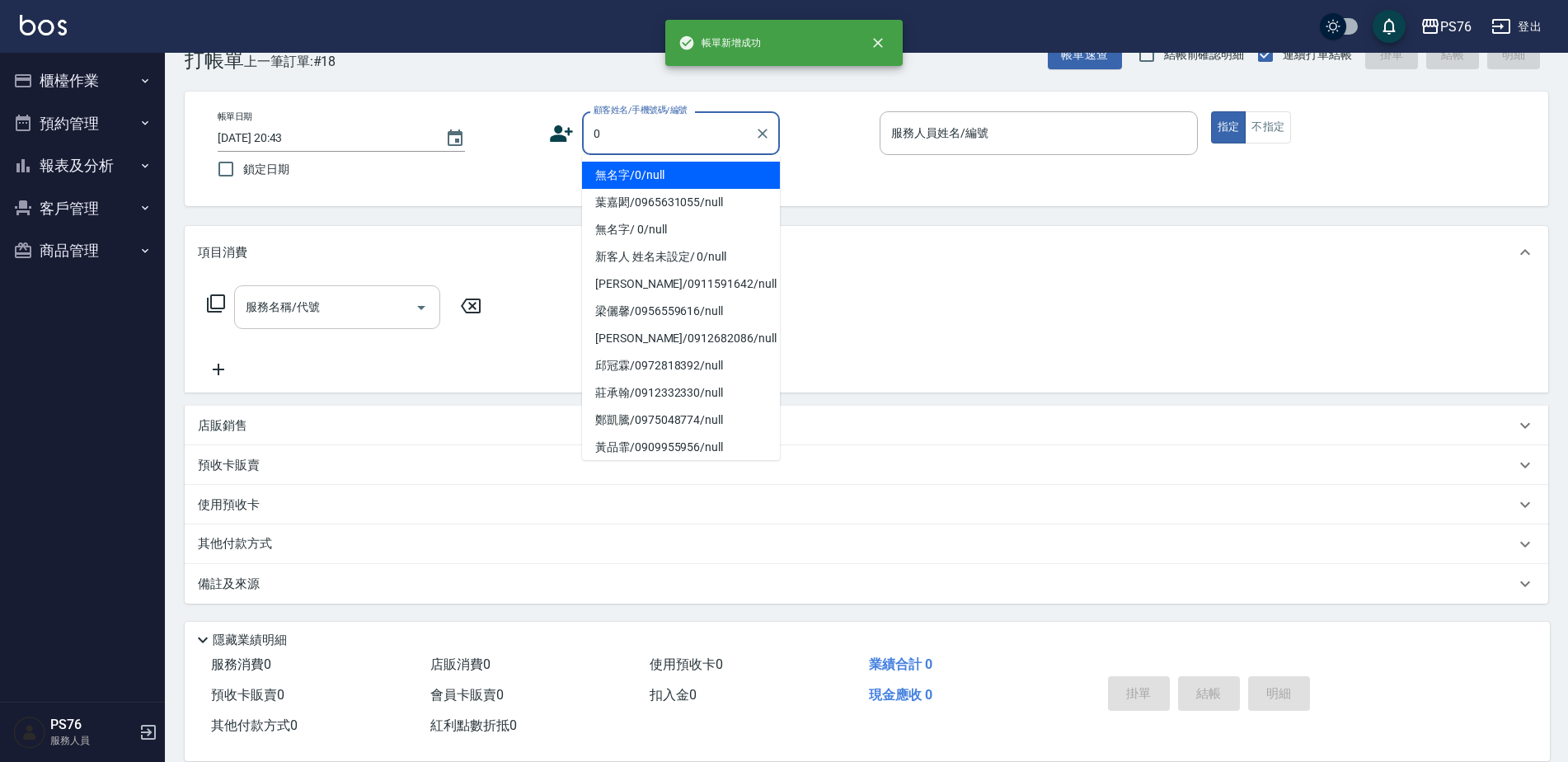
type input "無名字/0/null"
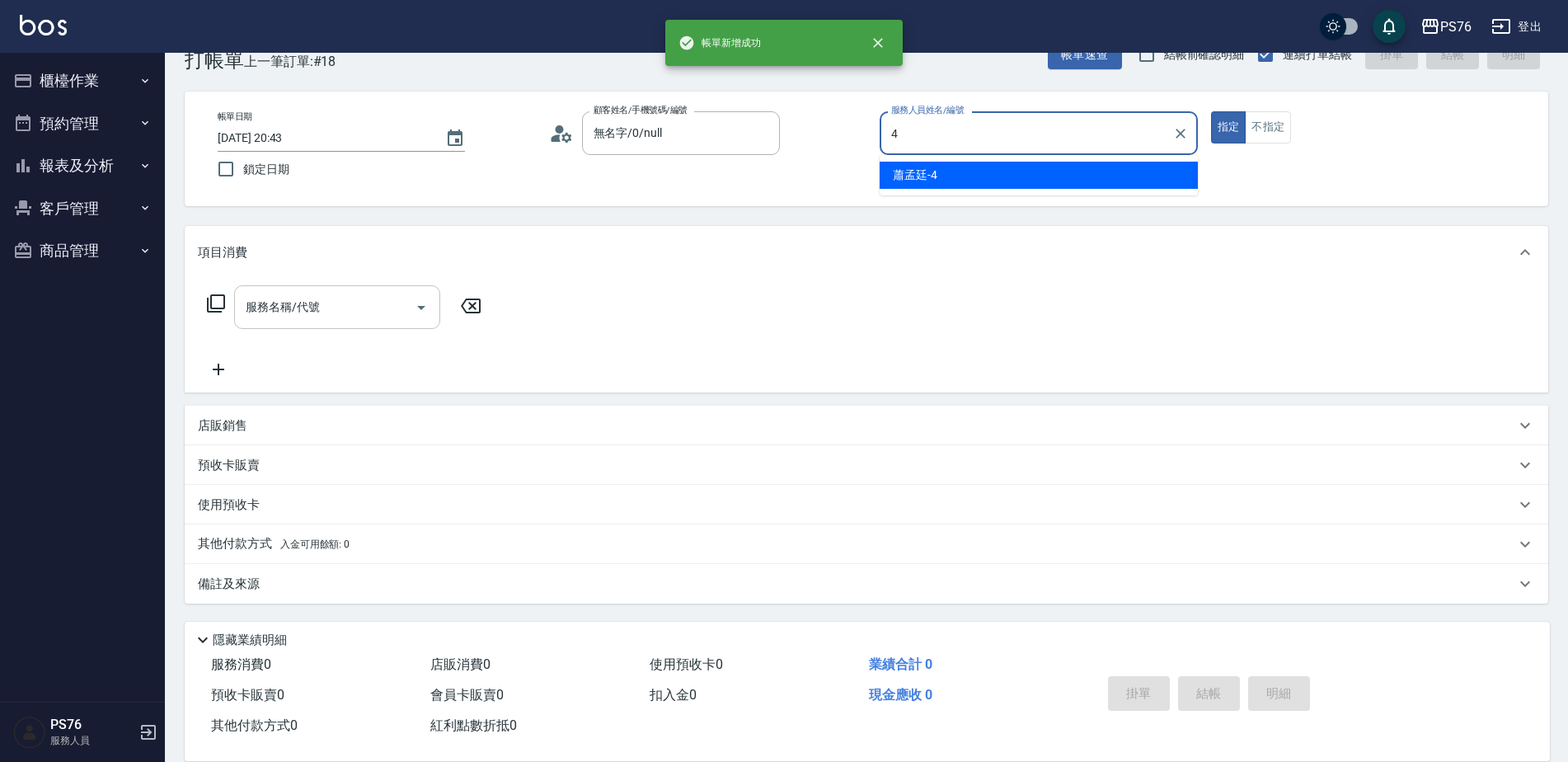
type input "蕭孟廷-4"
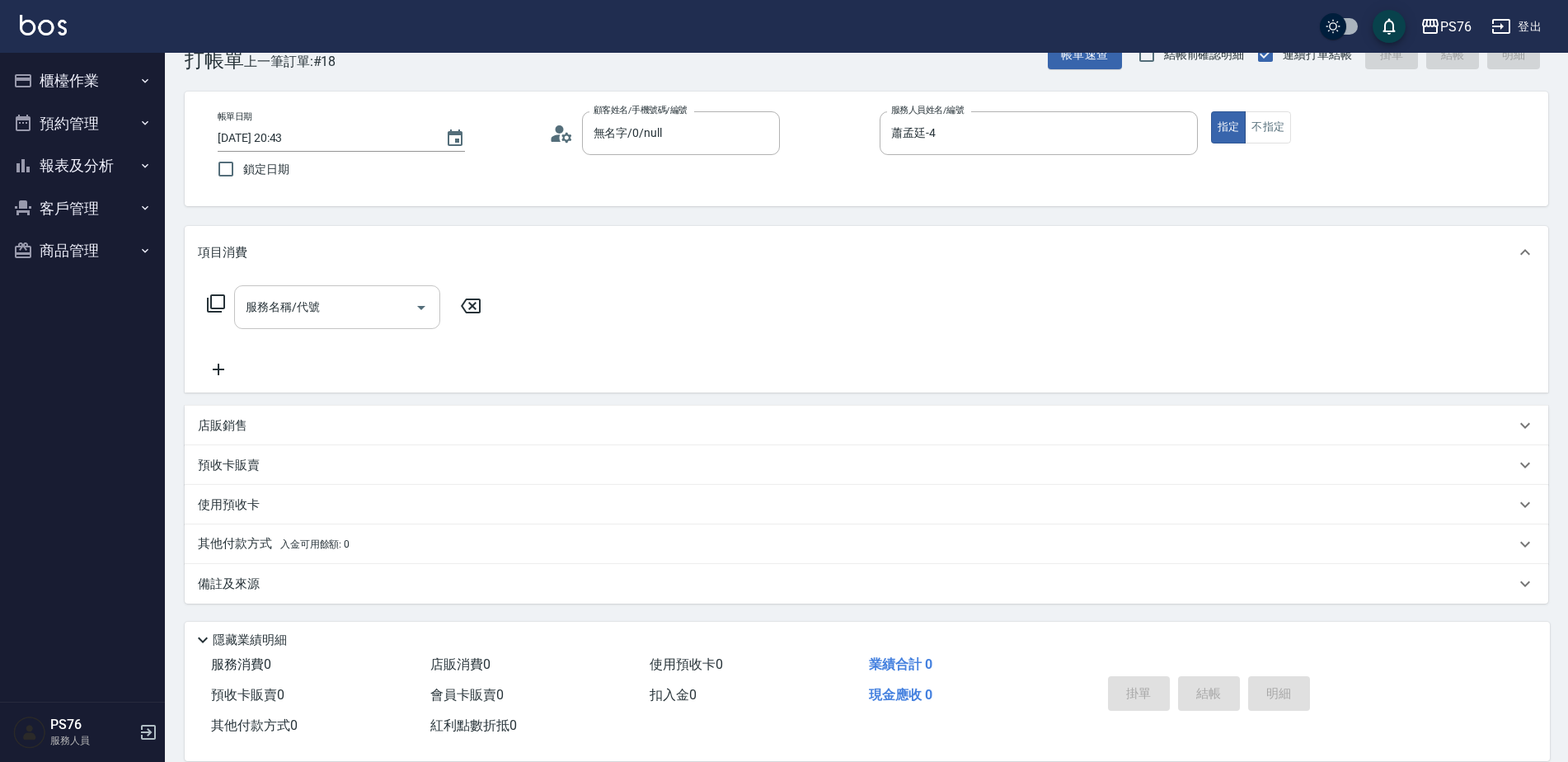
click at [345, 321] on input "服務名稱/代號" at bounding box center [324, 308] width 166 height 29
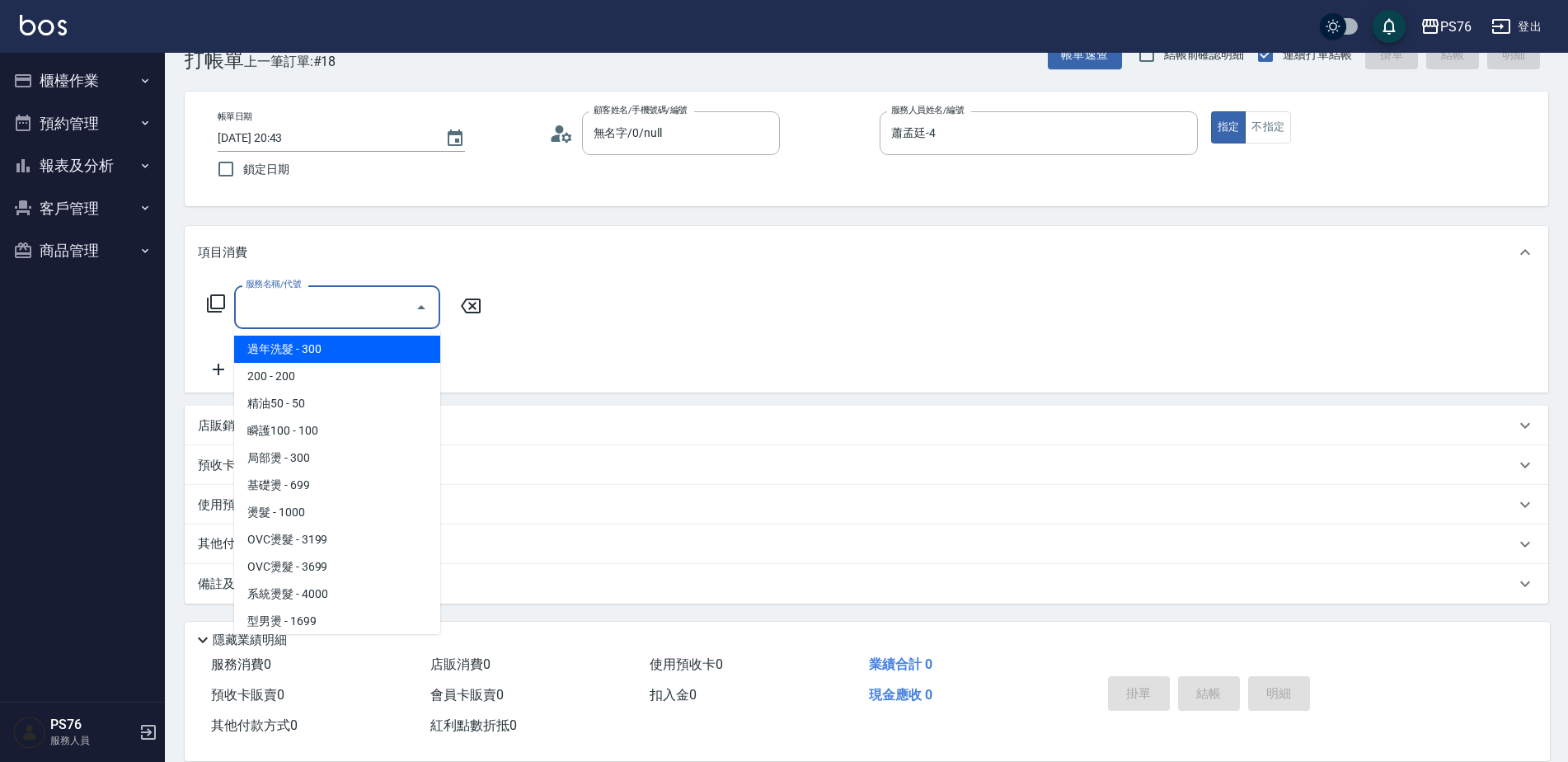
type input "3"
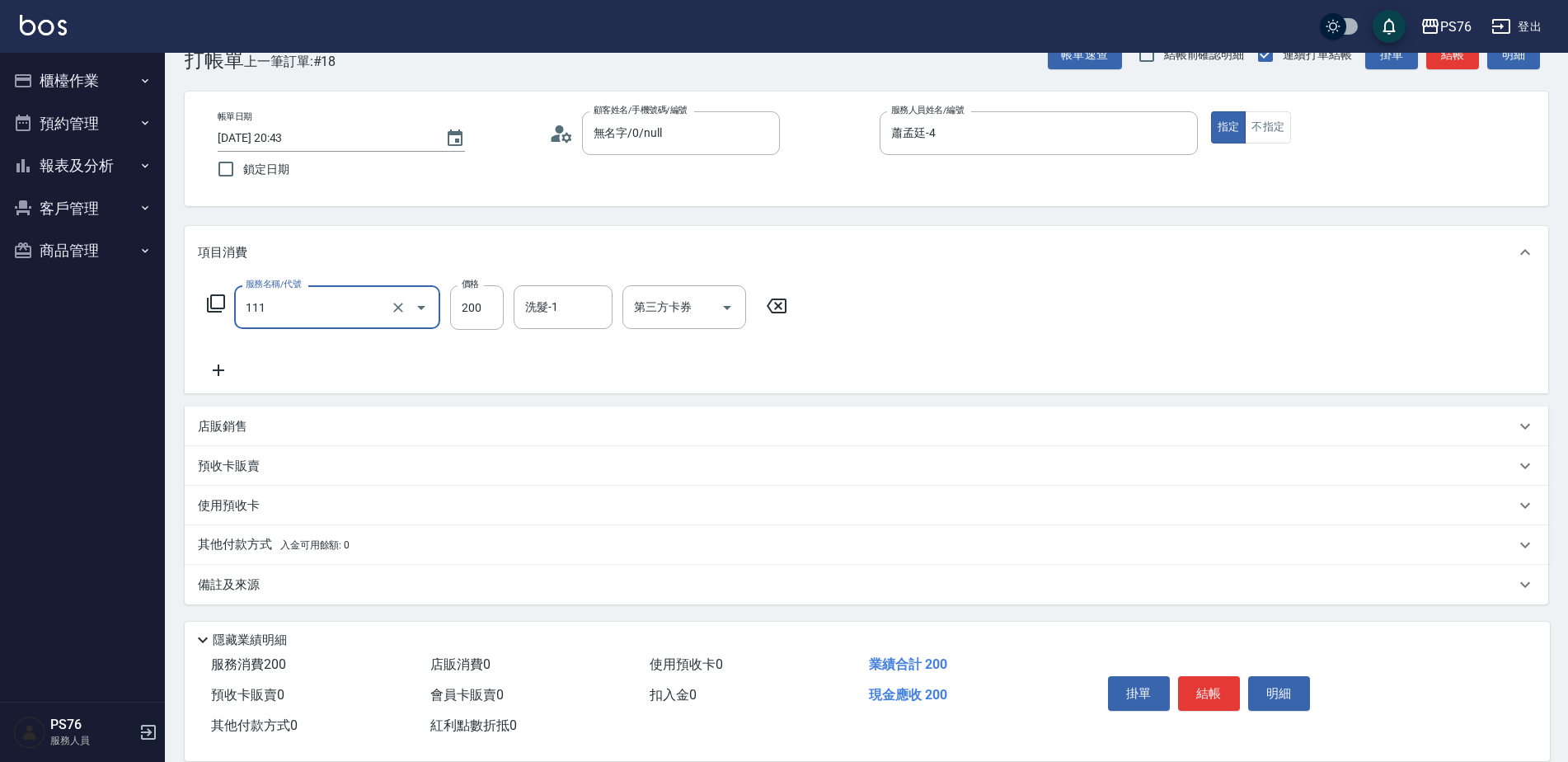
type input "200(111)"
type input "254"
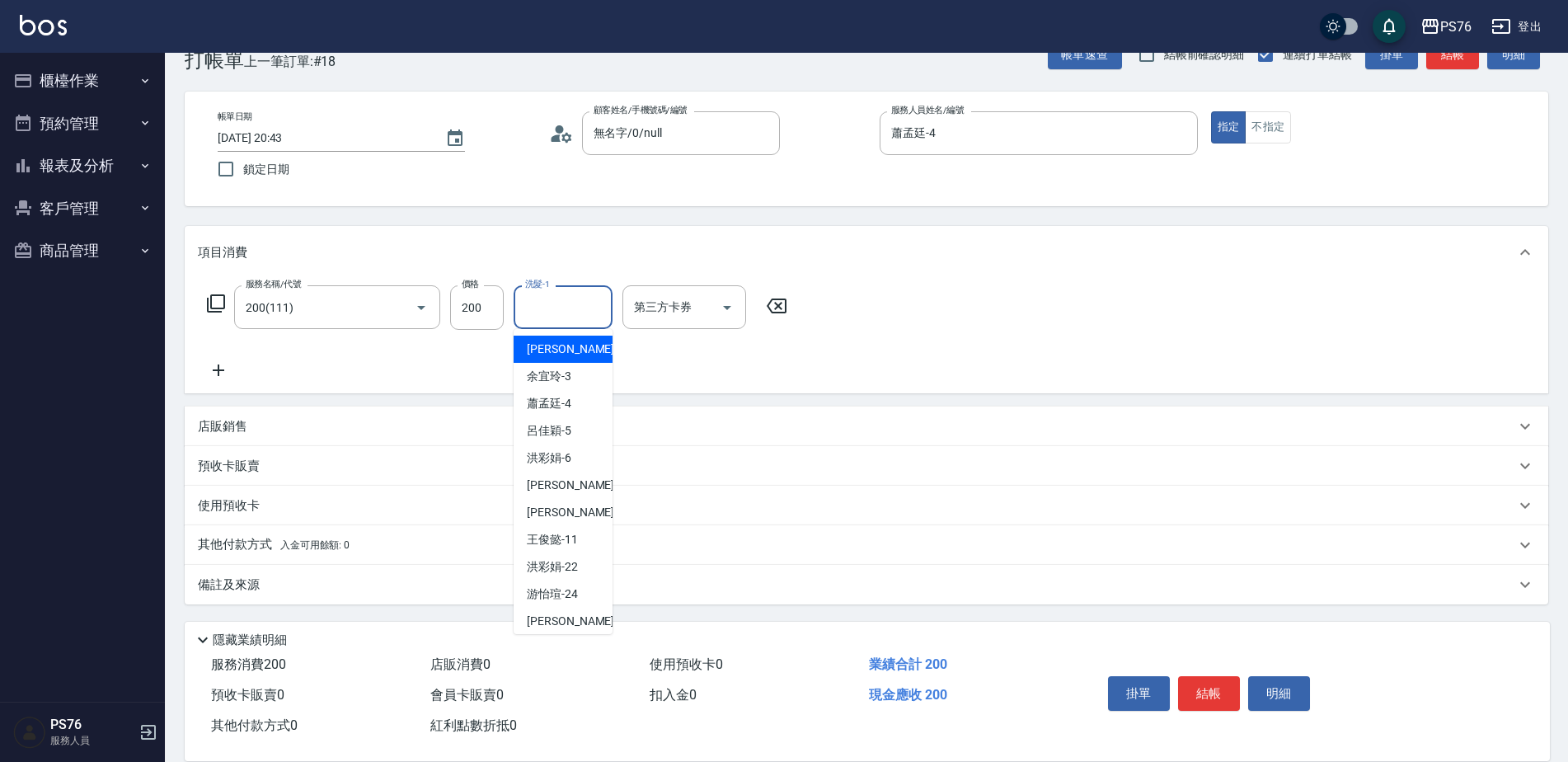
click at [585, 306] on input "洗髮-1" at bounding box center [563, 308] width 84 height 29
type input "游怡瑄-24"
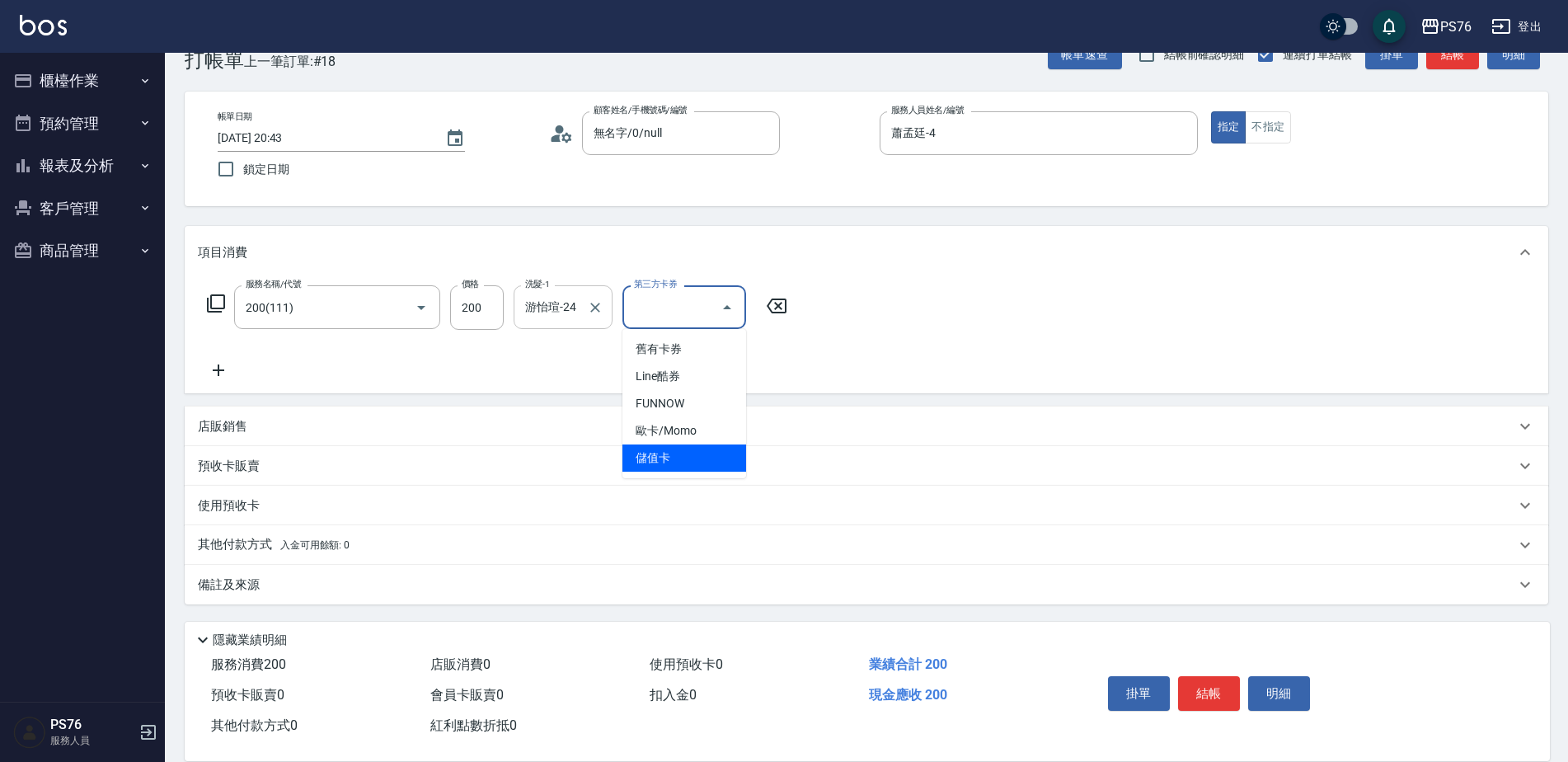
type input "儲值卡"
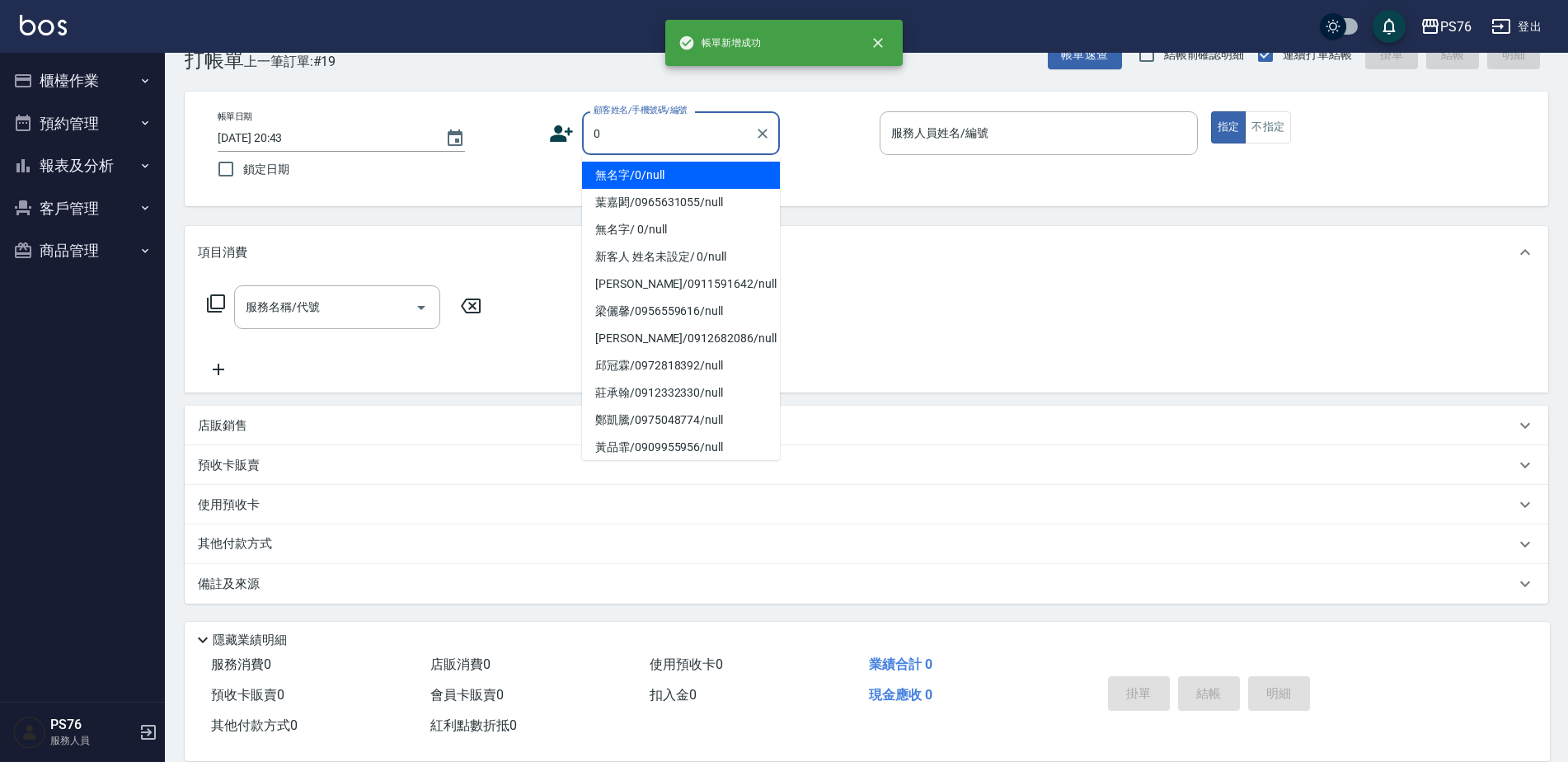
type input "無名字/0/null"
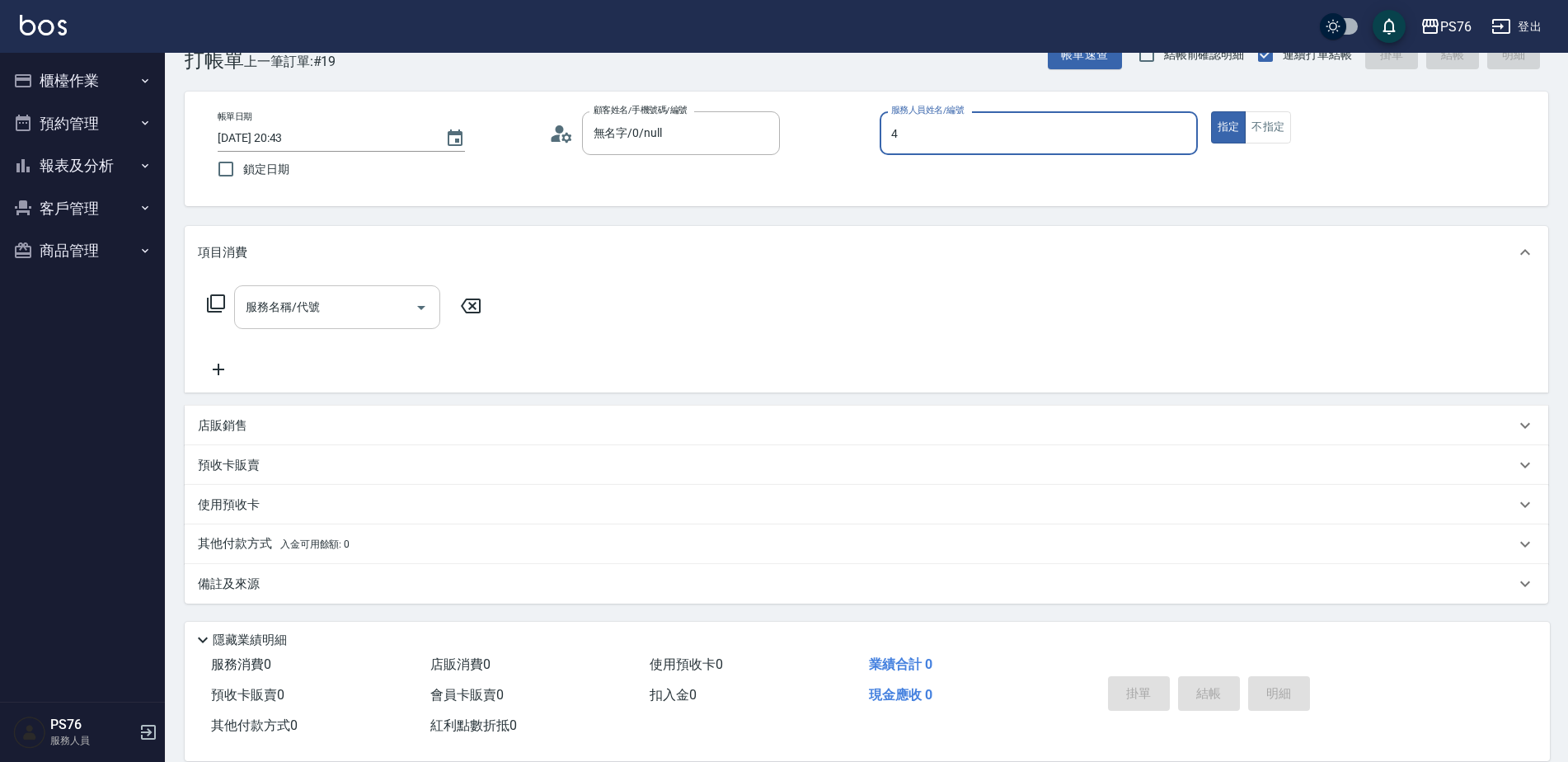
type input "蕭孟廷-4"
click at [316, 325] on div "服務名稱/代號" at bounding box center [338, 307] width 206 height 44
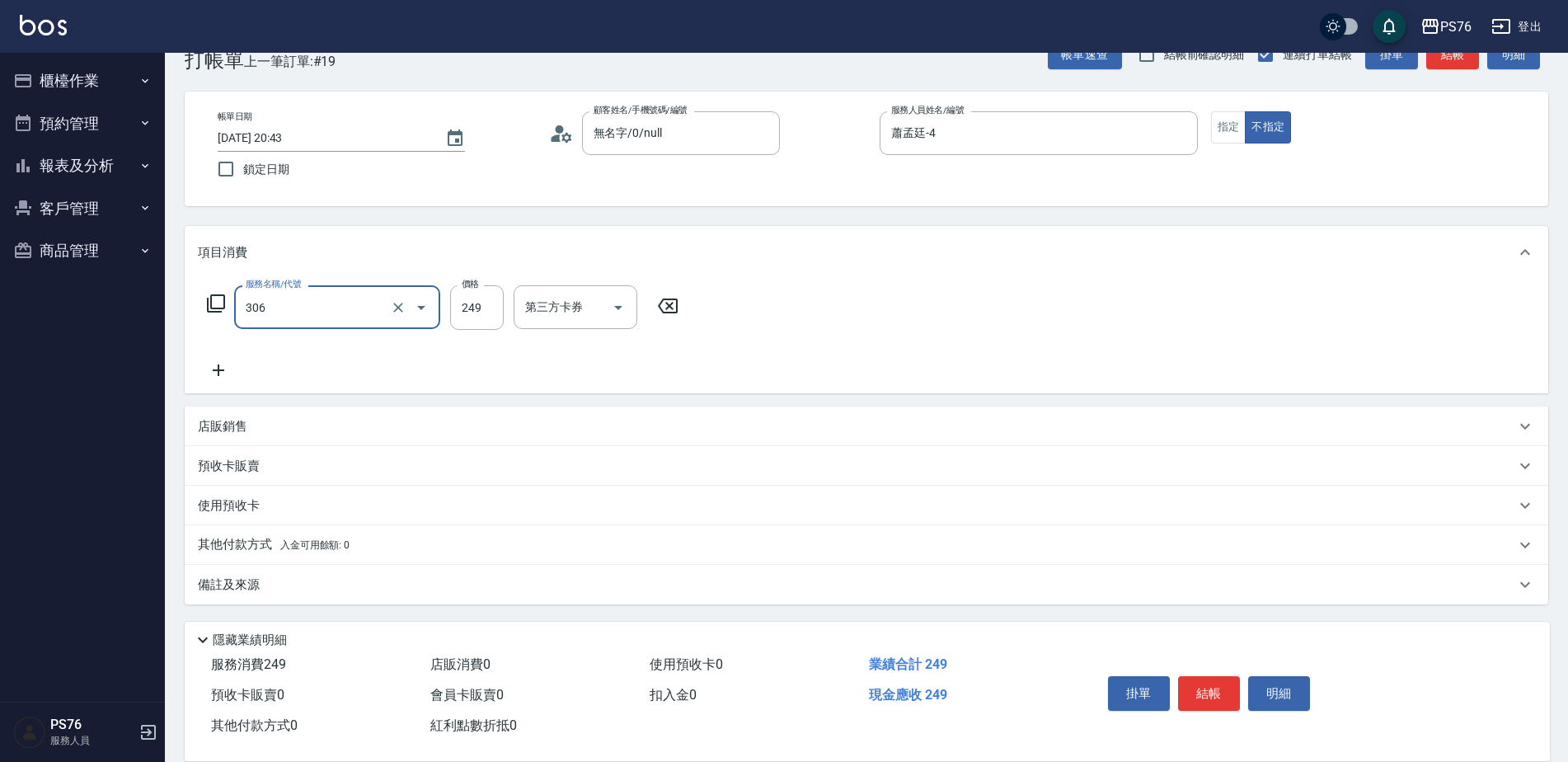
type input "剪髮(306)"
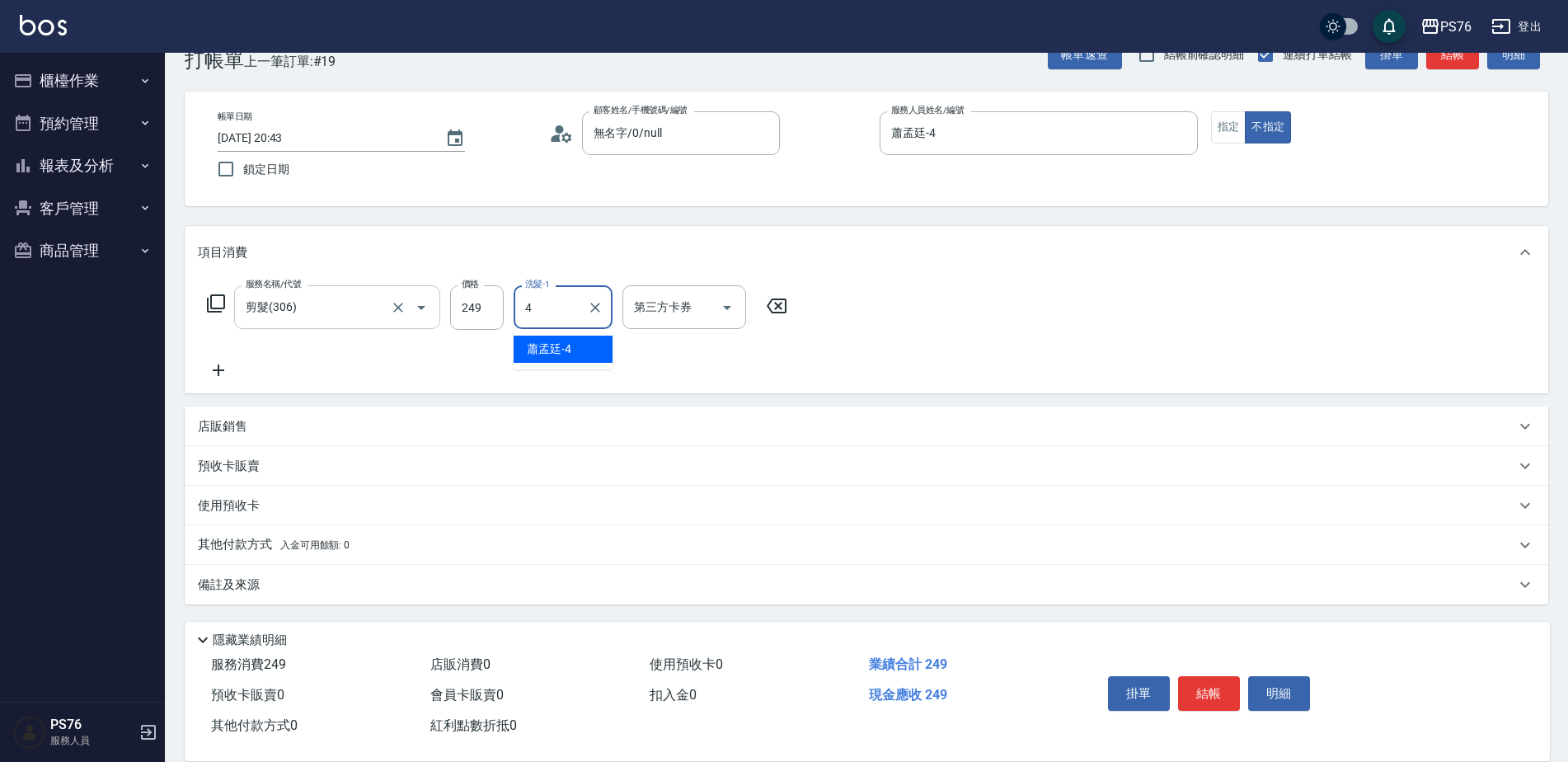
type input "蕭孟廷-4"
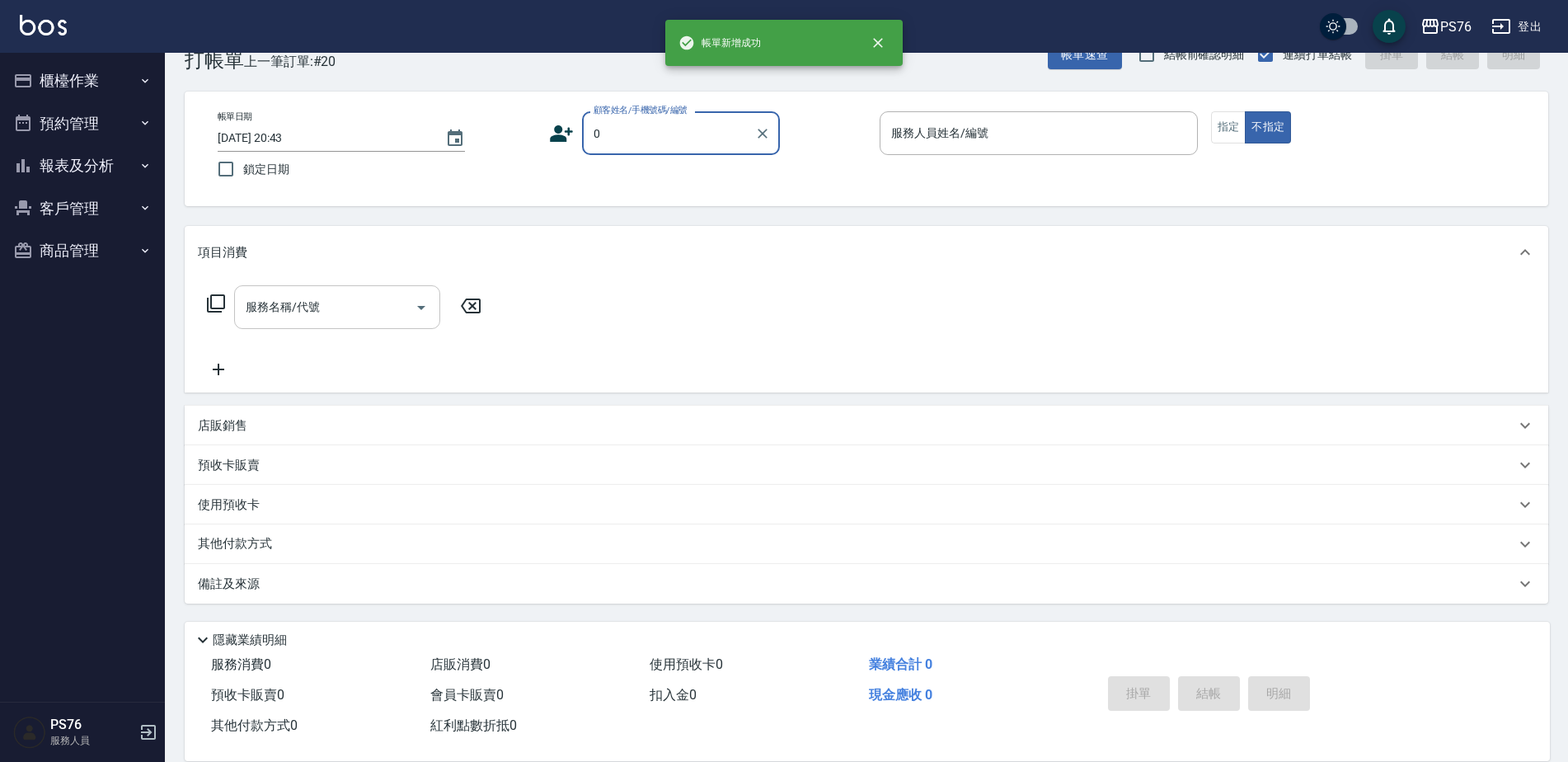
type input "無名字/0/null"
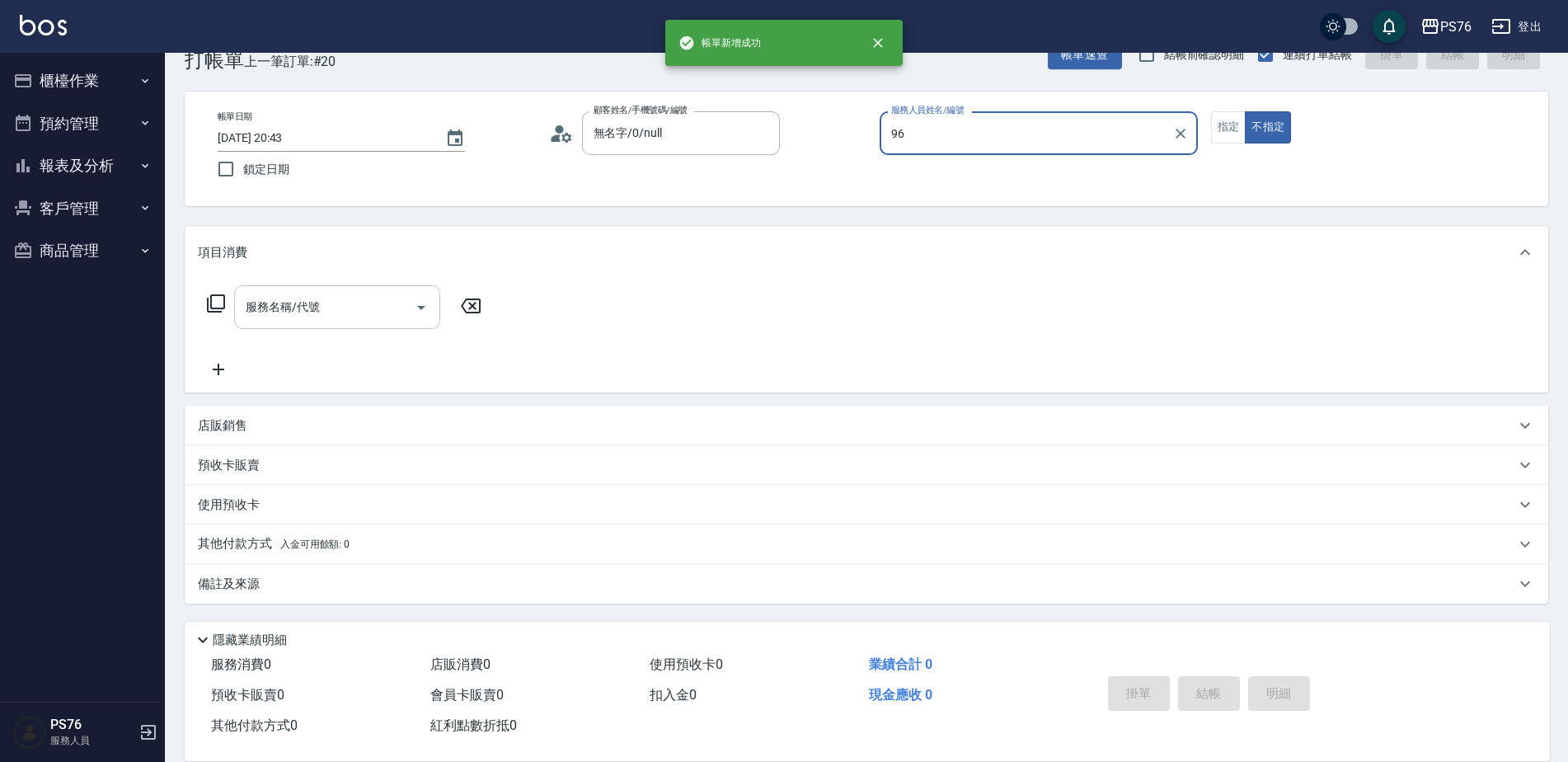
type input "96"
click at [1244, 111] on button "不指定" at bounding box center [1266, 127] width 46 height 32
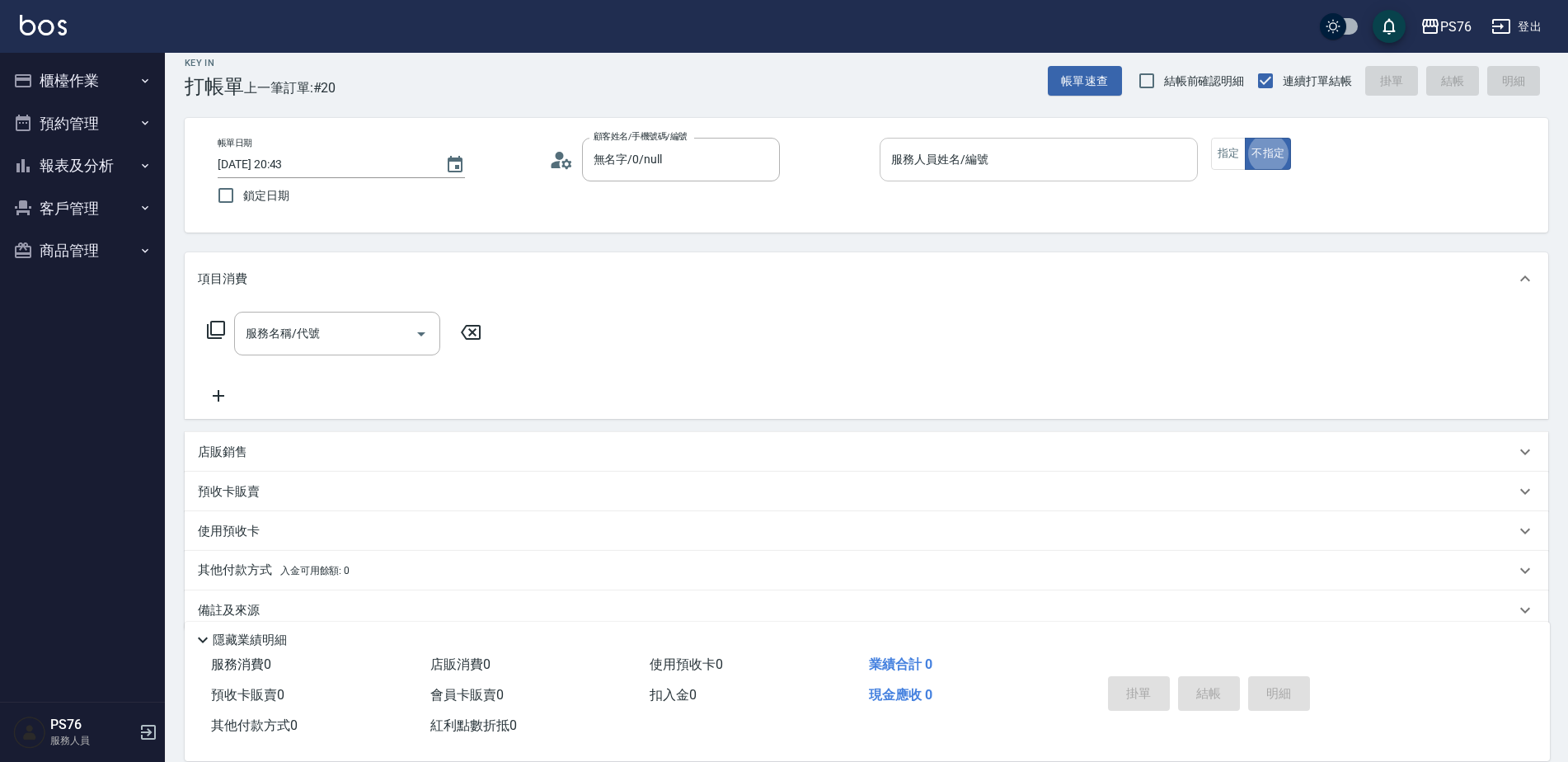
scroll to position [0, 0]
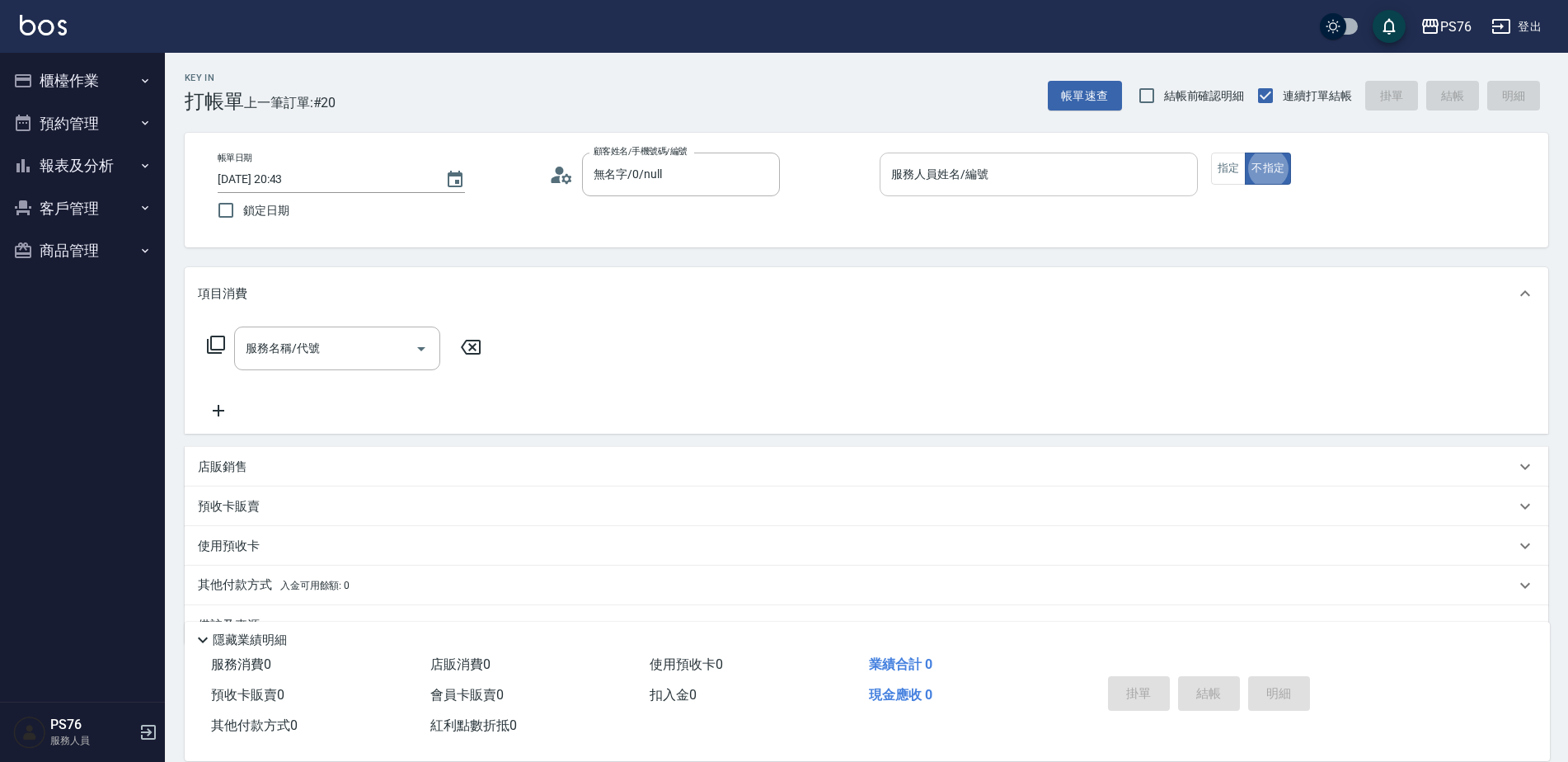
drag, startPoint x: 972, startPoint y: 184, endPoint x: 516, endPoint y: 272, distance: 464.4
click at [969, 185] on input "服務人員姓名/編號" at bounding box center [1039, 174] width 303 height 29
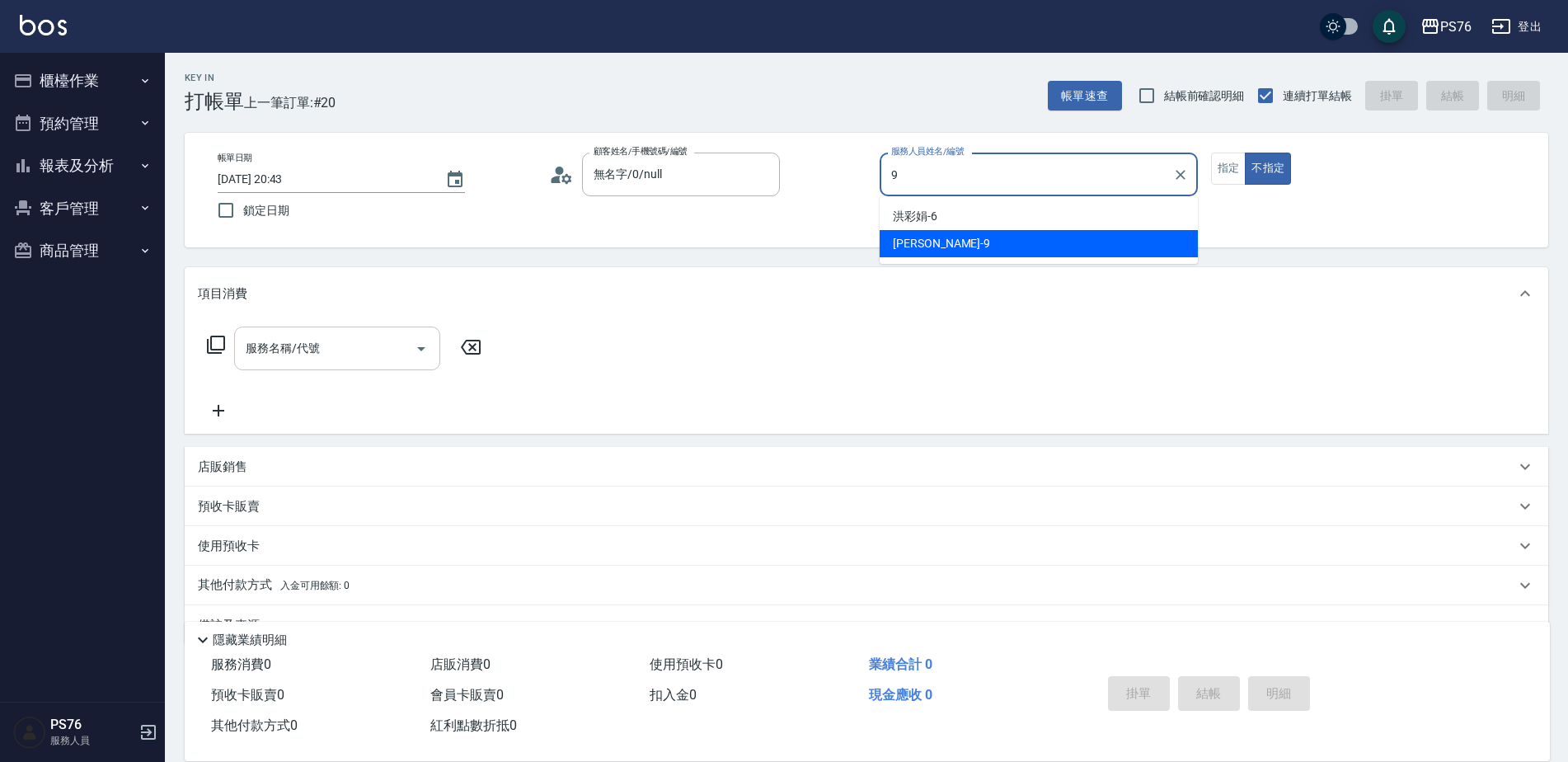
type input "劉憶彤-9"
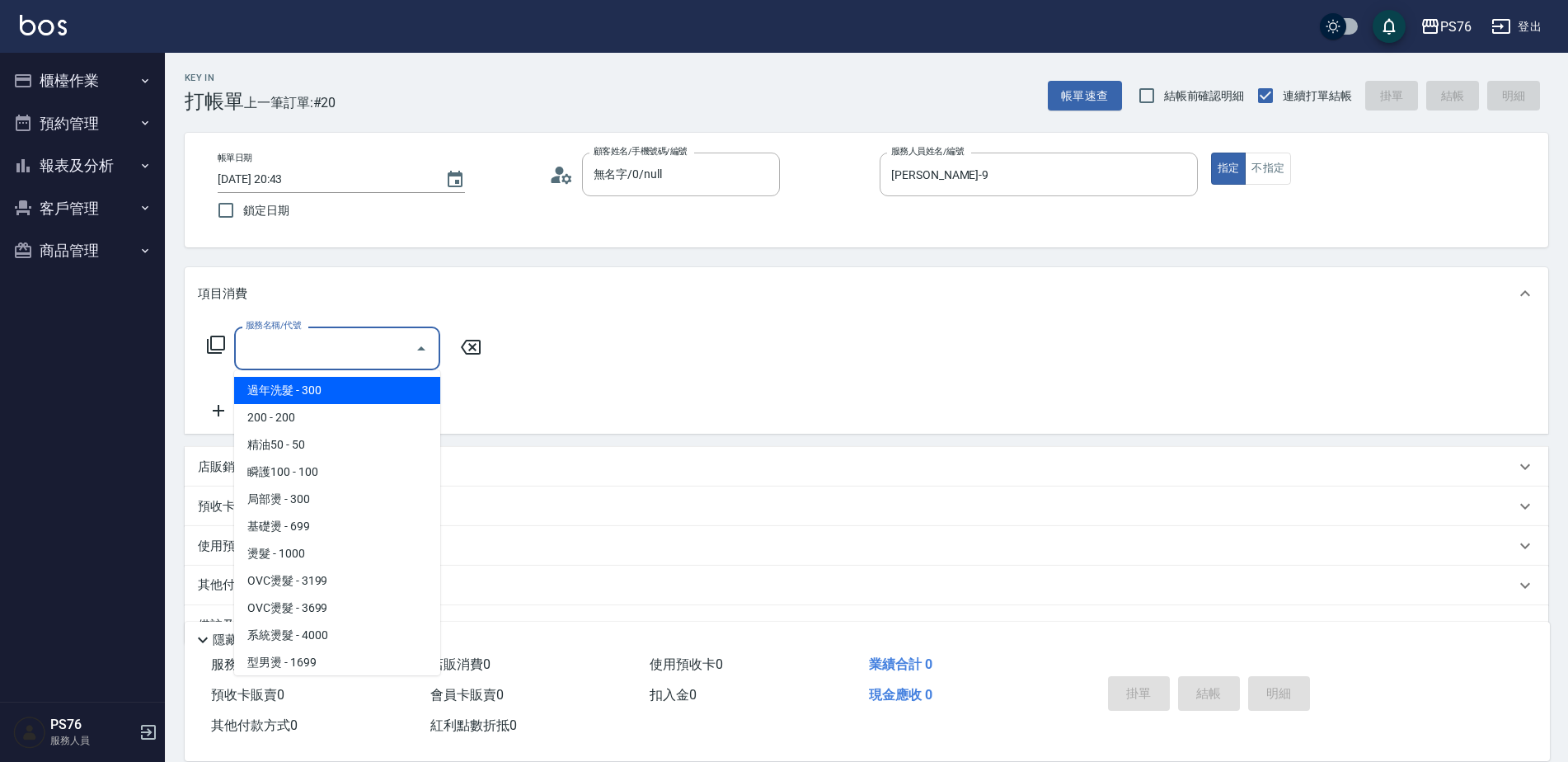
click at [324, 338] on input "服務名稱/代號" at bounding box center [324, 348] width 166 height 29
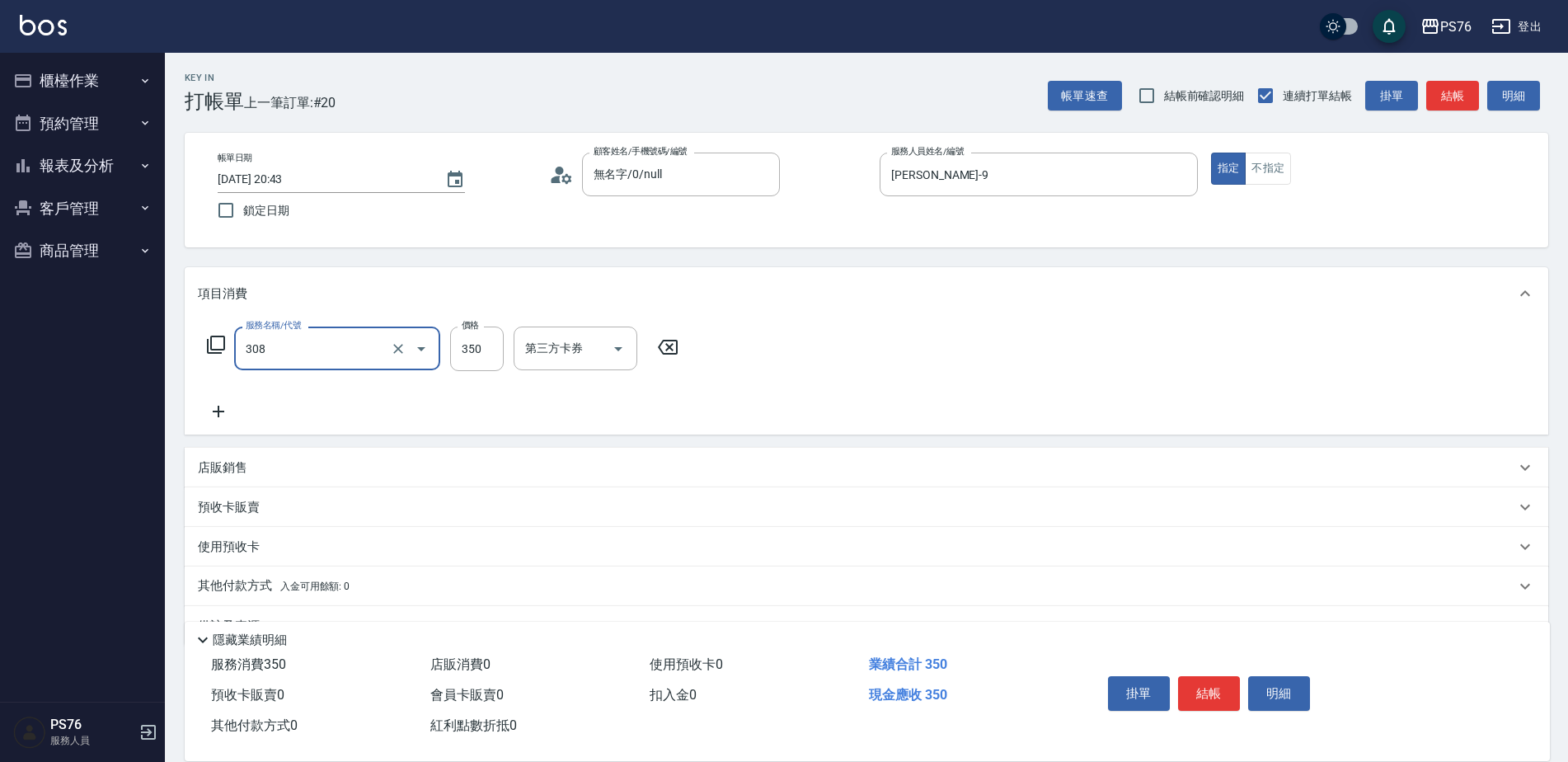
type input "洗+剪(308)"
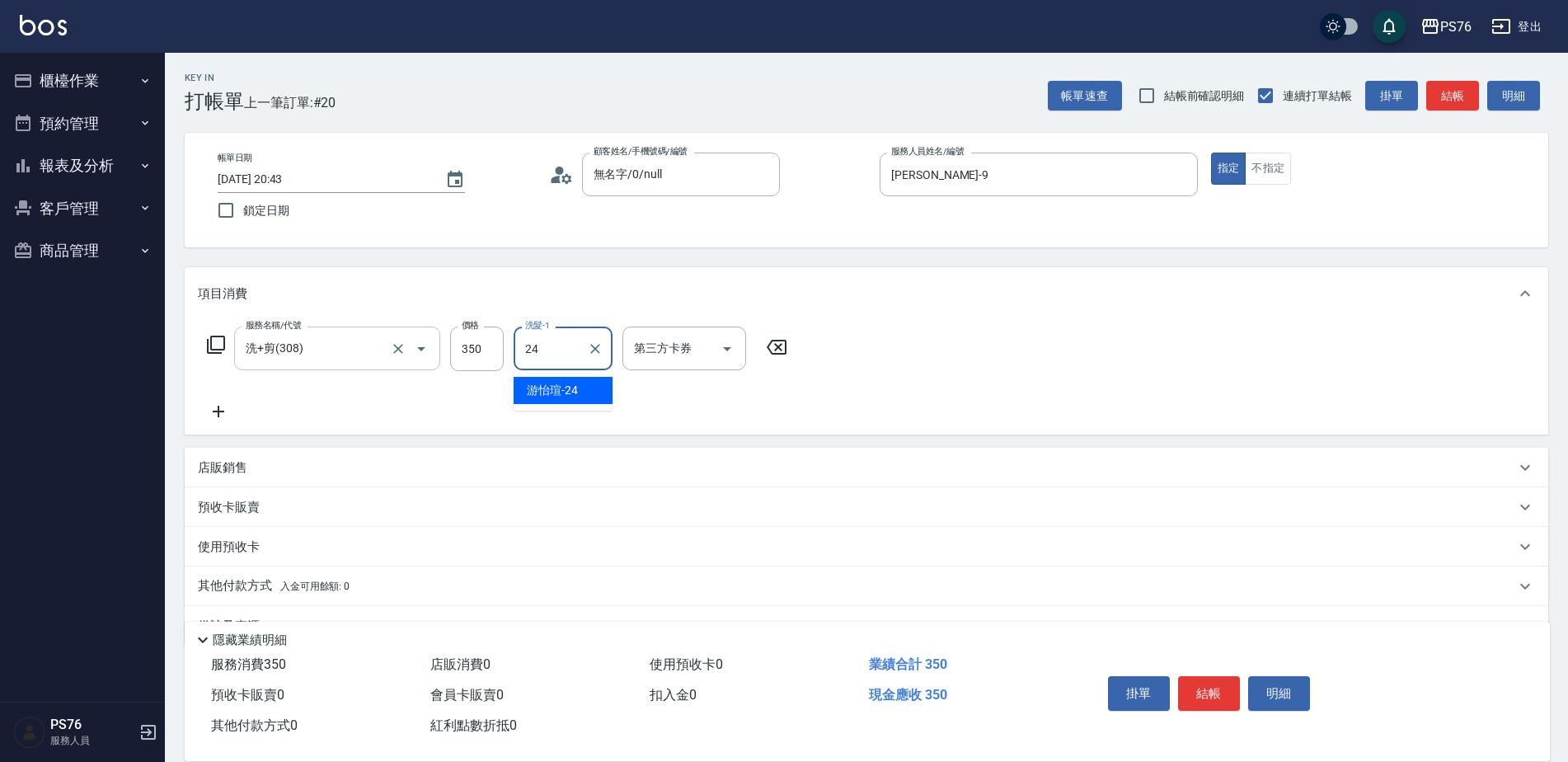
type input "游怡瑄-24"
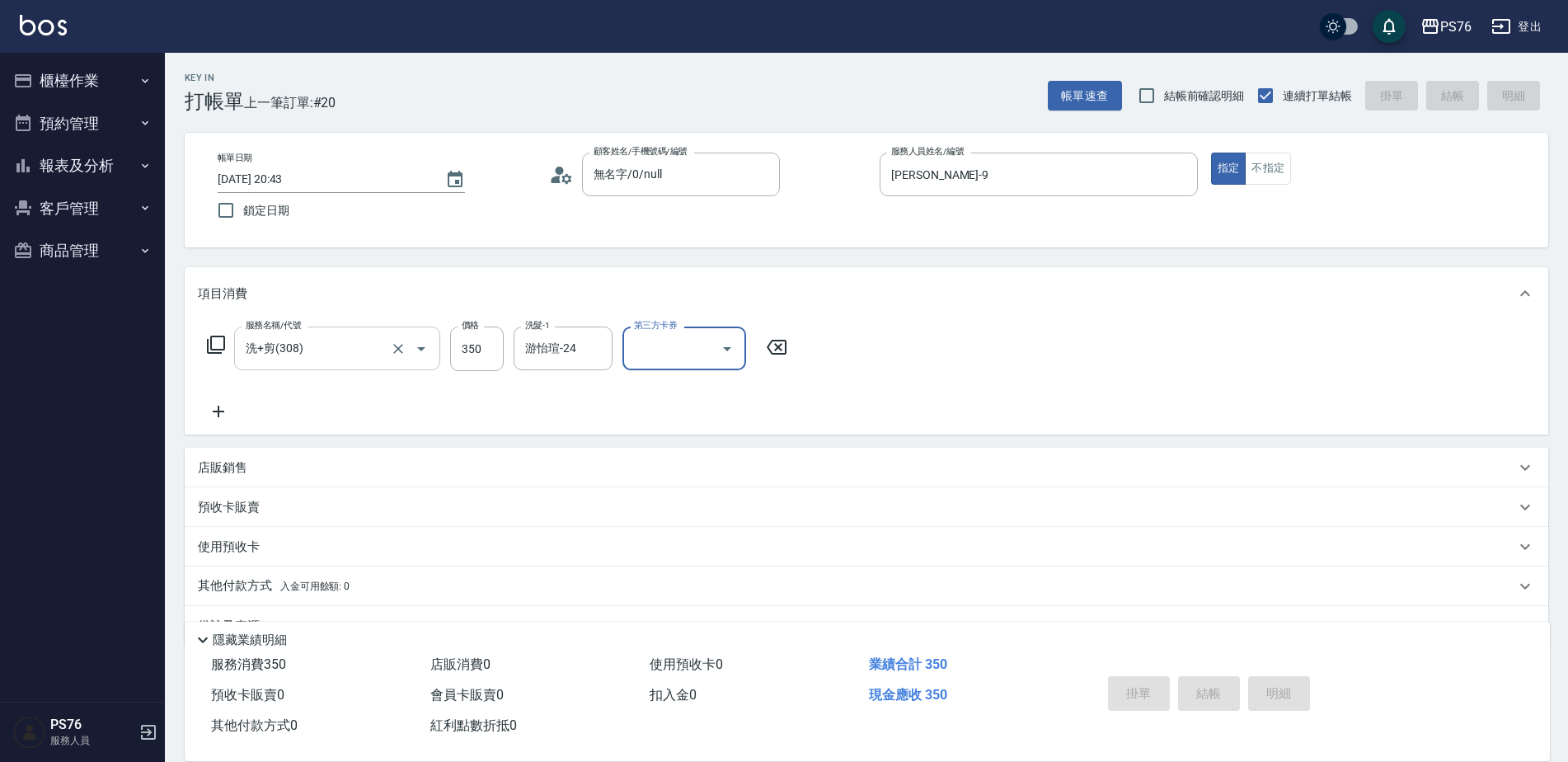
type input "2025/09/25 20:44"
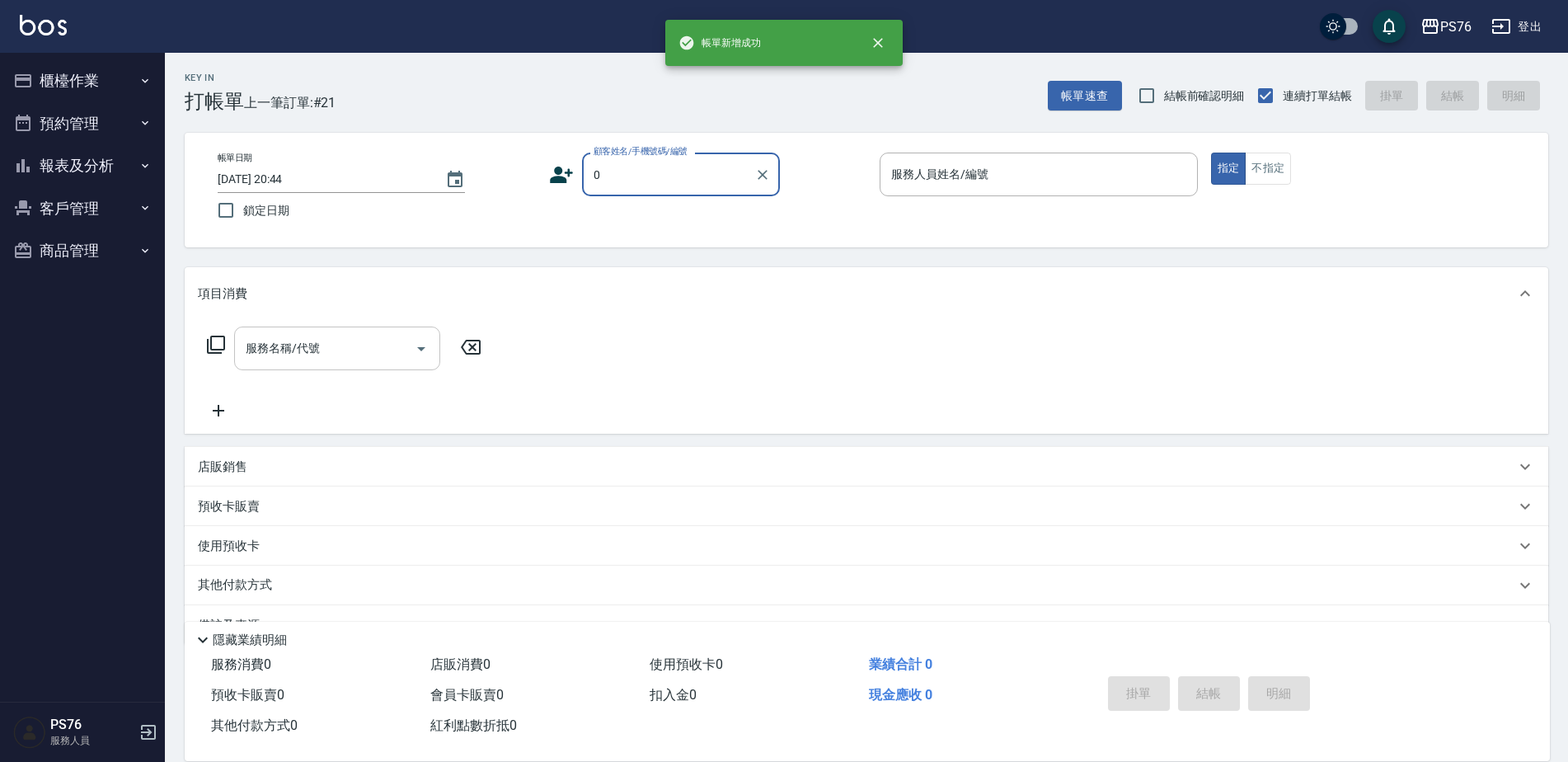
type input "無名字/0/null"
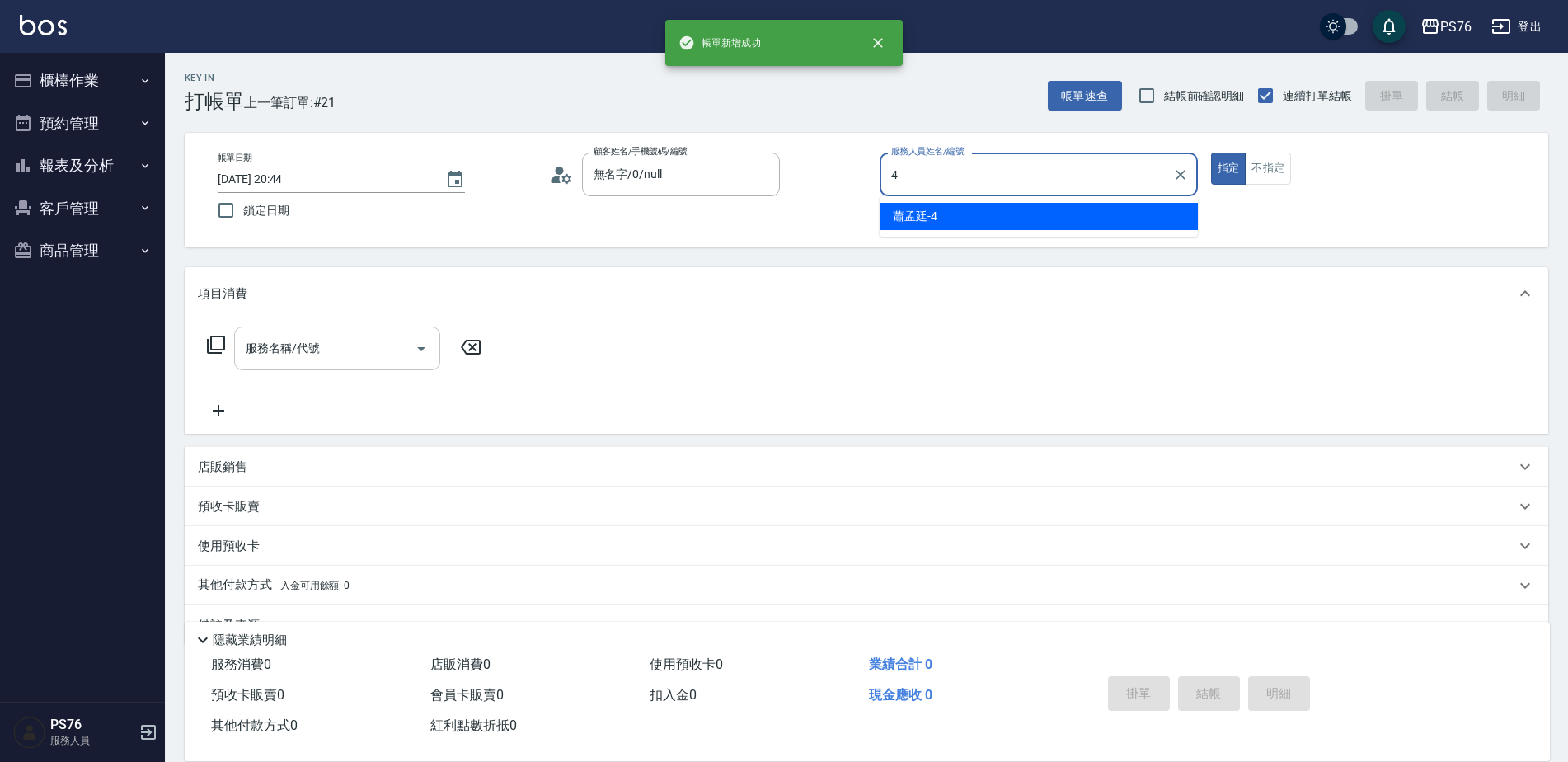
type input "蕭孟廷-4"
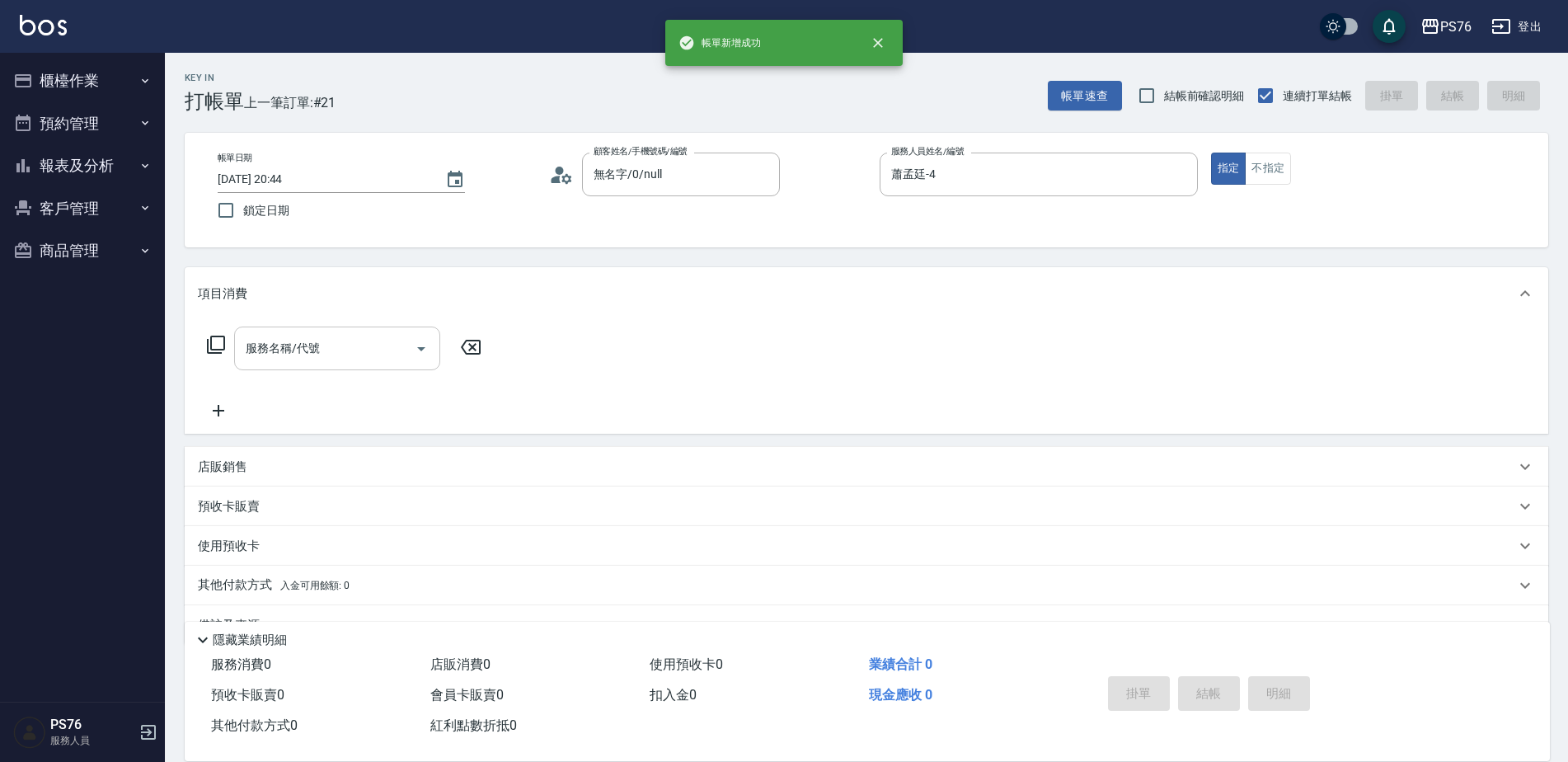
click at [324, 338] on input "服務名稱/代號" at bounding box center [324, 348] width 166 height 29
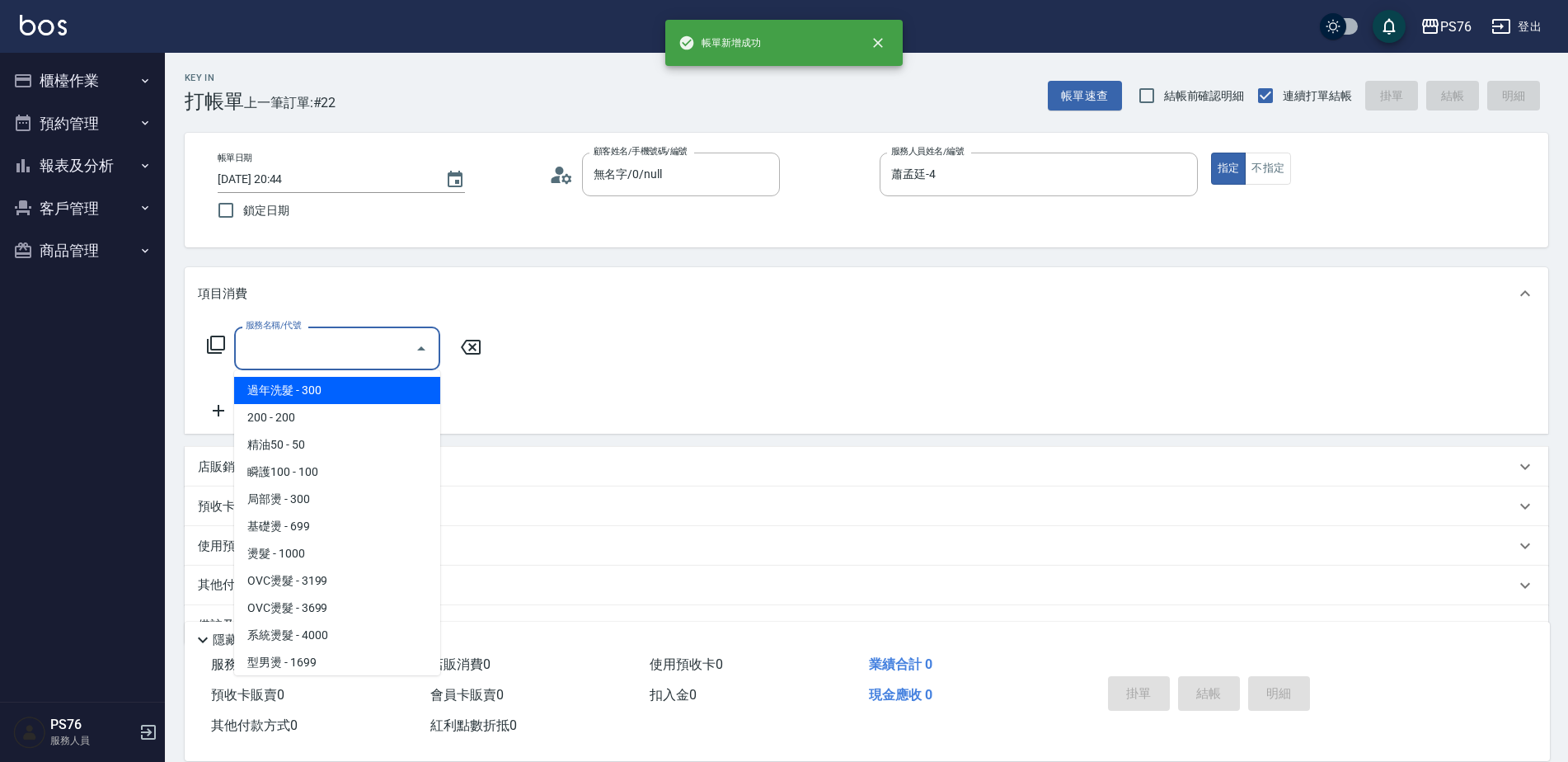
click at [324, 338] on input "服務名稱/代號" at bounding box center [324, 348] width 166 height 29
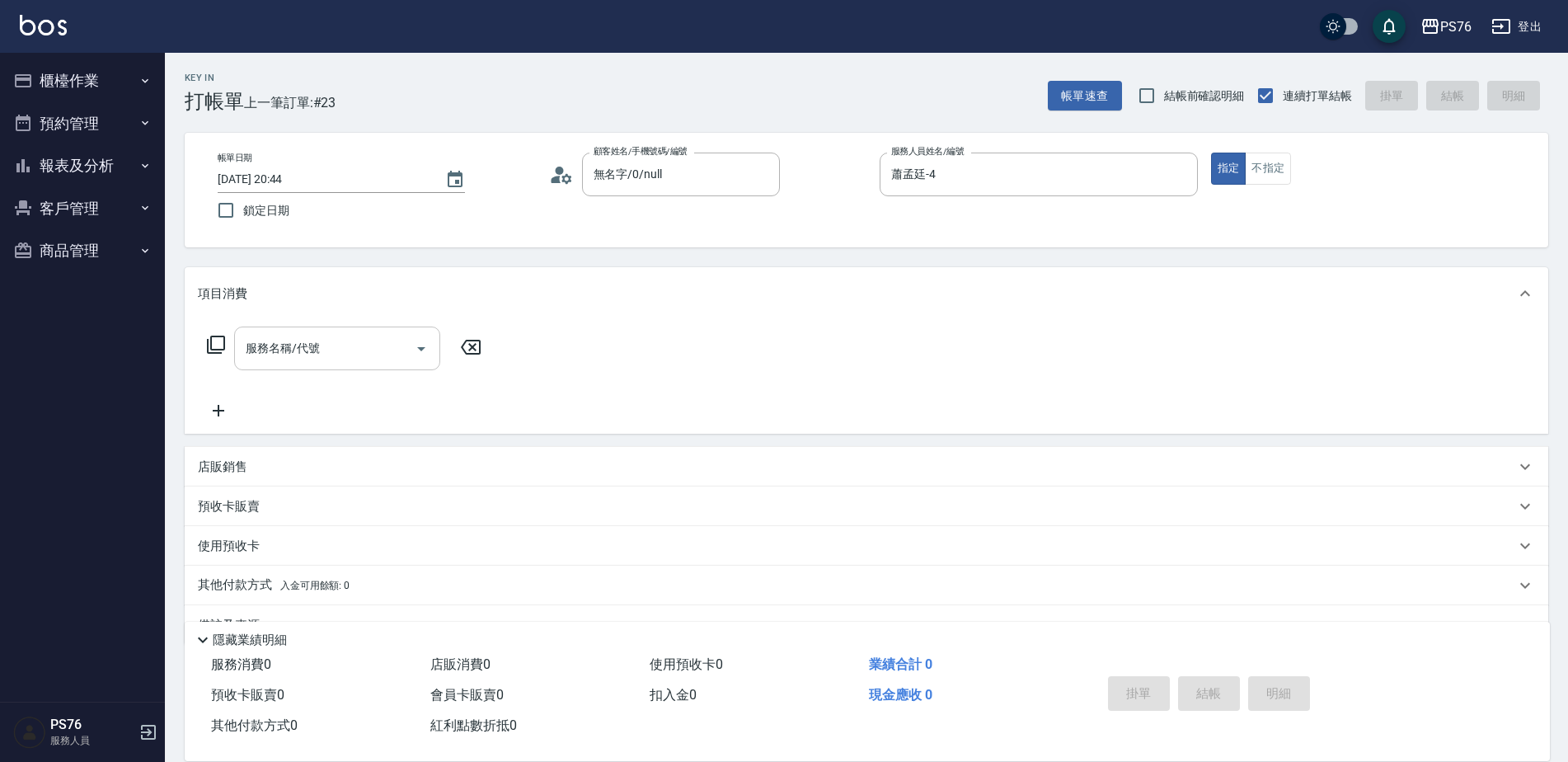
click at [324, 338] on input "服務名稱/代號" at bounding box center [324, 348] width 166 height 29
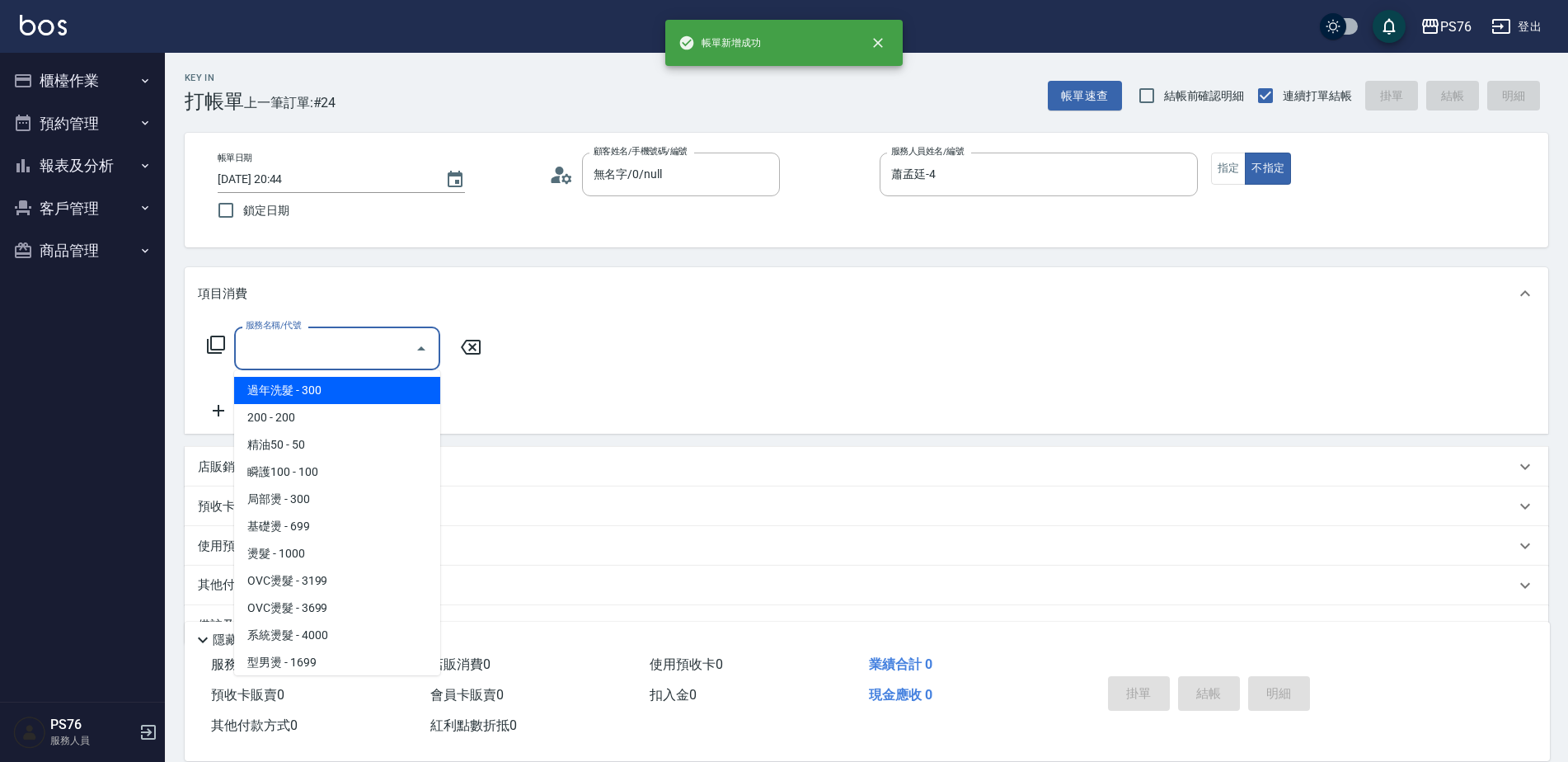
click at [324, 338] on input "服務名稱/代號" at bounding box center [324, 348] width 166 height 29
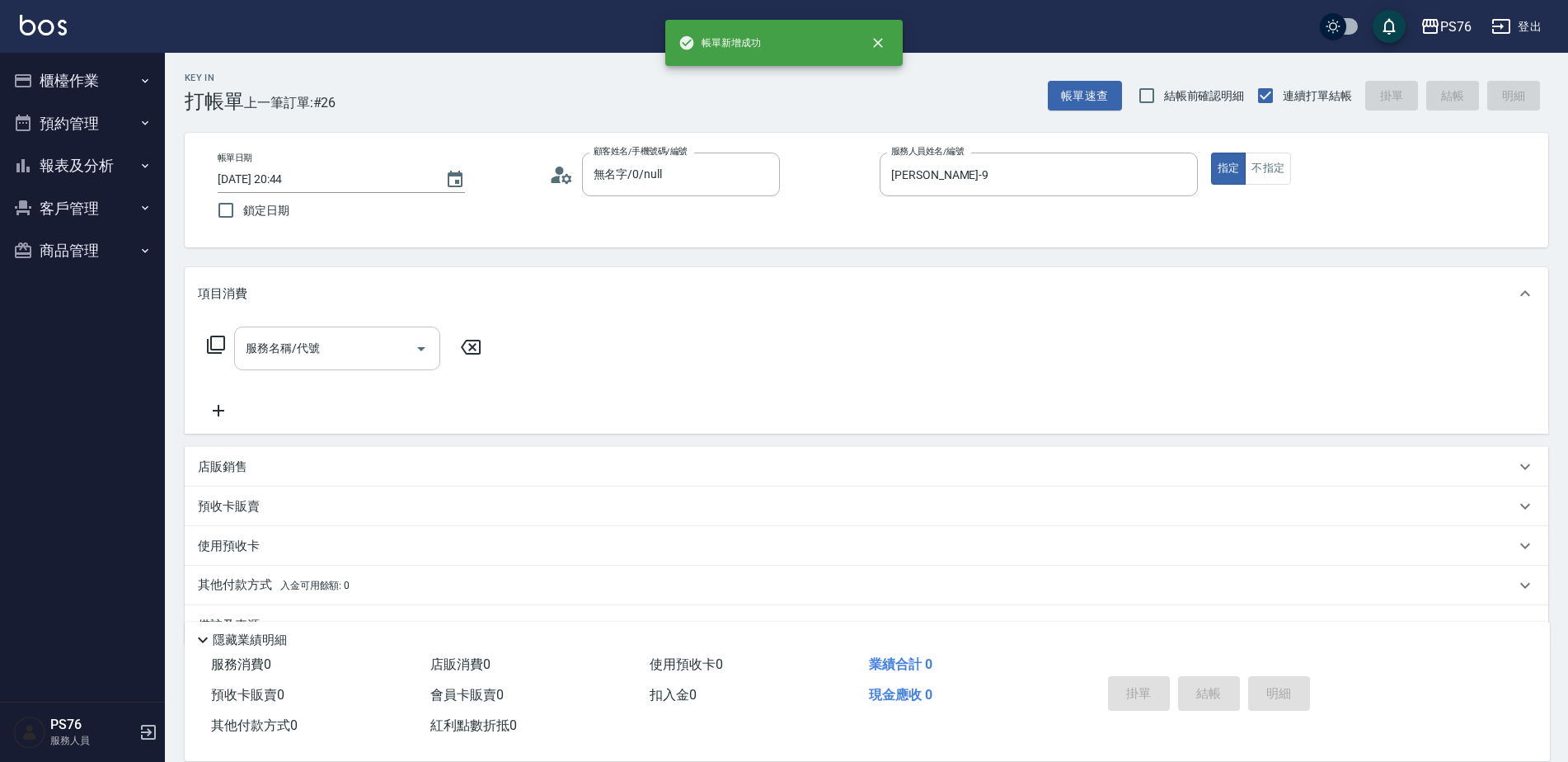
click at [324, 338] on input "服務名稱/代號" at bounding box center [324, 348] width 166 height 29
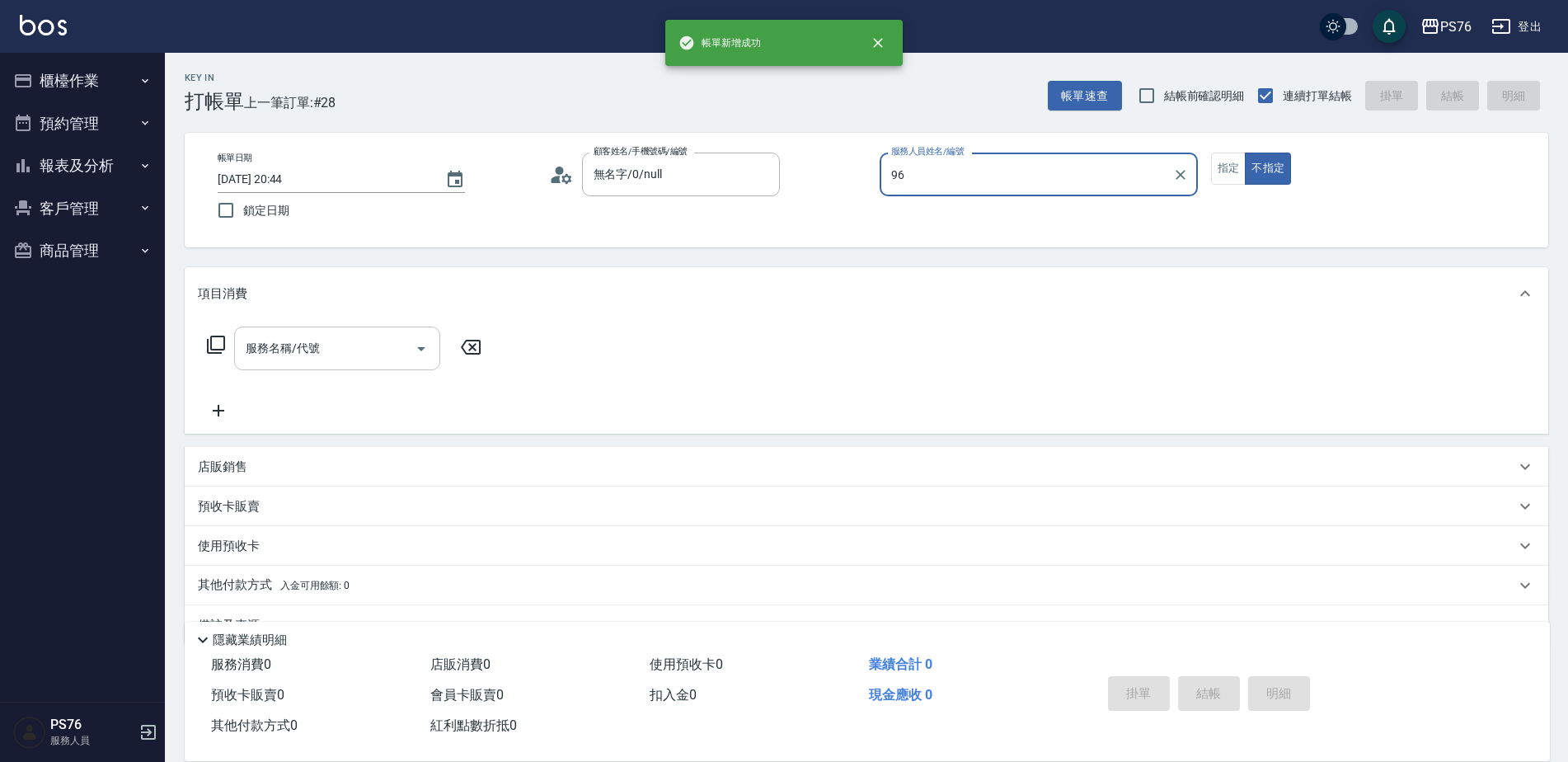
click at [1244, 153] on button "不指定" at bounding box center [1266, 168] width 46 height 32
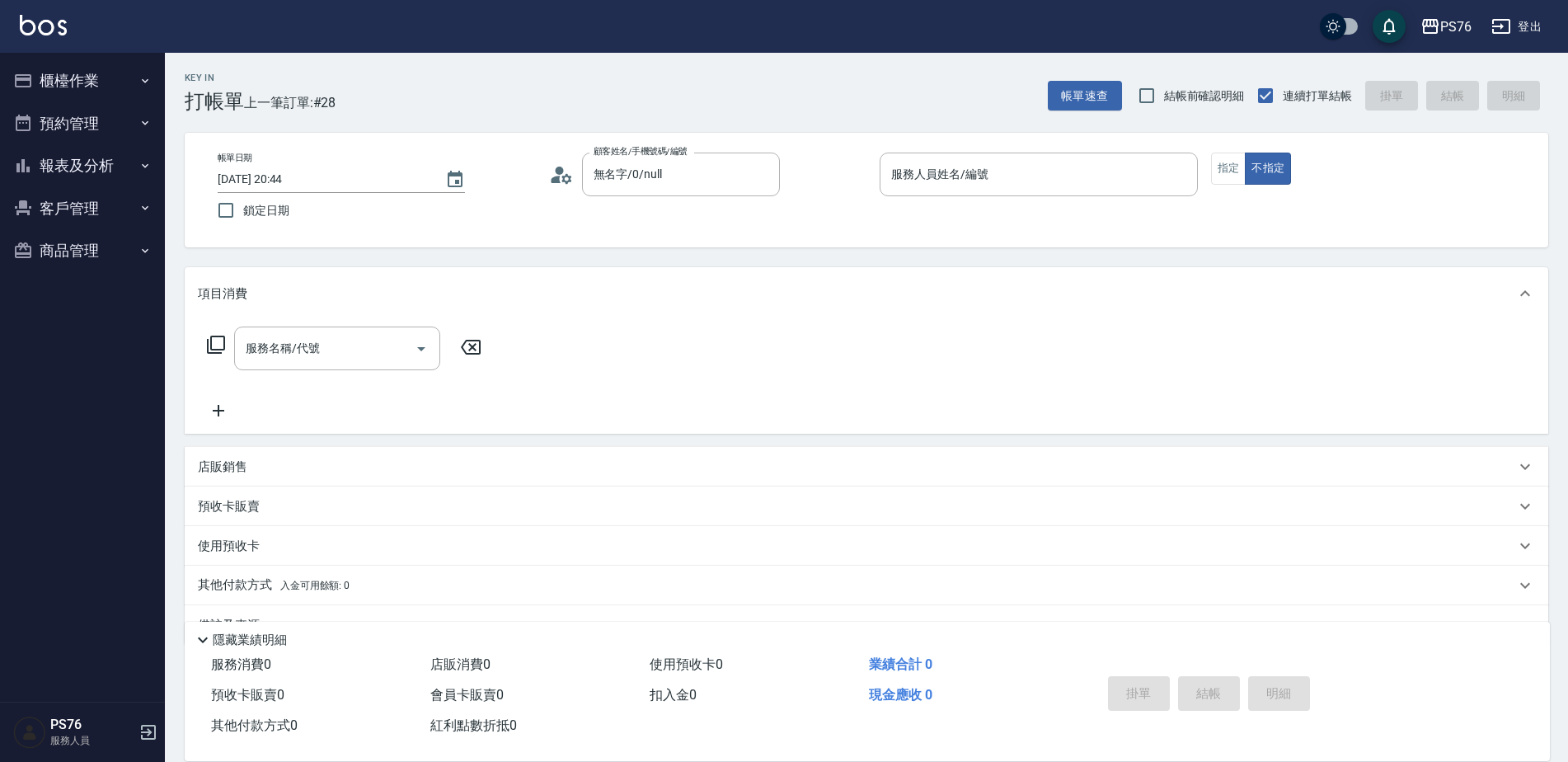
click at [1011, 133] on div "帳單日期 2025/09/25 20:44 鎖定日期 顧客姓名/手機號碼/編號 無名字/0/null 顧客姓名/手機號碼/編號 服務人員姓名/編號 服務人員姓…" at bounding box center [866, 190] width 1363 height 115
click at [944, 180] on input "服務人員姓名/編號" at bounding box center [1039, 174] width 303 height 29
click at [310, 338] on input "服務名稱/代號" at bounding box center [324, 348] width 166 height 29
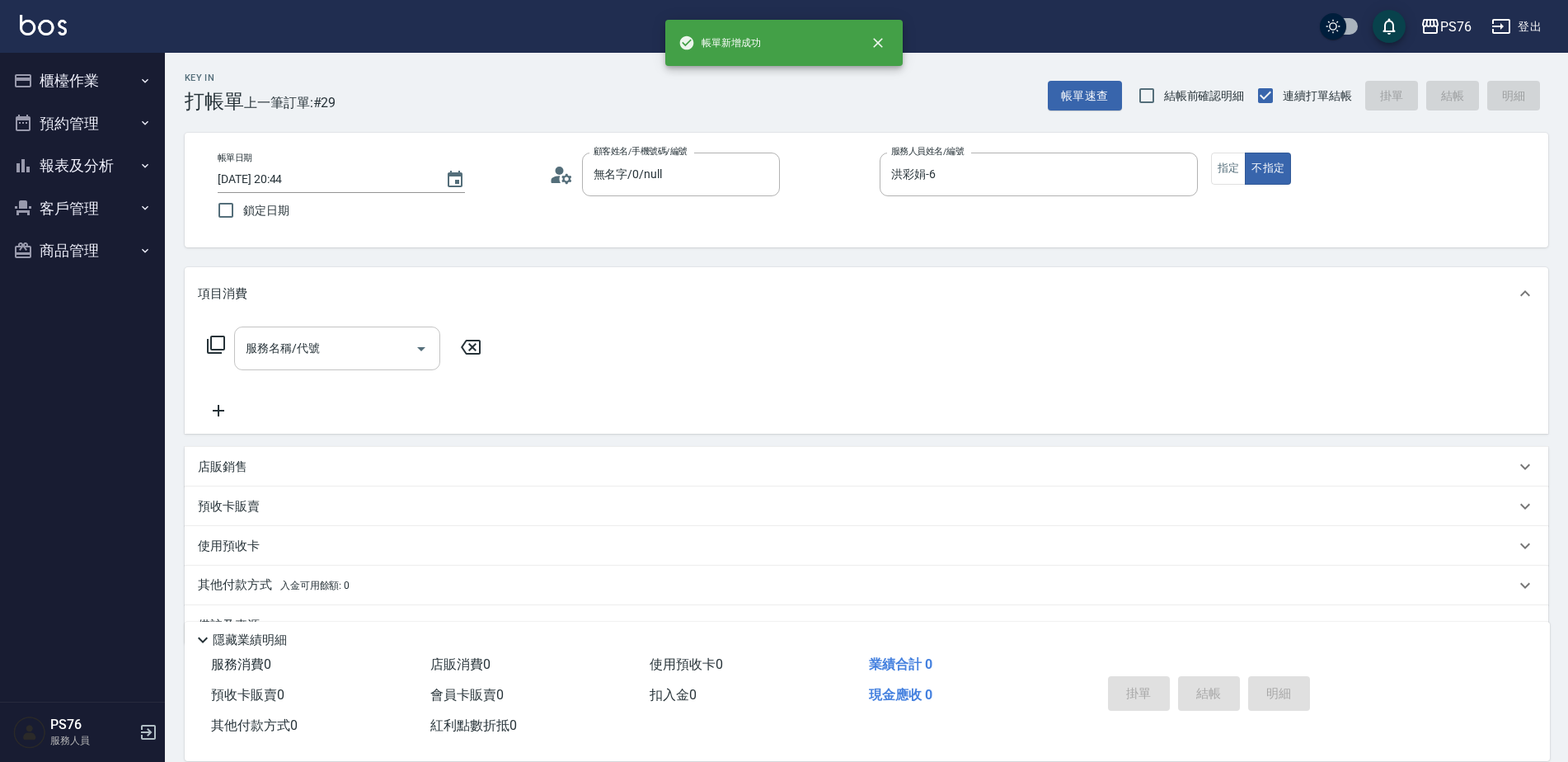
click at [310, 338] on input "服務名稱/代號" at bounding box center [324, 348] width 166 height 29
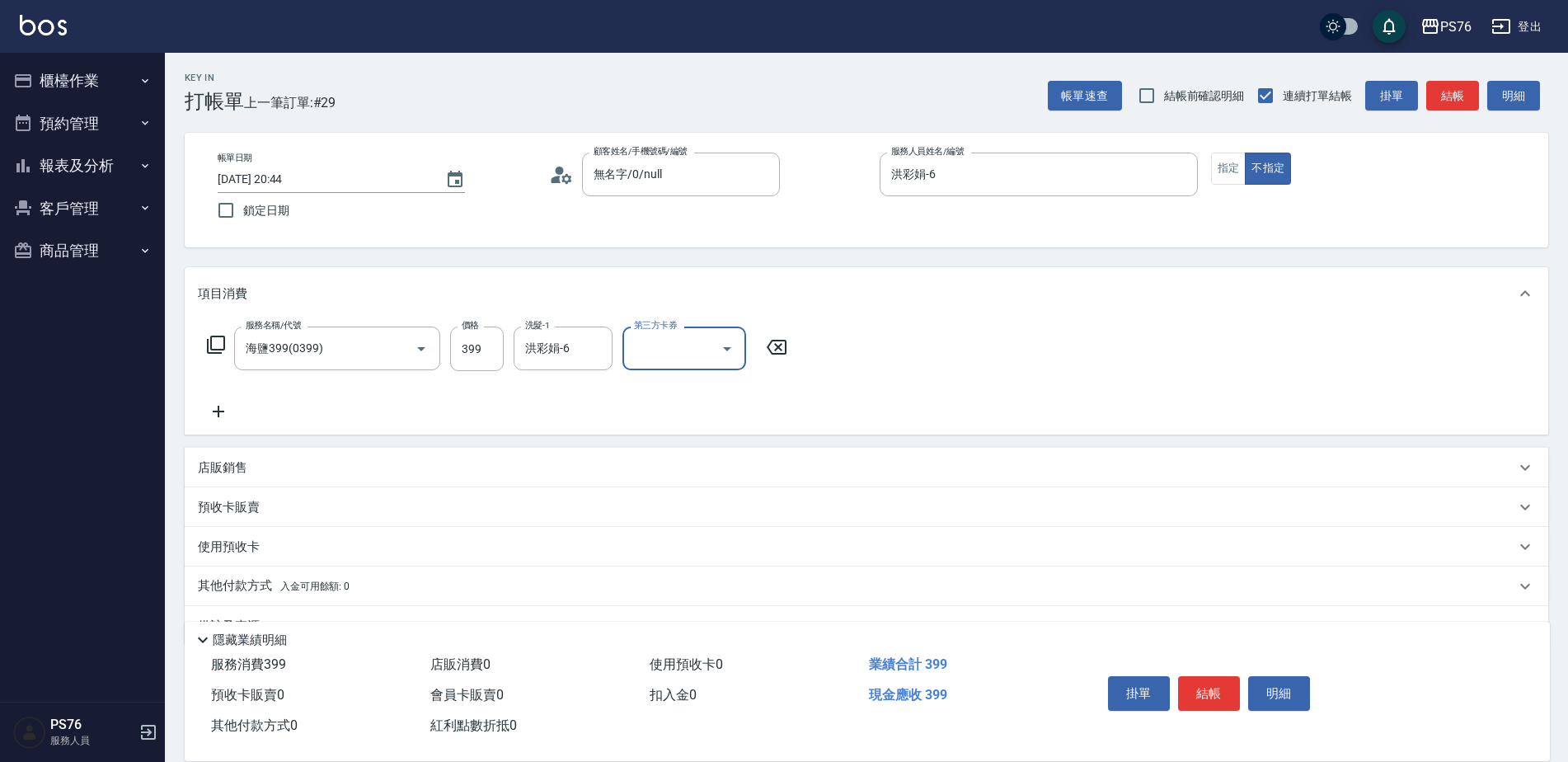
click at [240, 460] on p "店販銷售" at bounding box center [222, 468] width 50 height 18
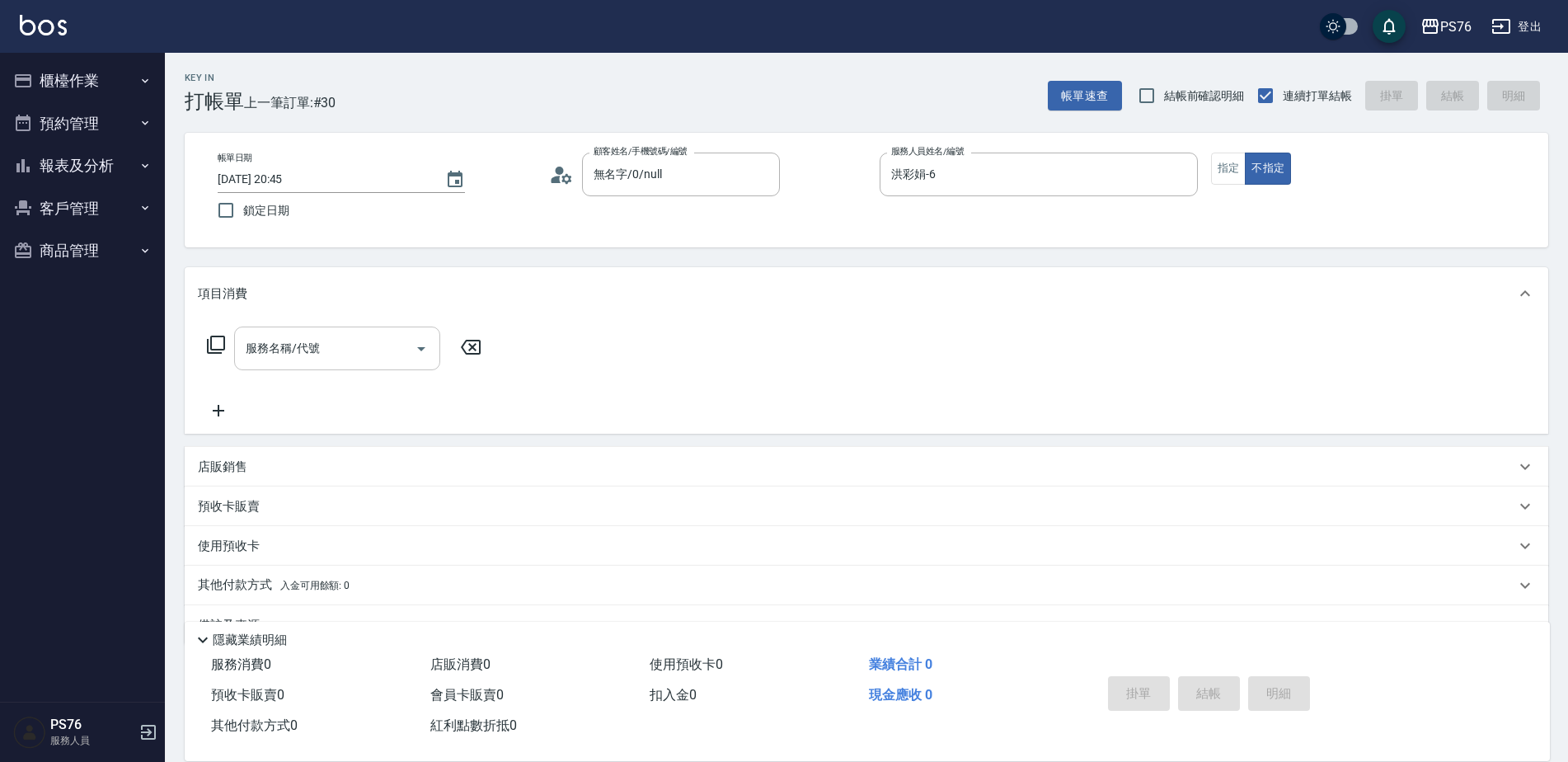
click at [300, 345] on input "服務名稱/代號" at bounding box center [324, 348] width 166 height 29
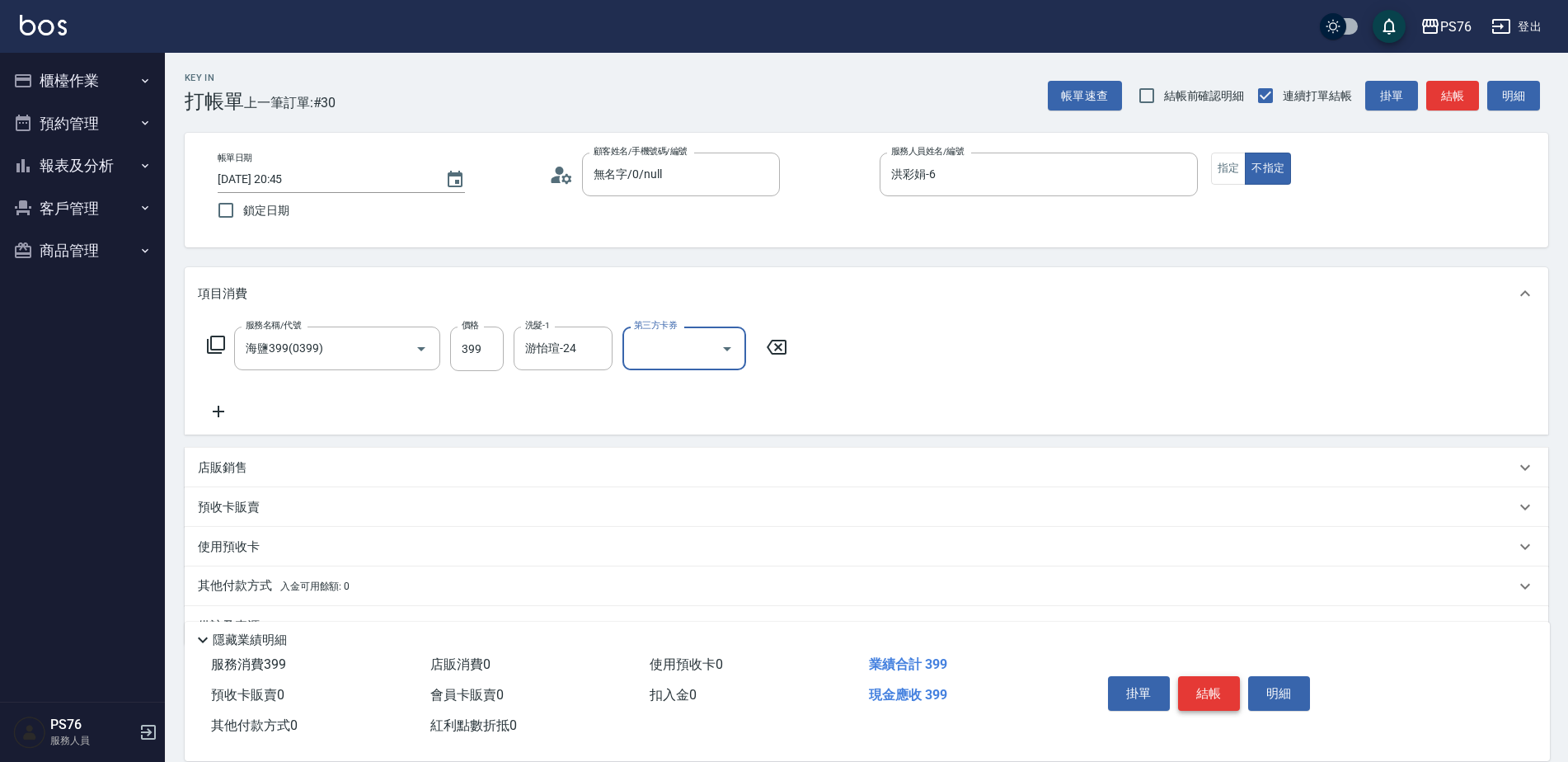
click at [1204, 679] on button "結帳" at bounding box center [1209, 694] width 62 height 35
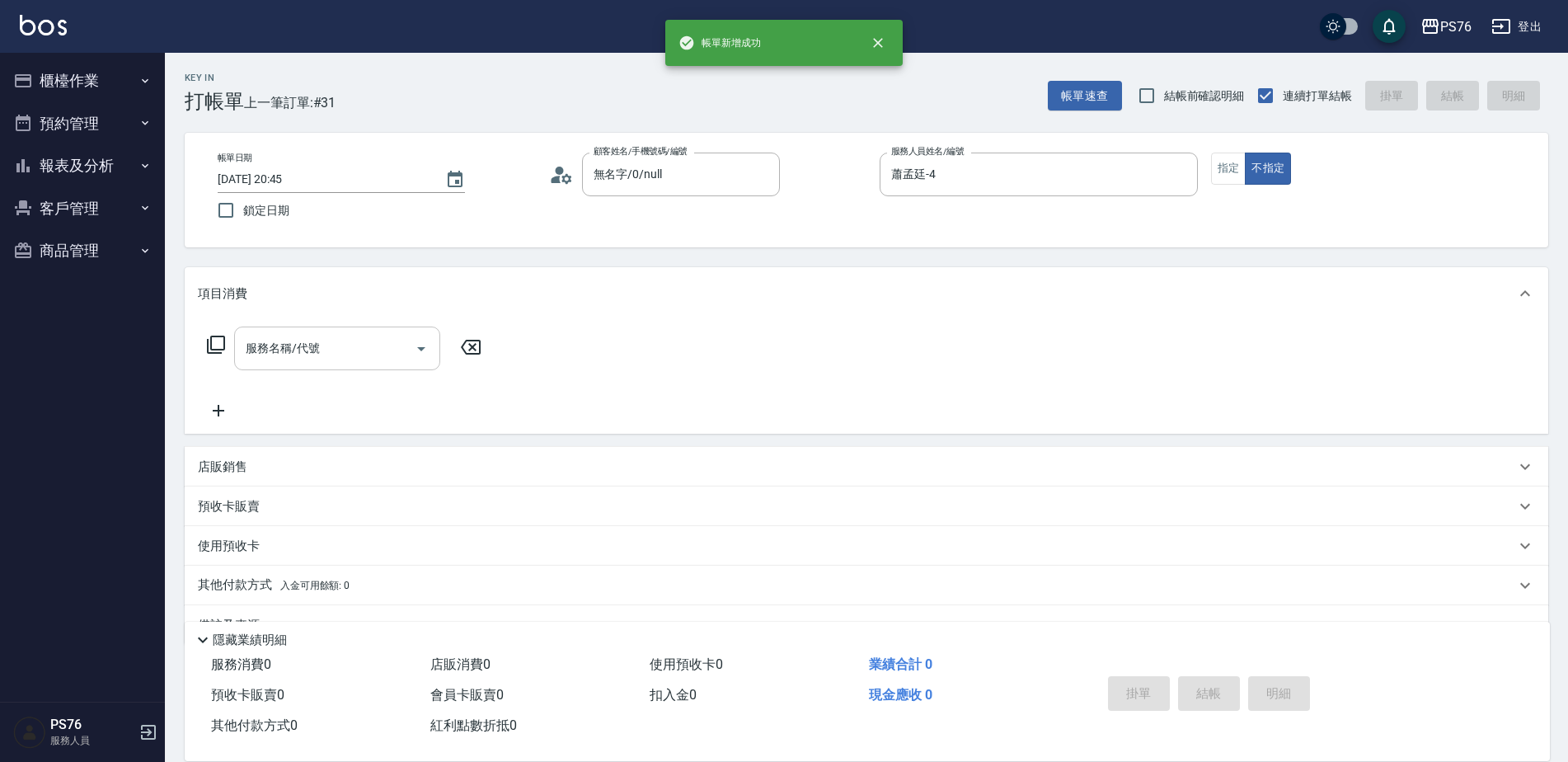
click at [386, 362] on input "服務名稱/代號" at bounding box center [324, 348] width 166 height 29
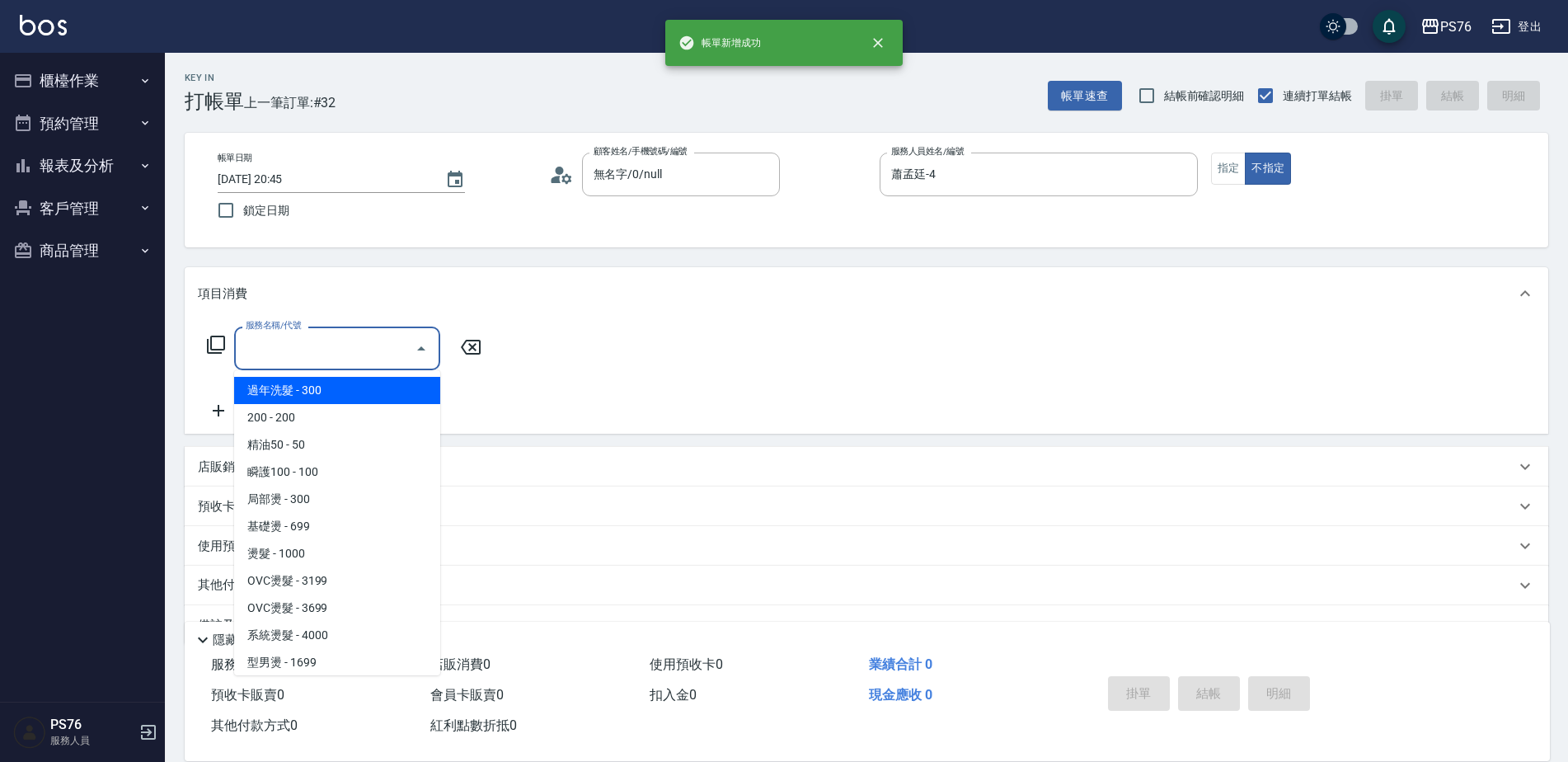
click at [386, 363] on input "服務名稱/代號" at bounding box center [324, 348] width 166 height 29
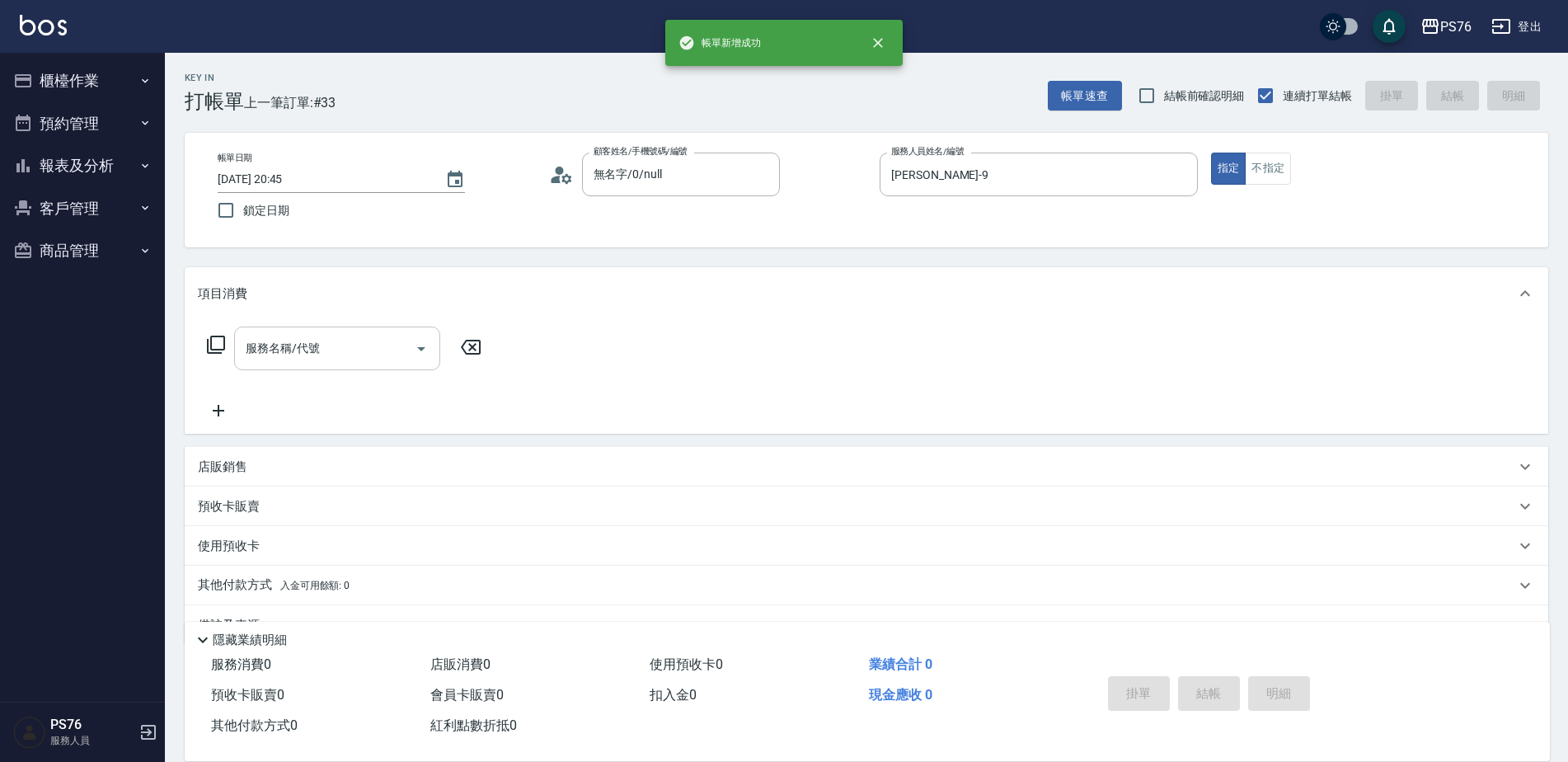
click at [386, 363] on input "服務名稱/代號" at bounding box center [324, 348] width 166 height 29
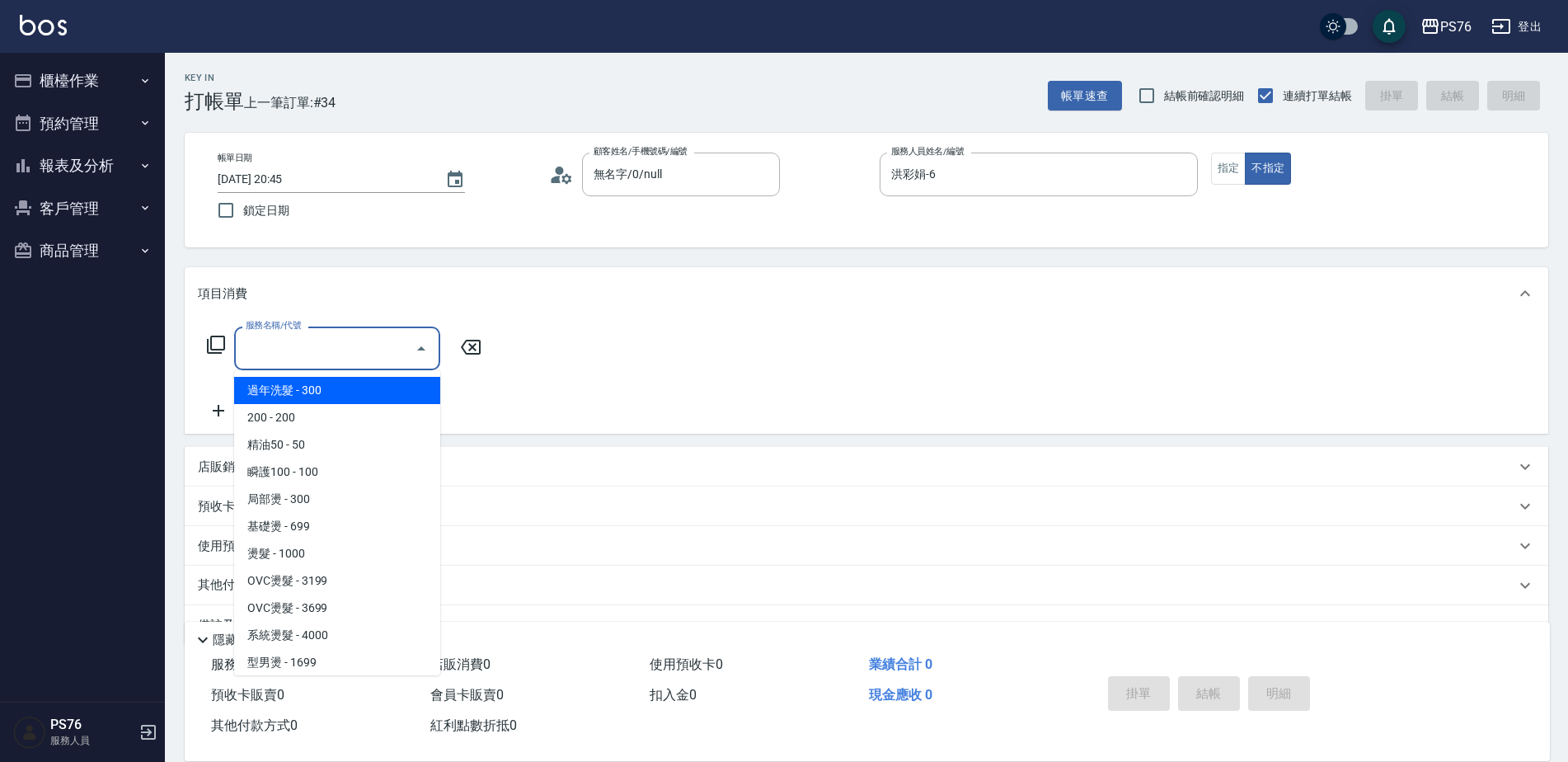
click at [386, 363] on input "服務名稱/代號" at bounding box center [324, 348] width 166 height 29
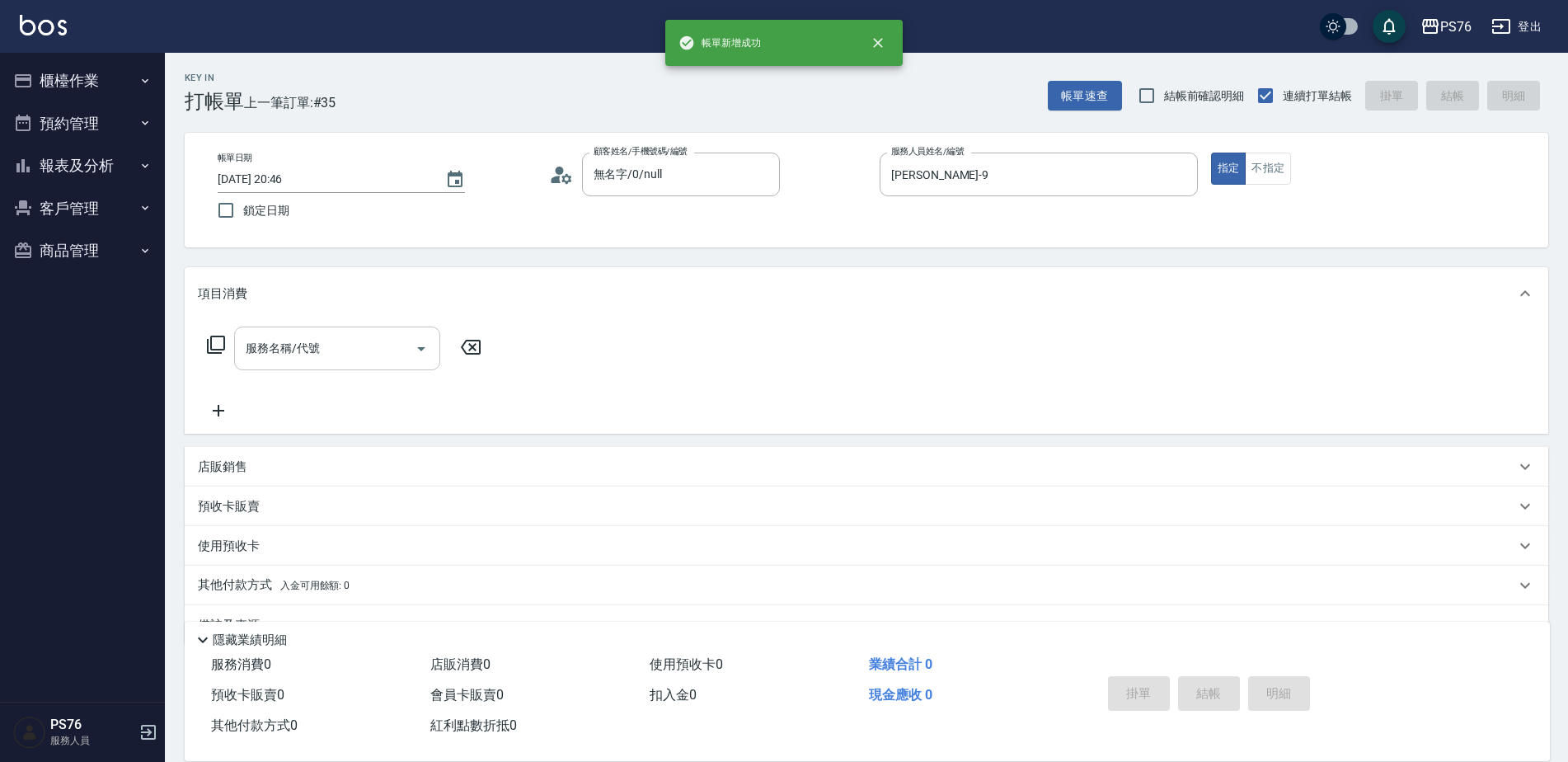
click at [386, 363] on input "服務名稱/代號" at bounding box center [324, 348] width 166 height 29
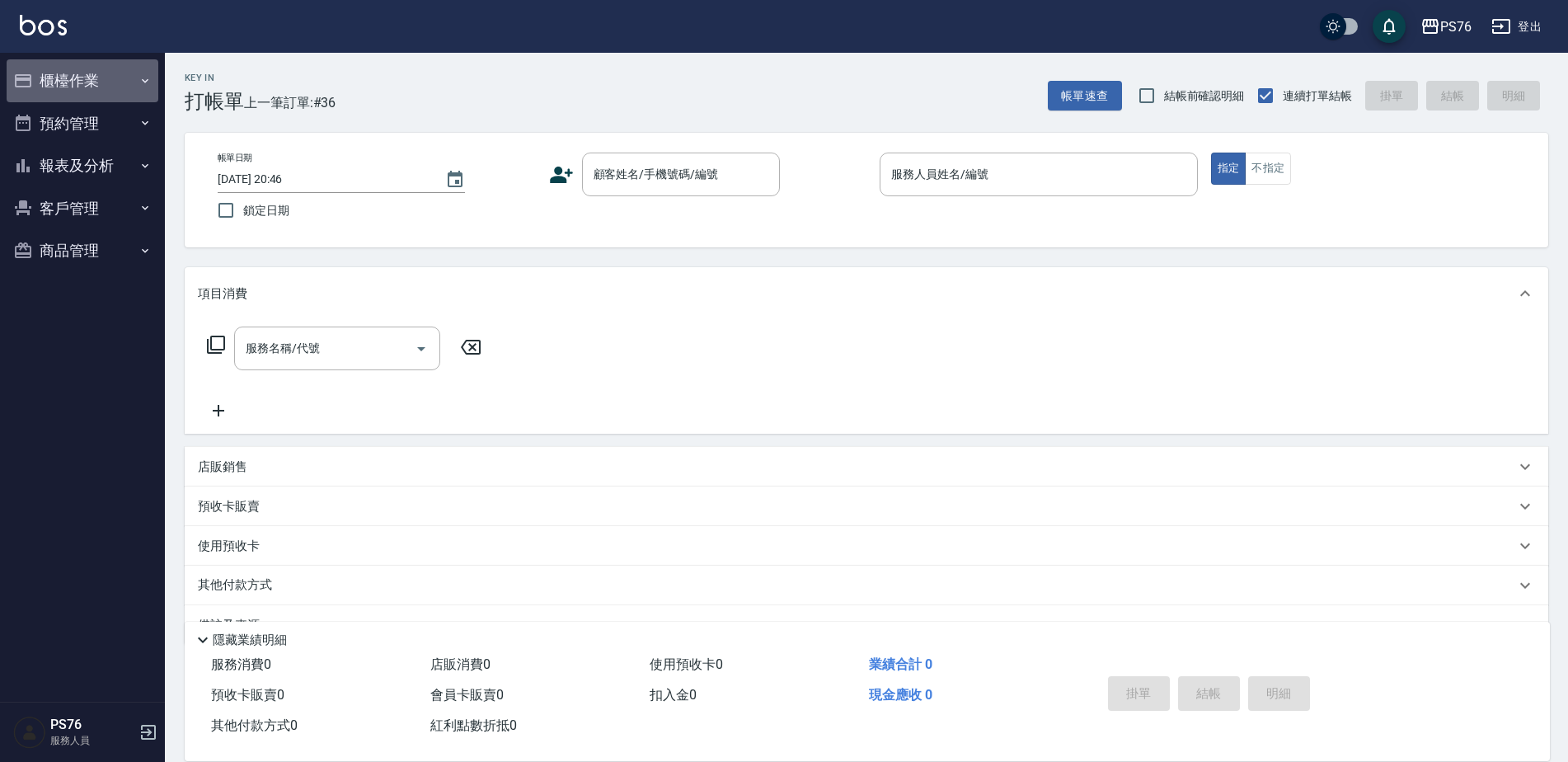
click at [97, 79] on button "櫃檯作業" at bounding box center [83, 81] width 152 height 43
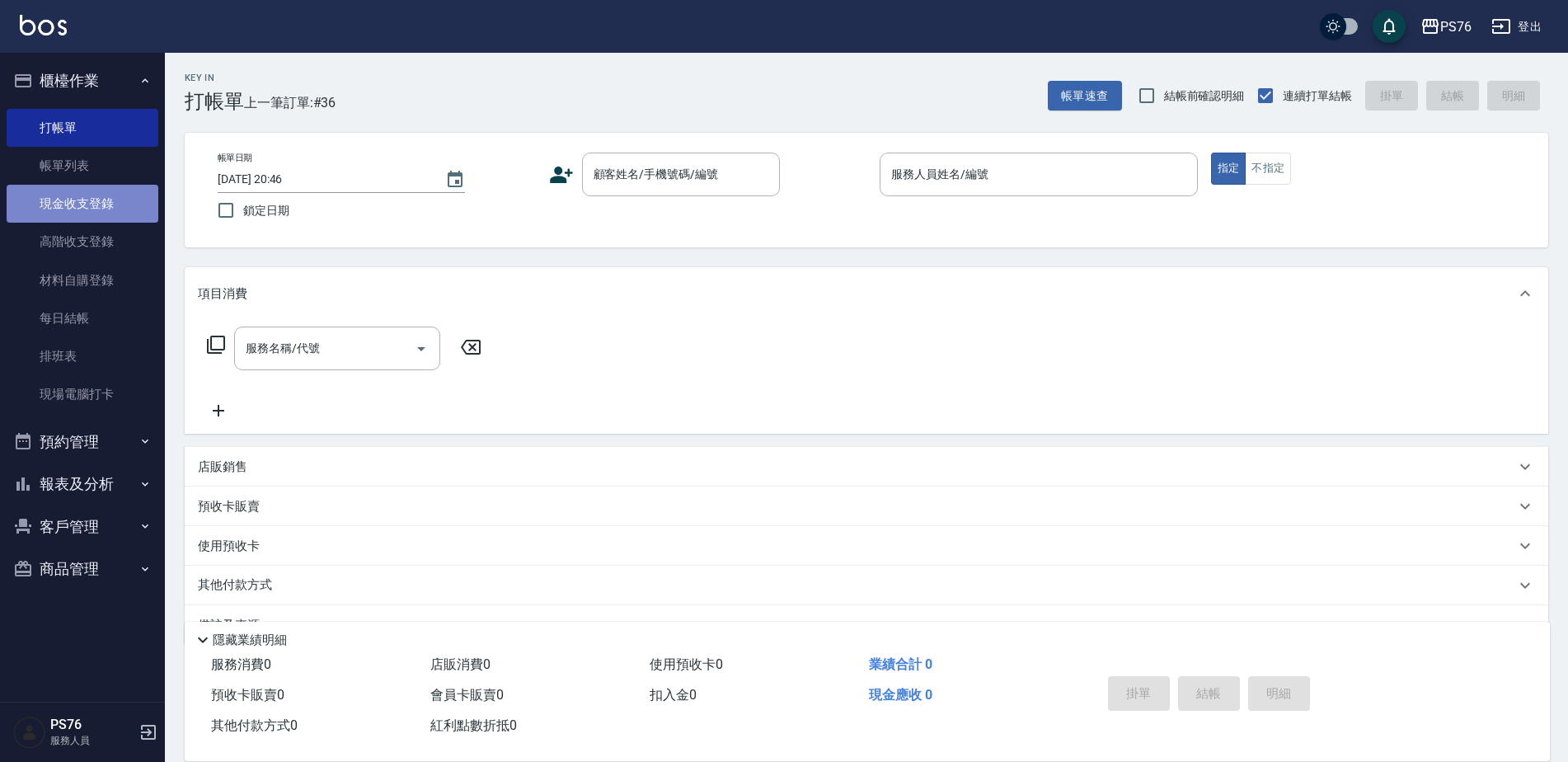
click at [86, 218] on link "現金收支登錄" at bounding box center [83, 203] width 152 height 38
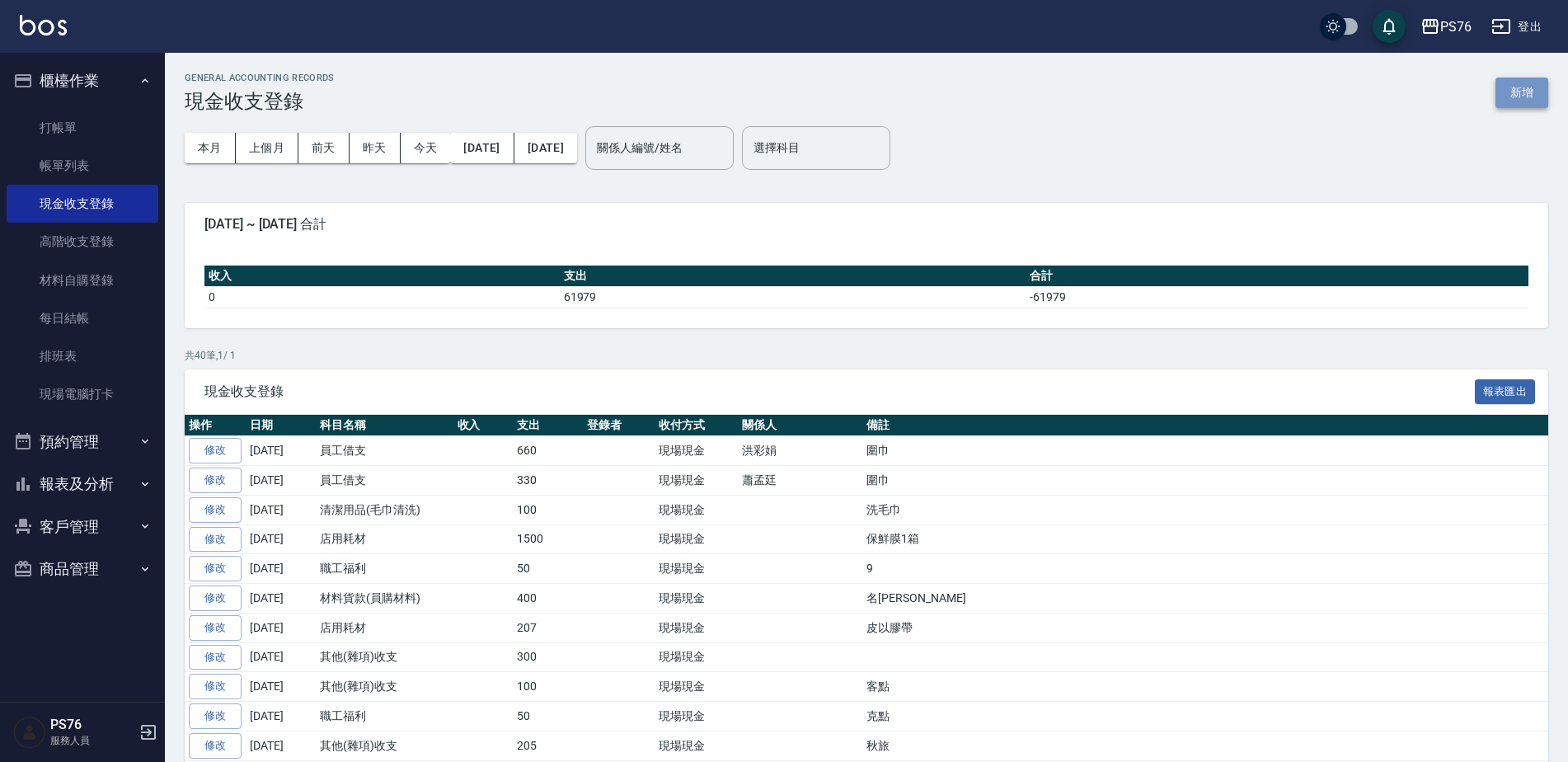
click at [1521, 102] on button "新增" at bounding box center [1521, 92] width 53 height 30
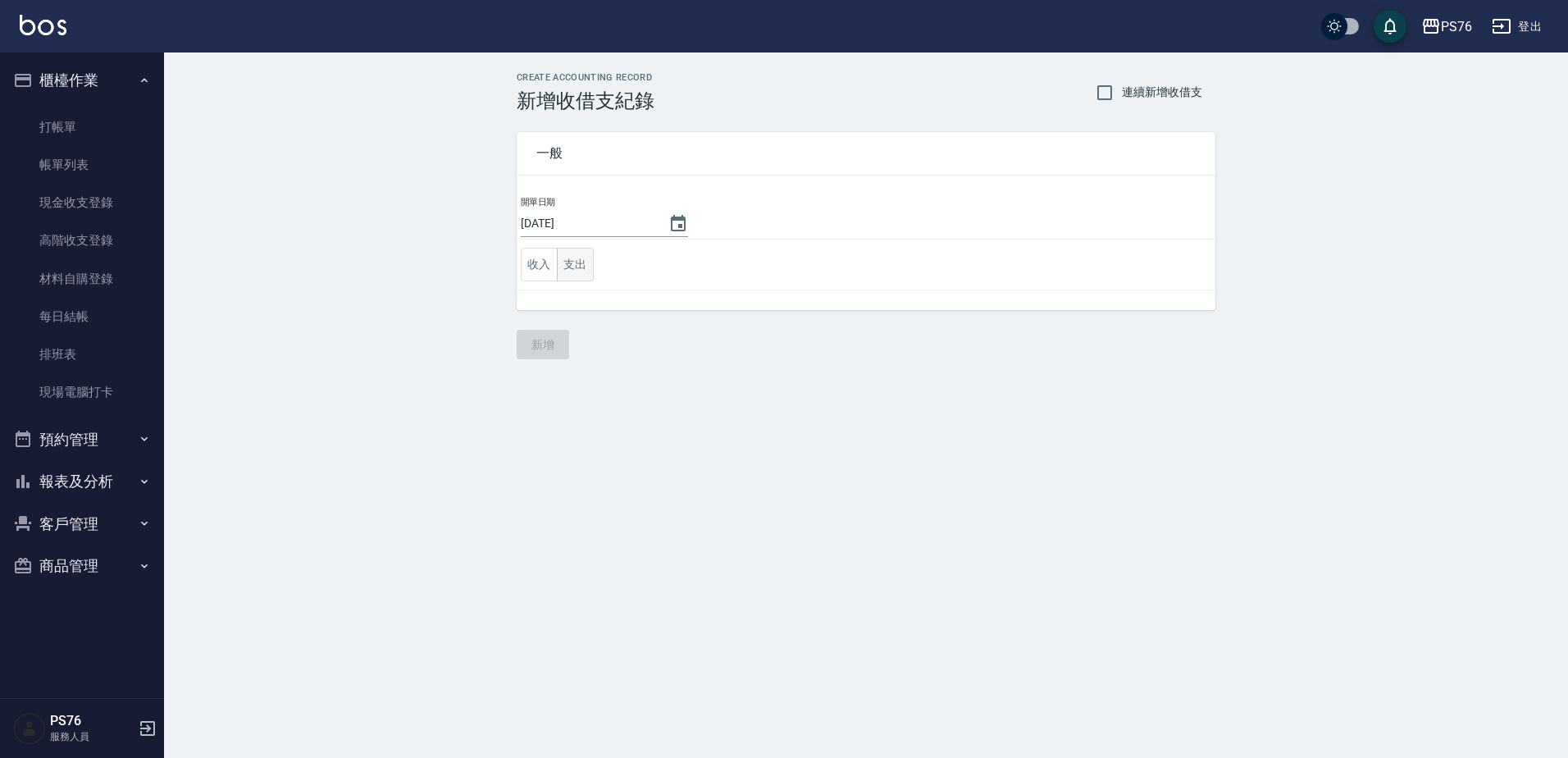
click at [572, 267] on button "支出" at bounding box center [575, 264] width 37 height 34
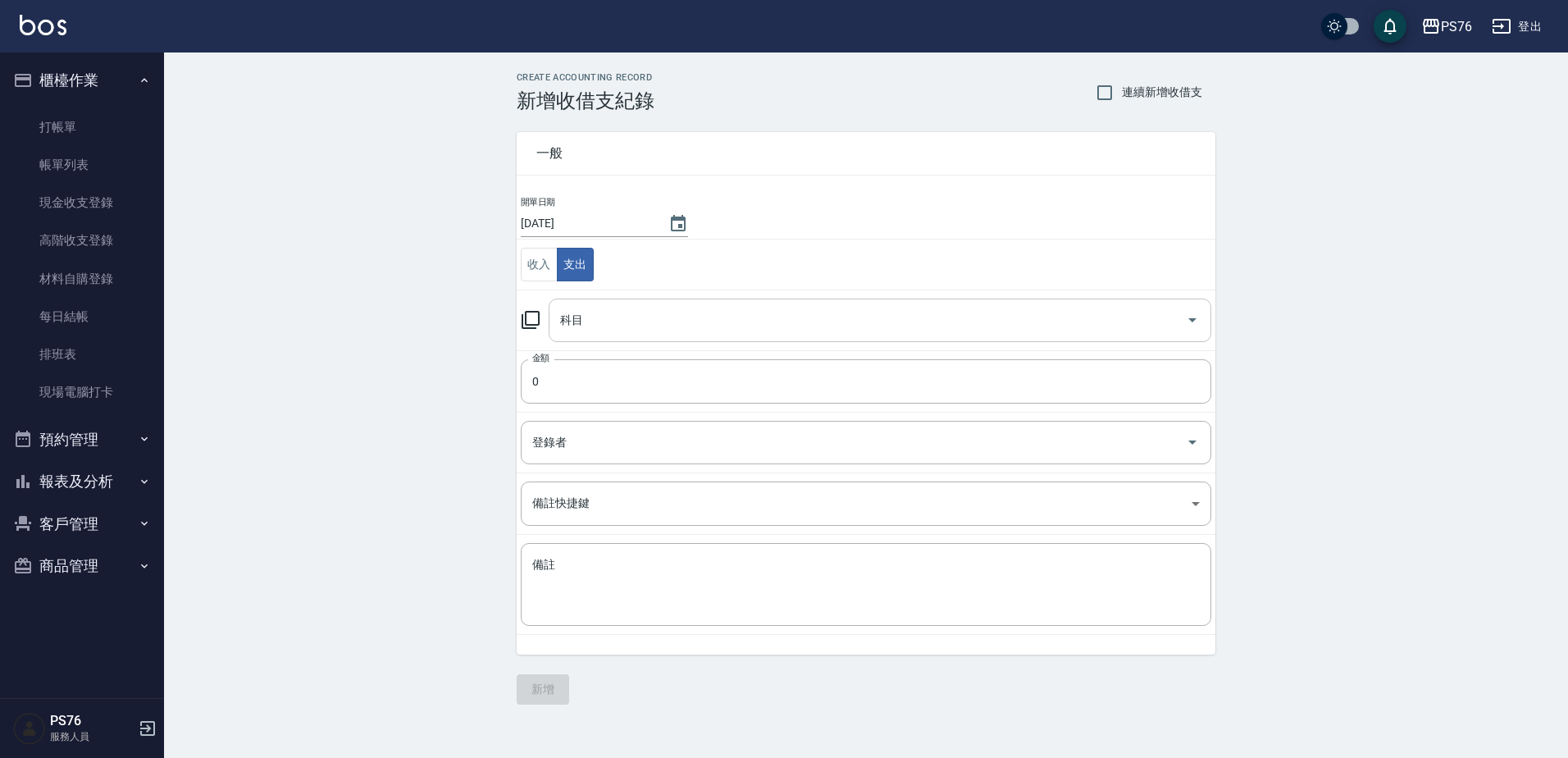
click at [600, 327] on input "科目" at bounding box center [867, 320] width 623 height 29
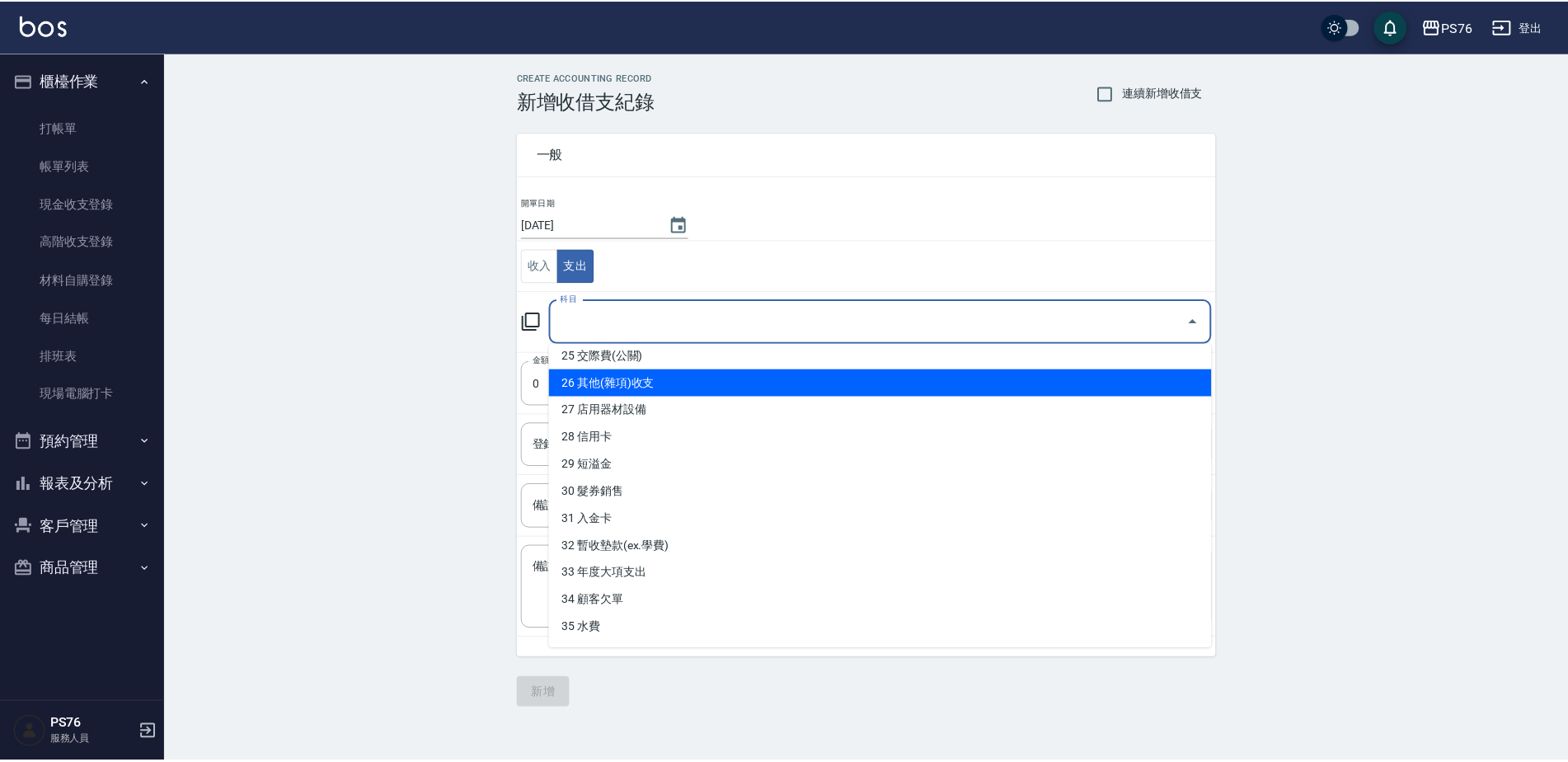
scroll to position [660, 0]
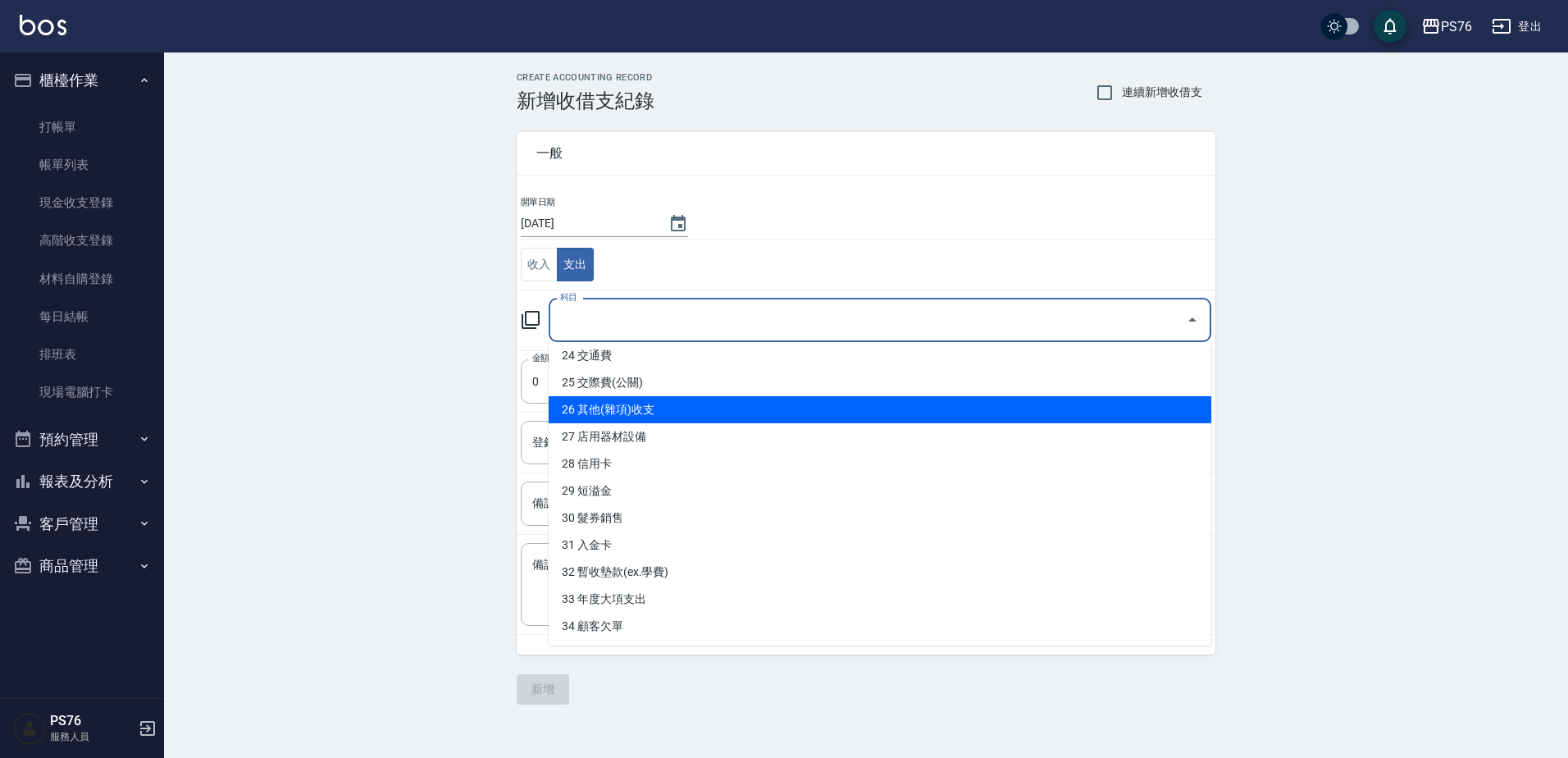
click at [624, 409] on li "26 其他(雜項)收支" at bounding box center [880, 409] width 663 height 27
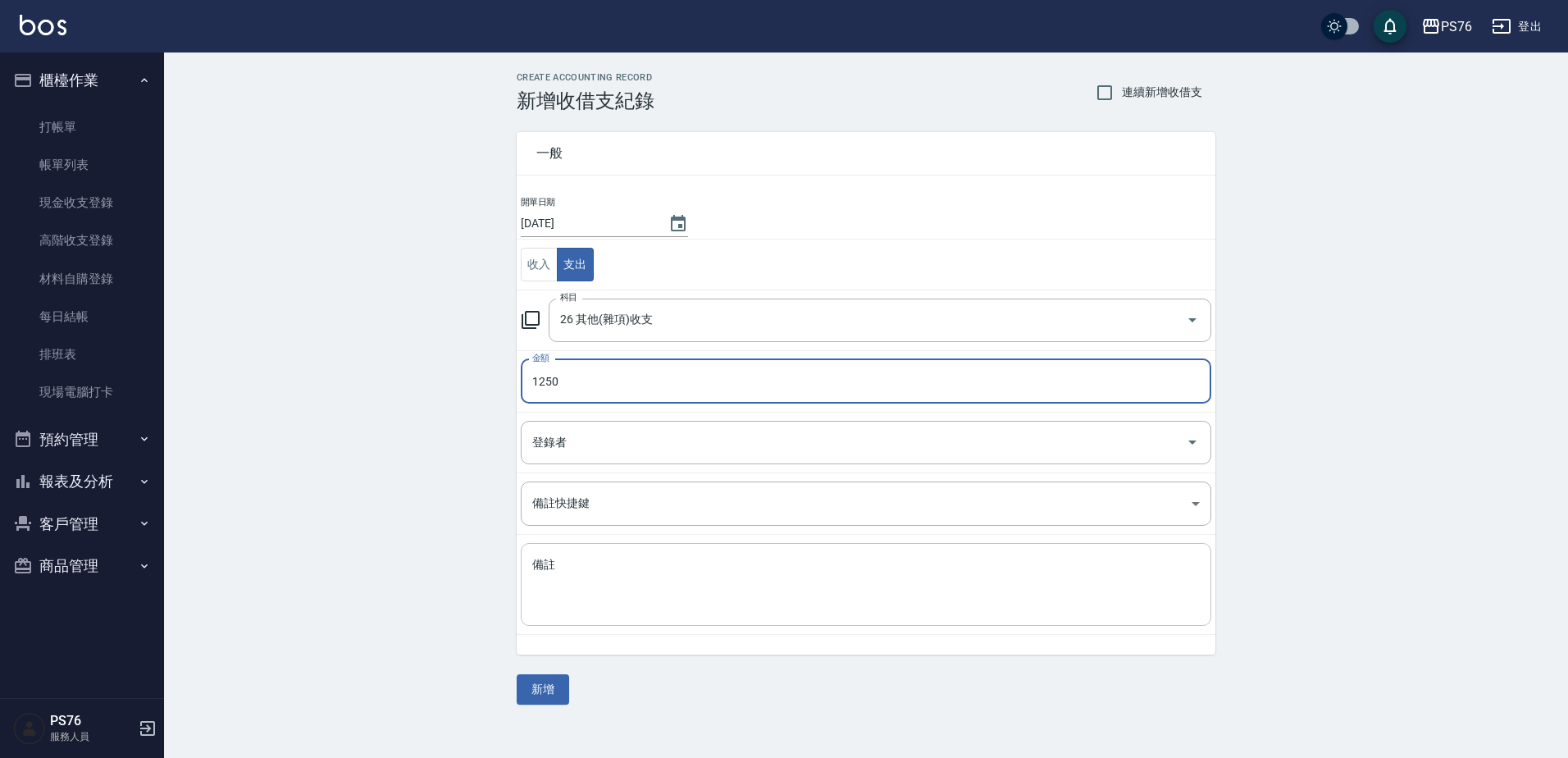
click at [652, 601] on textarea "備註" at bounding box center [866, 585] width 668 height 56
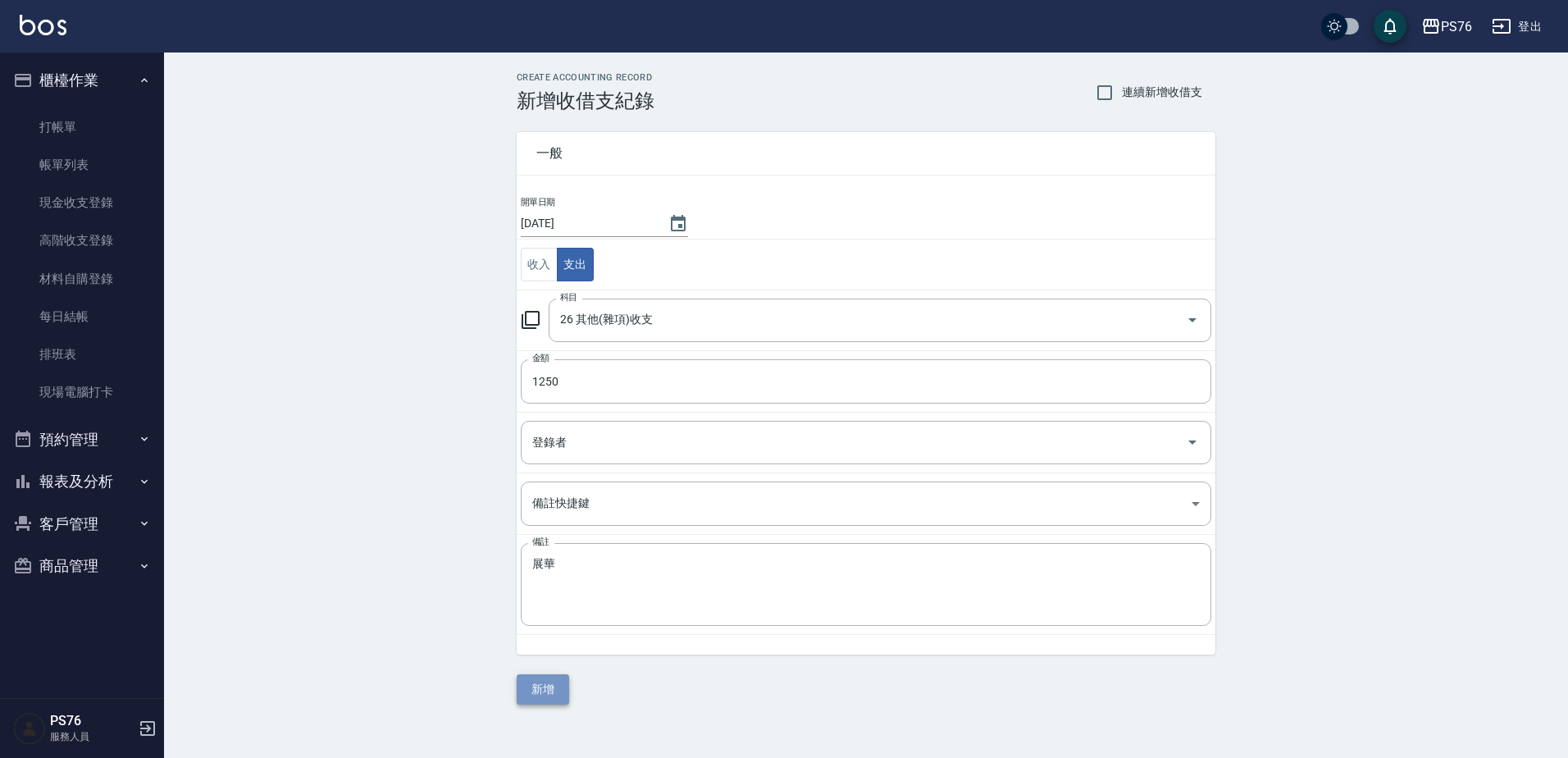
click at [547, 688] on button "新增" at bounding box center [543, 689] width 52 height 30
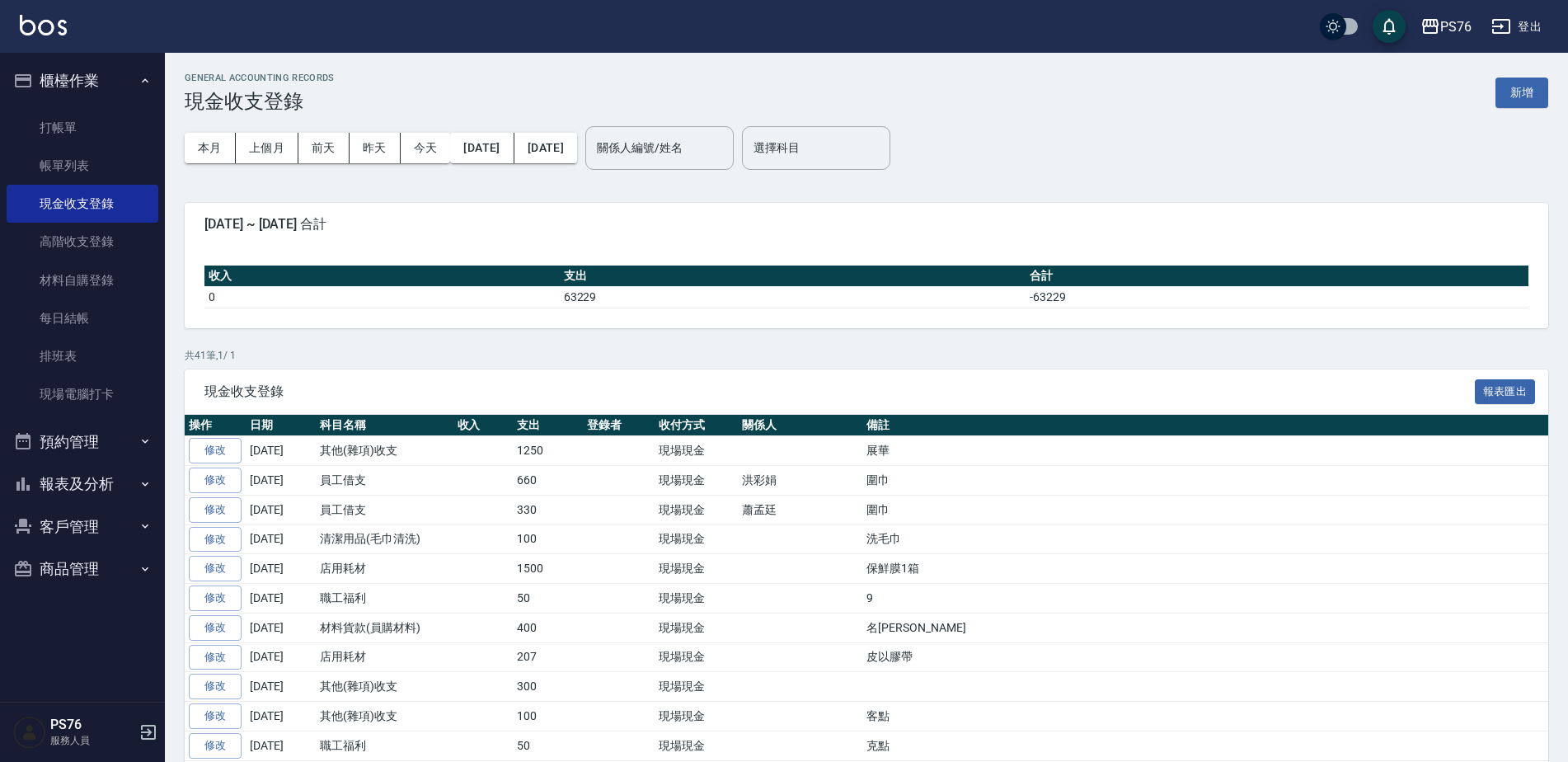
click at [99, 106] on ul "打帳單 帳單列表 現金收支登錄 高階收支登錄 材料自購登錄 每日結帳 排班表 現場電腦打卡" at bounding box center [83, 261] width 152 height 318
click at [97, 130] on link "打帳單" at bounding box center [83, 127] width 152 height 38
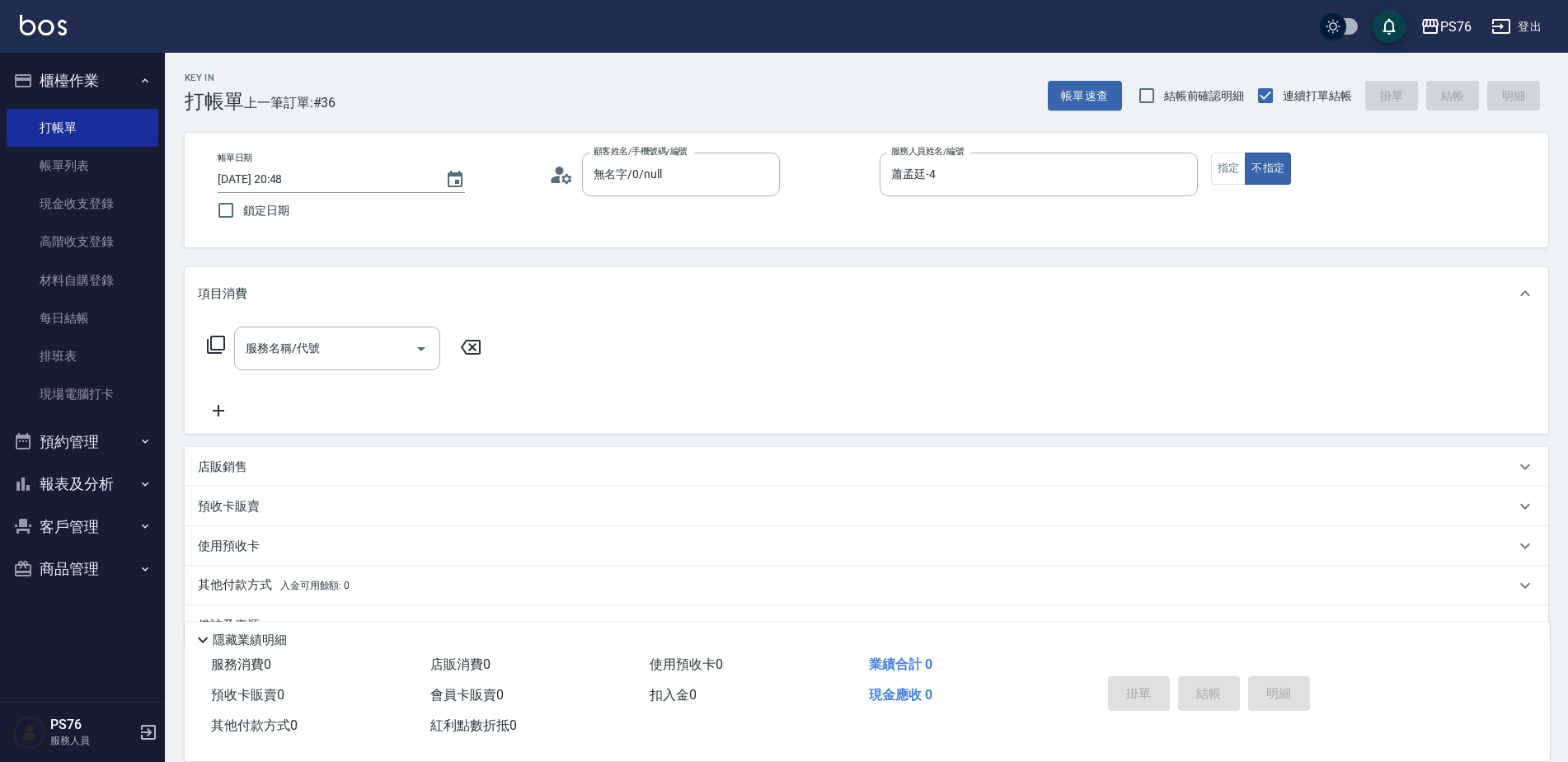
click at [269, 341] on input "服務名稱/代號" at bounding box center [324, 348] width 166 height 29
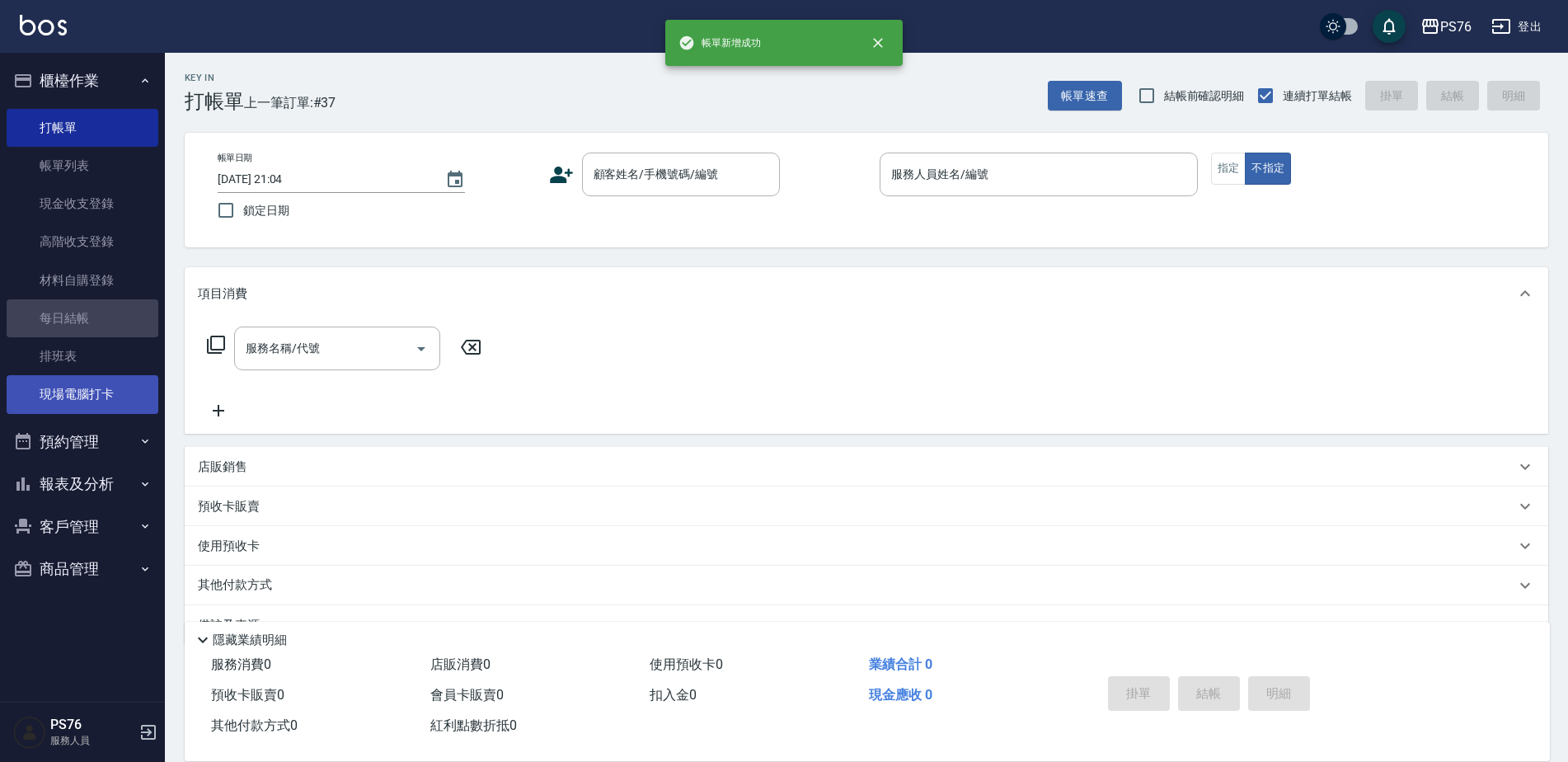
drag, startPoint x: 98, startPoint y: 312, endPoint x: 97, endPoint y: 377, distance: 65.0
click at [98, 312] on link "每日結帳" at bounding box center [83, 318] width 152 height 38
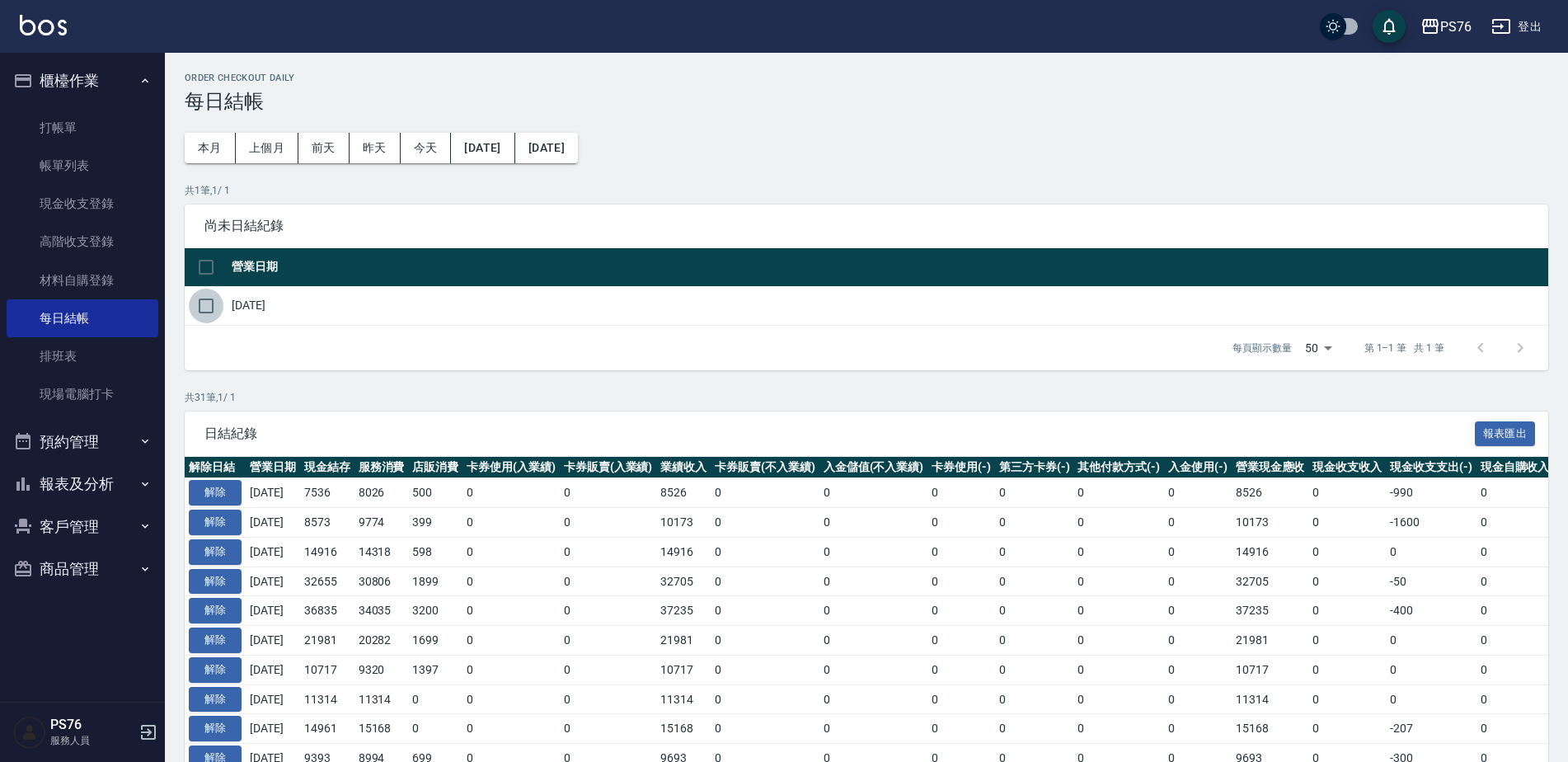
click at [209, 306] on input "checkbox" at bounding box center [206, 307] width 35 height 35
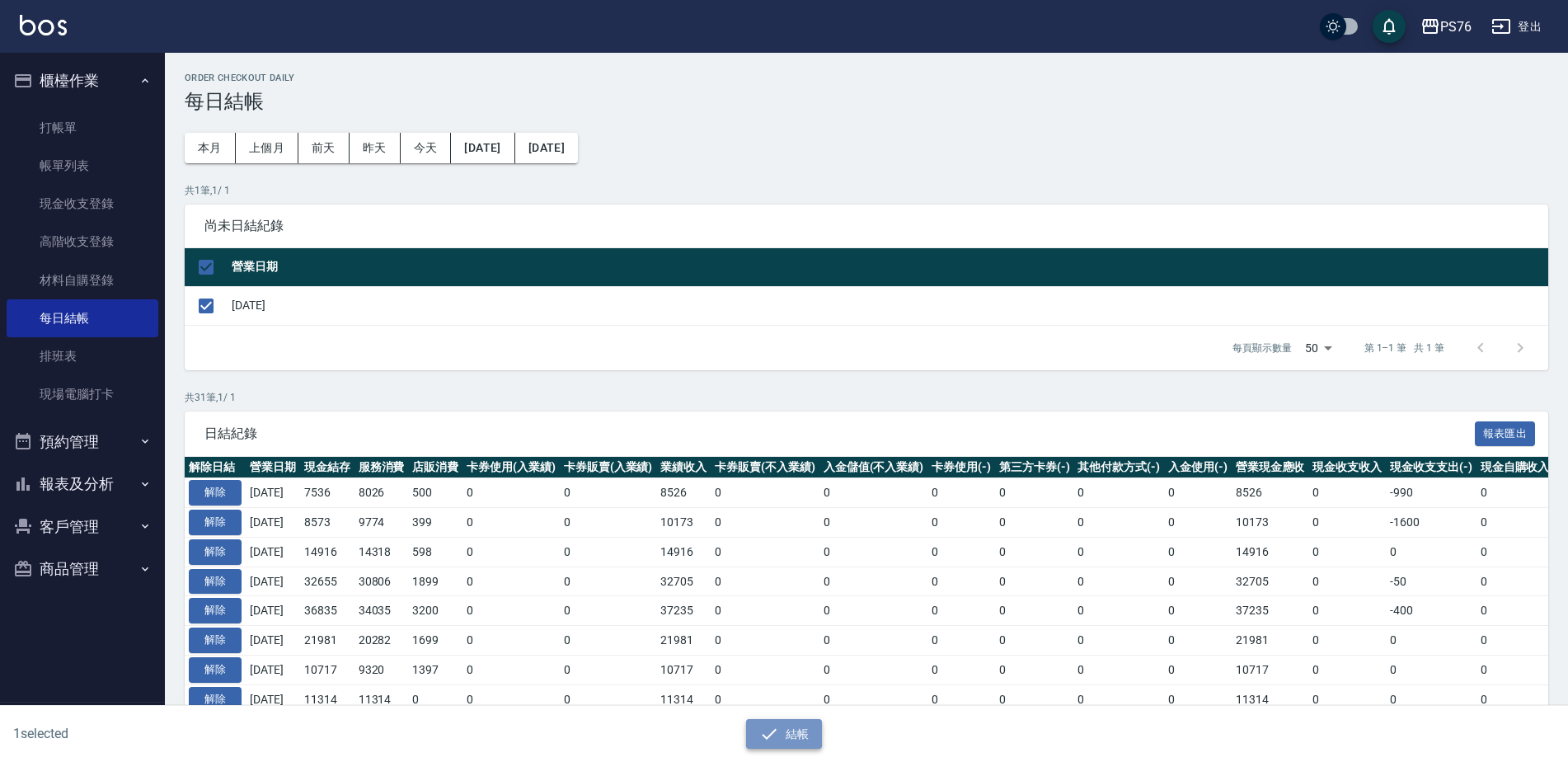
click at [786, 730] on button "結帳" at bounding box center [784, 734] width 77 height 30
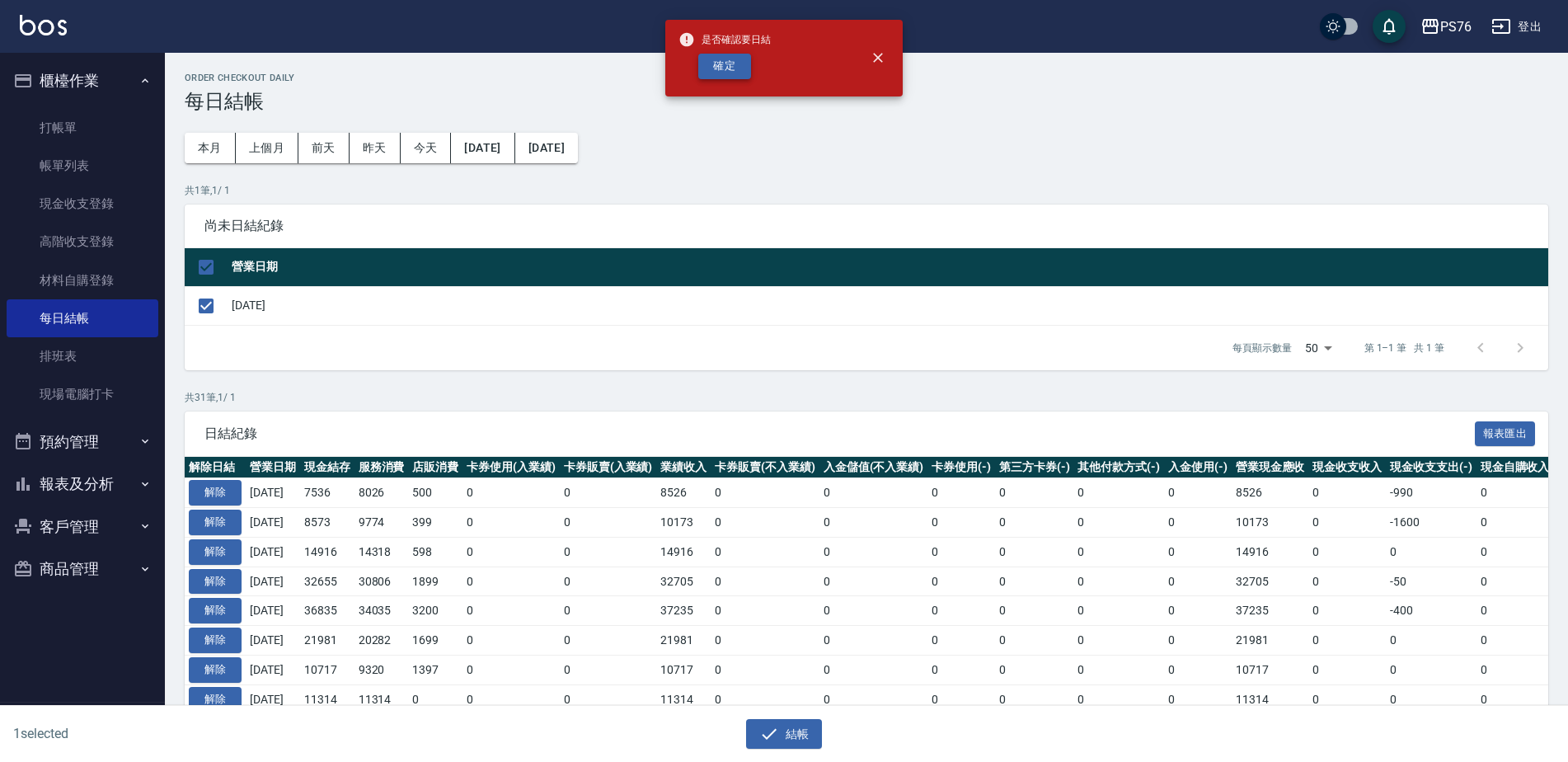
click at [729, 63] on button "確定" at bounding box center [725, 66] width 53 height 25
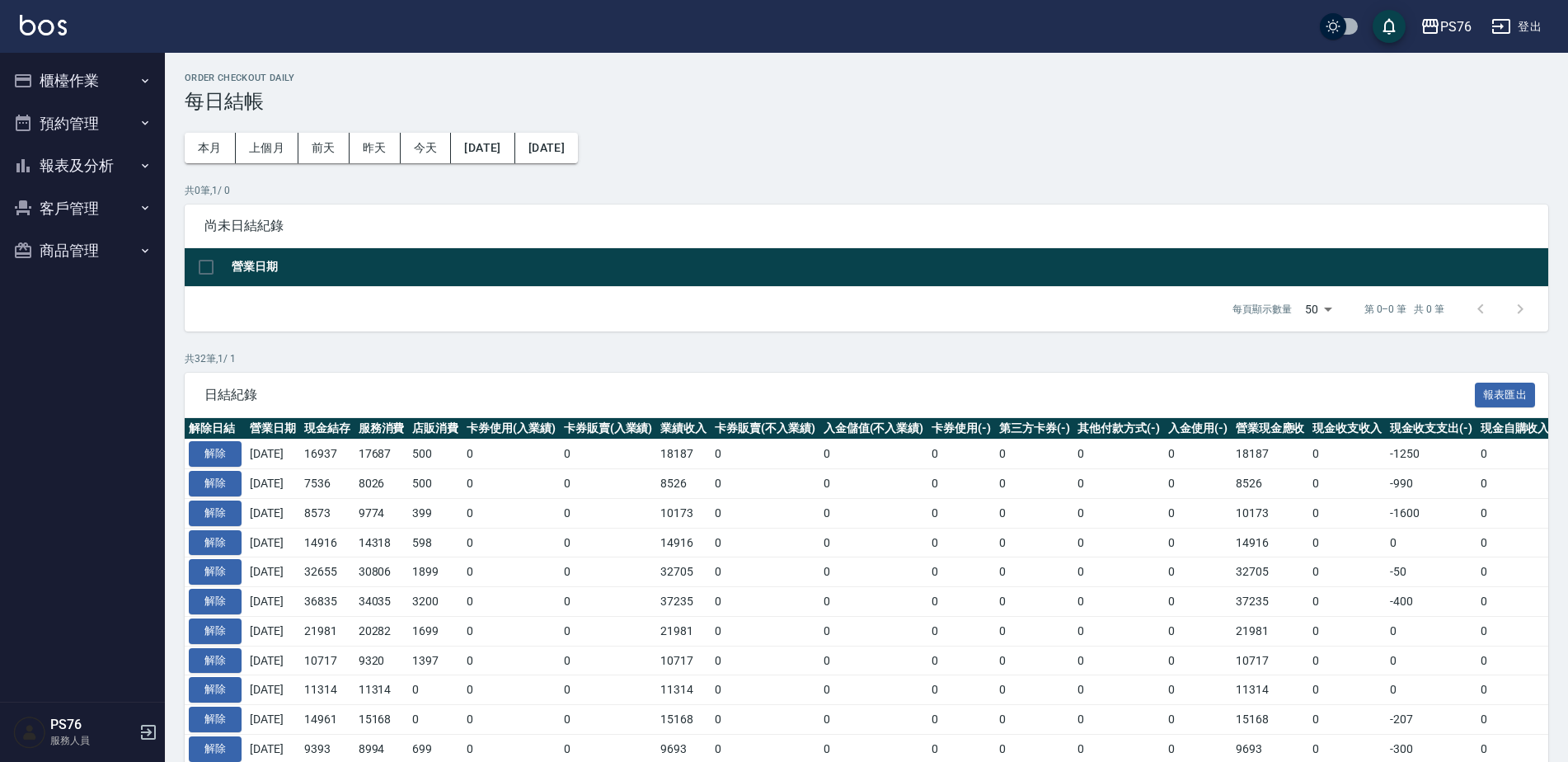
click at [94, 169] on button "報表及分析" at bounding box center [83, 165] width 152 height 43
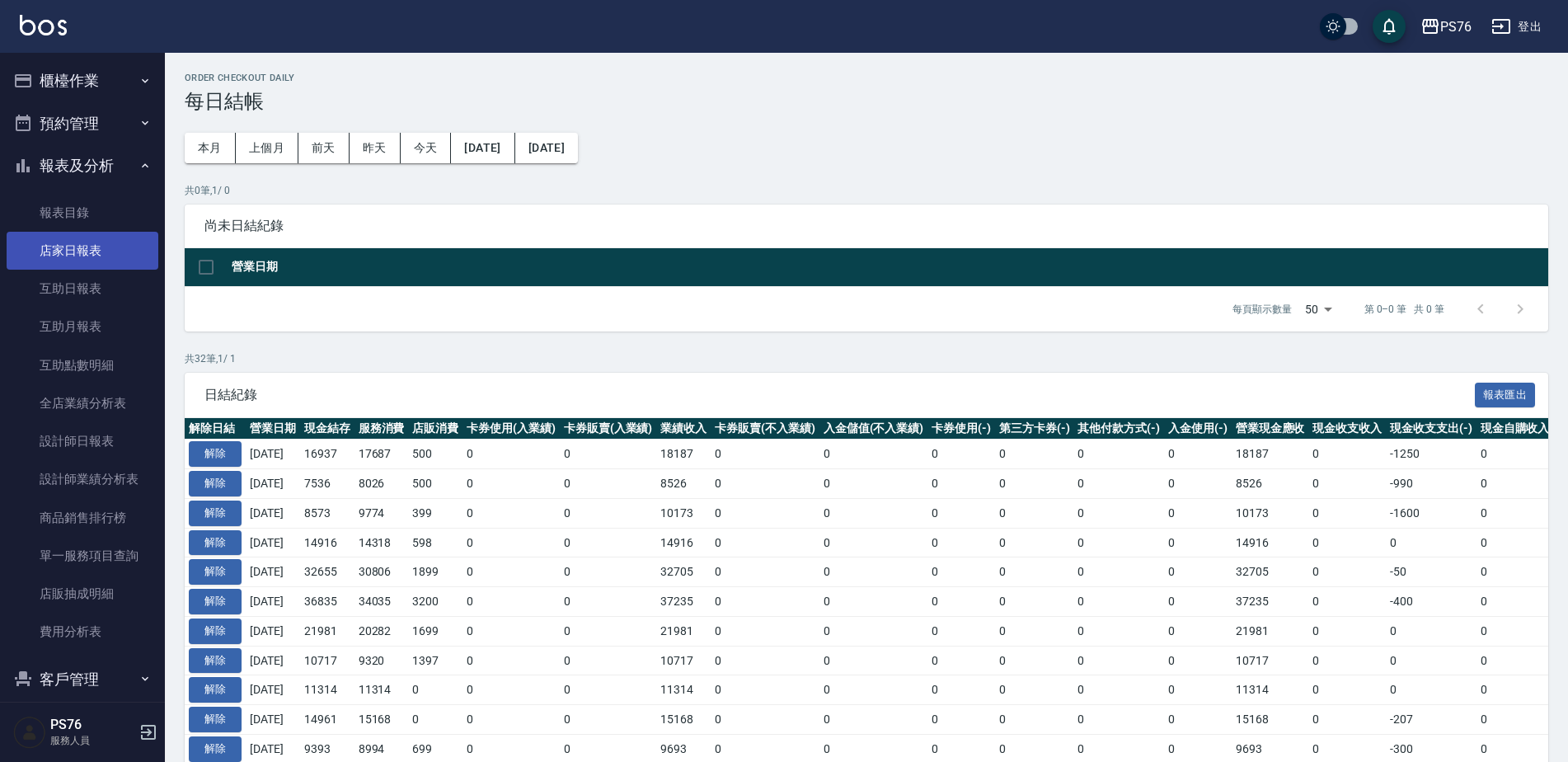
click at [81, 251] on link "店家日報表" at bounding box center [83, 250] width 152 height 38
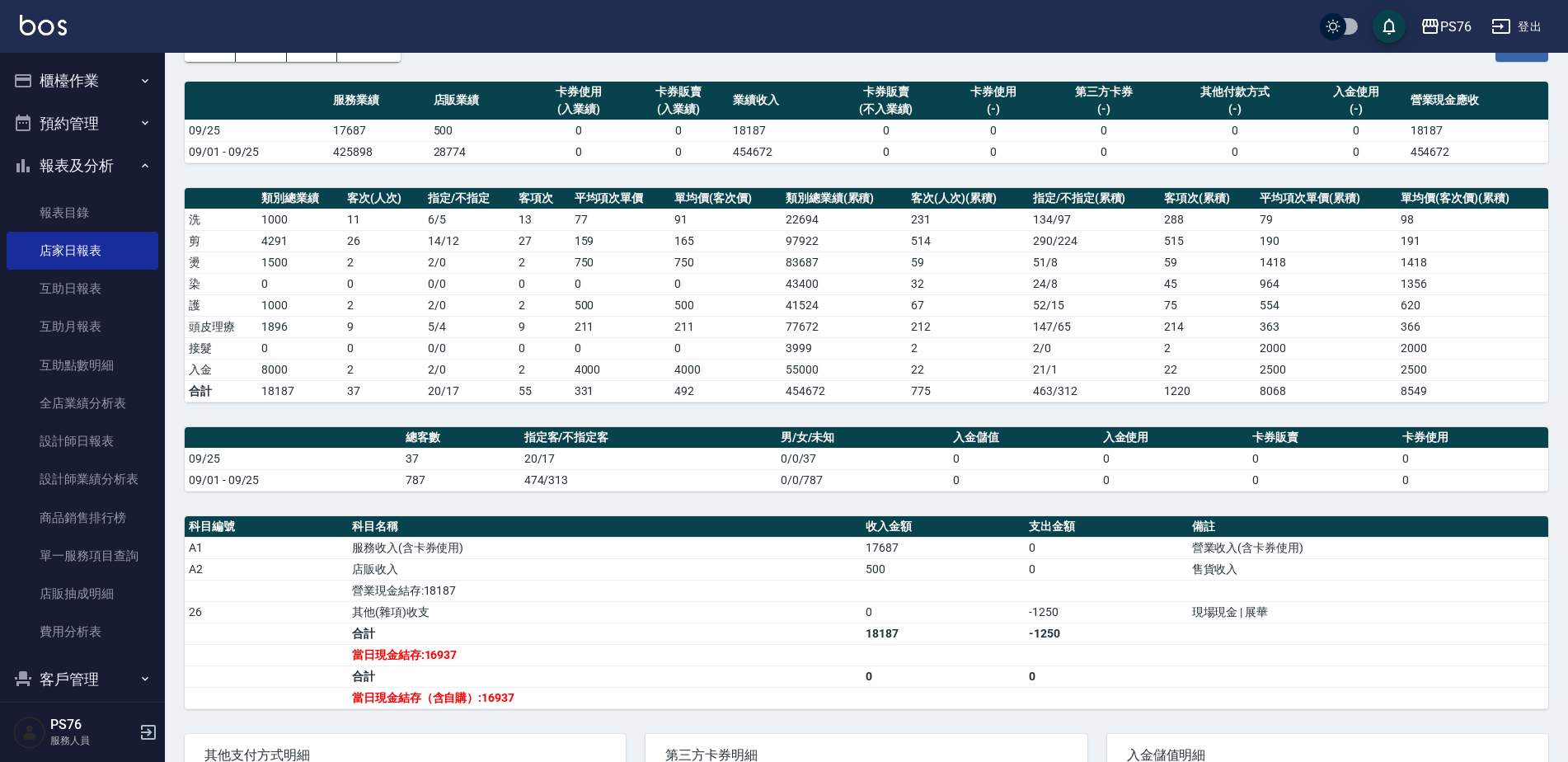
scroll to position [91, 0]
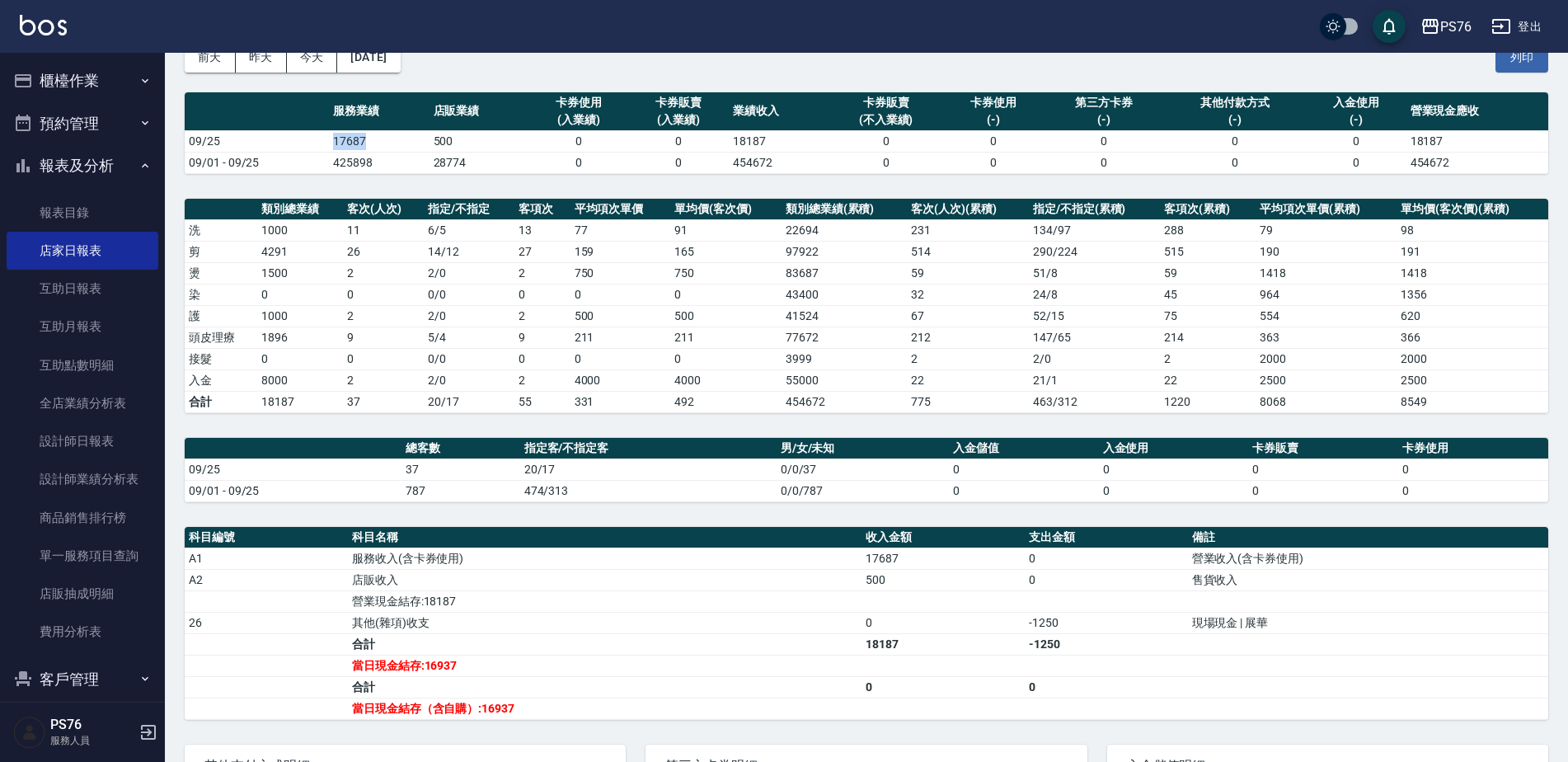
drag, startPoint x: 329, startPoint y: 136, endPoint x: 364, endPoint y: 138, distance: 35.1
click at [364, 138] on td "17687" at bounding box center [378, 141] width 100 height 21
drag, startPoint x: 364, startPoint y: 138, endPoint x: 413, endPoint y: 199, distance: 78.2
click at [413, 199] on th "客次(人次)" at bounding box center [382, 209] width 81 height 21
drag, startPoint x: 431, startPoint y: 140, endPoint x: 449, endPoint y: 140, distance: 18.0
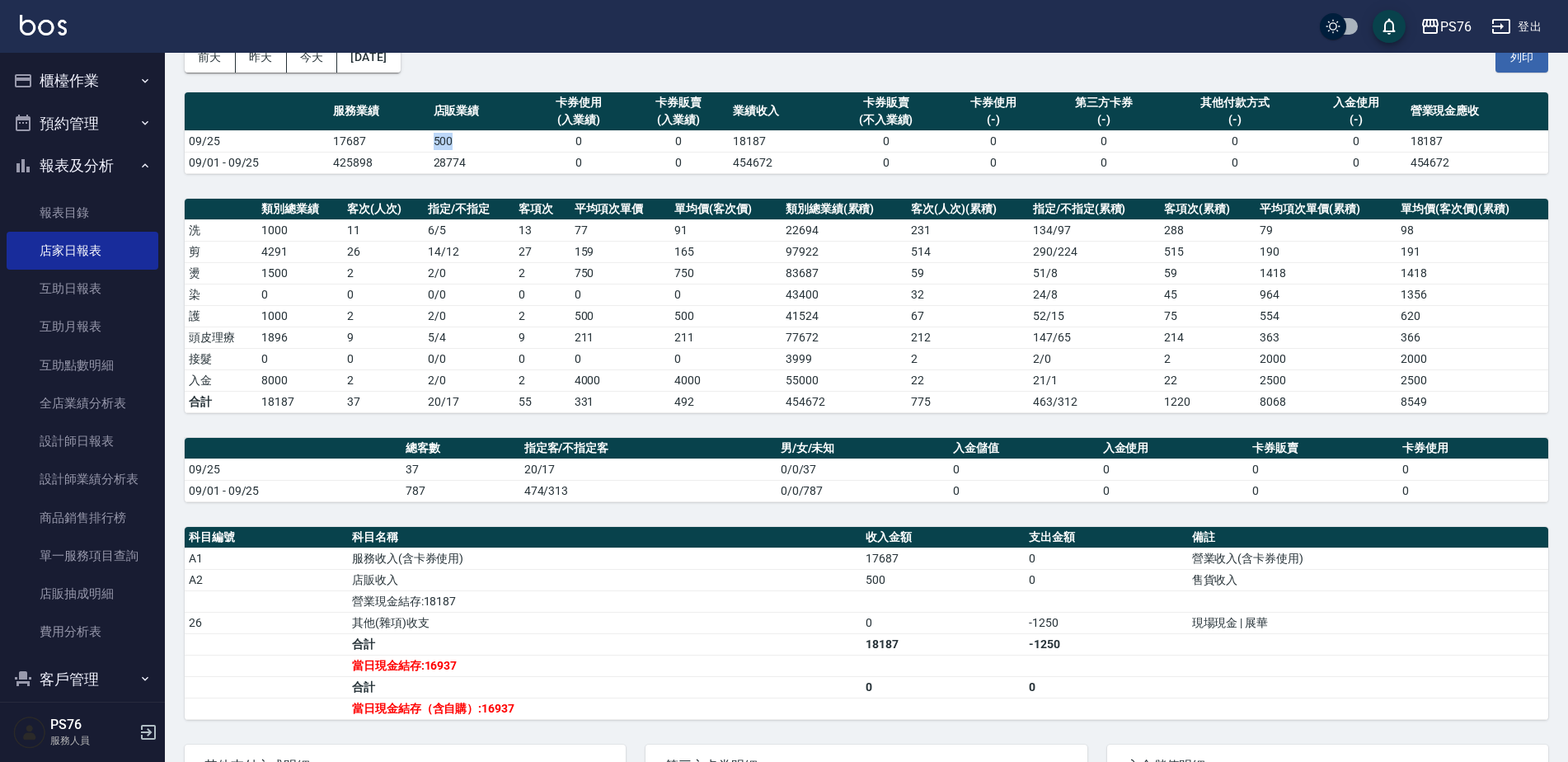
click at [449, 140] on td "500" at bounding box center [479, 141] width 100 height 21
drag, startPoint x: 449, startPoint y: 140, endPoint x: 458, endPoint y: 235, distance: 95.4
click at [458, 235] on td "6 / 5" at bounding box center [469, 230] width 90 height 21
drag, startPoint x: 338, startPoint y: 329, endPoint x: 354, endPoint y: 334, distance: 16.8
click at [354, 334] on tr "頭皮理療 1896 9 5 / 4 9 211 211 77672 212 147 / 65 214 363 366" at bounding box center [866, 338] width 1363 height 21
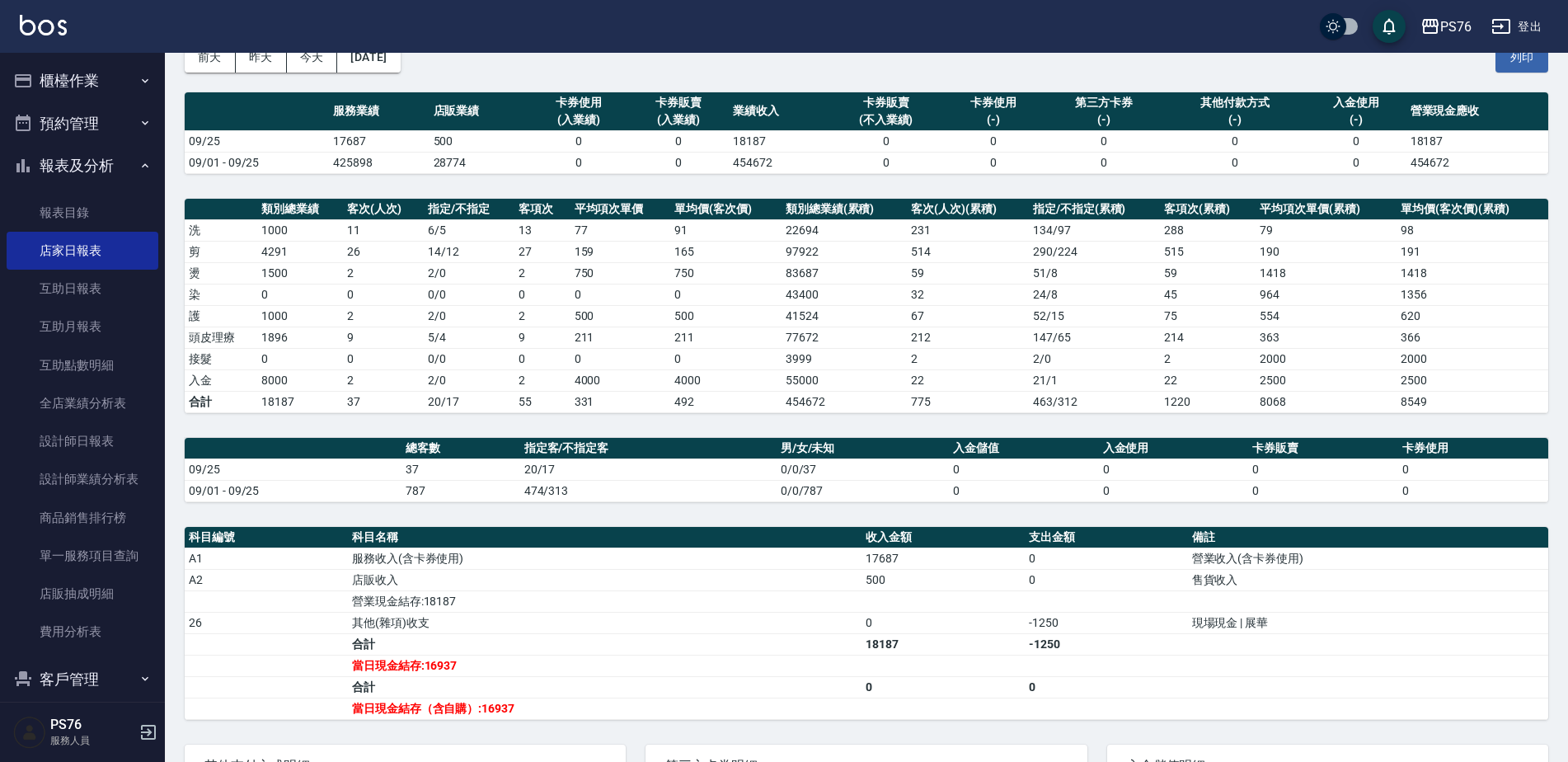
drag, startPoint x: 354, startPoint y: 334, endPoint x: 282, endPoint y: 395, distance: 94.4
click at [311, 399] on td "18187" at bounding box center [300, 402] width 86 height 21
drag, startPoint x: 267, startPoint y: 381, endPoint x: 289, endPoint y: 381, distance: 22.0
click at [289, 381] on tr "入金 8000 2 2 / 0 2 4000 4000 55000 22 21 / 1 22 2500 2500" at bounding box center [866, 381] width 1363 height 21
drag, startPoint x: 289, startPoint y: 381, endPoint x: 453, endPoint y: 468, distance: 185.6
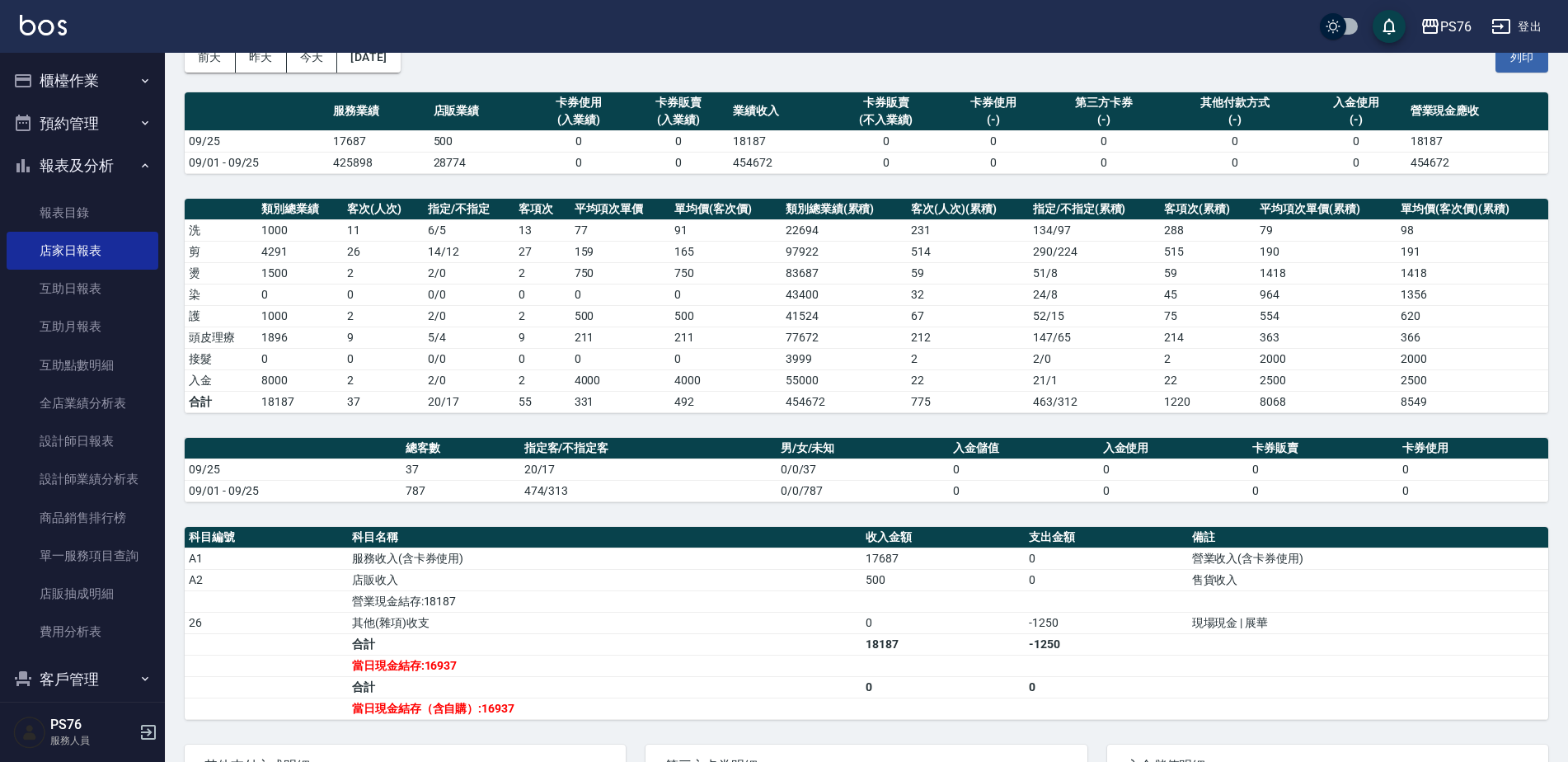
click at [391, 456] on th "a dense table" at bounding box center [293, 449] width 217 height 21
drag, startPoint x: 543, startPoint y: 468, endPoint x: 561, endPoint y: 468, distance: 18.0
click at [561, 468] on td "20/17" at bounding box center [649, 469] width 257 height 21
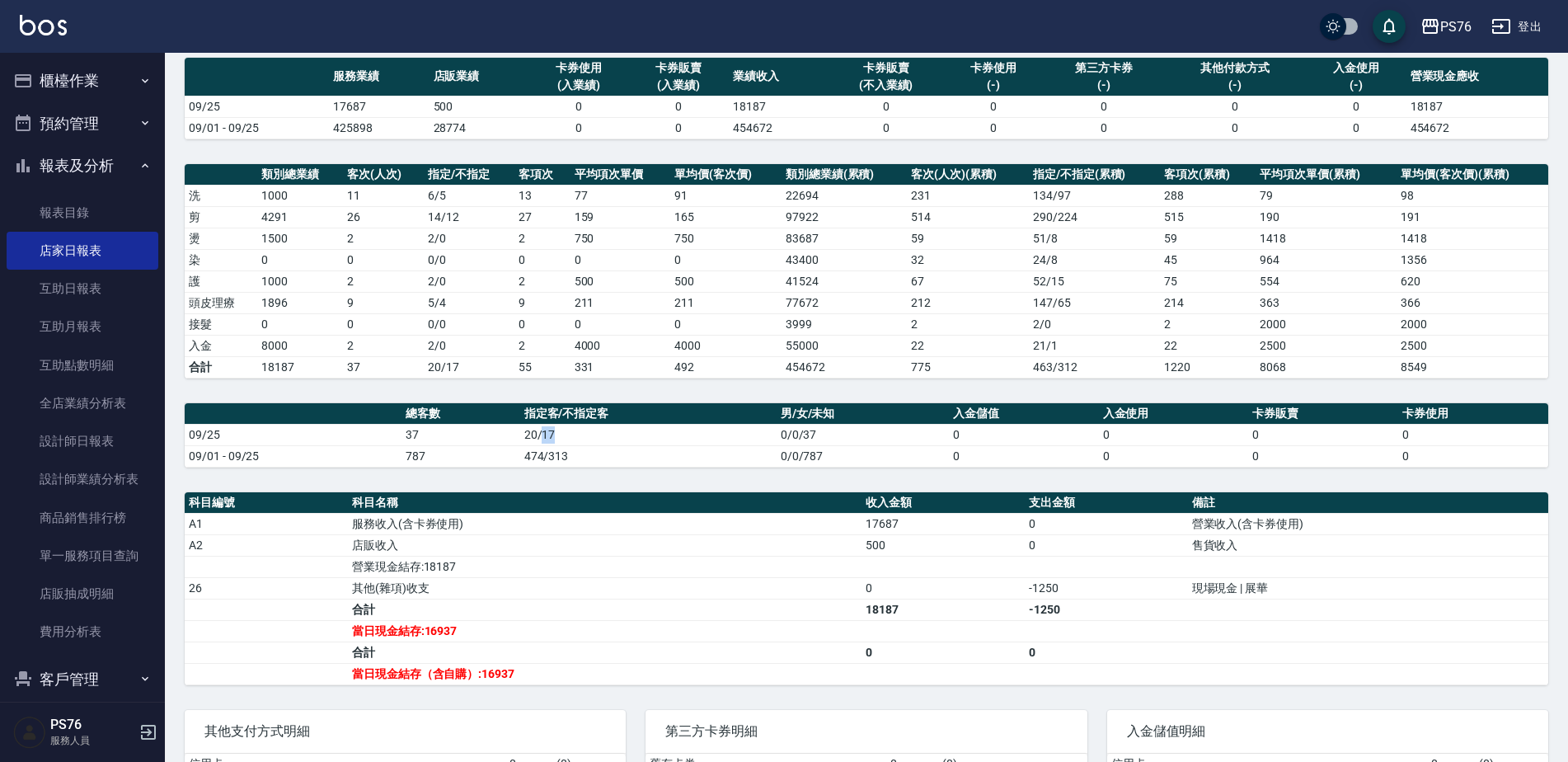
scroll to position [124, 0]
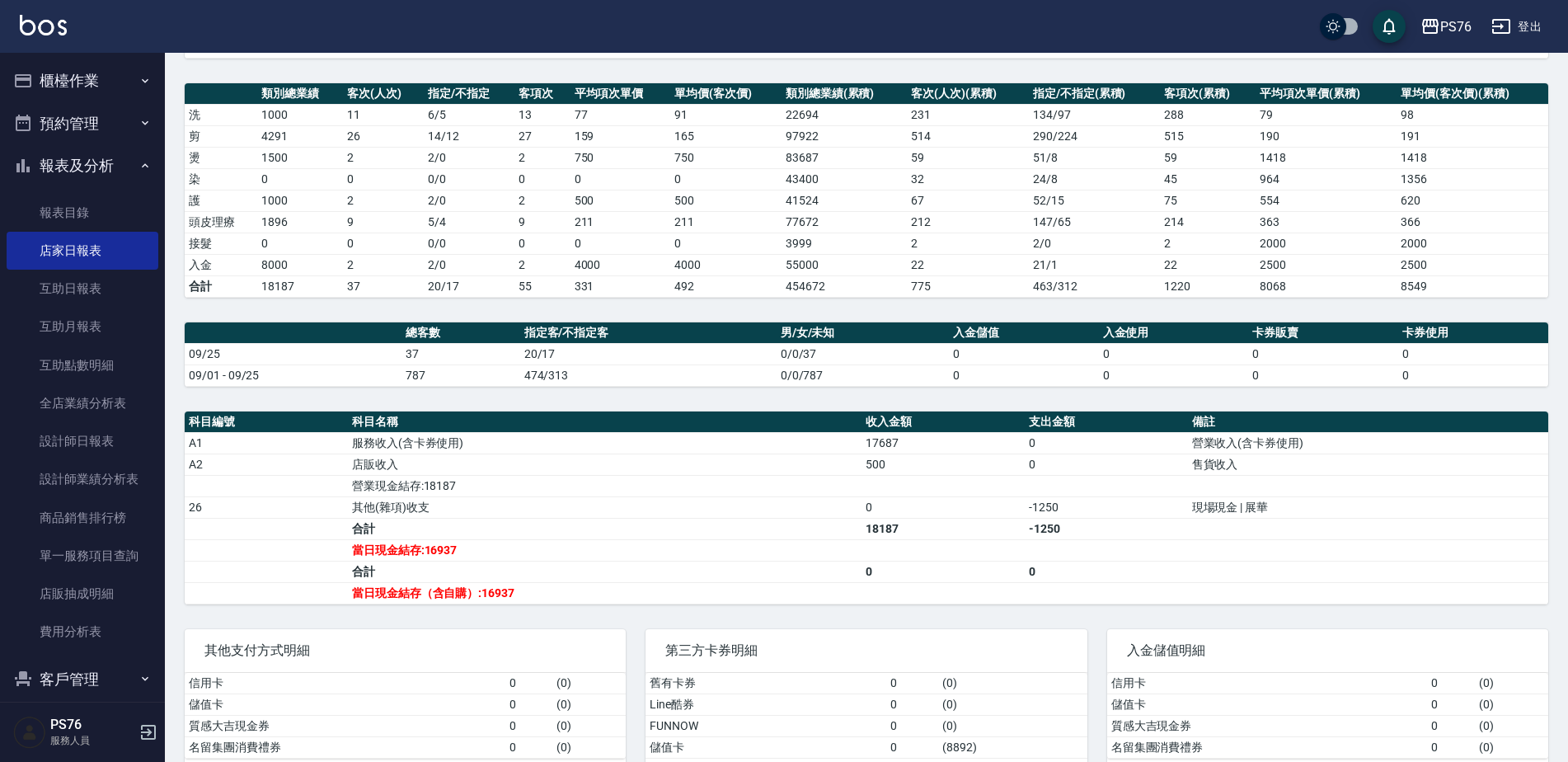
click at [661, 455] on td "店販收入" at bounding box center [605, 464] width 514 height 21
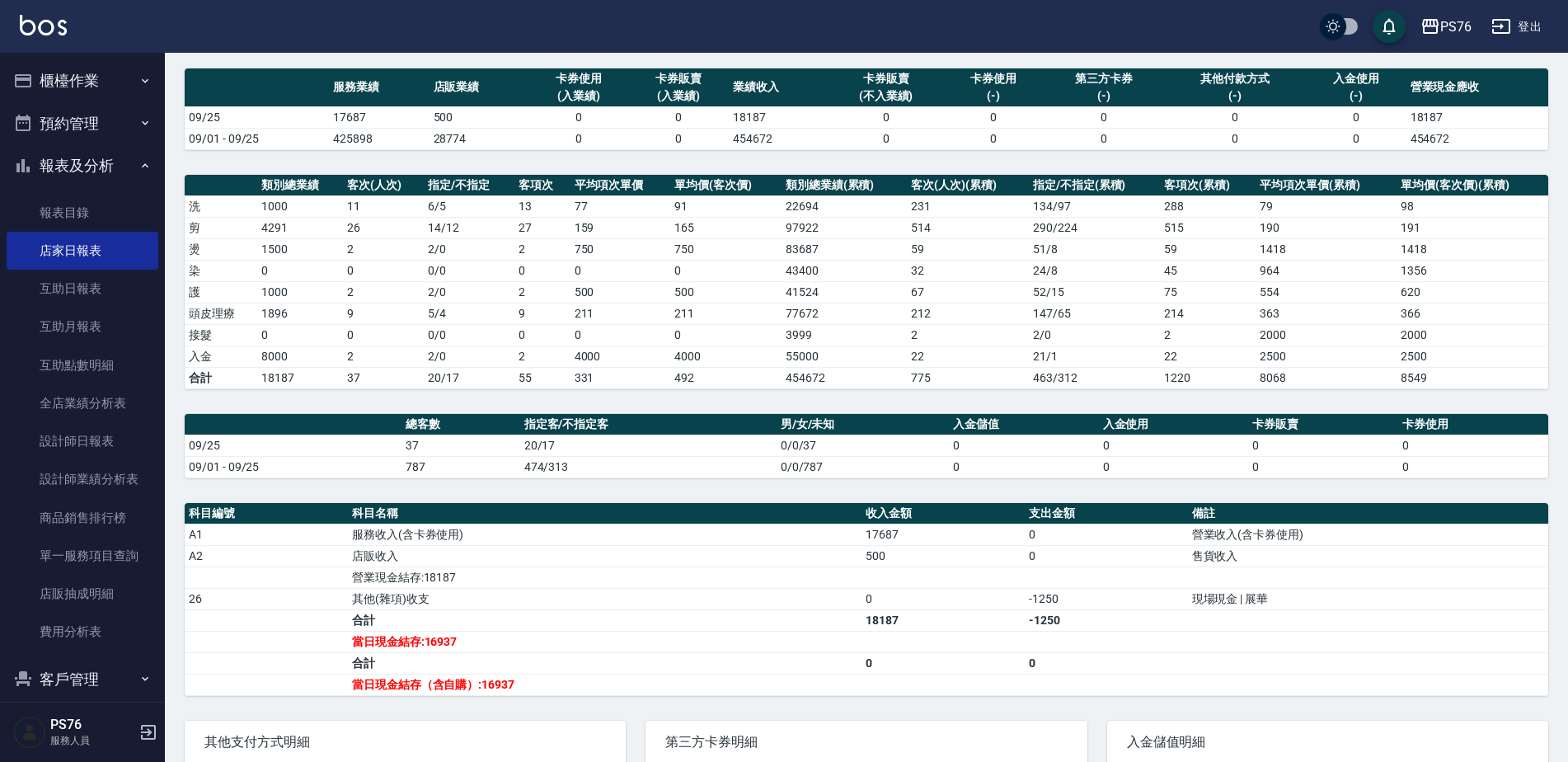
scroll to position [116, 0]
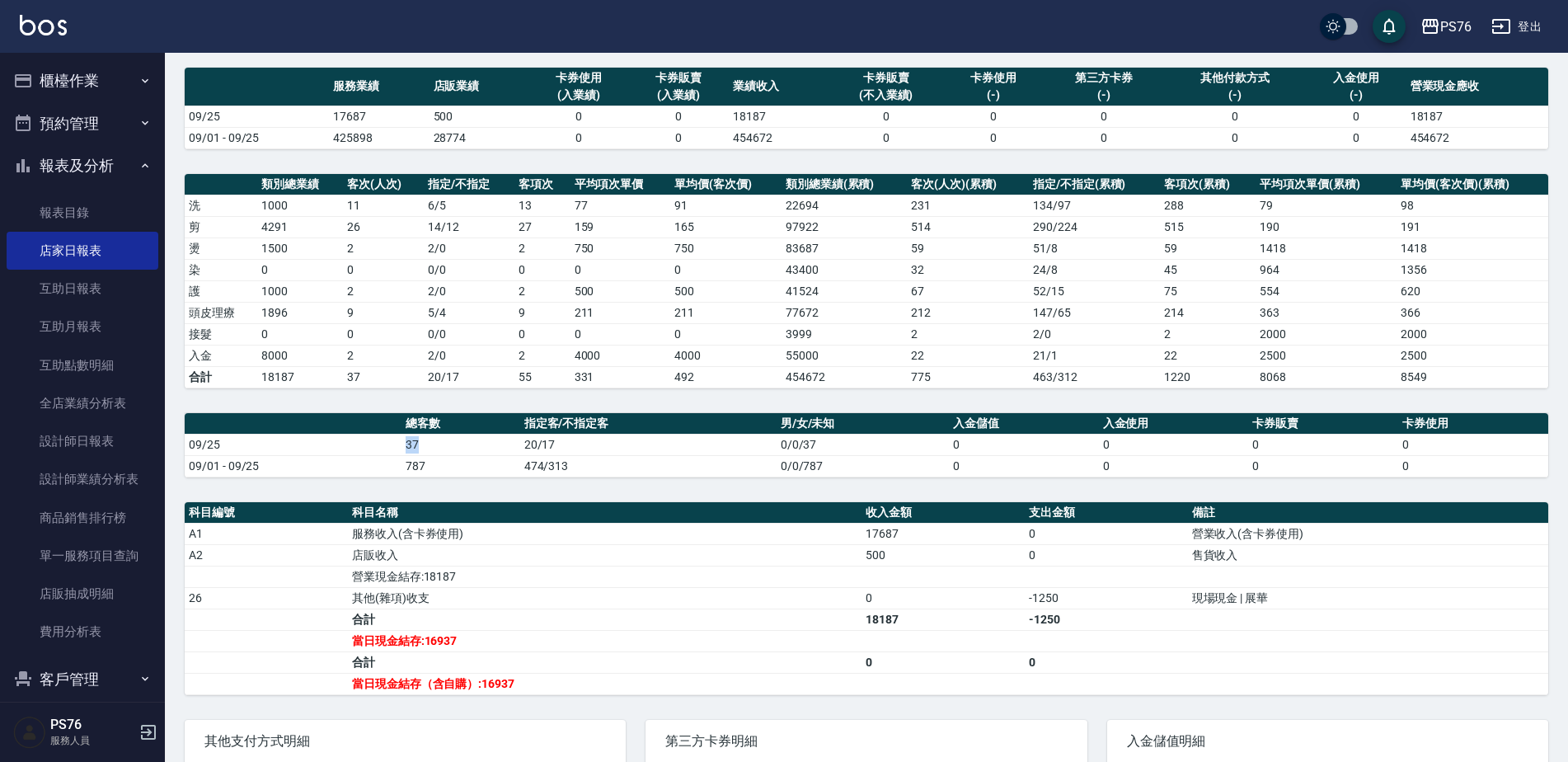
drag, startPoint x: 404, startPoint y: 446, endPoint x: 421, endPoint y: 446, distance: 17.0
click at [421, 446] on td "37" at bounding box center [460, 445] width 118 height 21
drag, startPoint x: 421, startPoint y: 446, endPoint x: 410, endPoint y: 494, distance: 49.2
click at [412, 502] on th "科目名稱" at bounding box center [605, 513] width 514 height 21
drag, startPoint x: 331, startPoint y: 118, endPoint x: 365, endPoint y: 118, distance: 34.0
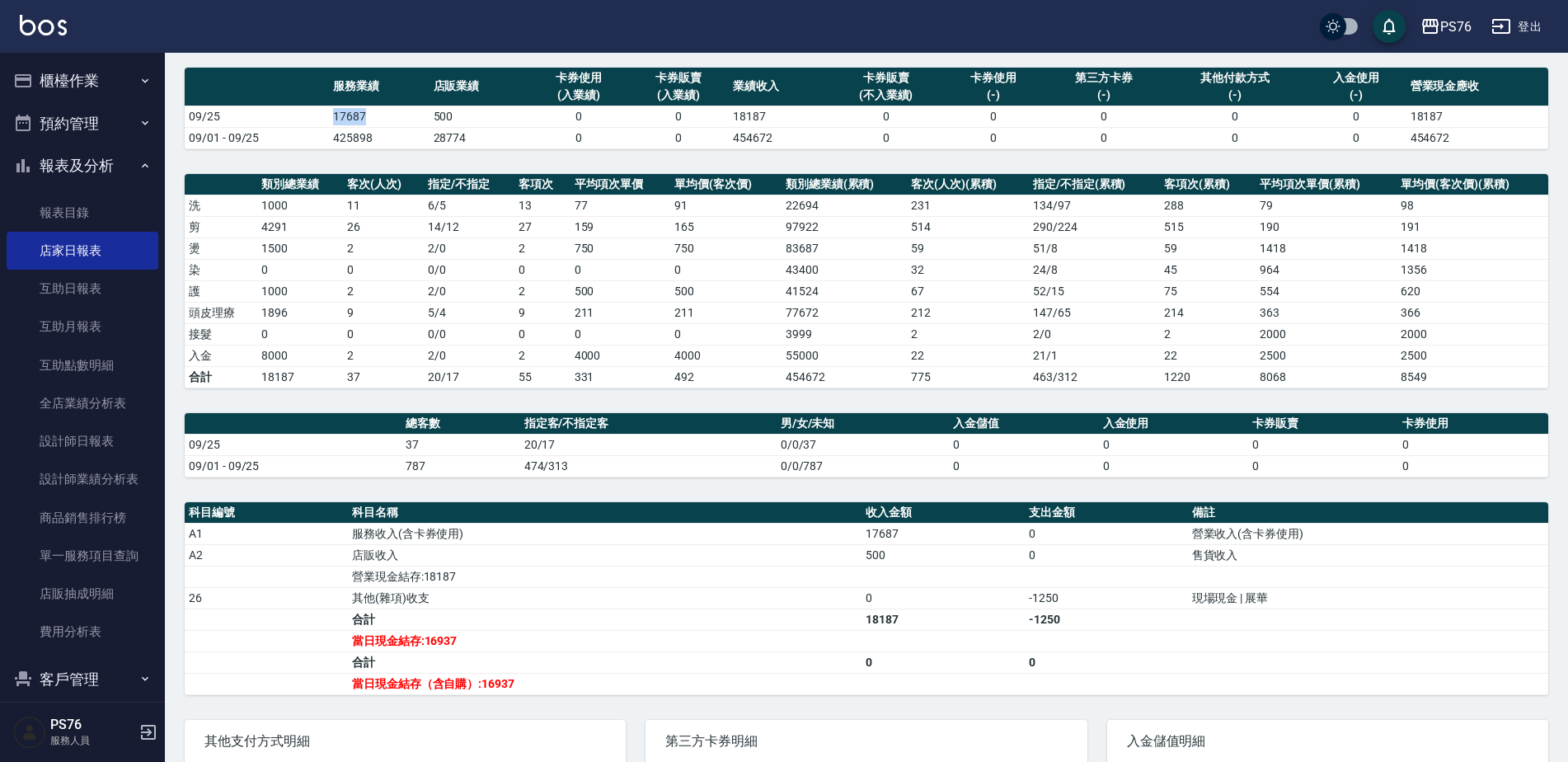
click at [365, 118] on td "17687" at bounding box center [378, 116] width 100 height 21
drag, startPoint x: 365, startPoint y: 118, endPoint x: 351, endPoint y: 170, distance: 53.9
click at [351, 170] on div "PS76 [DATE] 店家日報表 列印時間： [DATE][PHONE_NUMBER]:05 Merchant Daily Report 店家日報表 [DA…" at bounding box center [866, 424] width 1403 height 973
drag, startPoint x: 429, startPoint y: 112, endPoint x: 457, endPoint y: 115, distance: 28.2
click at [457, 115] on td "500" at bounding box center [479, 116] width 100 height 21
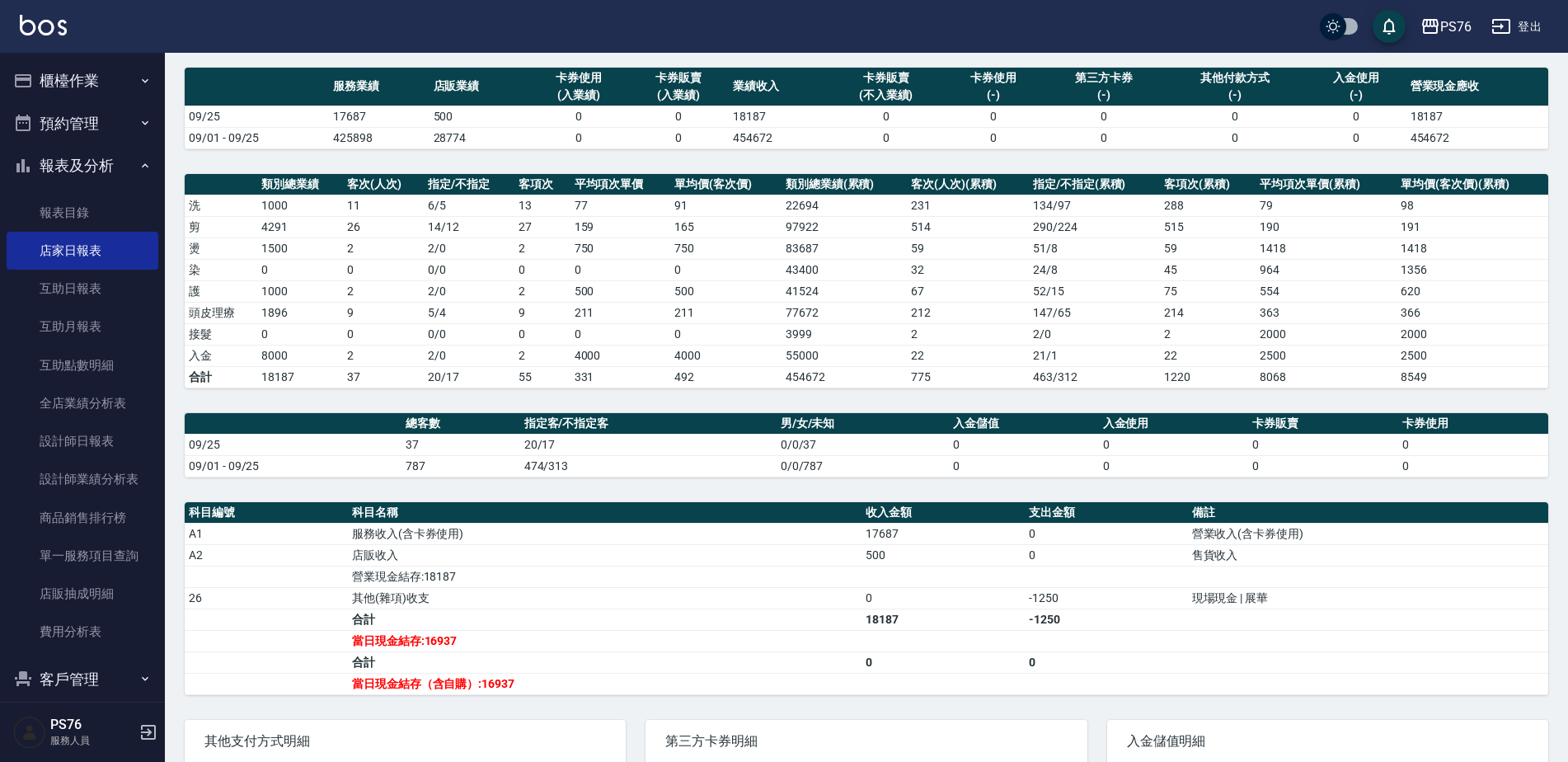
drag, startPoint x: 457, startPoint y: 115, endPoint x: 414, endPoint y: 272, distance: 162.8
click at [432, 215] on td "6 / 5" at bounding box center [469, 205] width 90 height 21
drag, startPoint x: 332, startPoint y: 308, endPoint x: 354, endPoint y: 308, distance: 22.0
click at [354, 308] on tr "頭皮理療 1896 9 5 / 4 9 211 211 77672 212 147 / 65 214 363 366" at bounding box center [866, 312] width 1363 height 21
drag, startPoint x: 354, startPoint y: 308, endPoint x: 275, endPoint y: 381, distance: 107.6
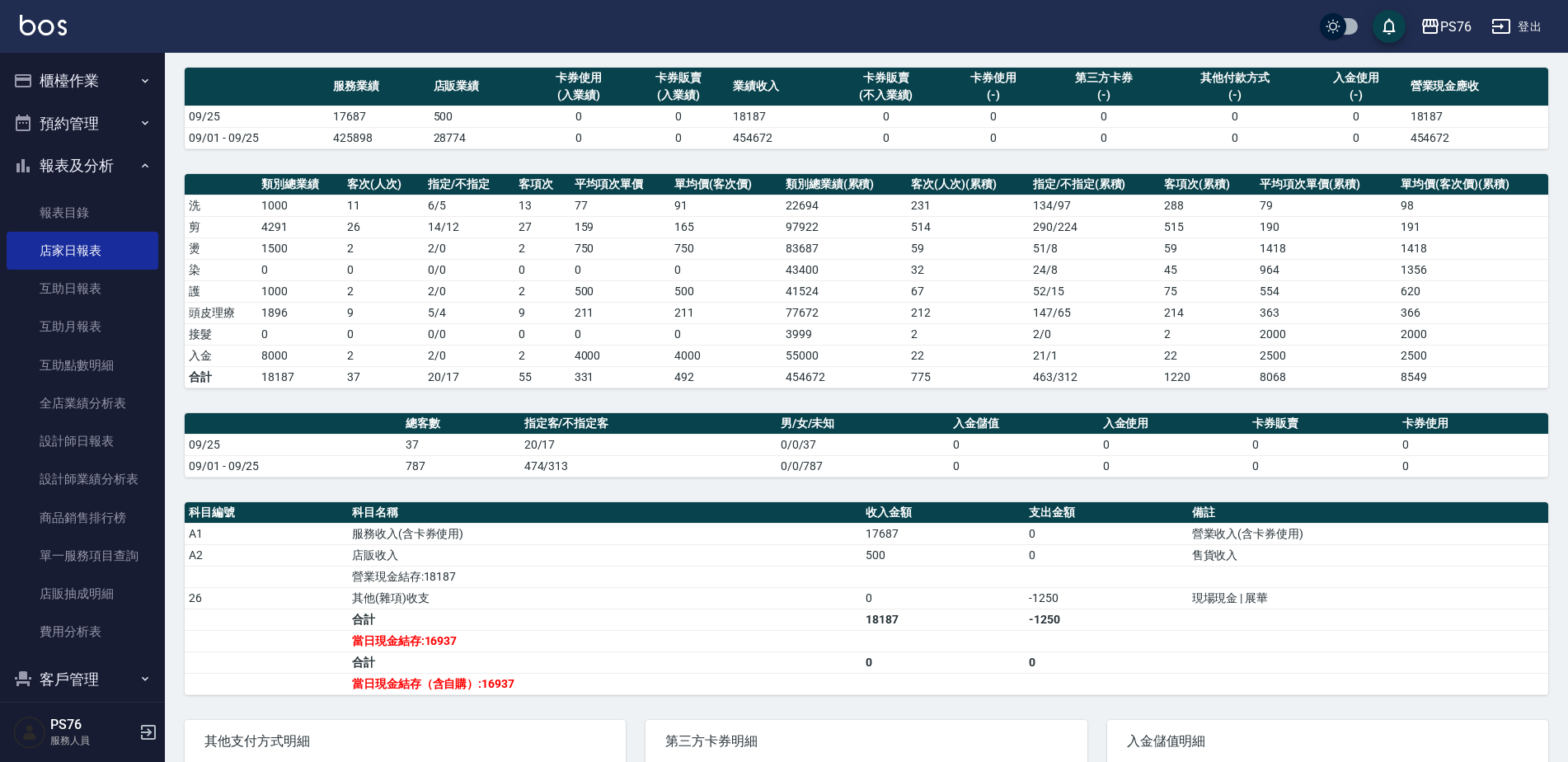
click at [368, 373] on td "37" at bounding box center [382, 377] width 81 height 21
drag, startPoint x: 256, startPoint y: 354, endPoint x: 298, endPoint y: 354, distance: 42.0
click at [298, 354] on tr "入金 8000 2 2 / 0 2 4000 4000 55000 22 21 / 1 22 2500 2500" at bounding box center [866, 355] width 1363 height 21
drag, startPoint x: 298, startPoint y: 354, endPoint x: 353, endPoint y: 407, distance: 76.4
click at [353, 407] on div "PS76 [DATE] 店家日報表 列印時間： [DATE][PHONE_NUMBER]:05 Merchant Daily Report 店家日報表 [DA…" at bounding box center [866, 424] width 1403 height 973
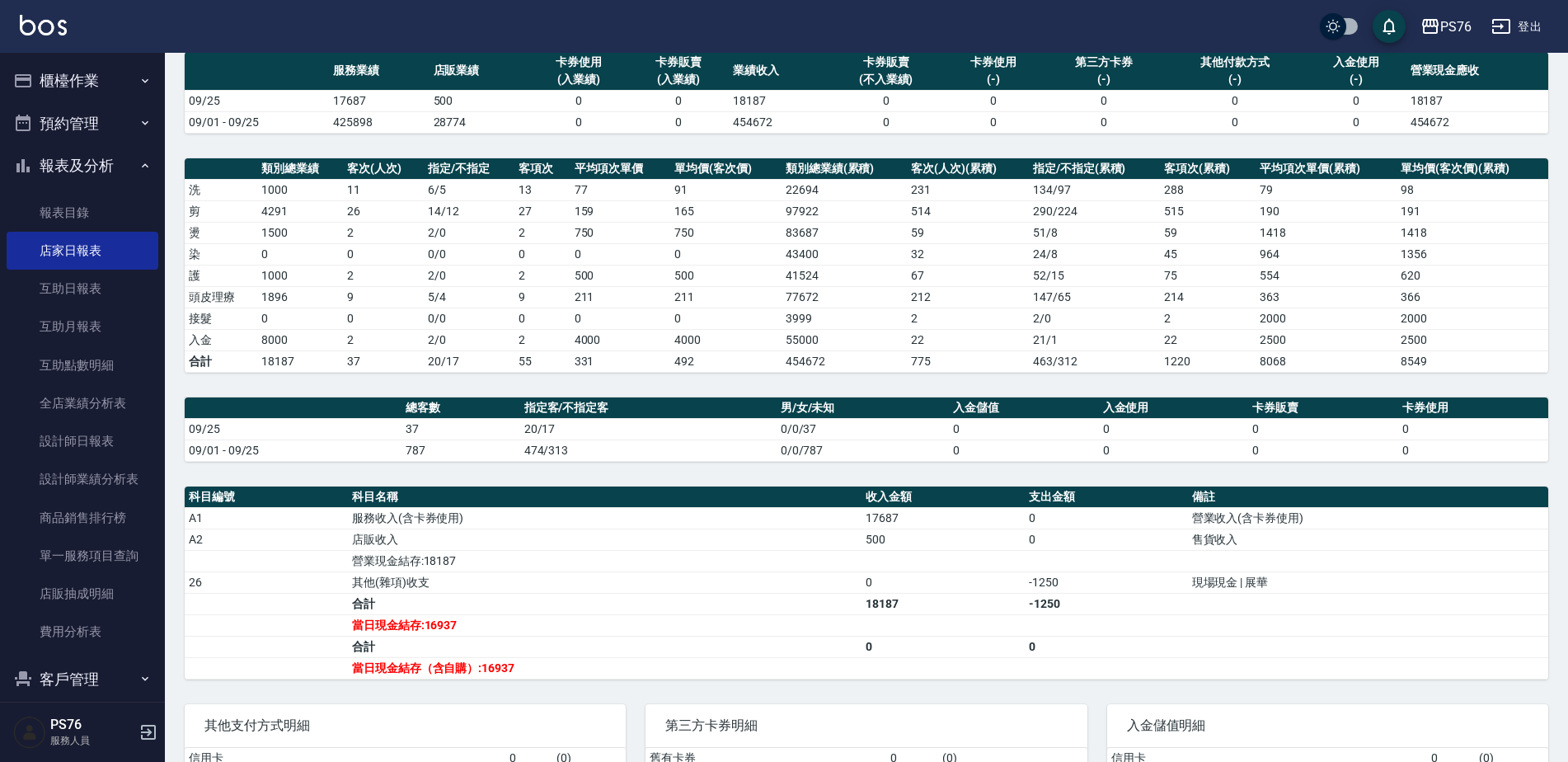
scroll to position [99, 0]
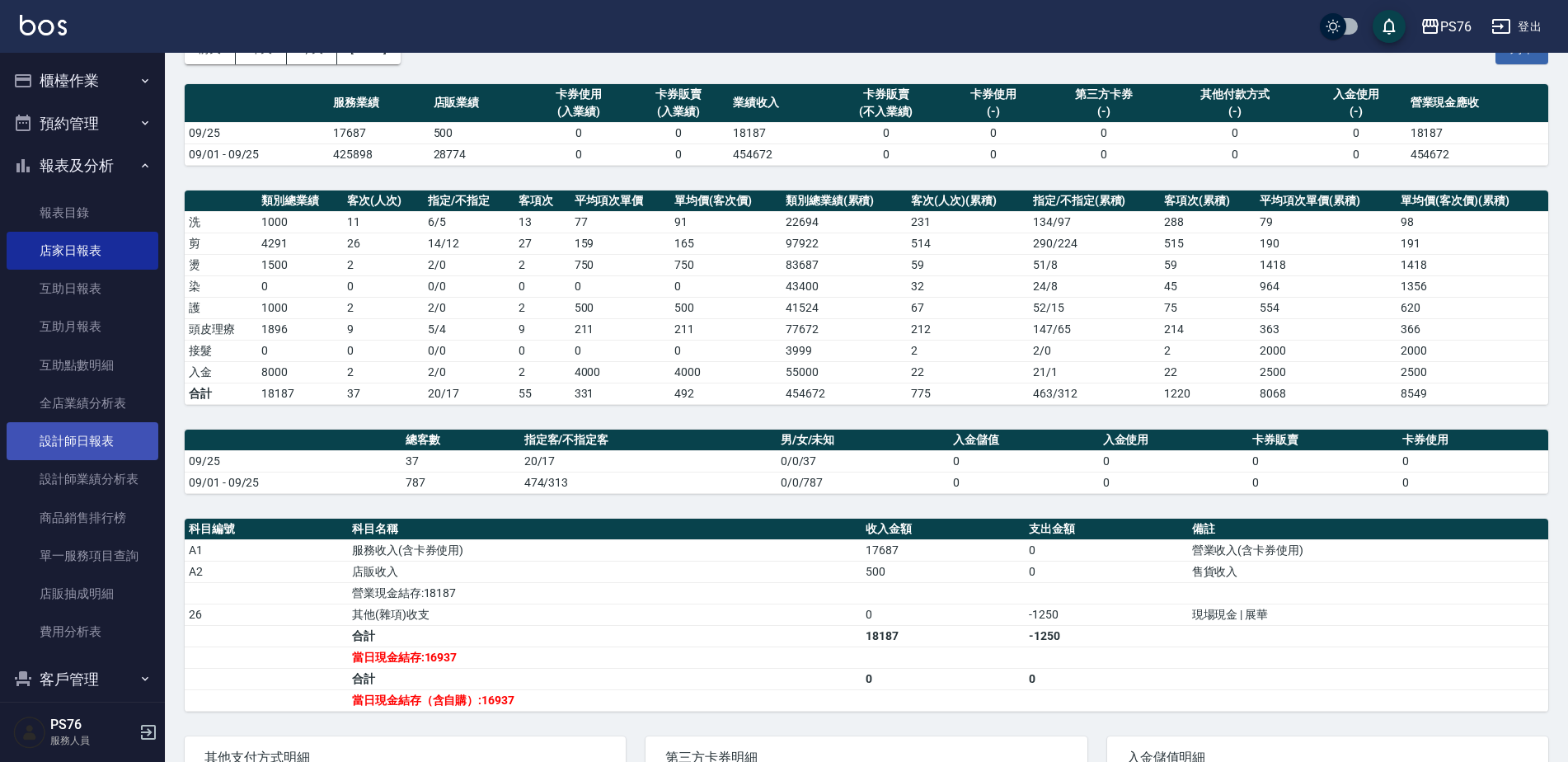
click at [100, 433] on link "設計師日報表" at bounding box center [83, 441] width 152 height 38
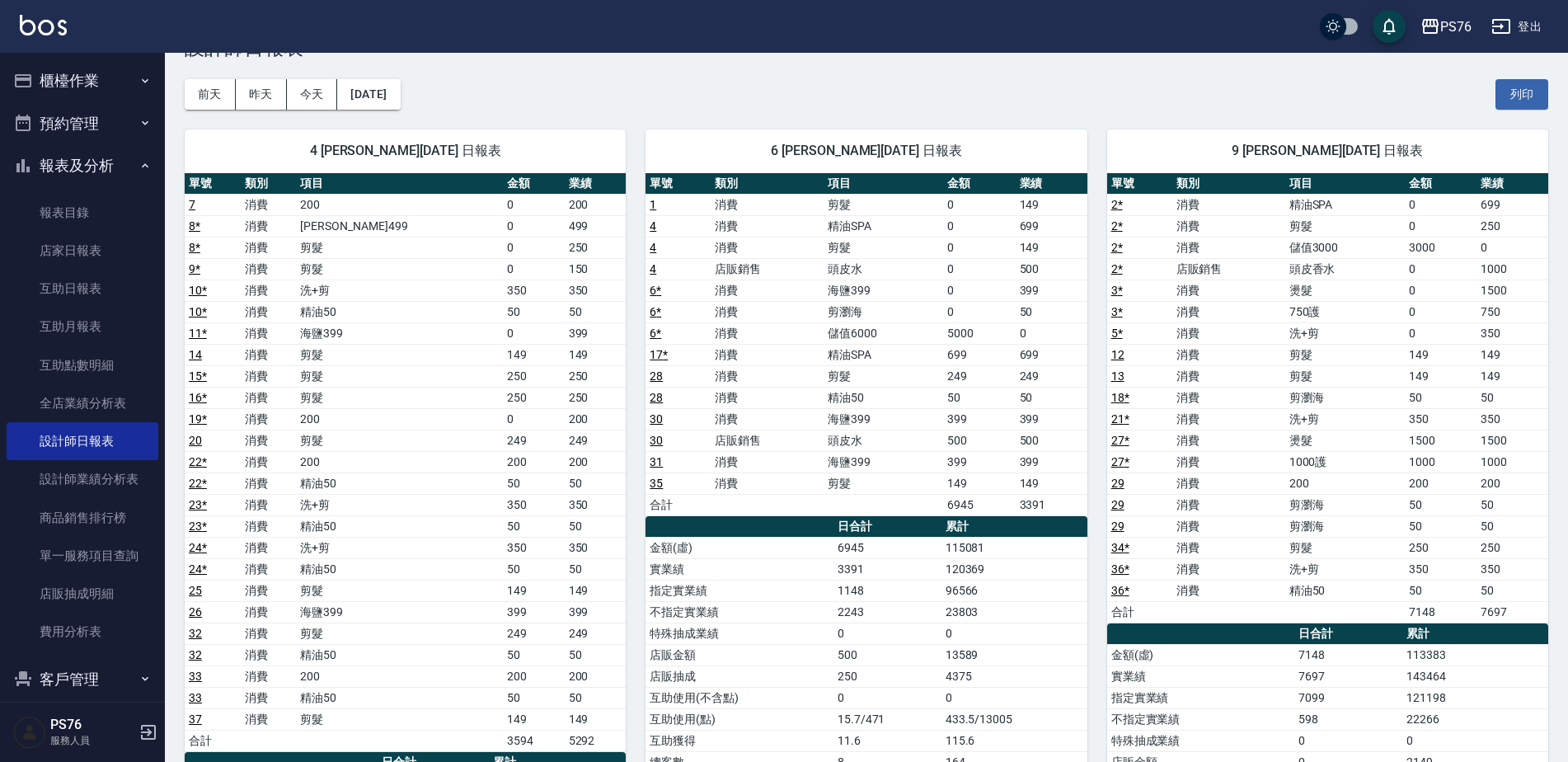
scroll to position [83, 0]
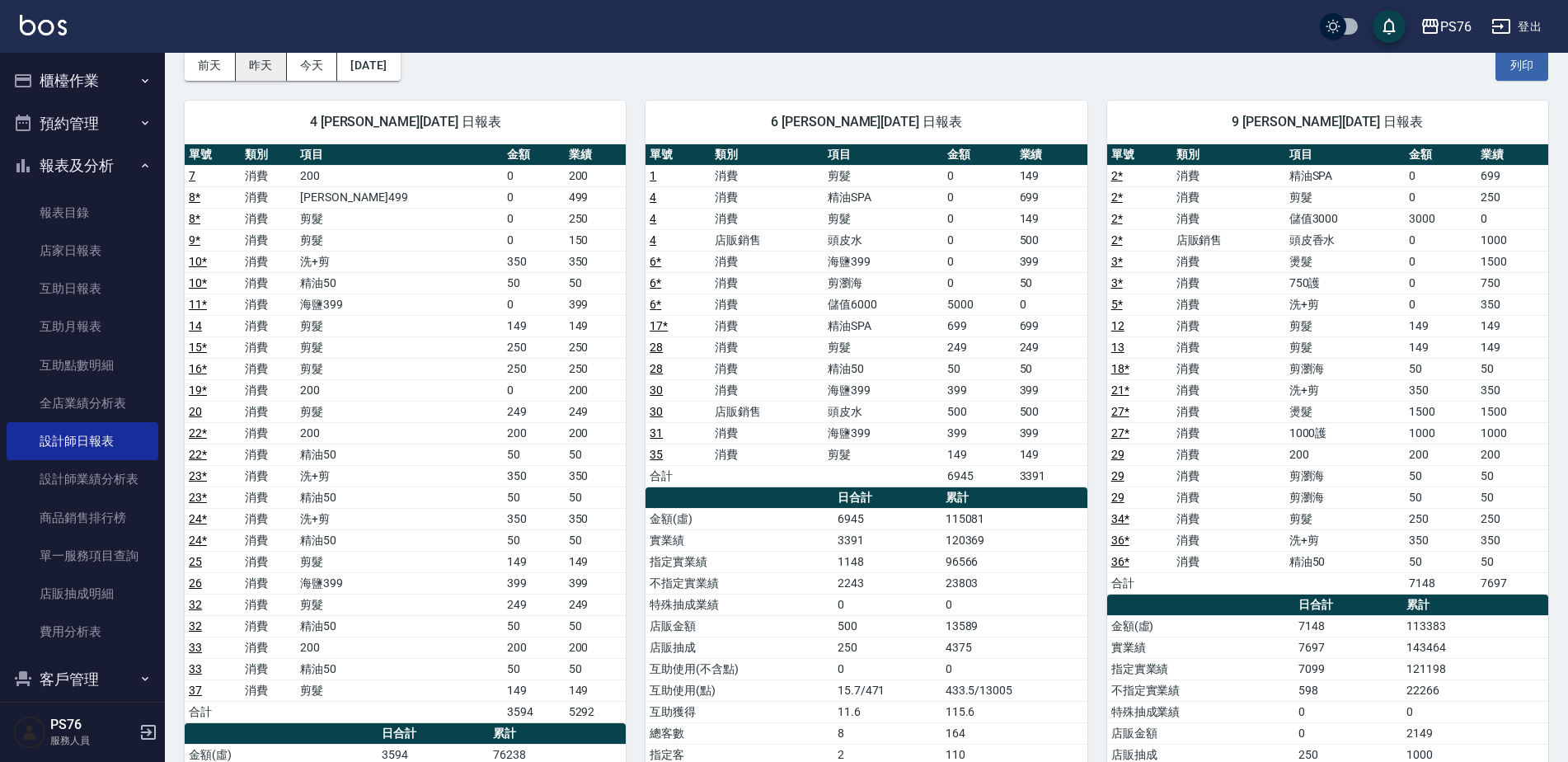
click at [257, 77] on button "昨天" at bounding box center [261, 65] width 52 height 30
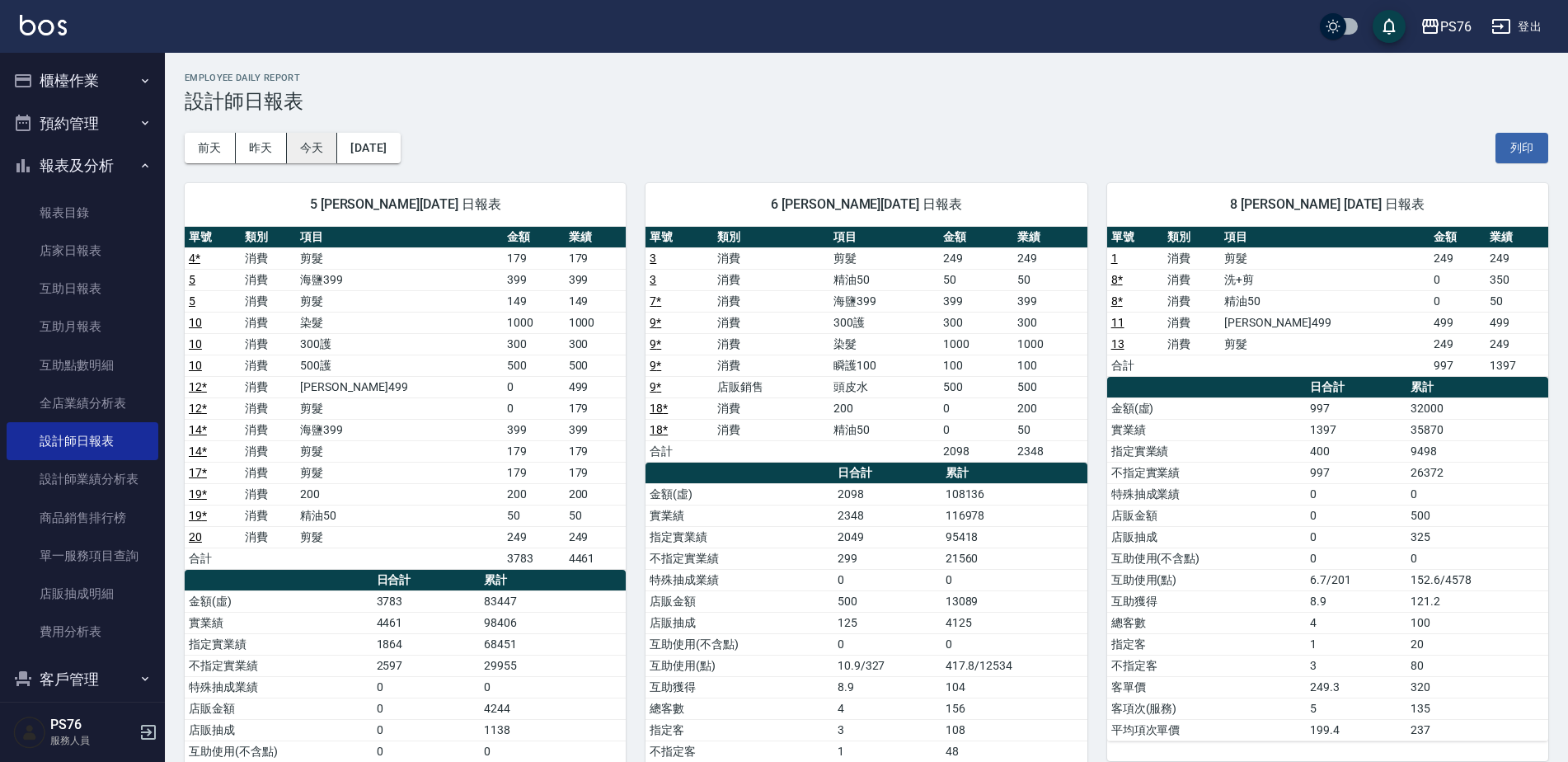
click at [308, 155] on button "今天" at bounding box center [312, 147] width 52 height 30
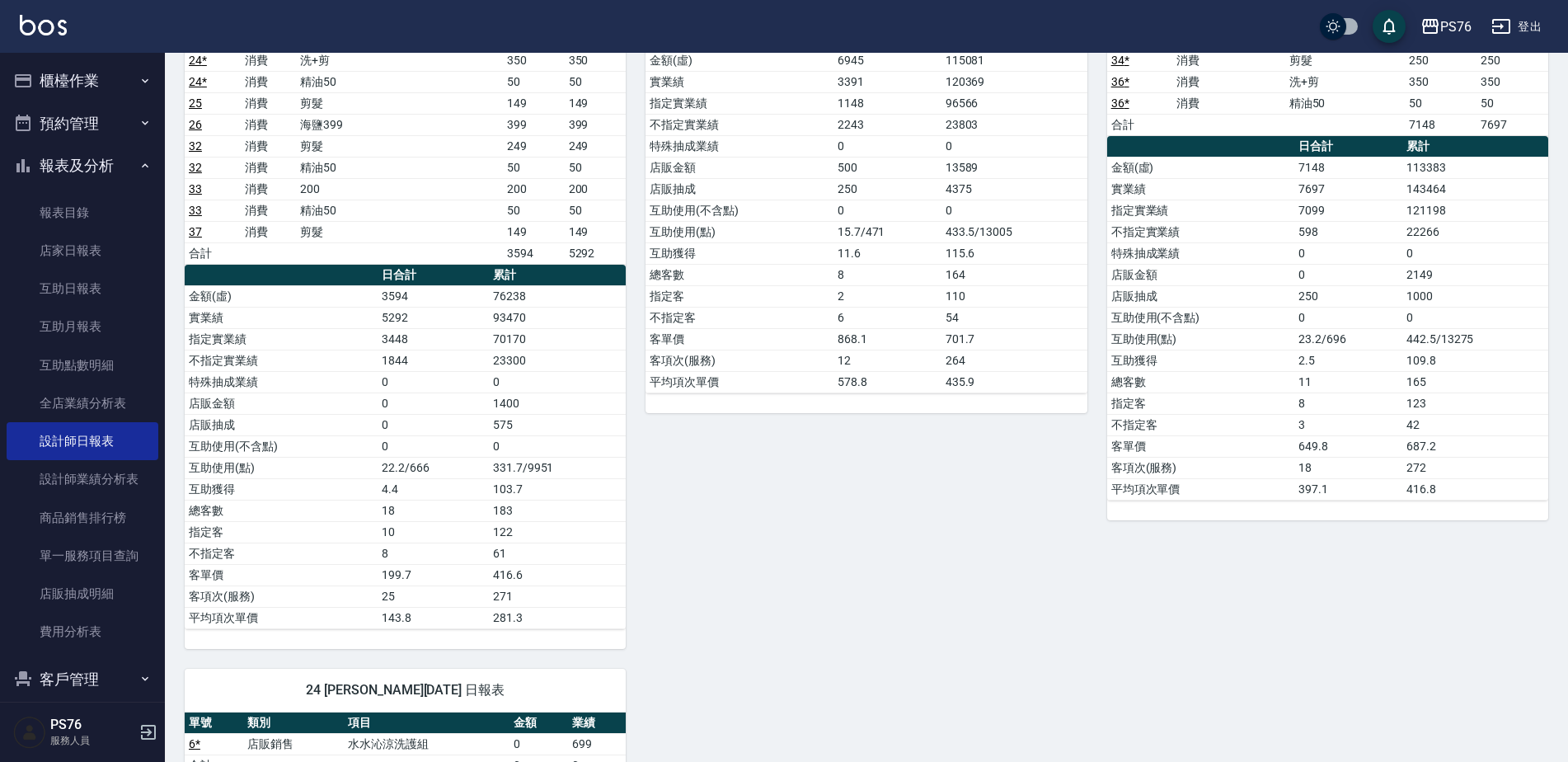
scroll to position [831, 0]
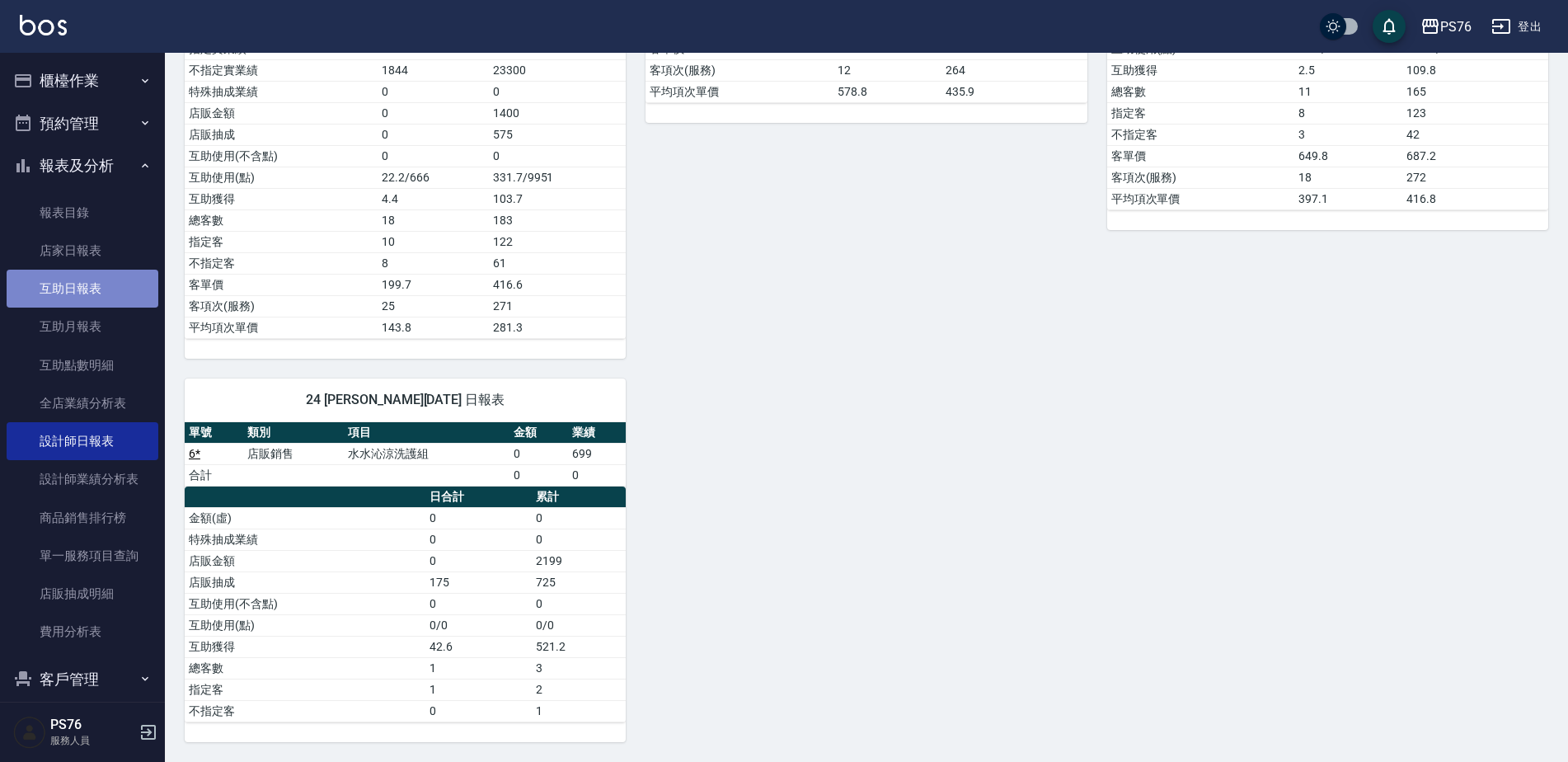
click at [99, 289] on link "互助日報表" at bounding box center [83, 288] width 152 height 38
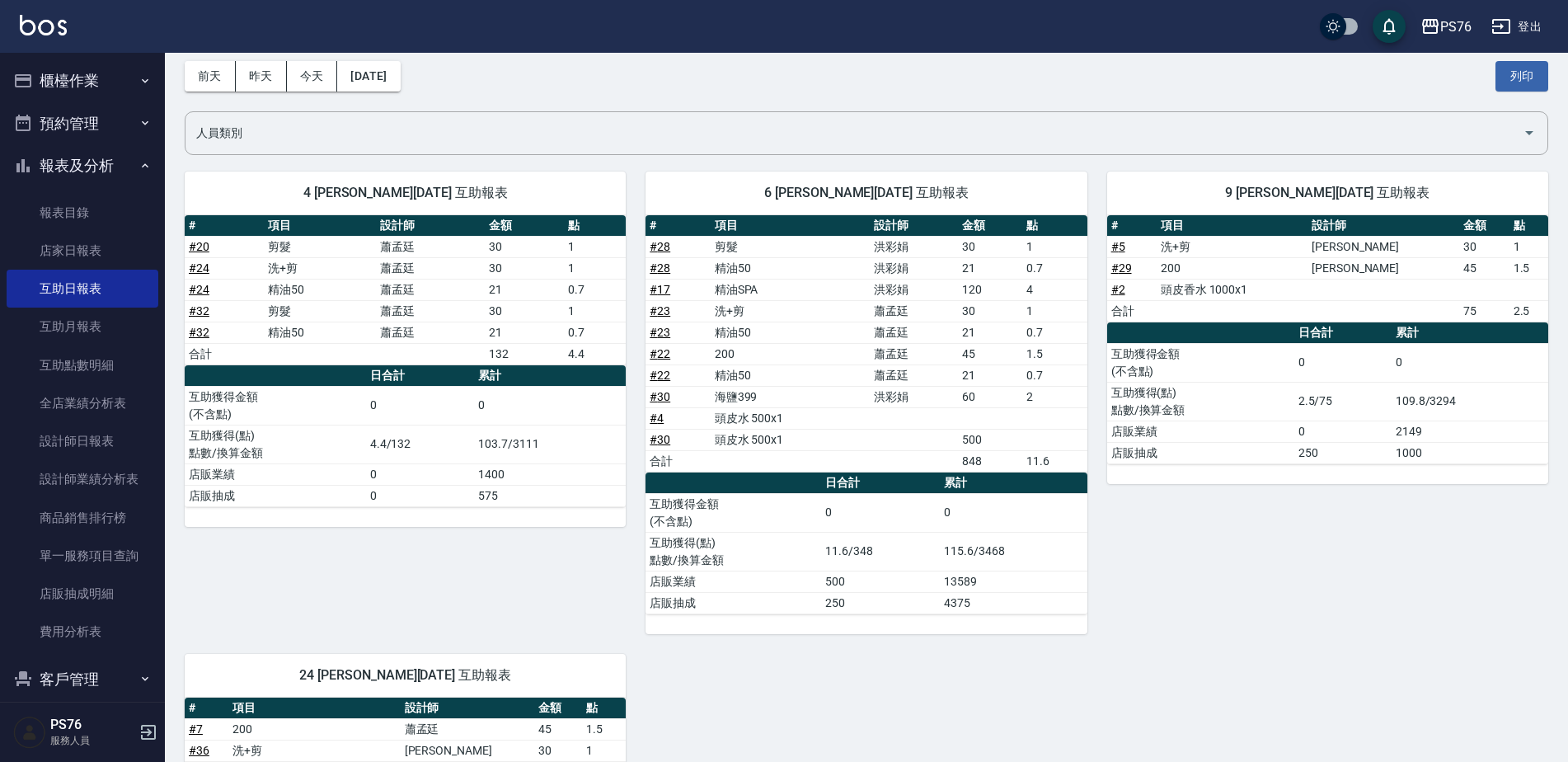
scroll to position [83, 0]
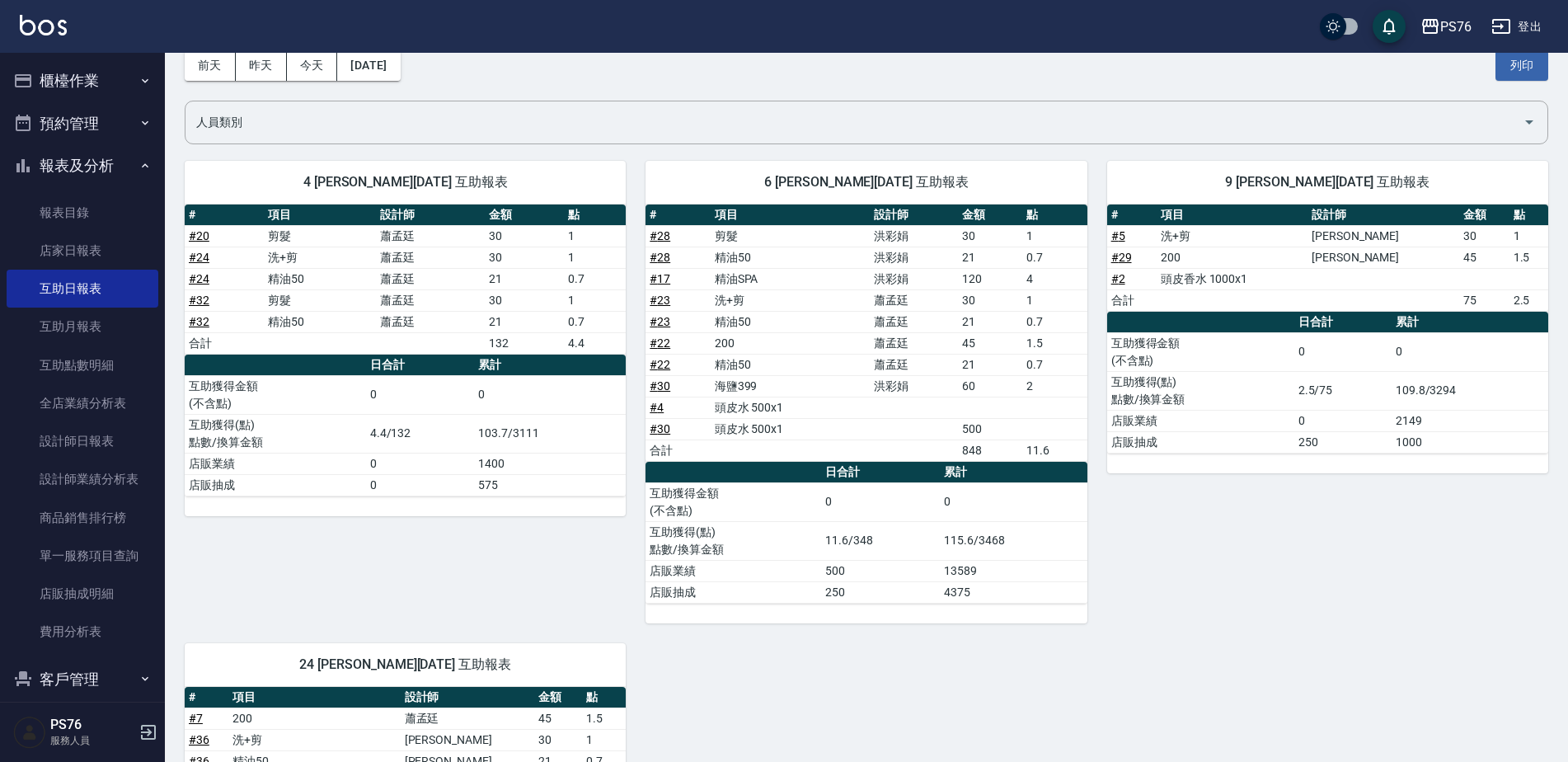
click at [1519, 28] on button "登出" at bounding box center [1515, 26] width 63 height 30
